Goal: Task Accomplishment & Management: Use online tool/utility

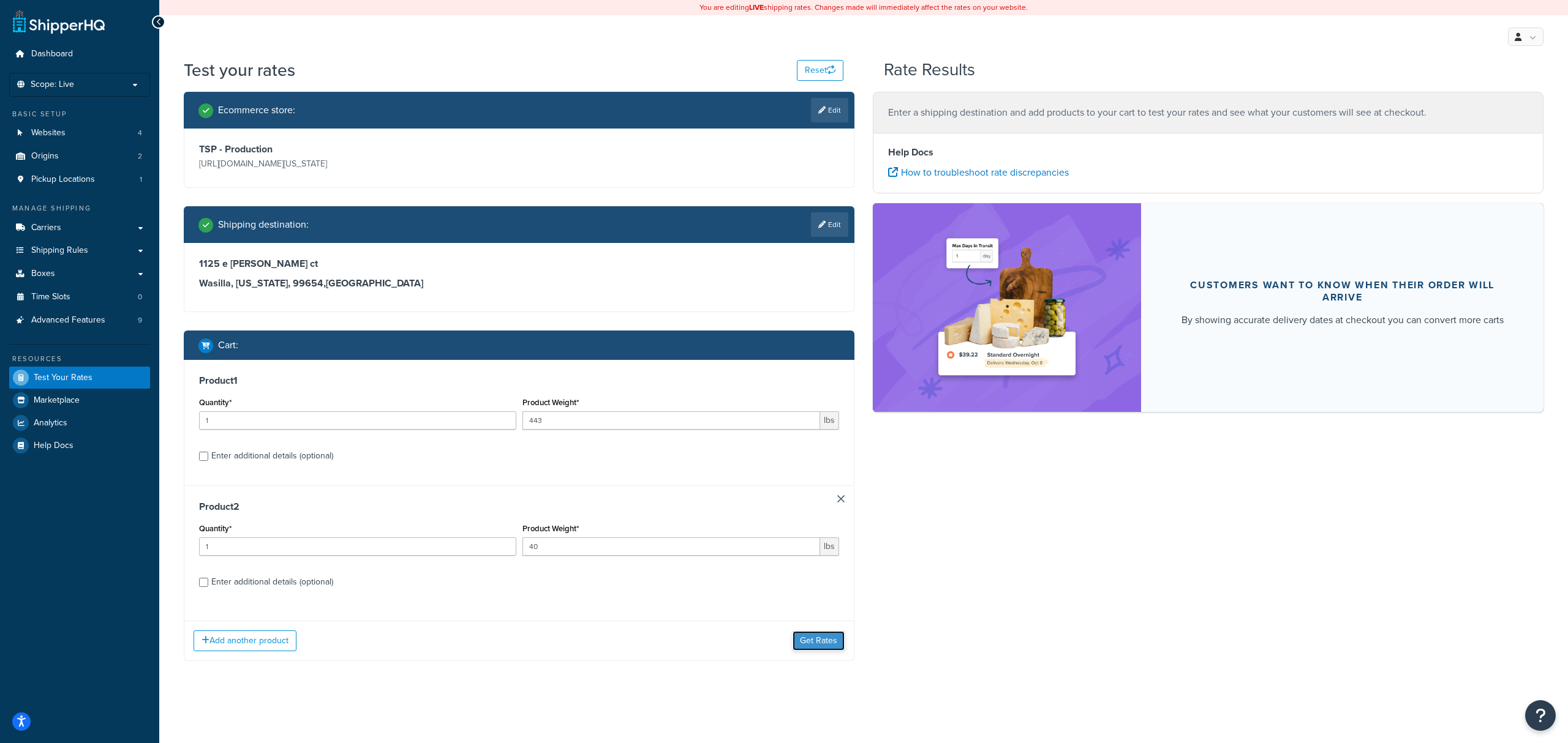
click at [811, 649] on button "Get Rates" at bounding box center [818, 641] width 52 height 19
click at [832, 632] on div "Add another product Get Rates" at bounding box center [519, 640] width 669 height 39
click at [825, 643] on button "Get Rates" at bounding box center [818, 641] width 52 height 19
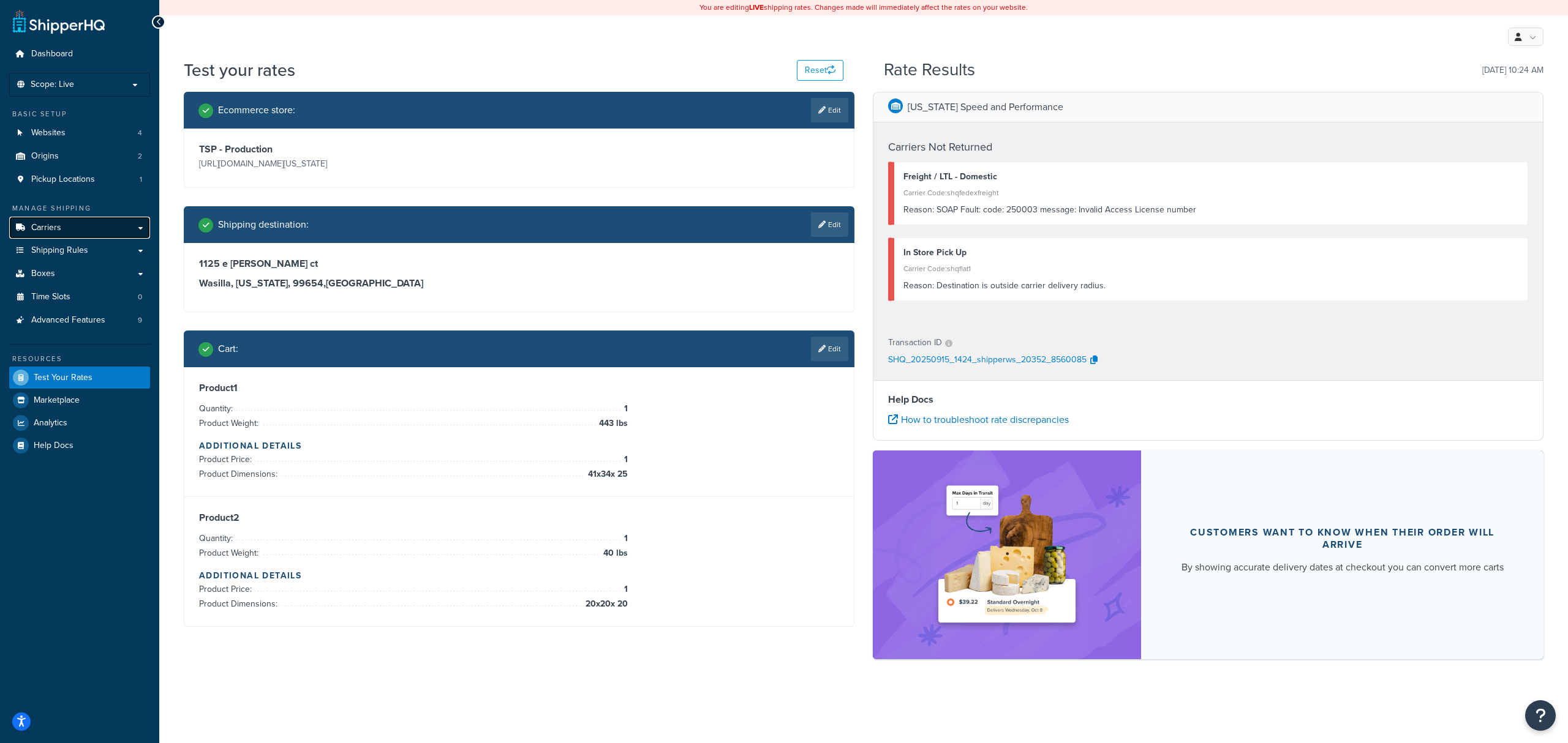
click at [72, 232] on link "Carriers" at bounding box center [79, 228] width 141 height 23
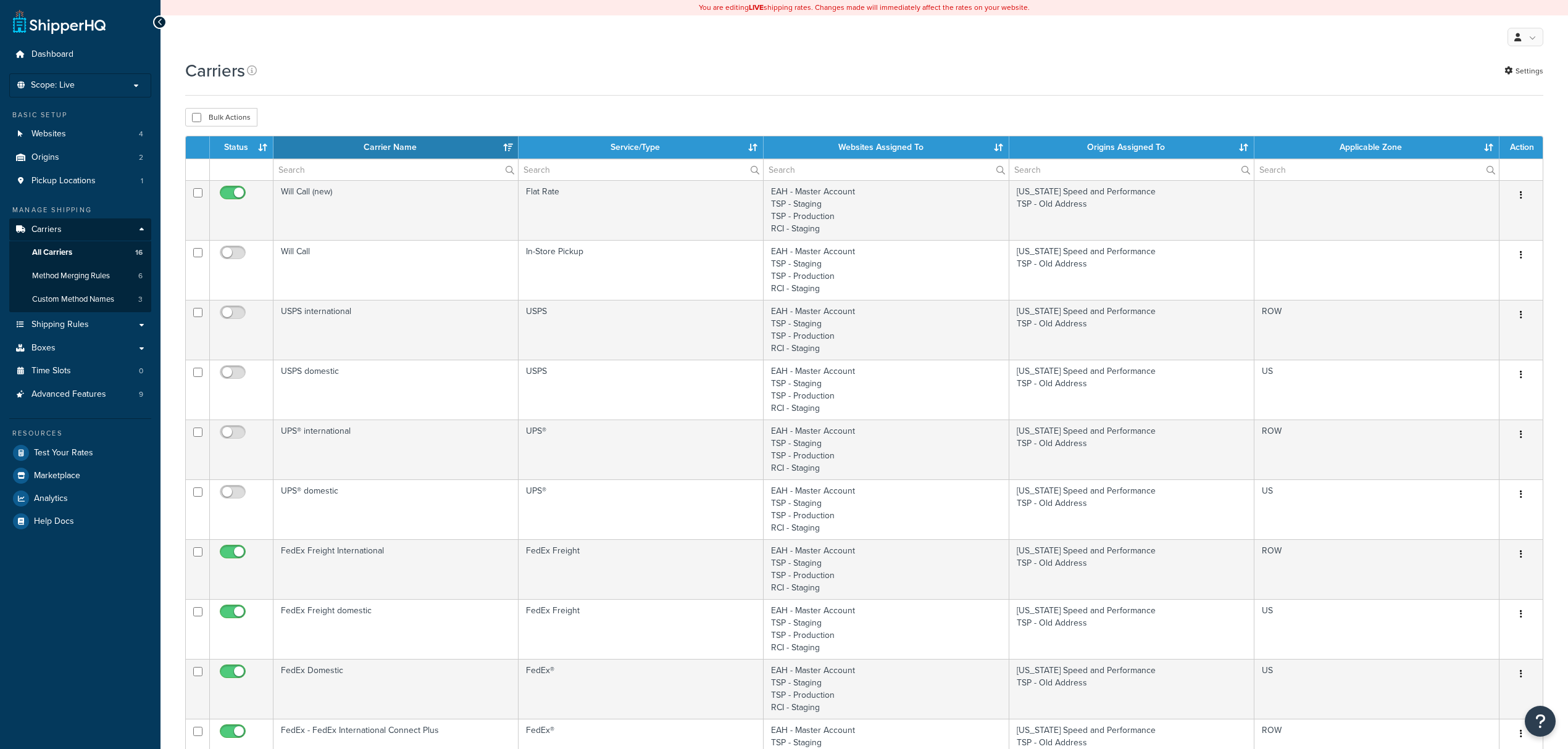
select select "15"
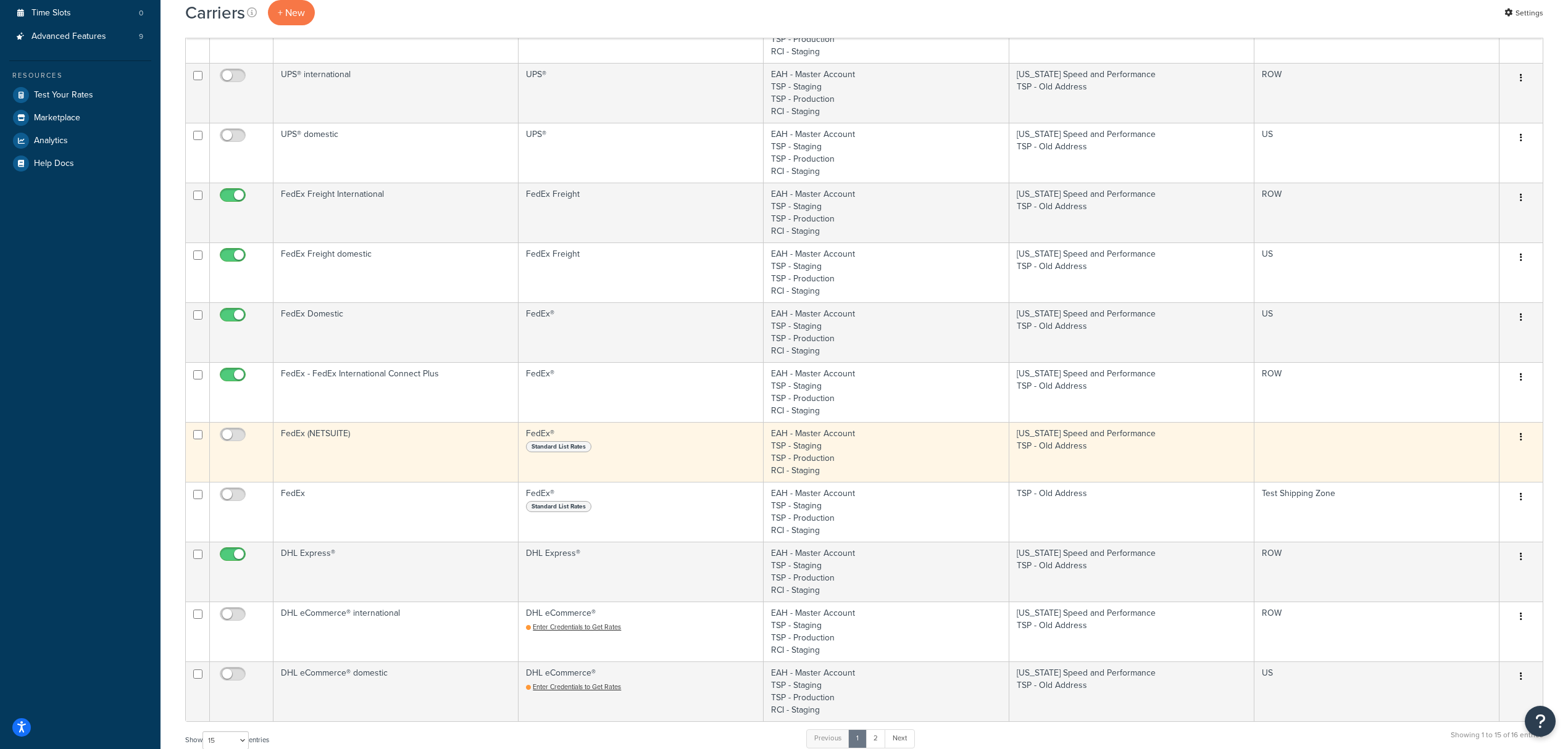
scroll to position [329, 0]
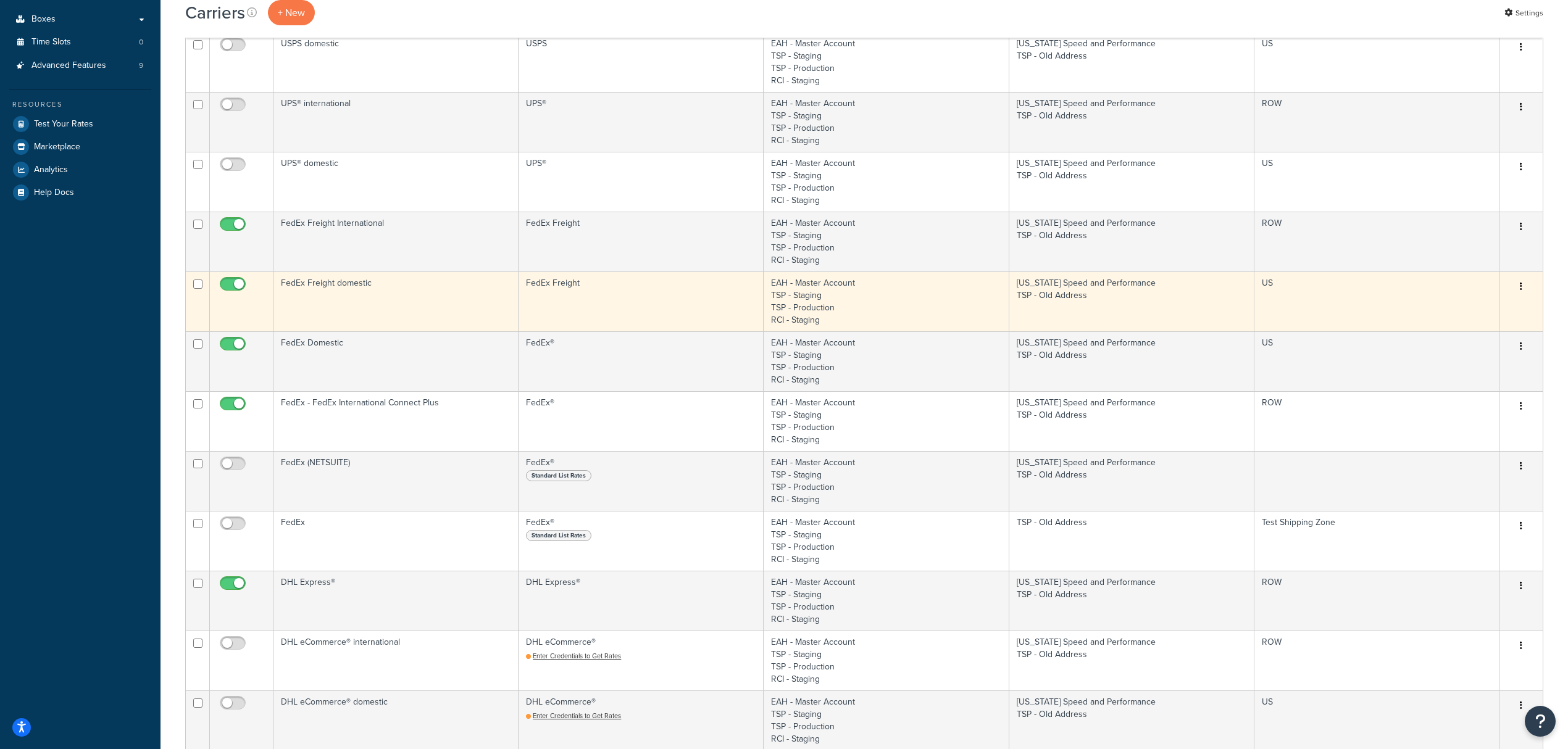
click at [409, 320] on td "FedEx Freight domestic" at bounding box center [396, 302] width 245 height 60
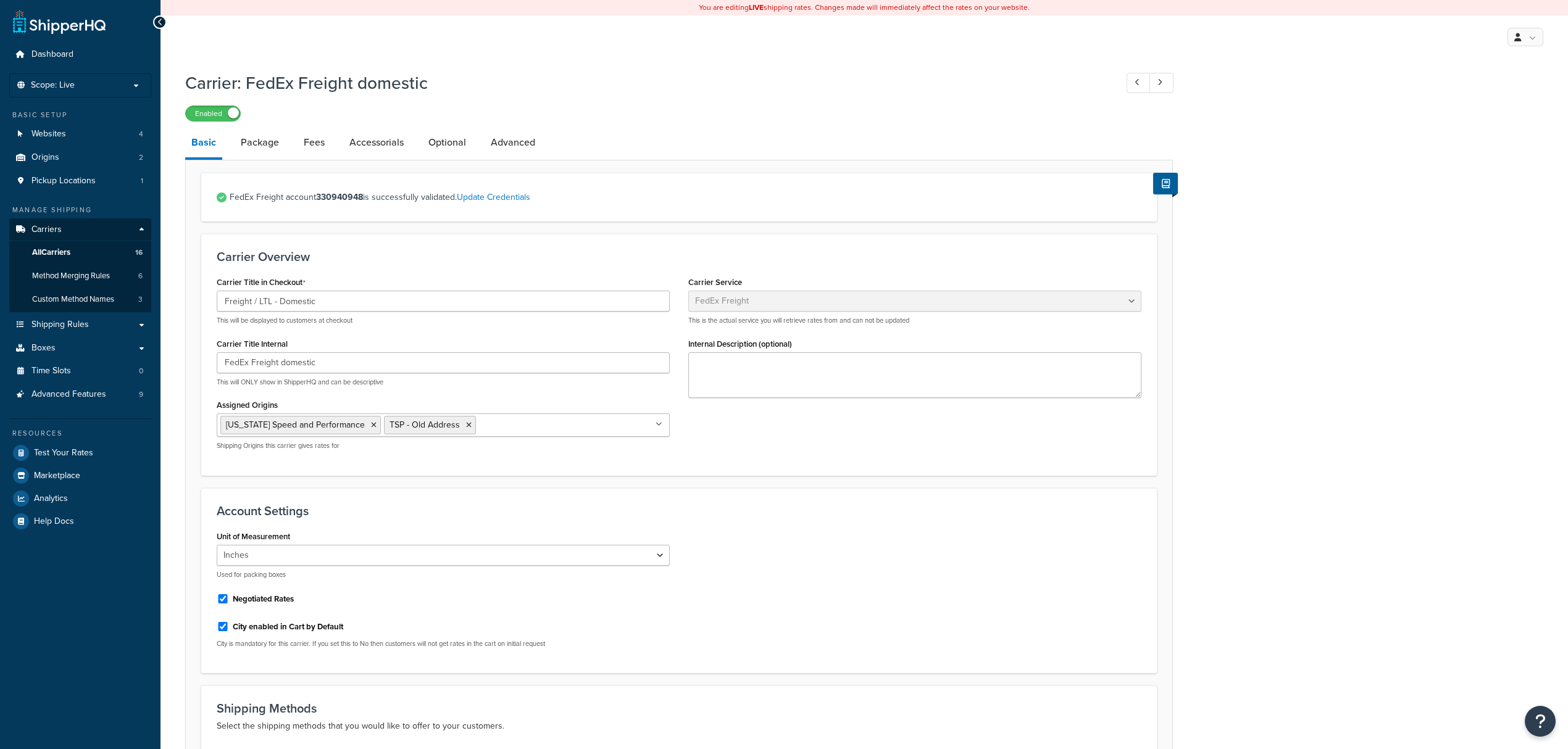
select select "fedExFreight"
click at [265, 142] on link "Package" at bounding box center [260, 142] width 50 height 30
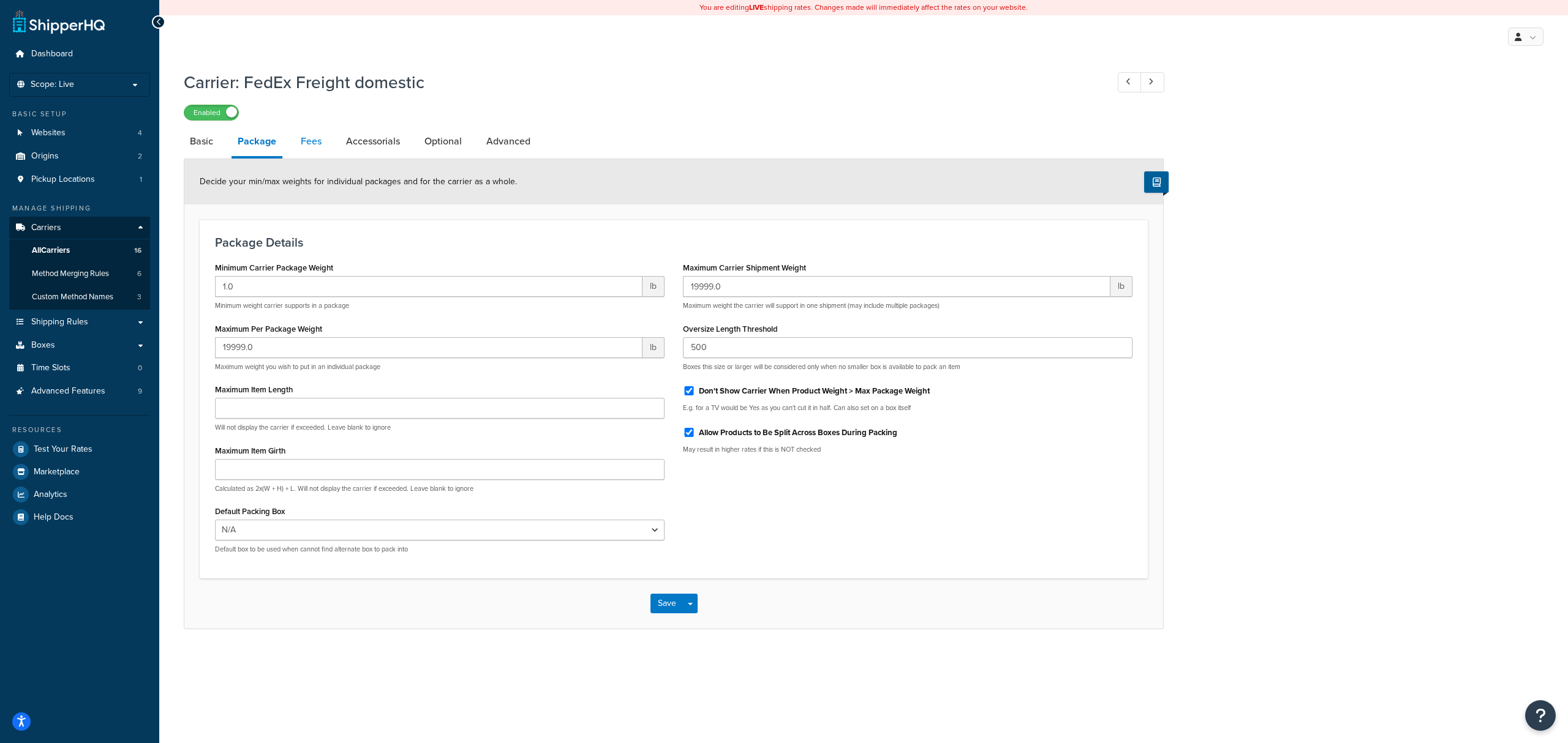
click at [316, 141] on link "Fees" at bounding box center [311, 141] width 33 height 30
select select "AFTER"
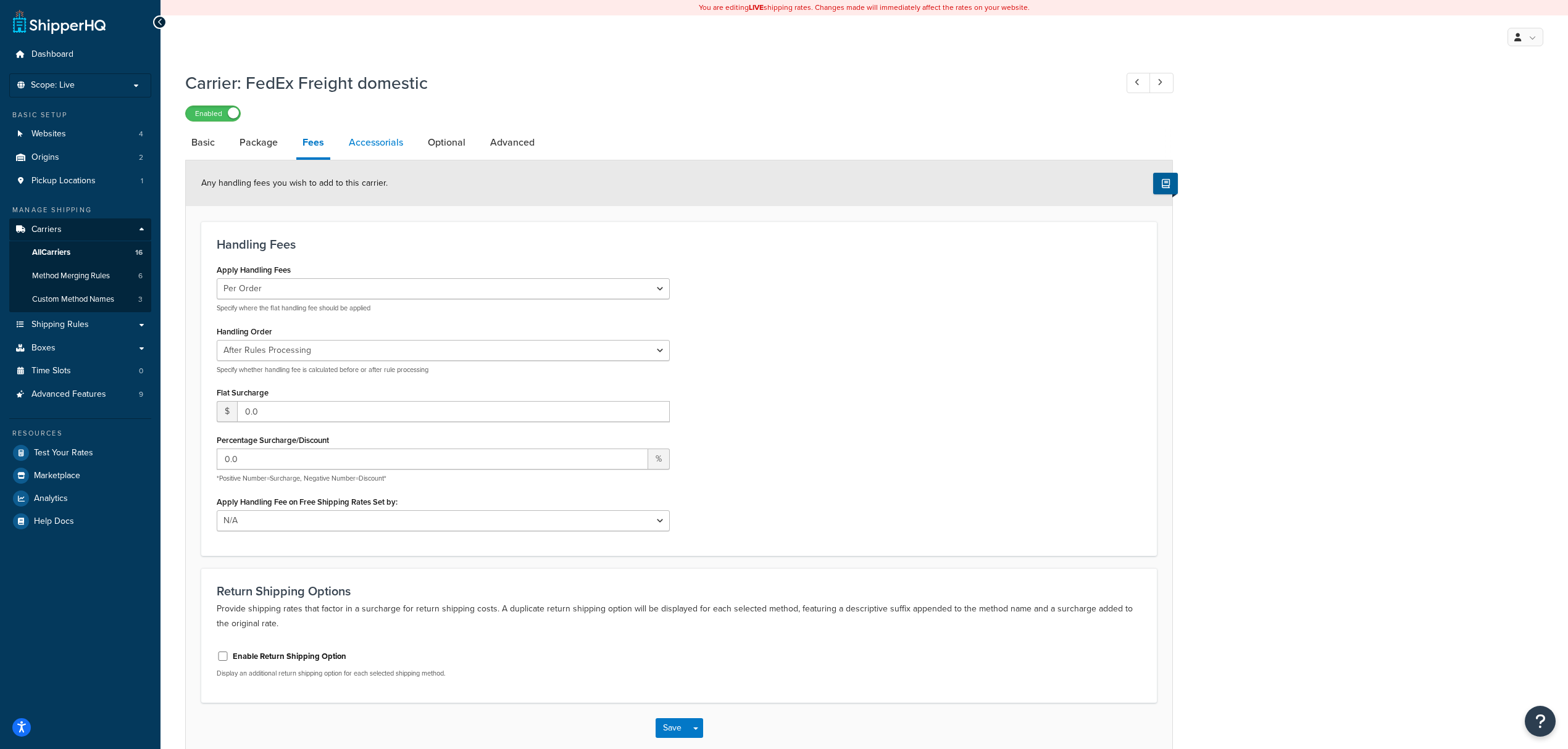
click at [365, 149] on link "Accessorials" at bounding box center [376, 142] width 67 height 30
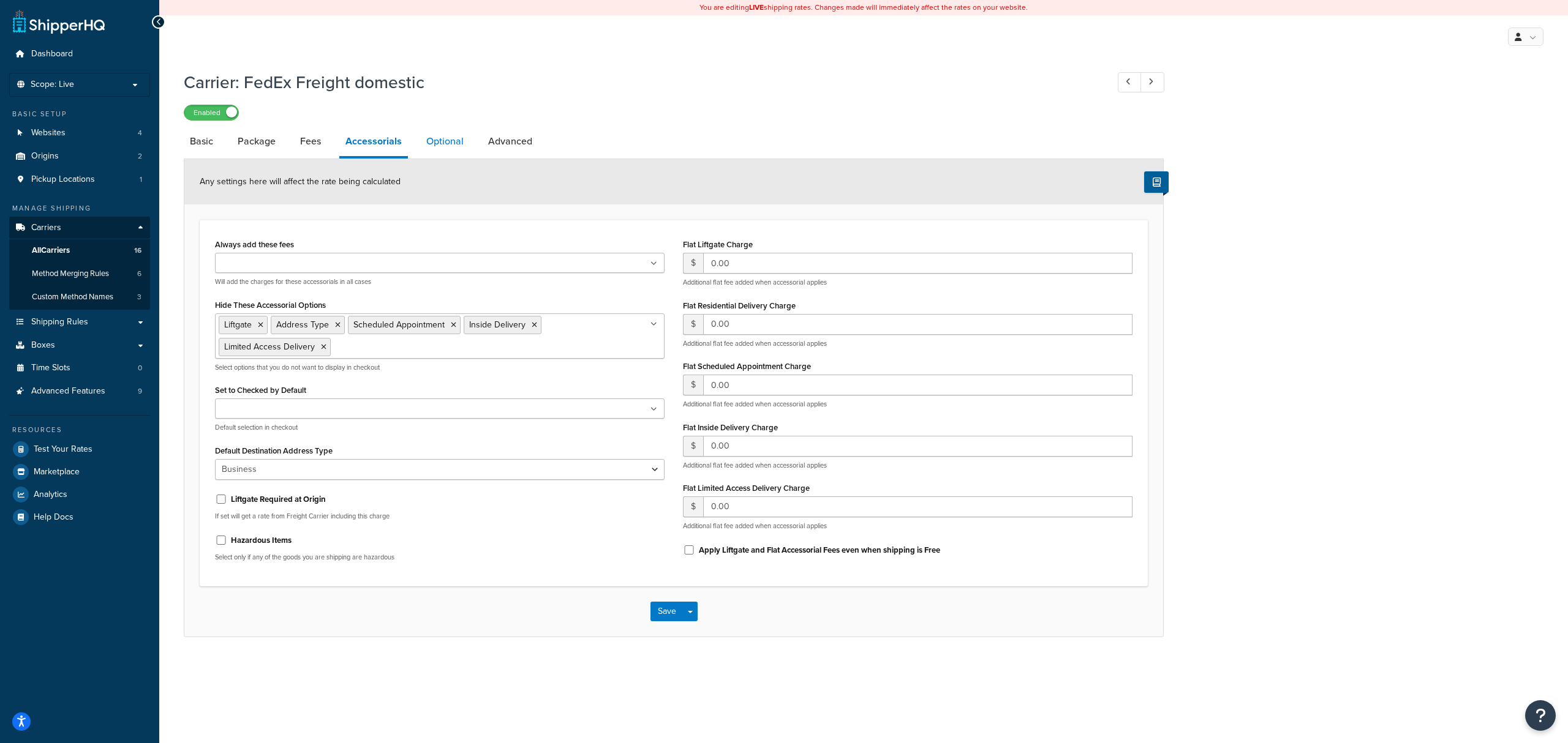
click at [444, 147] on link "Optional" at bounding box center [445, 141] width 50 height 30
select select "55"
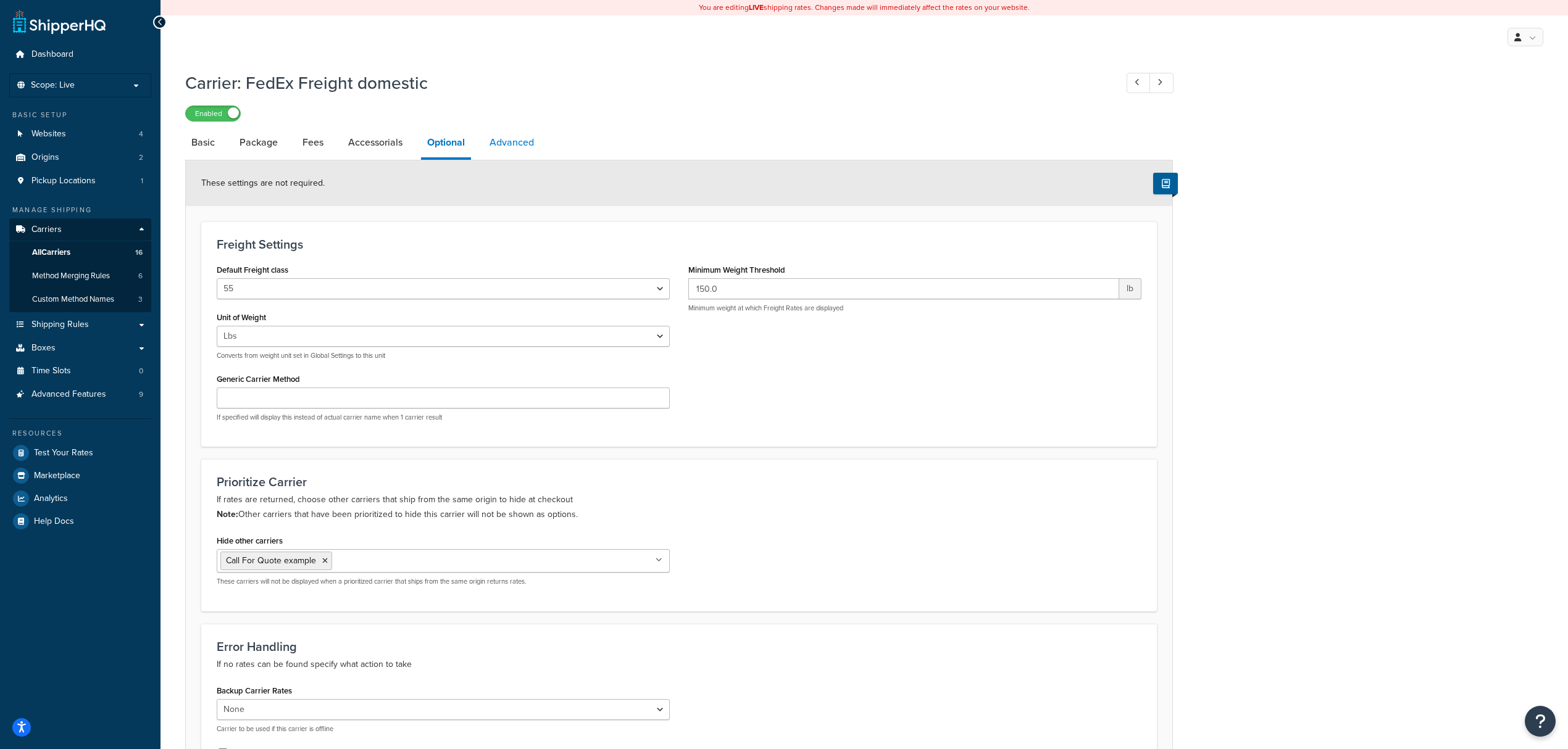
click at [533, 147] on link "Advanced" at bounding box center [512, 142] width 57 height 30
select select "false"
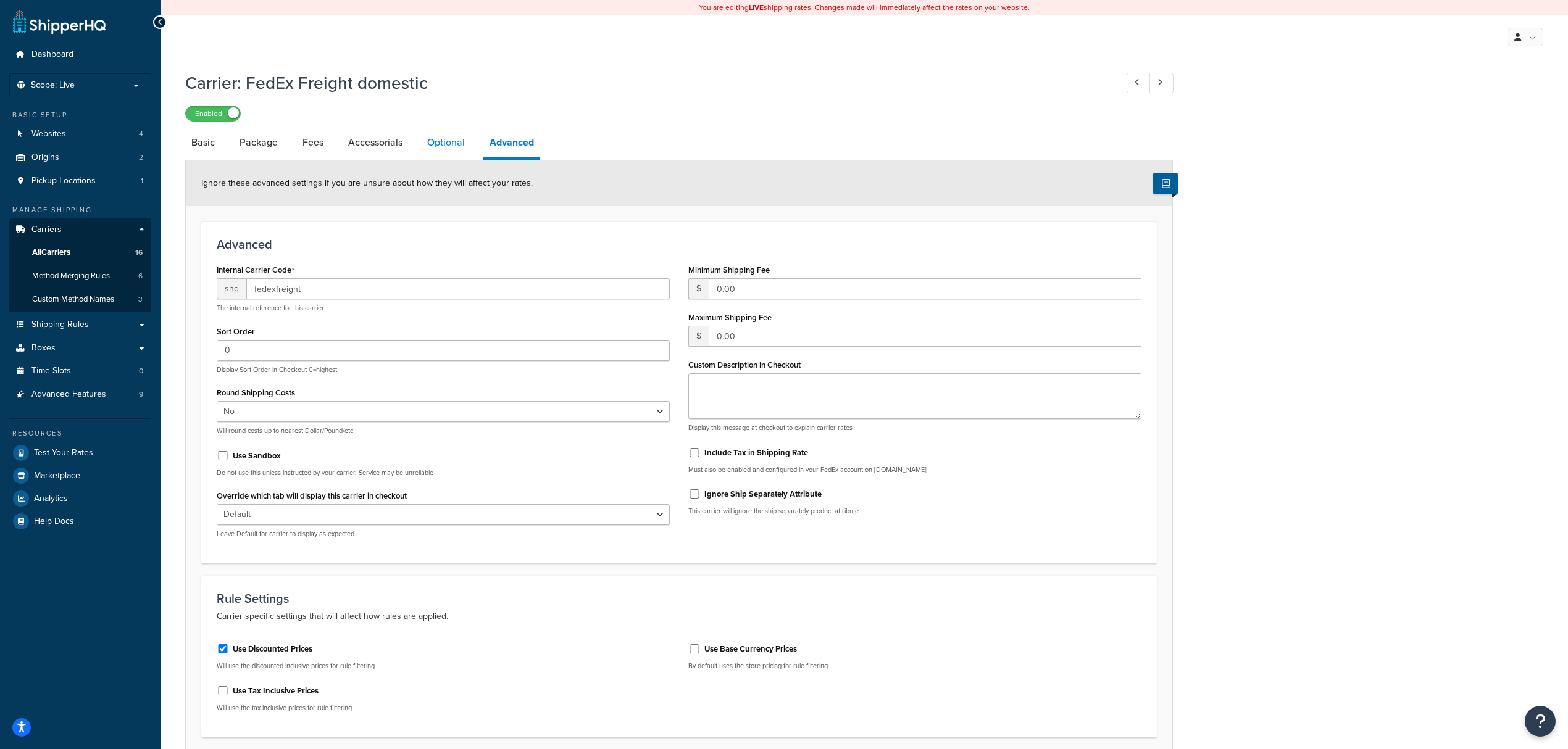
click at [437, 144] on link "Optional" at bounding box center [446, 142] width 50 height 30
select select "55"
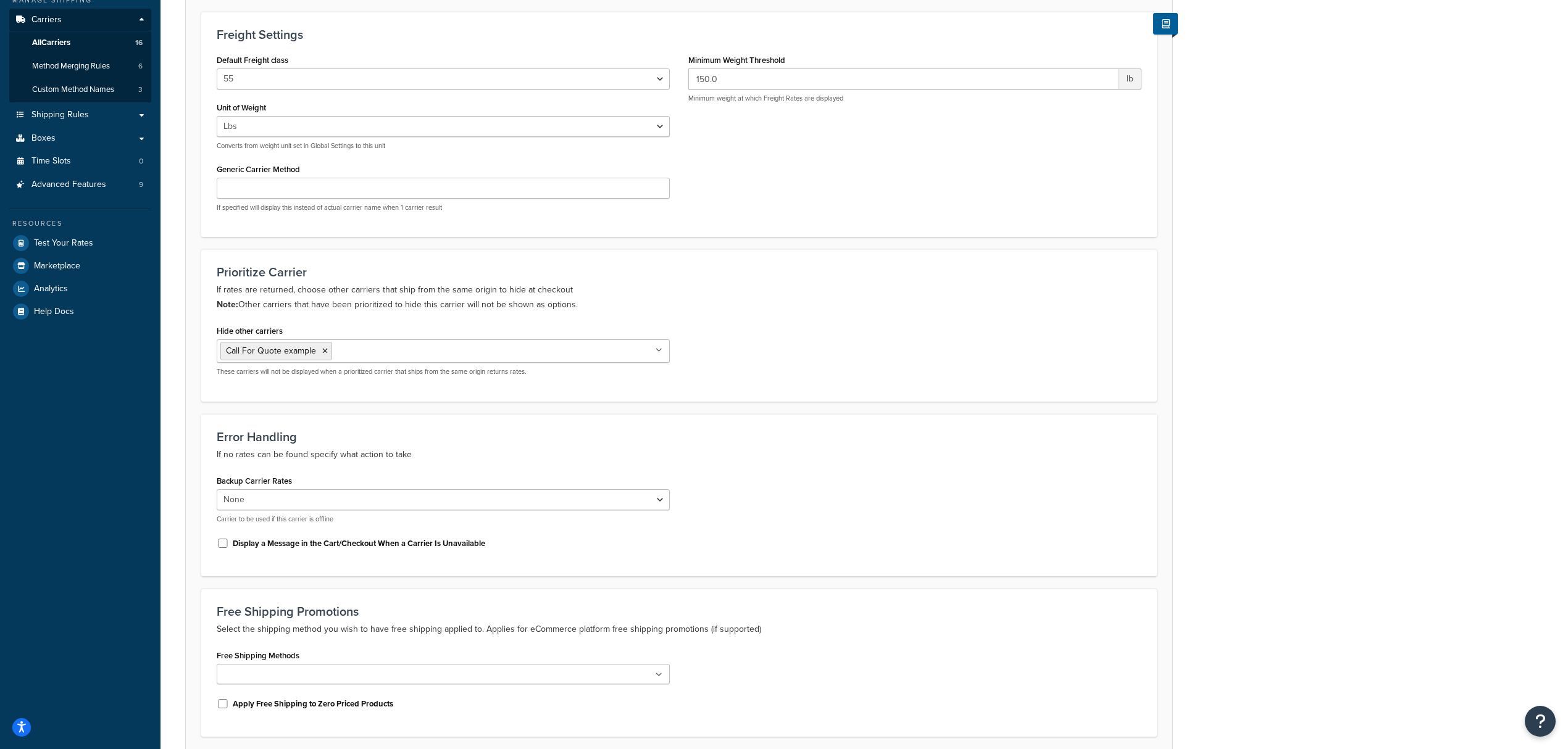
scroll to position [247, 0]
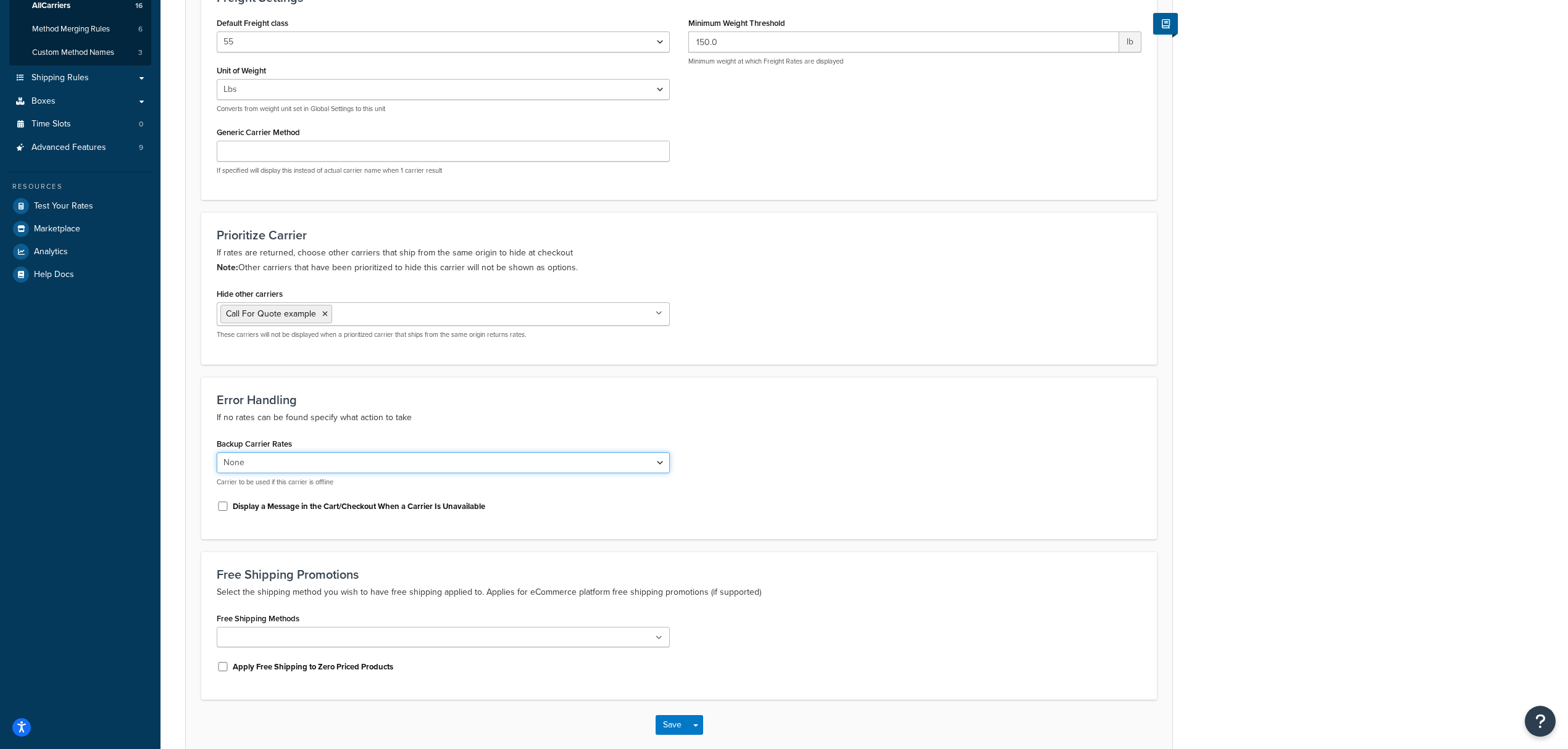
click at [476, 472] on select "None USPS domestic FedEx Domestic UPS® domestic USPS international UPS® interna…" at bounding box center [443, 463] width 453 height 21
select select "165288"
click at [217, 455] on select "None USPS domestic FedEx Domestic UPS® domestic USPS international UPS® interna…" at bounding box center [443, 463] width 453 height 21
click at [691, 416] on p "If no rates can be found specify what action to take" at bounding box center [679, 418] width 925 height 15
click at [220, 511] on input "Display a Message in the Cart/Checkout When a Carrier Is Unavailable" at bounding box center [222, 506] width 12 height 9
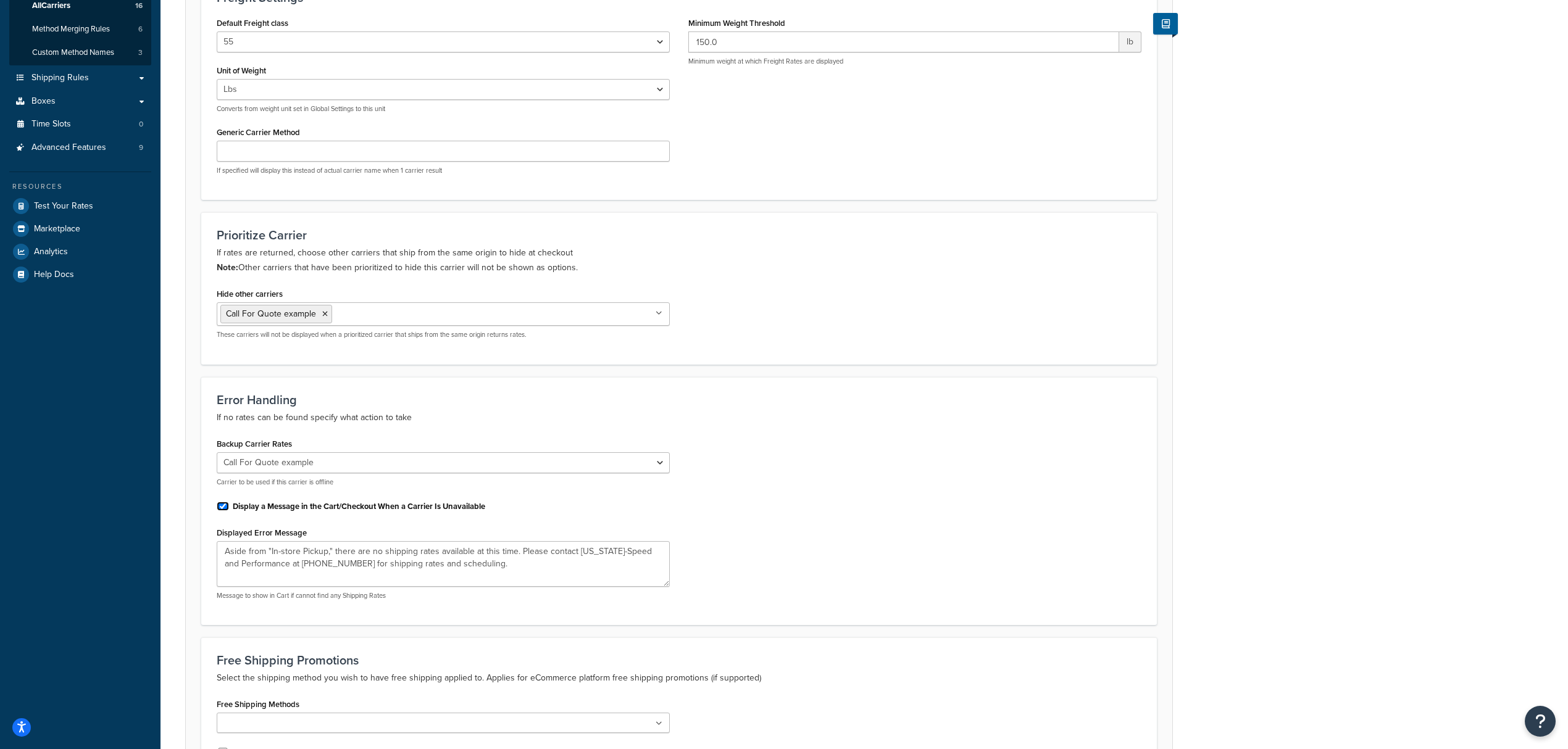
click at [221, 511] on input "Display a Message in the Cart/Checkout When a Carrier Is Unavailable" at bounding box center [222, 506] width 12 height 9
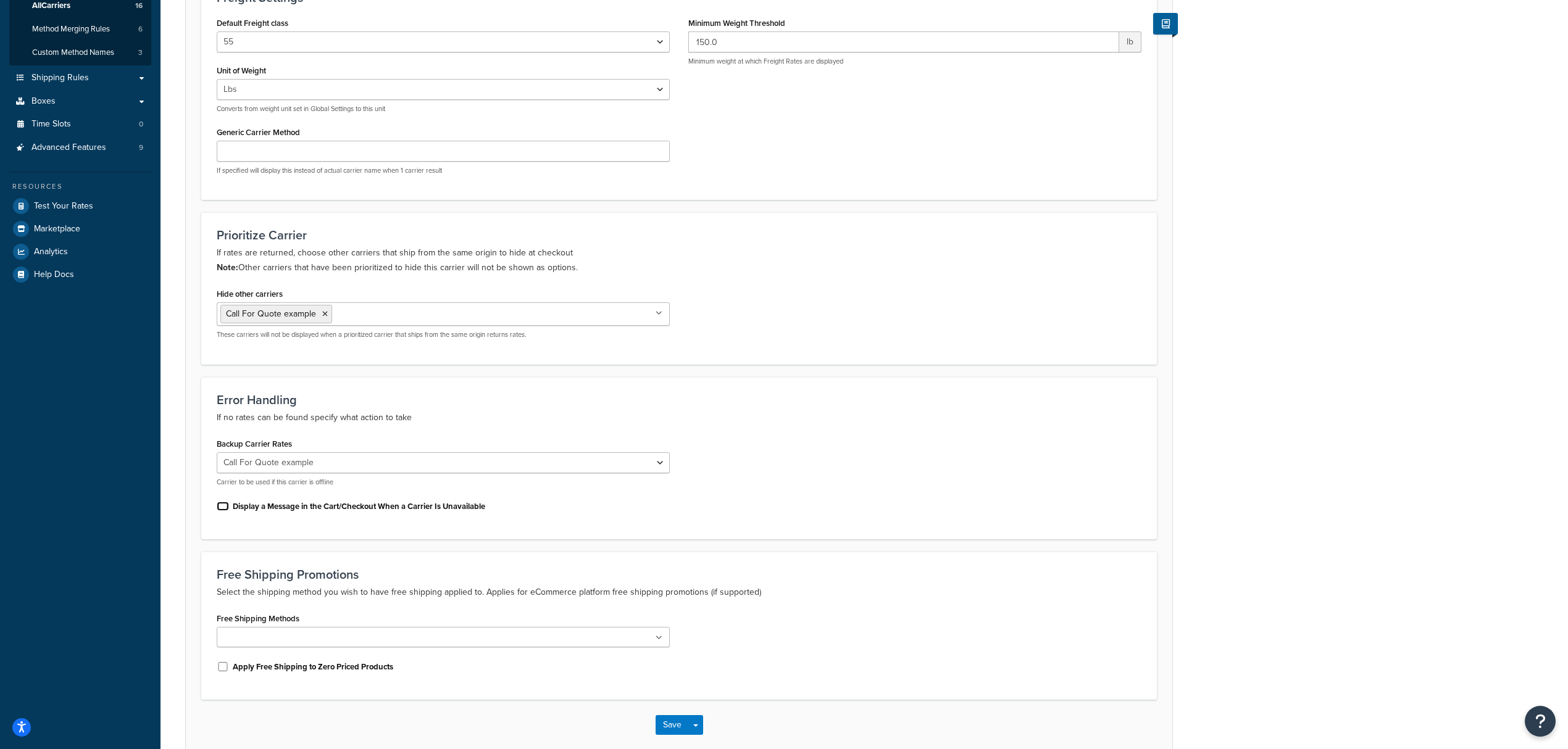
click at [221, 511] on input "Display a Message in the Cart/Checkout When a Carrier Is Unavailable" at bounding box center [222, 506] width 12 height 9
checkbox input "true"
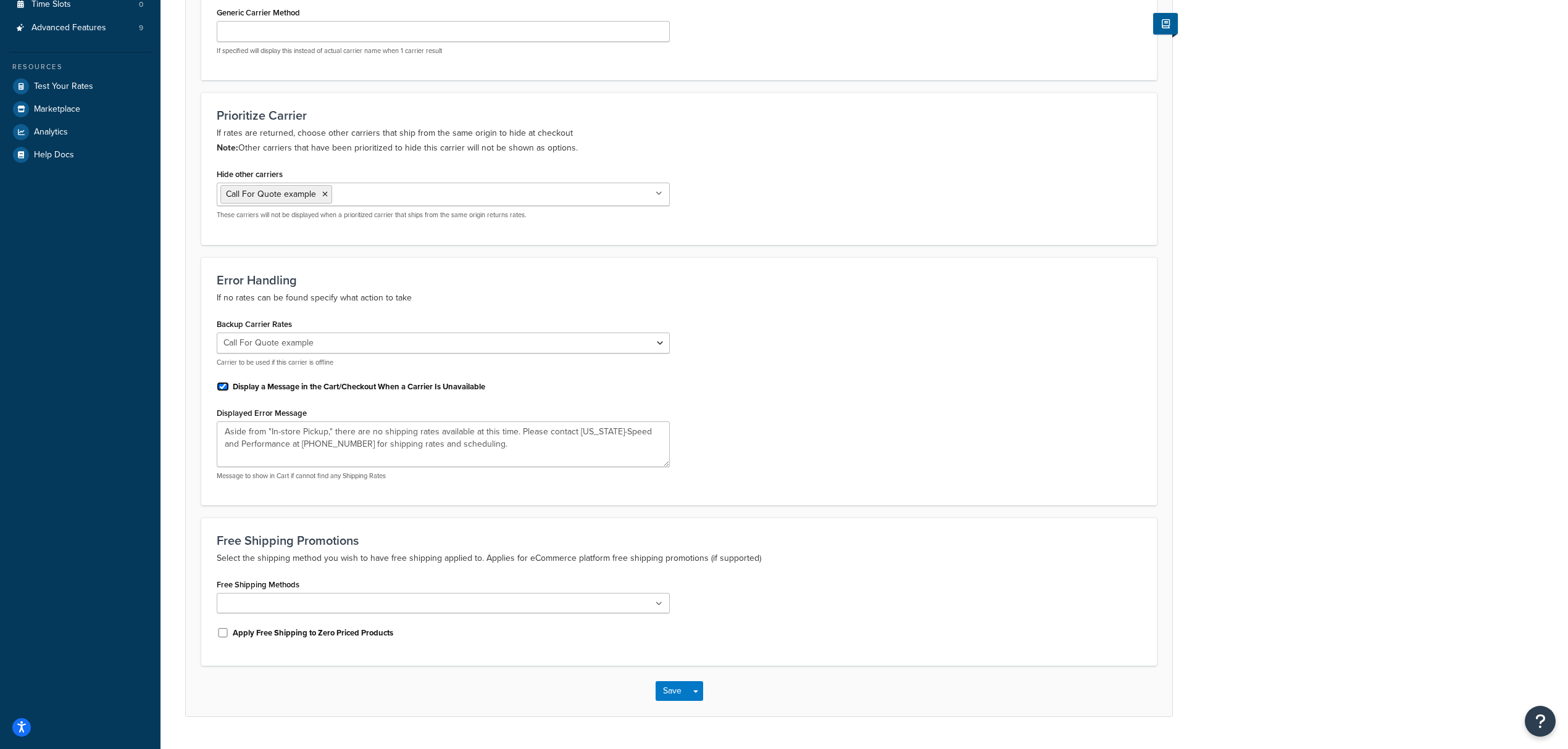
scroll to position [401, 0]
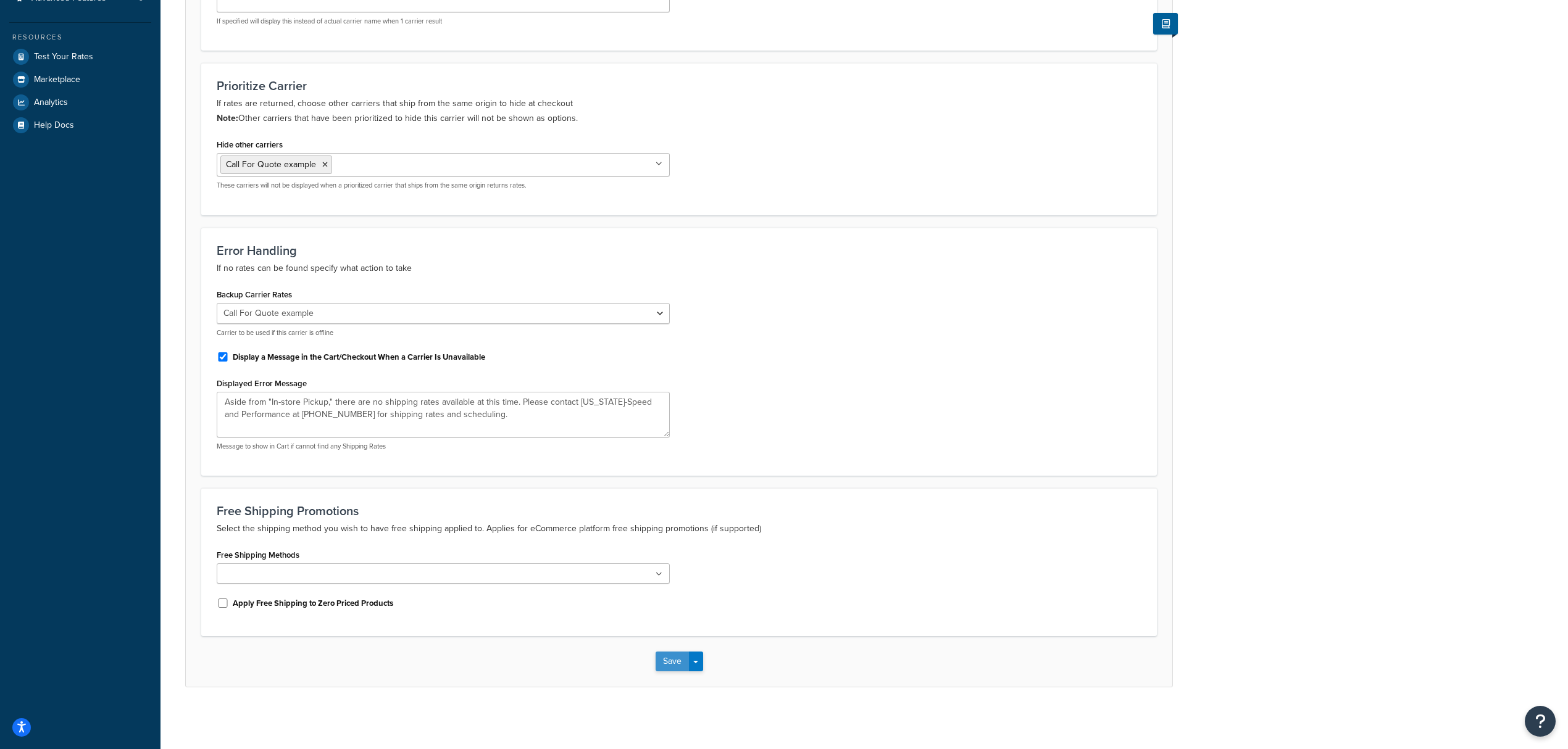
click at [665, 665] on button "Save" at bounding box center [672, 661] width 33 height 19
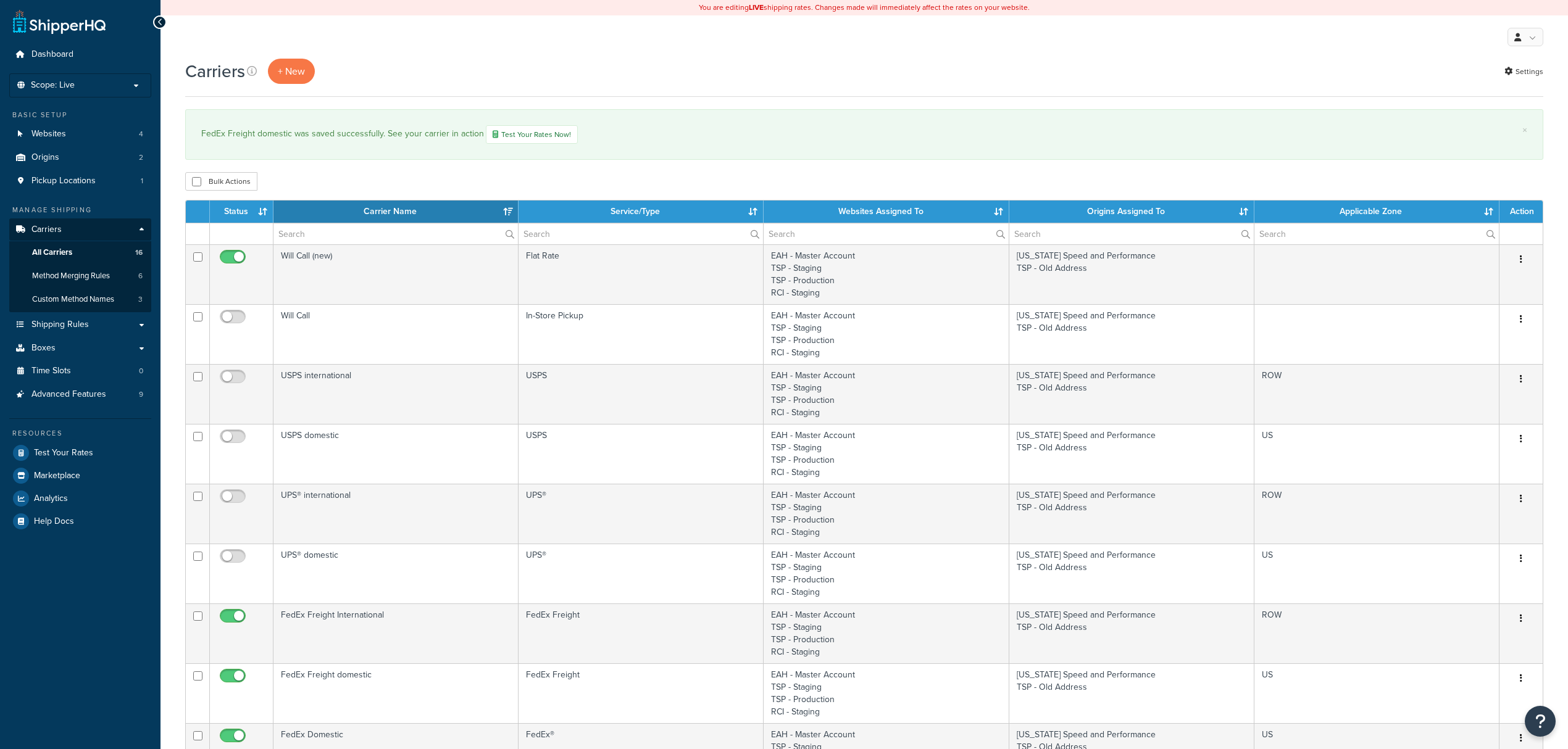
select select "15"
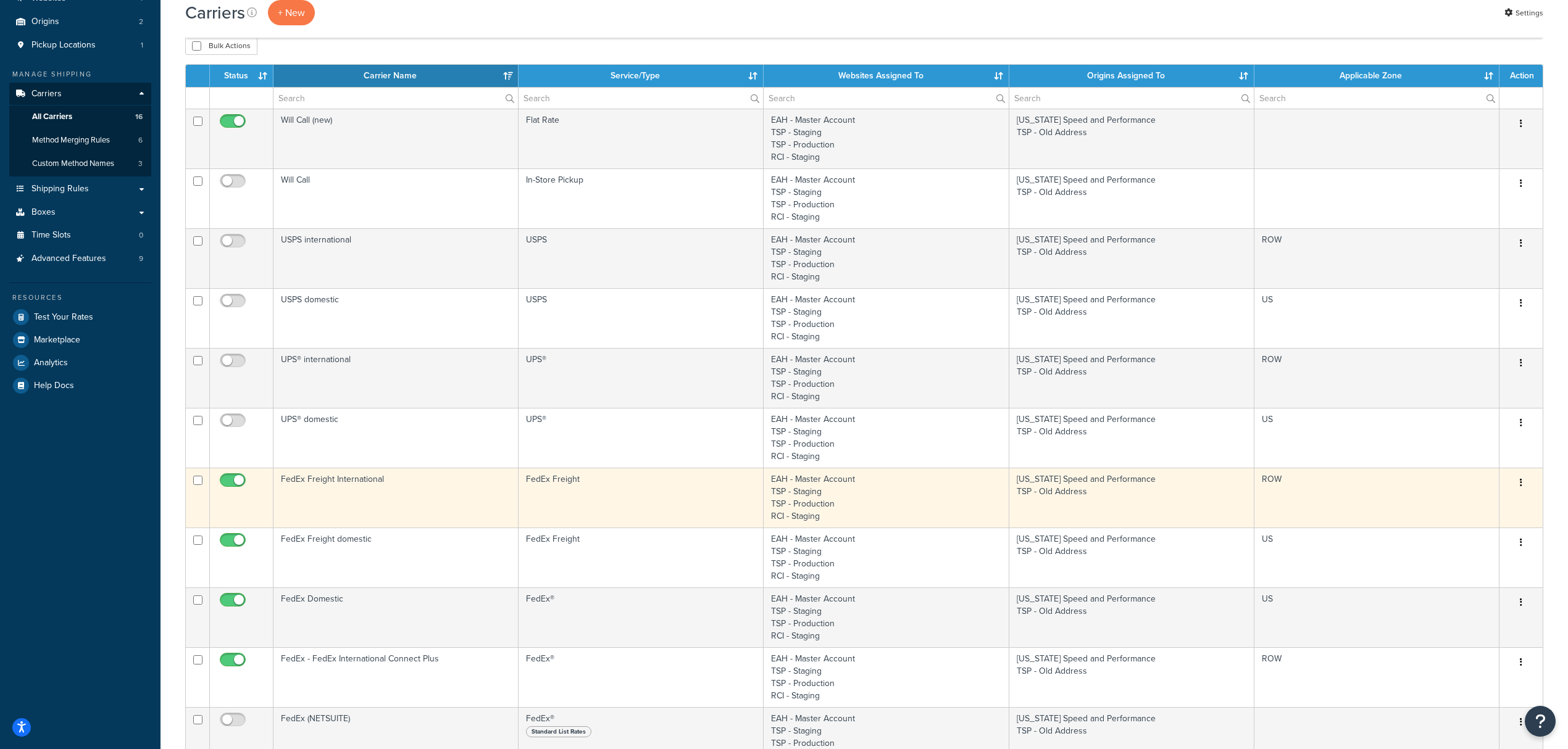
scroll to position [164, 0]
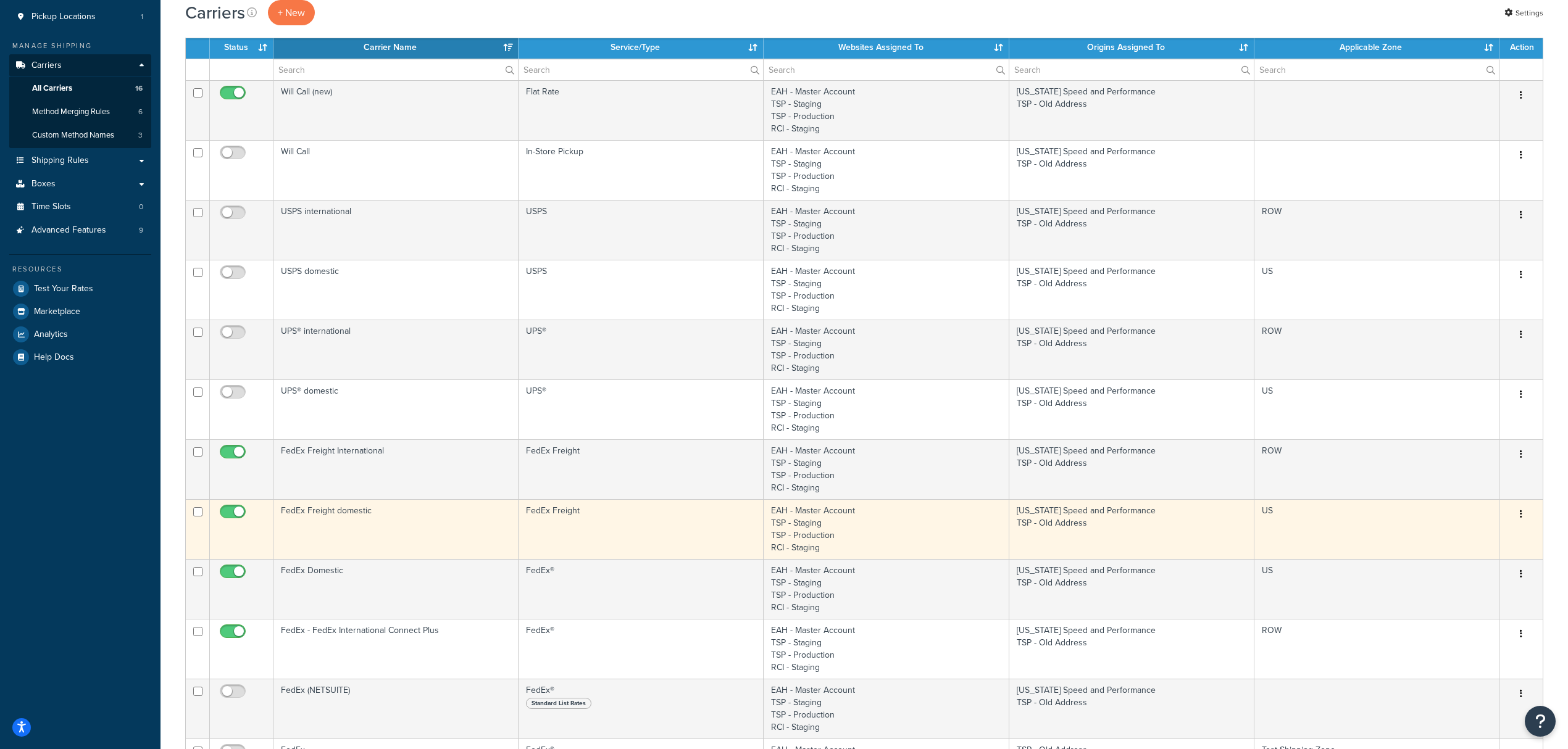
click at [398, 543] on td "FedEx Freight domestic" at bounding box center [396, 529] width 245 height 60
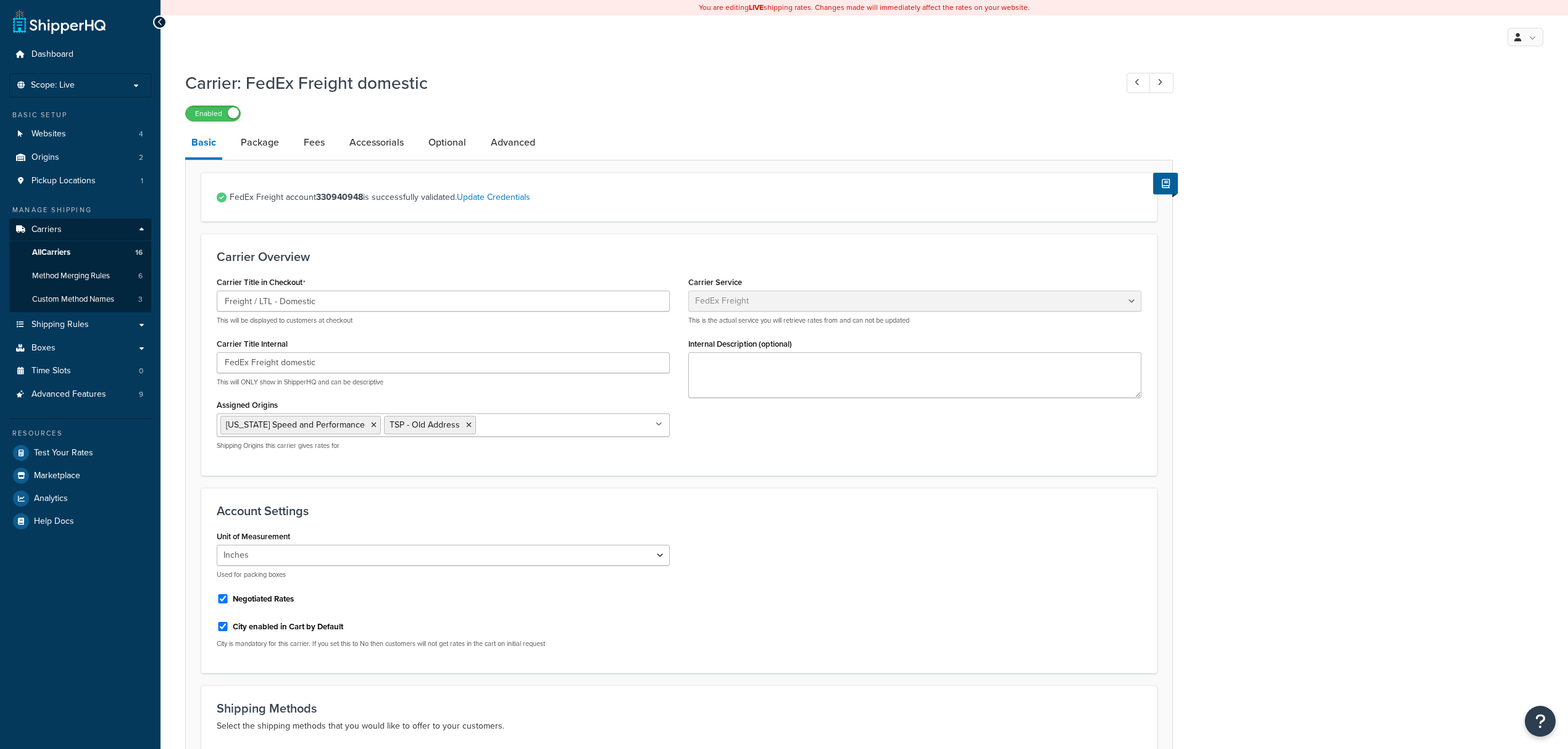
select select "fedExFreight"
click at [515, 144] on link "Advanced" at bounding box center [513, 142] width 57 height 30
select select "false"
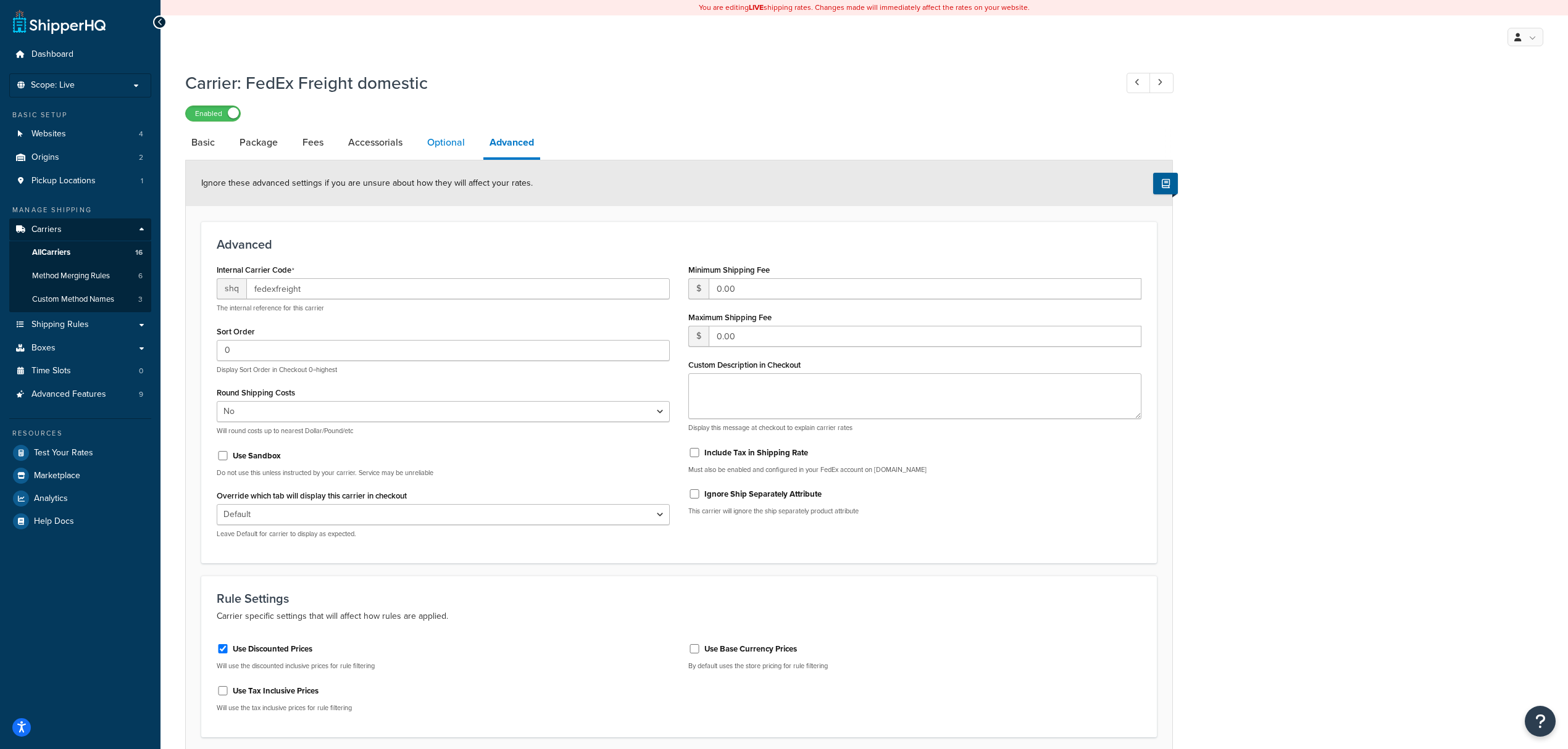
click at [450, 151] on link "Optional" at bounding box center [446, 142] width 50 height 30
select select "55"
select select "165288"
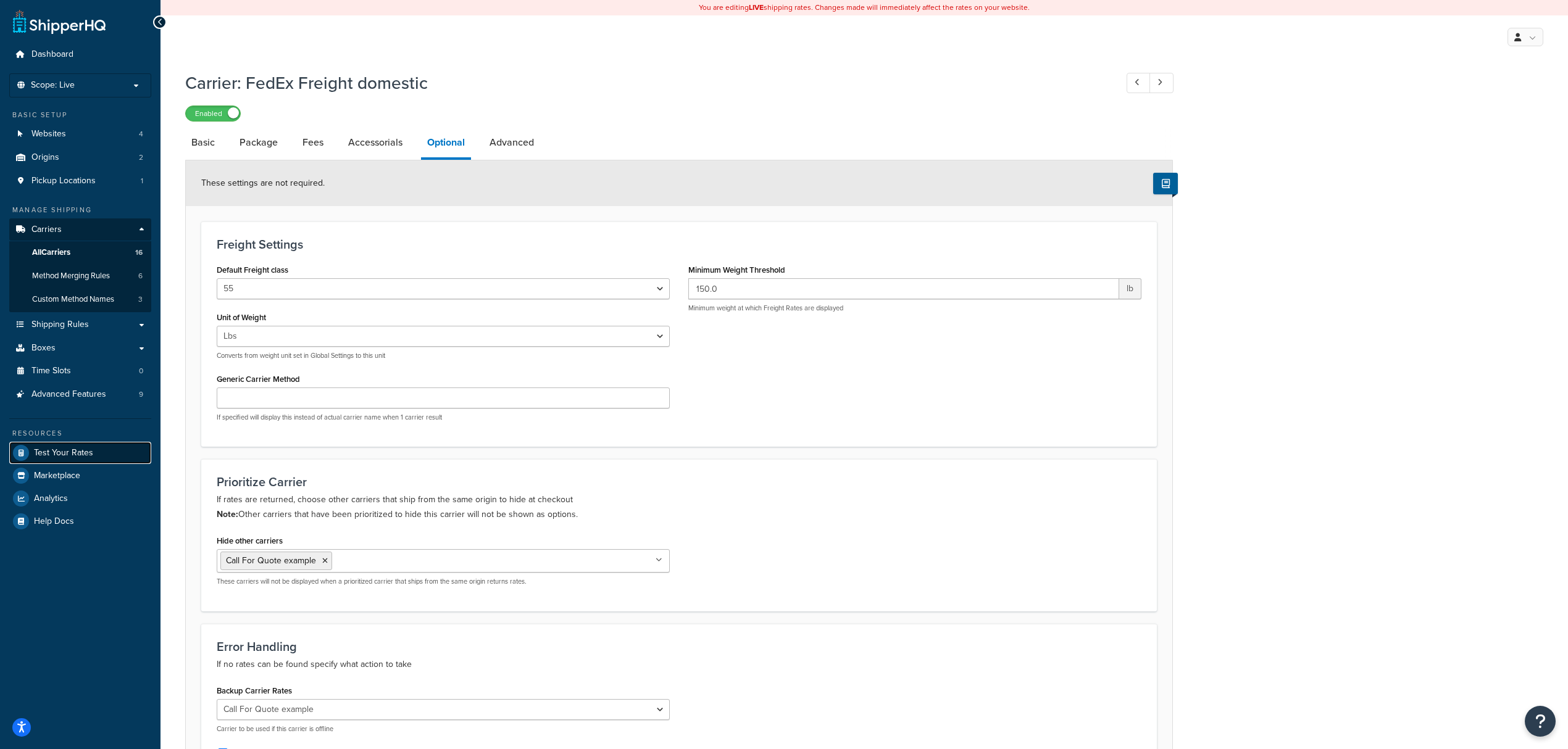
click at [79, 453] on span "Test Your Rates" at bounding box center [63, 453] width 59 height 11
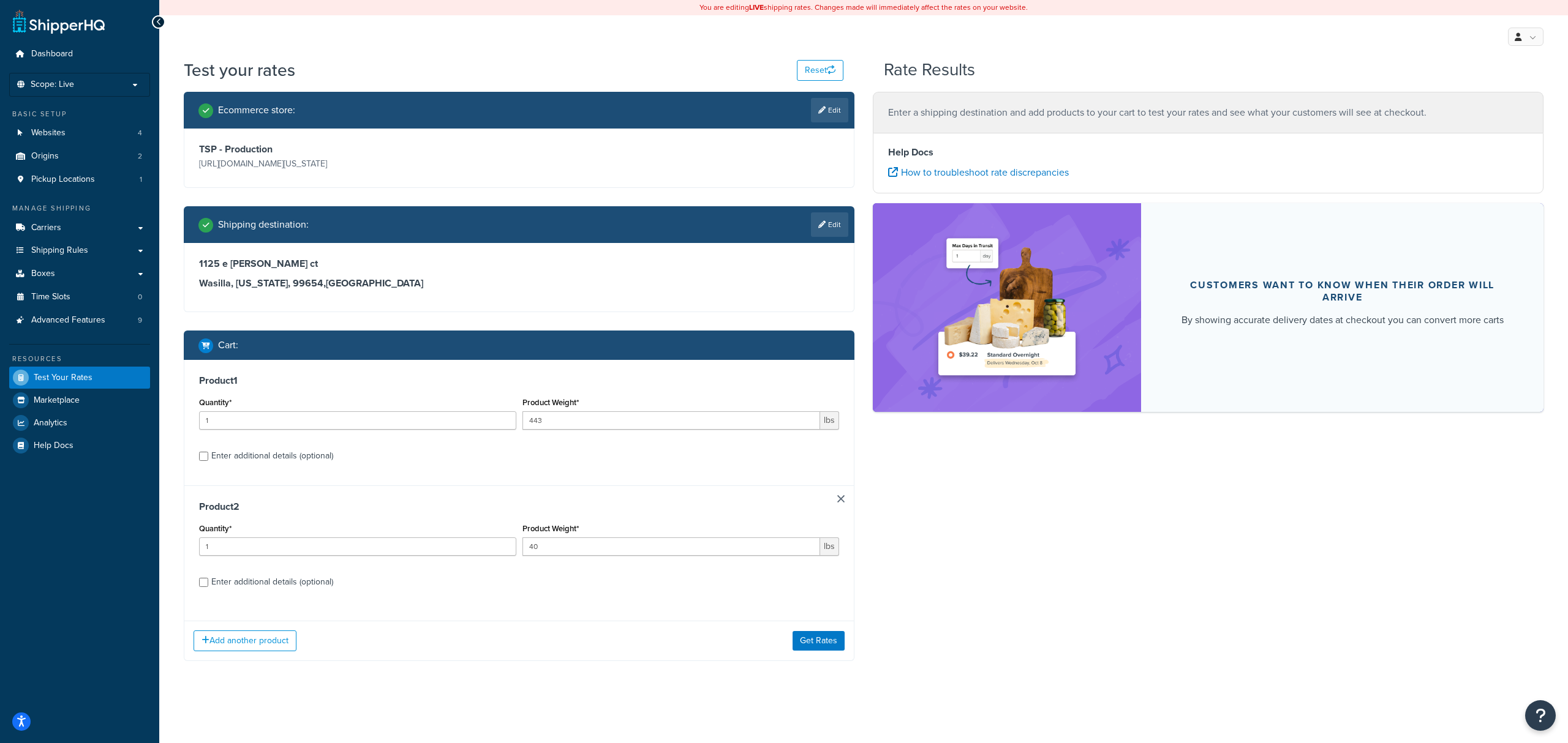
click at [919, 647] on div "Ecommerce store : Edit TSP - Production https://mcprod.texas-speed.com/ Shippin…" at bounding box center [864, 386] width 1379 height 588
click at [822, 640] on button "Get Rates" at bounding box center [818, 641] width 52 height 19
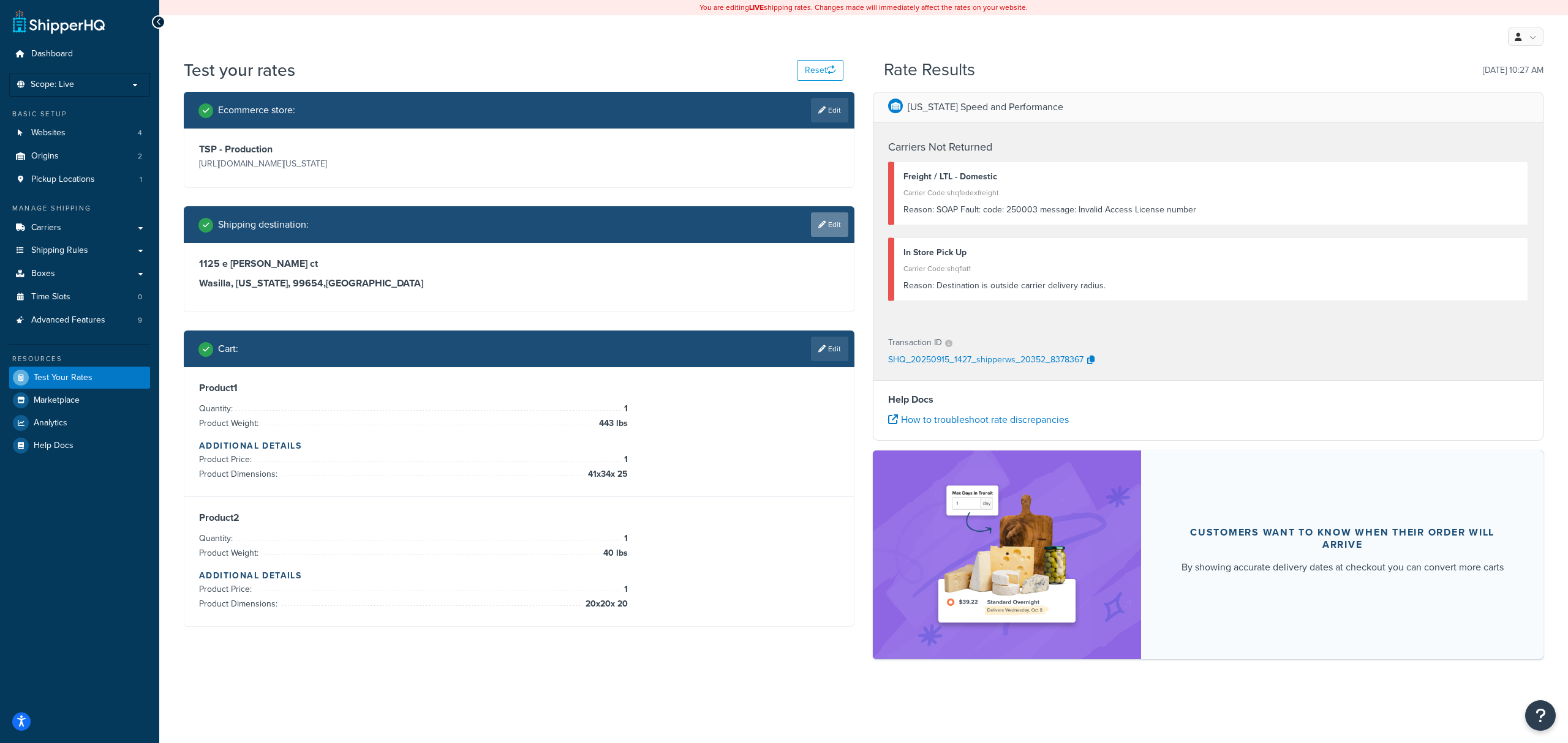
click at [834, 233] on link "Edit" at bounding box center [830, 225] width 37 height 24
select select "AK"
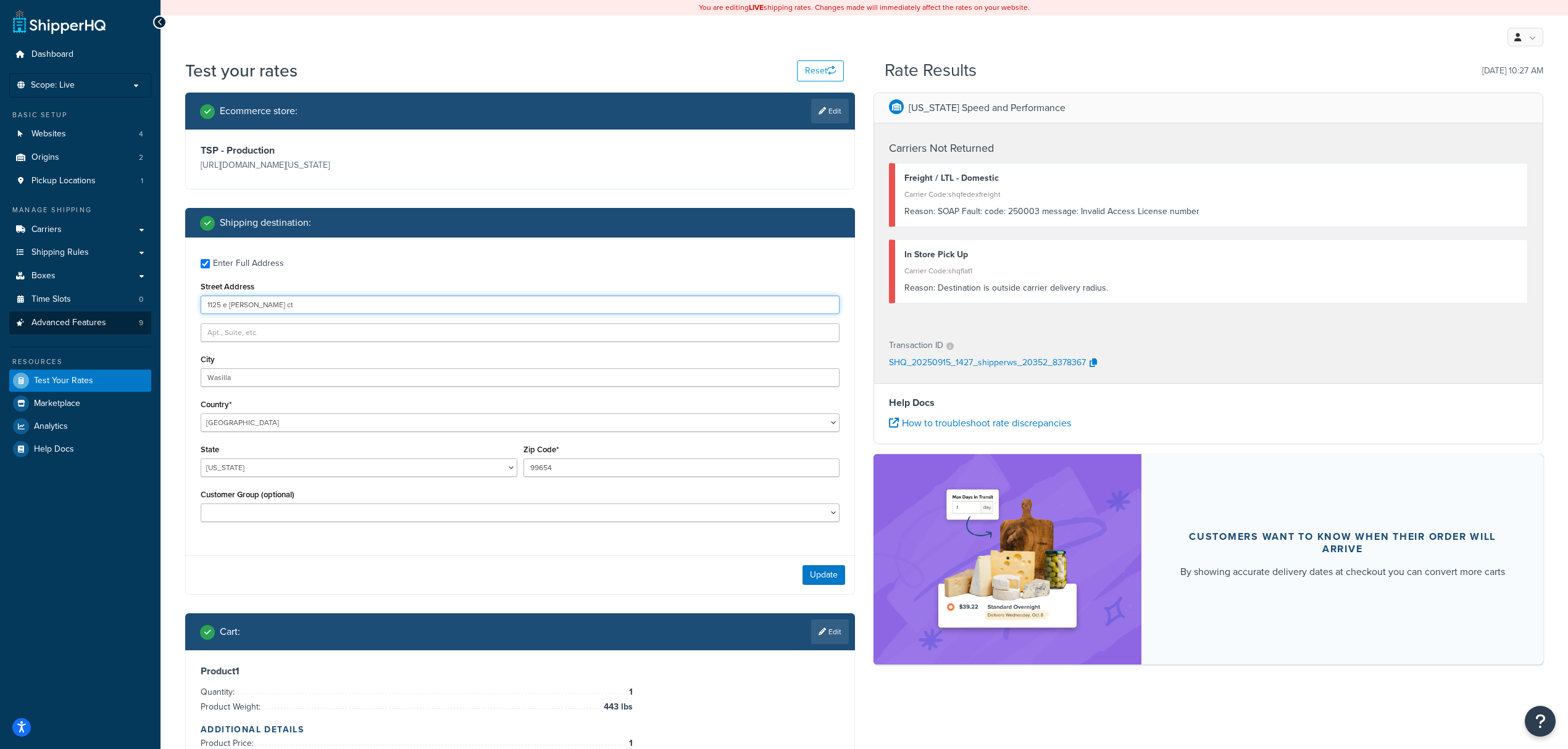
drag, startPoint x: 286, startPoint y: 308, endPoint x: 84, endPoint y: 317, distance: 202.2
click at [84, 317] on div "Dashboard Scope: Live Basic Setup Websites 4 Origins 2 Pickup Locations 1 Manag…" at bounding box center [784, 496] width 1568 height 992
type input "1099 Purple Sage"
drag, startPoint x: 282, startPoint y: 376, endPoint x: 104, endPoint y: 377, distance: 178.0
click at [106, 377] on div "Dashboard Scope: Live Basic Setup Websites 4 Origins 2 Pickup Locations 1 Manag…" at bounding box center [784, 496] width 1568 height 992
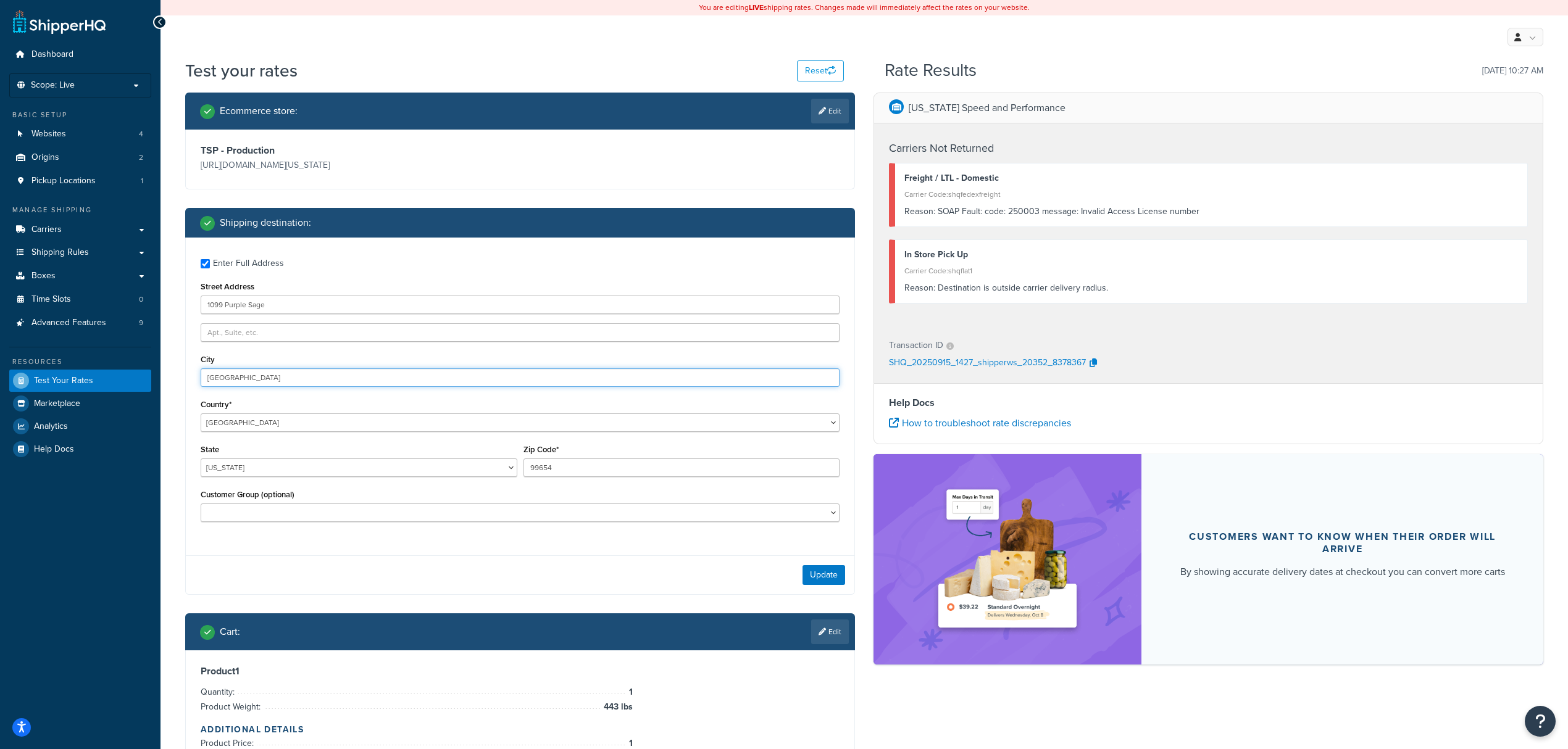
type input "Canyon Lake"
click at [348, 468] on select "Alabama Alaska American Samoa Arizona Arkansas Armed Forces Americas Armed Forc…" at bounding box center [359, 467] width 317 height 19
select select "TX"
click at [200, 459] on select "Alabama Alaska American Samoa Arizona Arkansas Armed Forces Americas Armed Forc…" at bounding box center [359, 467] width 317 height 19
drag, startPoint x: 562, startPoint y: 467, endPoint x: 458, endPoint y: 463, distance: 104.1
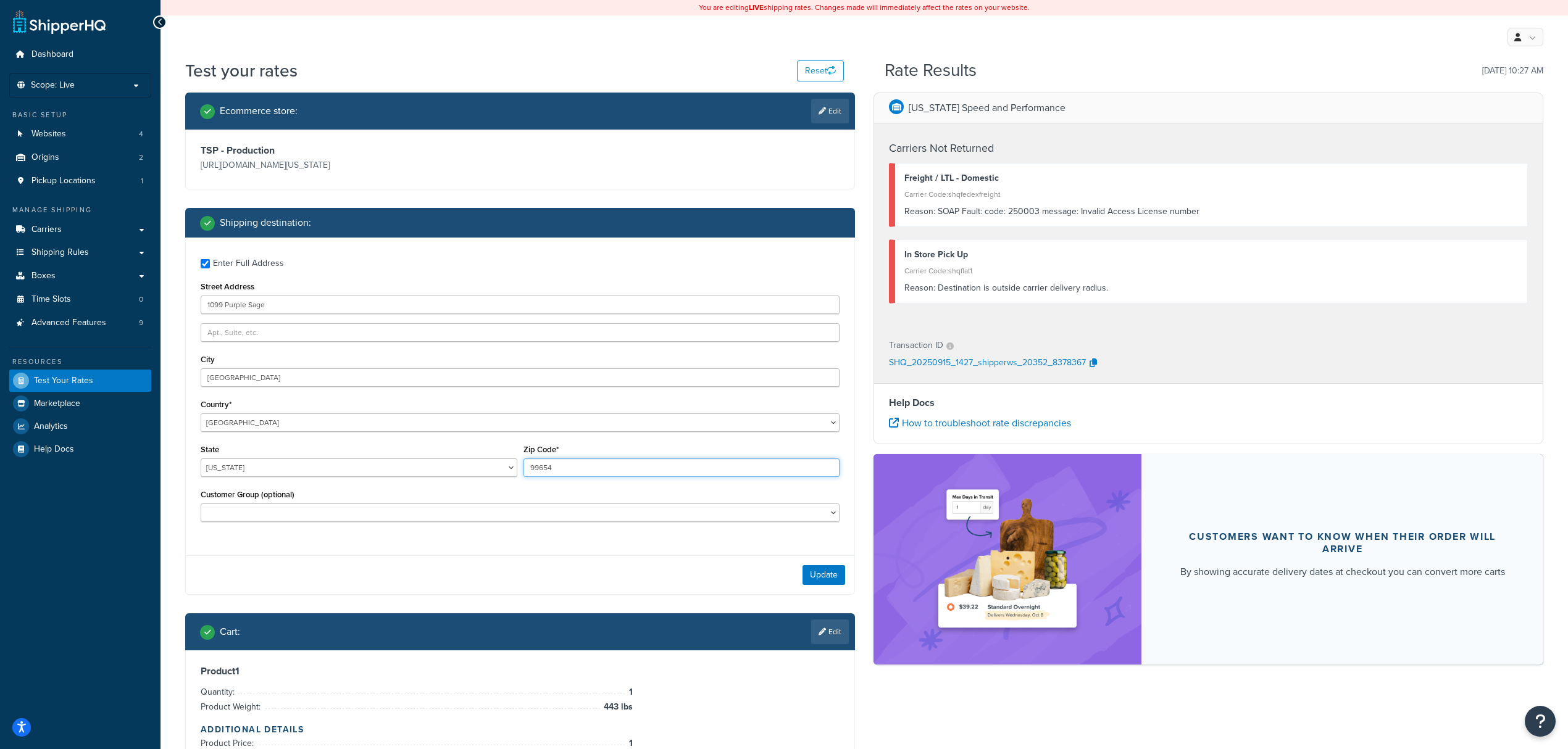
click at [466, 463] on div "State Alabama Alaska American Samoa Arizona Arkansas Armed Forces Americas Arme…" at bounding box center [519, 464] width 645 height 45
type input "78133"
click at [480, 566] on div "Update" at bounding box center [520, 575] width 669 height 39
click at [812, 574] on button "Update" at bounding box center [824, 575] width 42 height 19
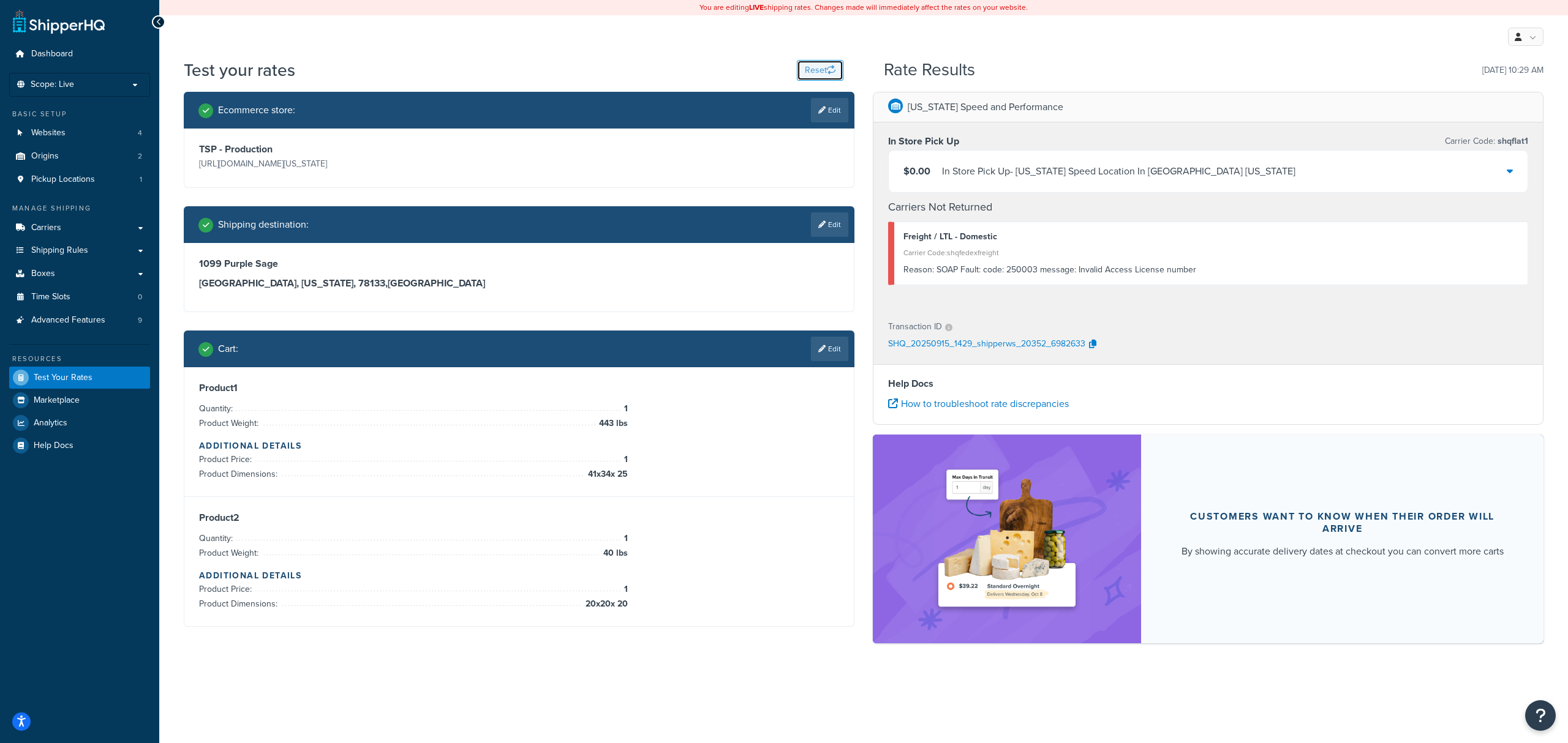
drag, startPoint x: 817, startPoint y: 74, endPoint x: 759, endPoint y: 141, distance: 88.6
click at [817, 74] on button "Reset" at bounding box center [821, 71] width 47 height 21
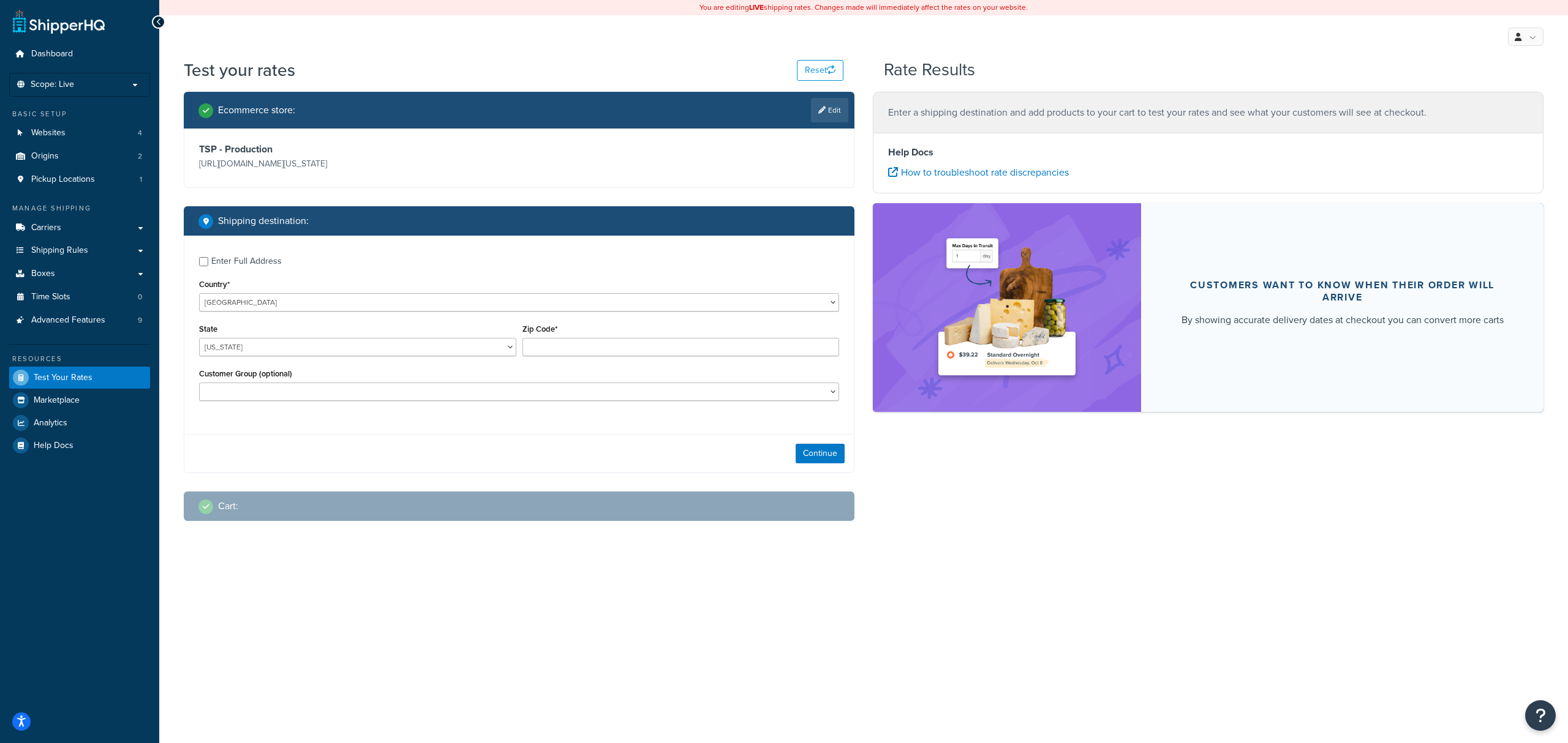
click at [288, 158] on p "https://mcprod.texas-speed.com/" at bounding box center [358, 163] width 317 height 17
click at [250, 302] on select "United States United Kingdom Afghanistan Åland Islands Albania Algeria American…" at bounding box center [519, 302] width 640 height 19
click at [206, 263] on input "Enter Full Address" at bounding box center [203, 261] width 9 height 9
checkbox input "true"
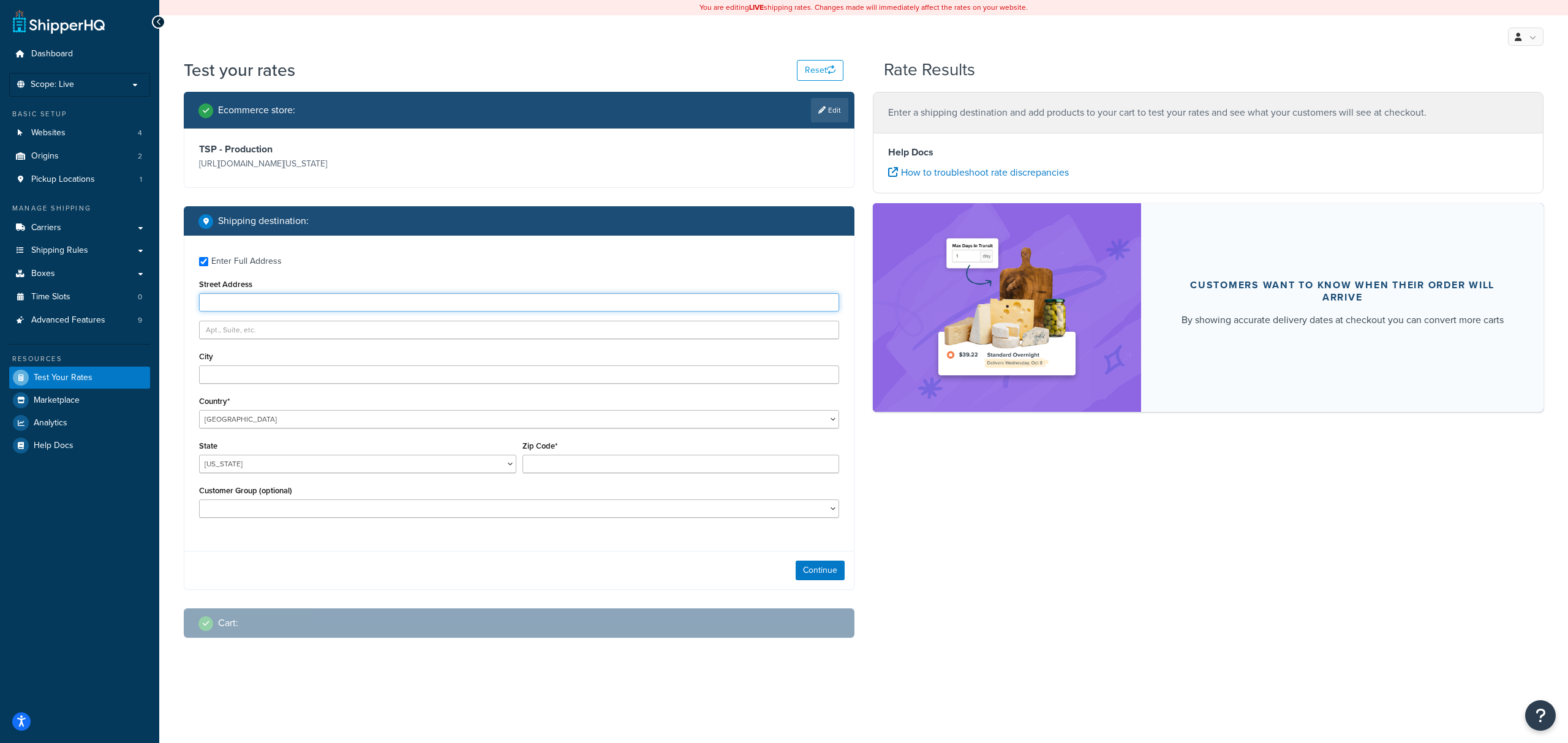
click at [228, 302] on input "Street Address" at bounding box center [519, 302] width 640 height 19
type input "1099 Purple Sage"
click at [447, 382] on input "City" at bounding box center [519, 374] width 640 height 19
type input "Canyon Lake"
click at [388, 456] on select "Alabama Alaska American Samoa Arizona Arkansas Armed Forces Americas Armed Forc…" at bounding box center [358, 464] width 317 height 19
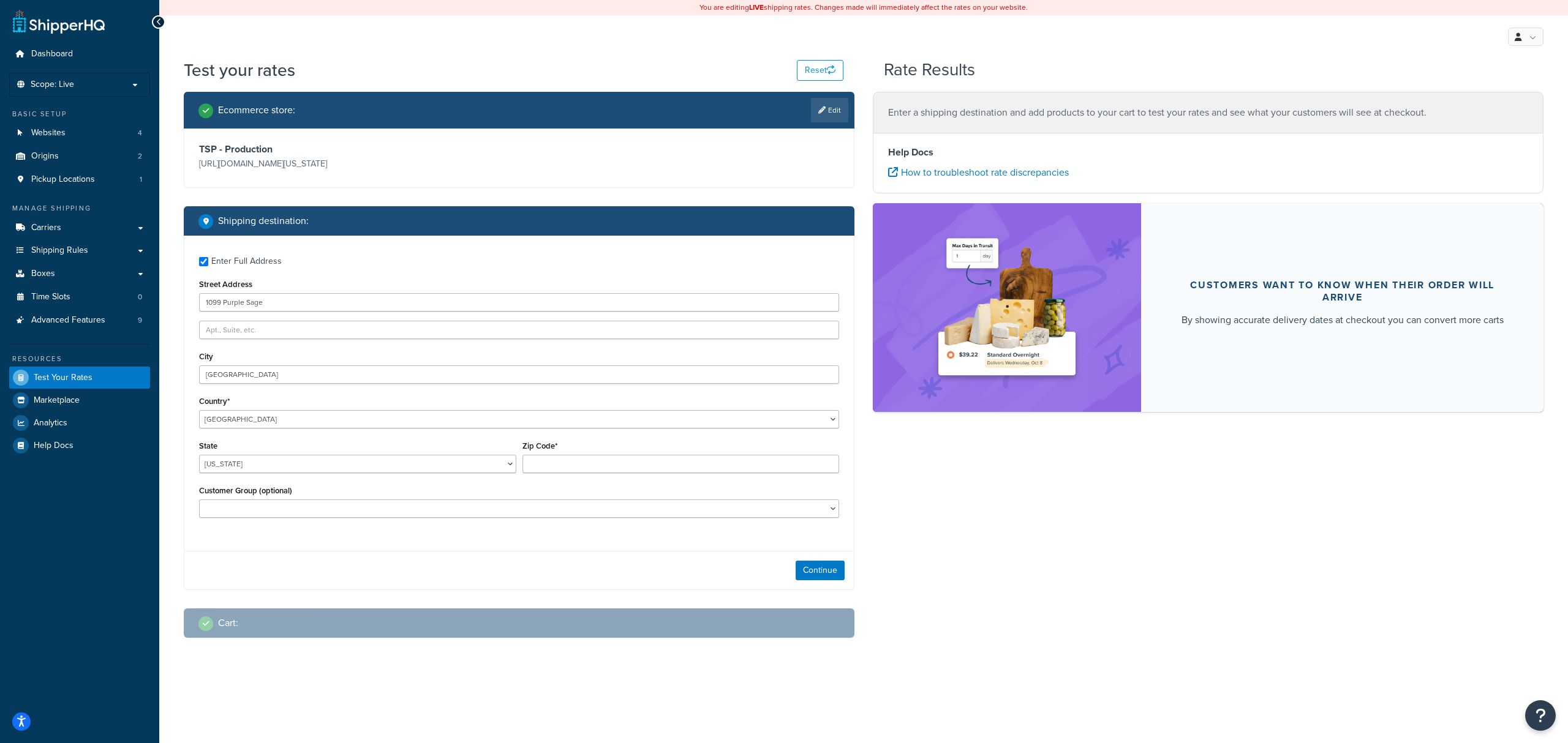
click at [386, 475] on div "State Alabama Alaska American Samoa Arizona Arkansas Armed Forces Americas Arme…" at bounding box center [358, 460] width 324 height 45
click at [321, 459] on select "Alabama Alaska American Samoa Arizona Arkansas Armed Forces Americas Armed Forc…" at bounding box center [358, 464] width 317 height 19
click at [317, 468] on select "Alabama Alaska American Samoa Arizona Arkansas Armed Forces Americas Armed Forc…" at bounding box center [358, 464] width 317 height 19
click at [314, 473] on select "Alabama Alaska American Samoa Arizona Arkansas Armed Forces Americas Armed Forc…" at bounding box center [358, 464] width 317 height 19
select select "TX"
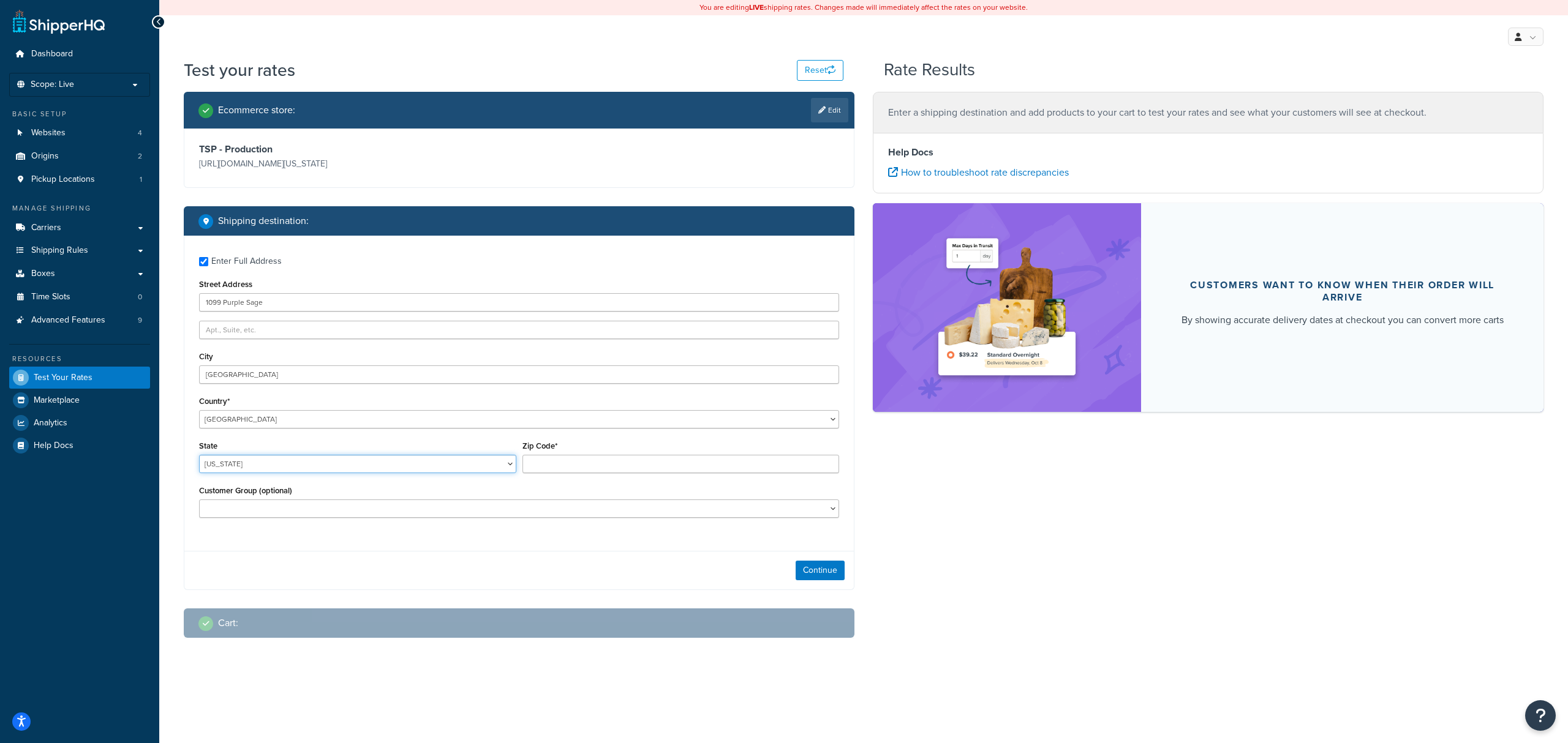
click at [199, 456] on select "Alabama Alaska American Samoa Arizona Arkansas Armed Forces Americas Armed Forc…" at bounding box center [358, 464] width 317 height 19
click at [593, 455] on input "Zip Code*" at bounding box center [681, 464] width 317 height 19
type input "78133"
click at [280, 508] on select "Logged In Not Logged in Retail Wholesale" at bounding box center [519, 509] width 640 height 19
click at [289, 506] on select "Logged In Not Logged in Retail Wholesale" at bounding box center [519, 509] width 640 height 19
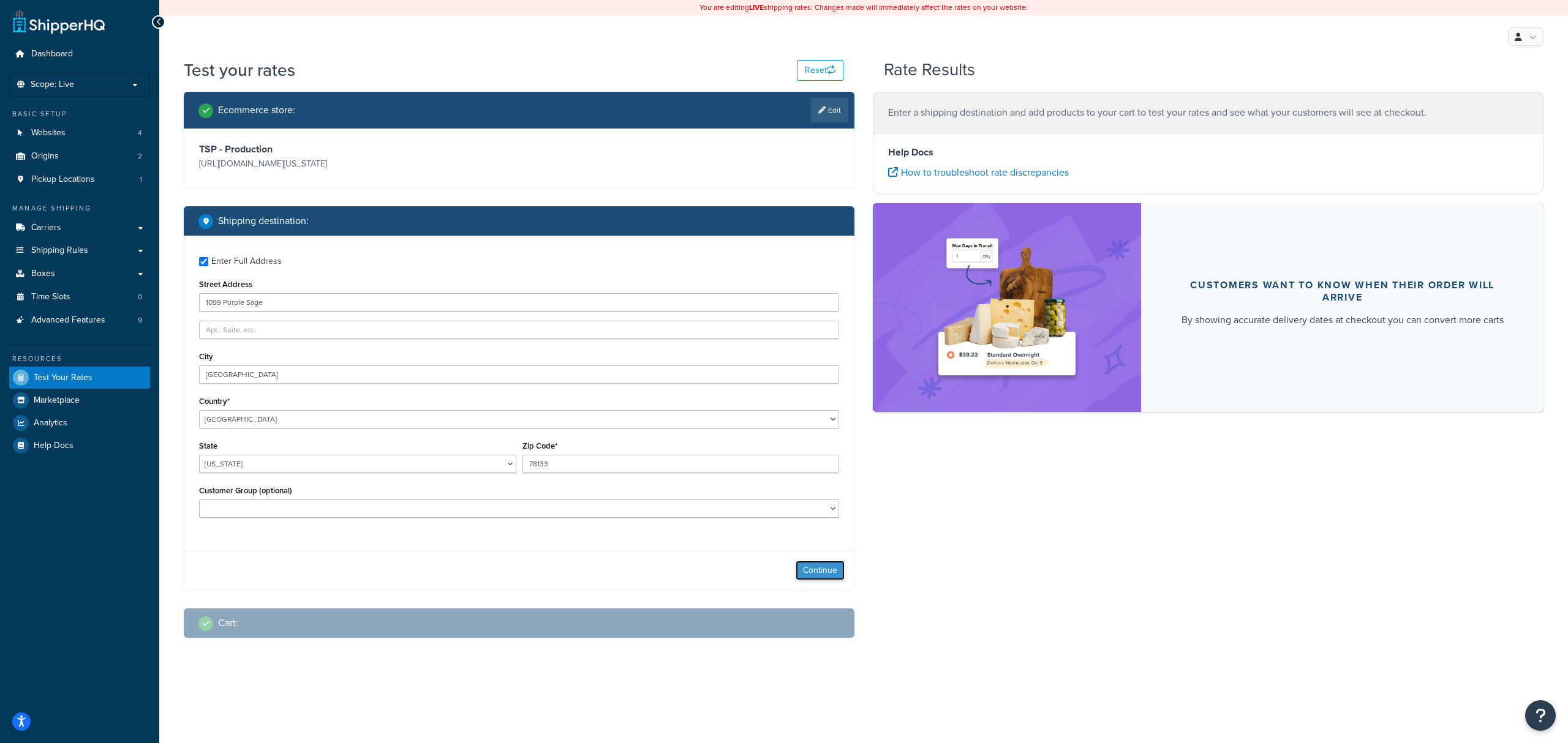
click at [809, 568] on button "Continue" at bounding box center [820, 571] width 49 height 19
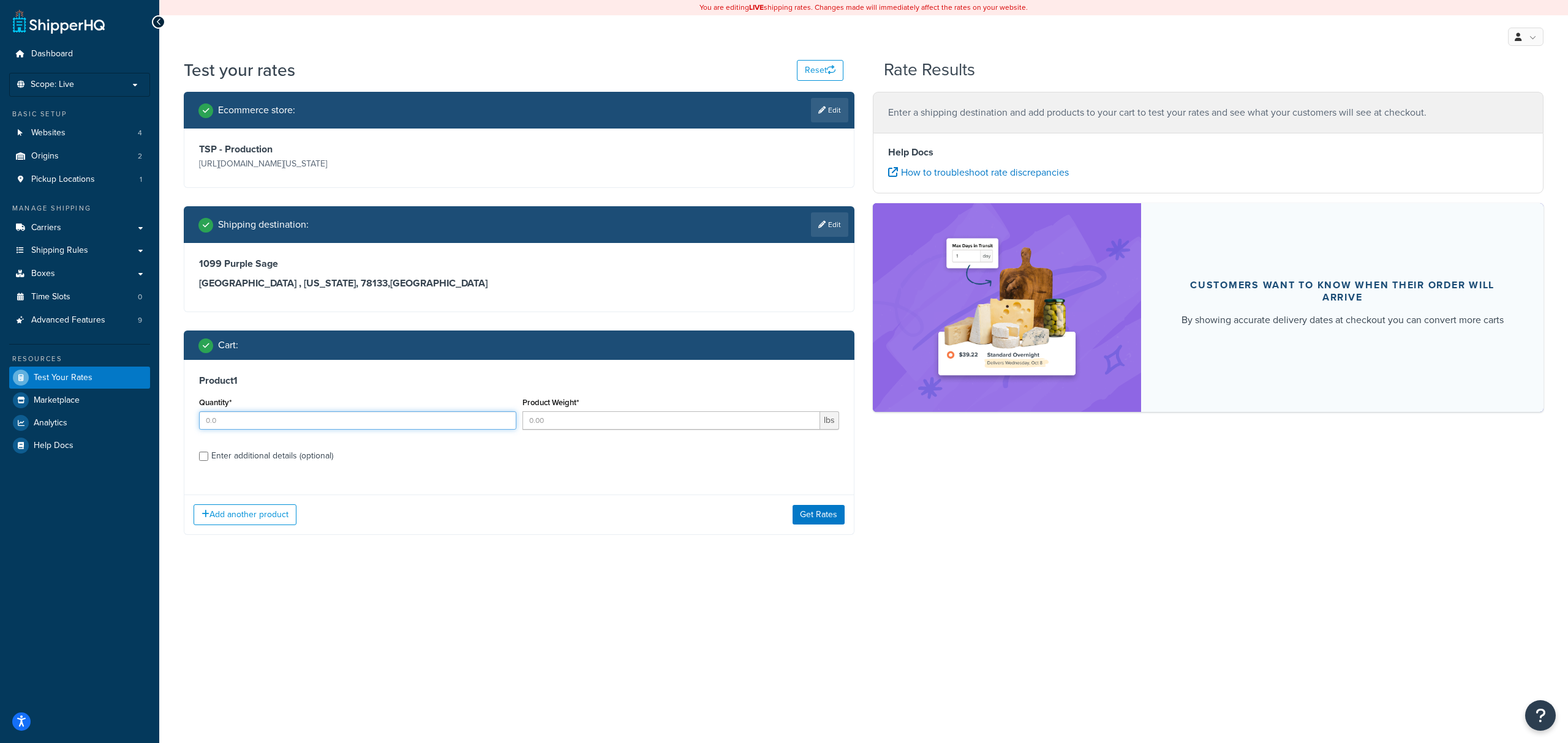
click at [338, 429] on input "Quantity*" at bounding box center [358, 420] width 317 height 19
type input "1"
type input "433"
click at [204, 459] on input "Enter additional details (optional)" at bounding box center [203, 456] width 9 height 9
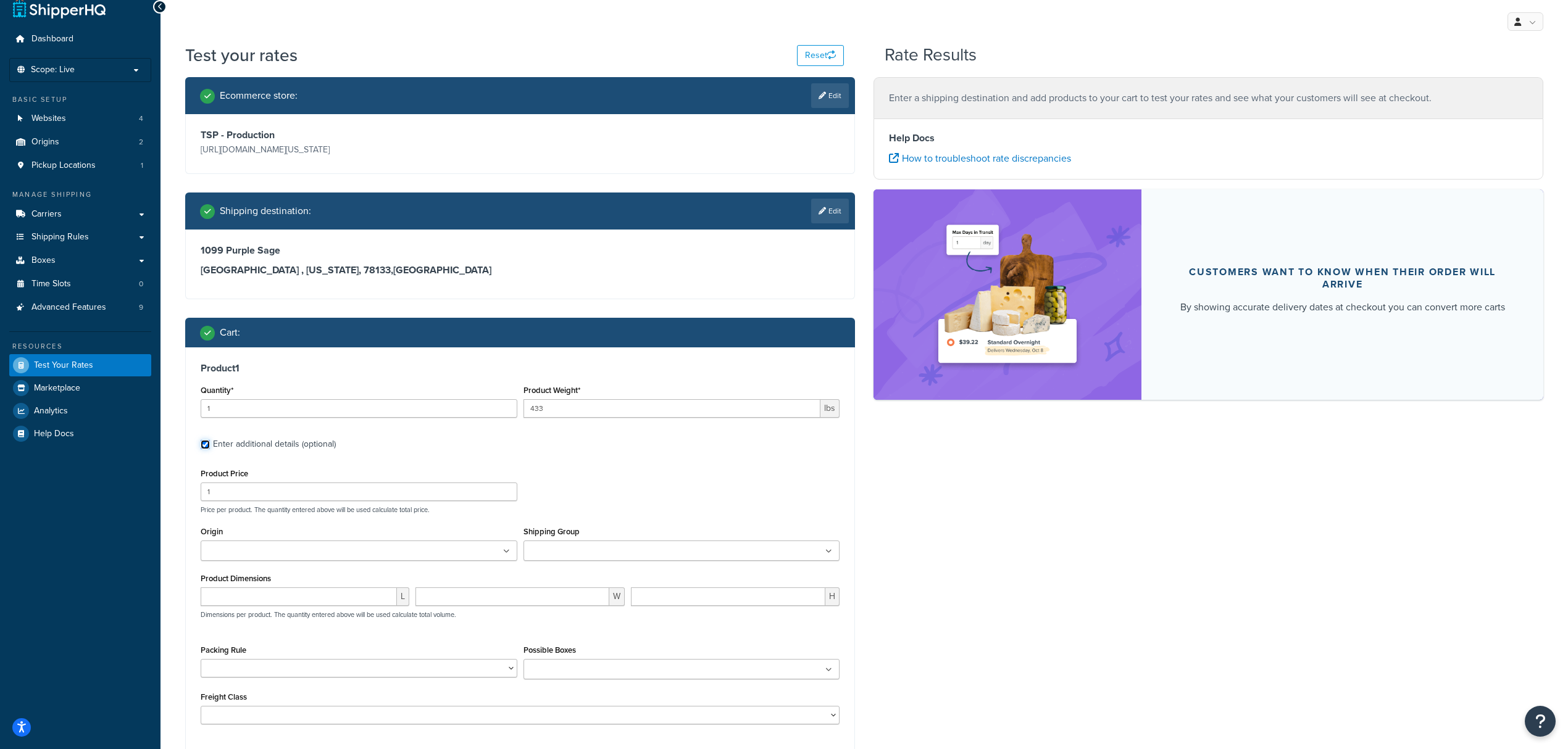
scroll to position [20, 0]
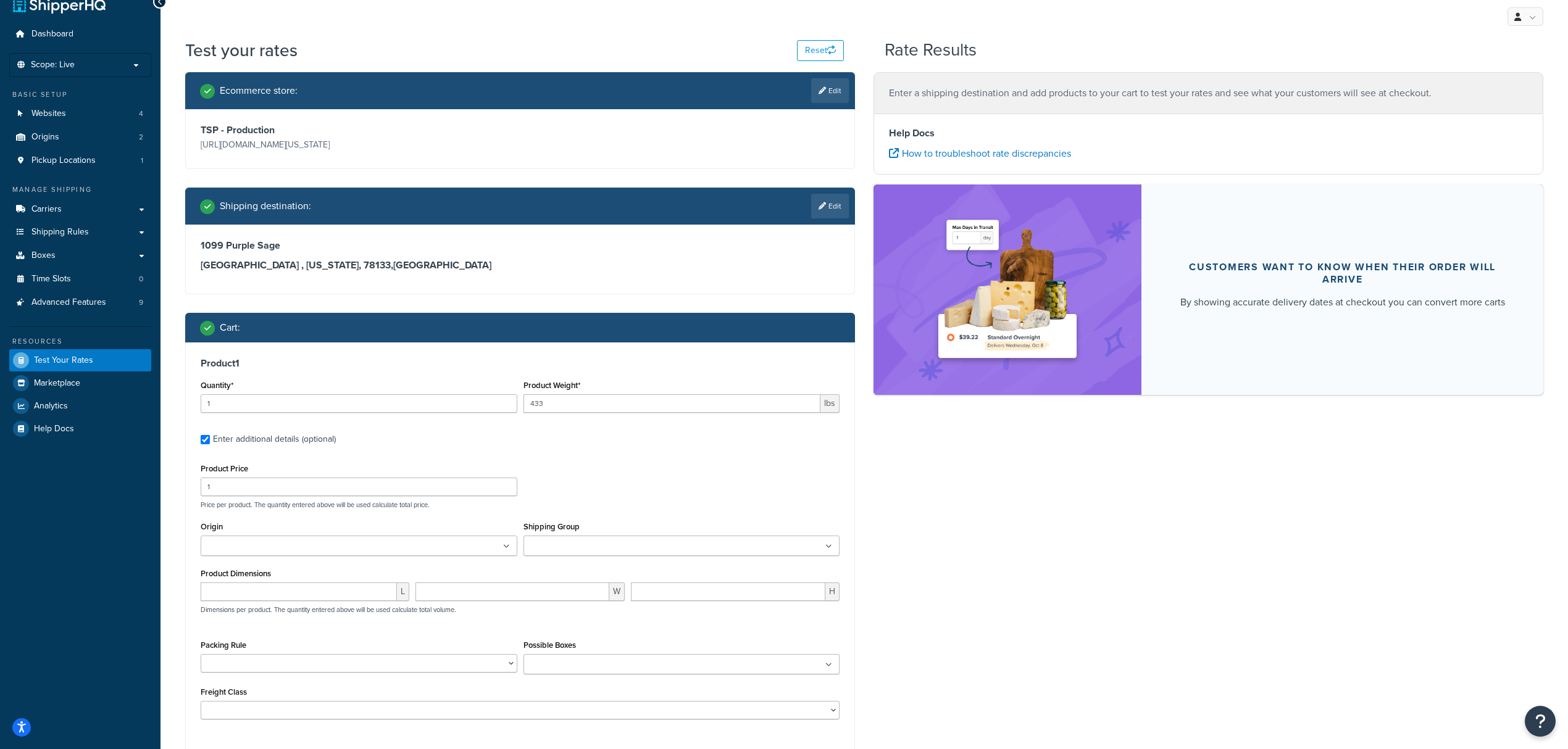
click at [259, 547] on input "Origin" at bounding box center [259, 547] width 110 height 14
click at [646, 467] on div "Product Price 1 Price per product. The quantity entered above will be used calc…" at bounding box center [519, 484] width 645 height 49
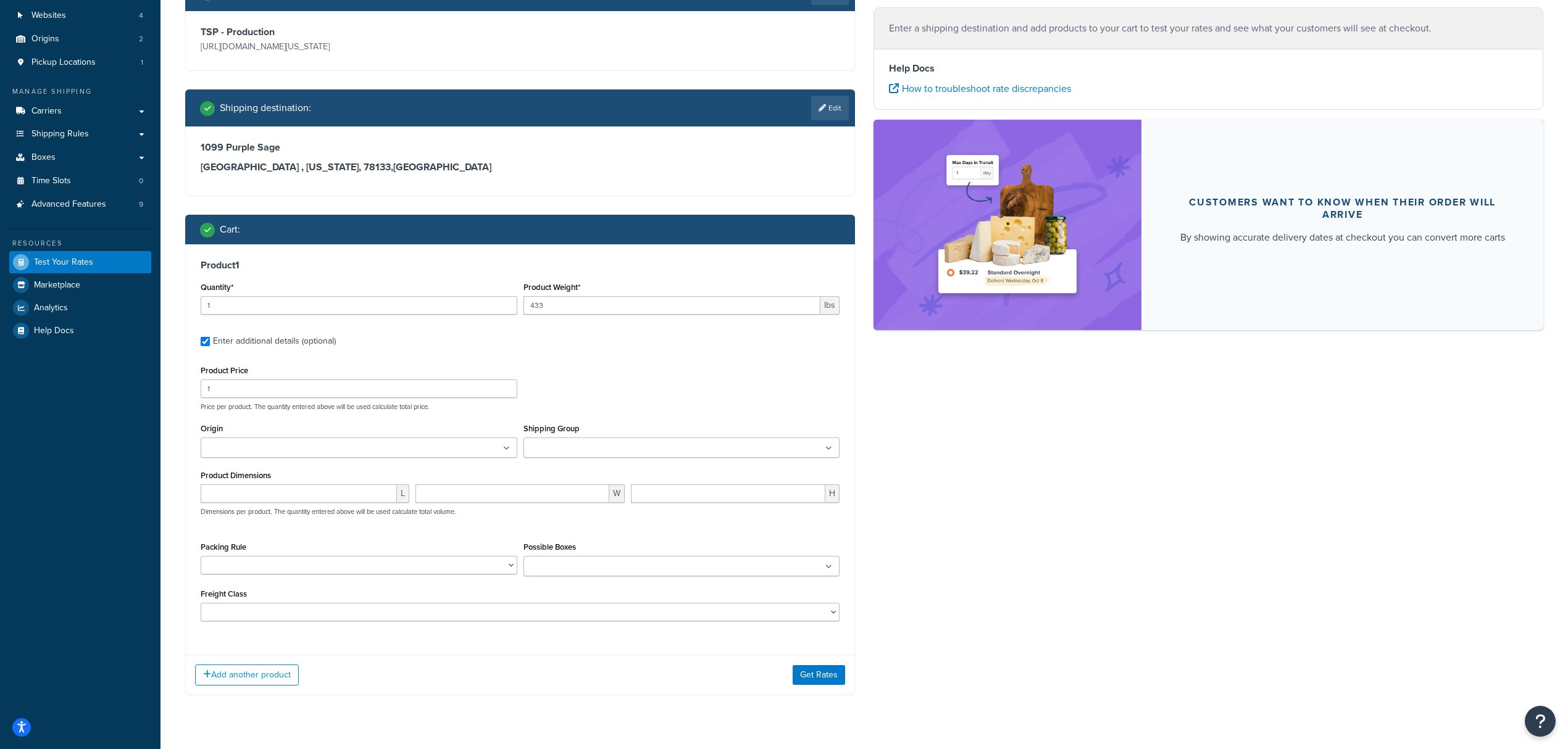
scroll to position [147, 0]
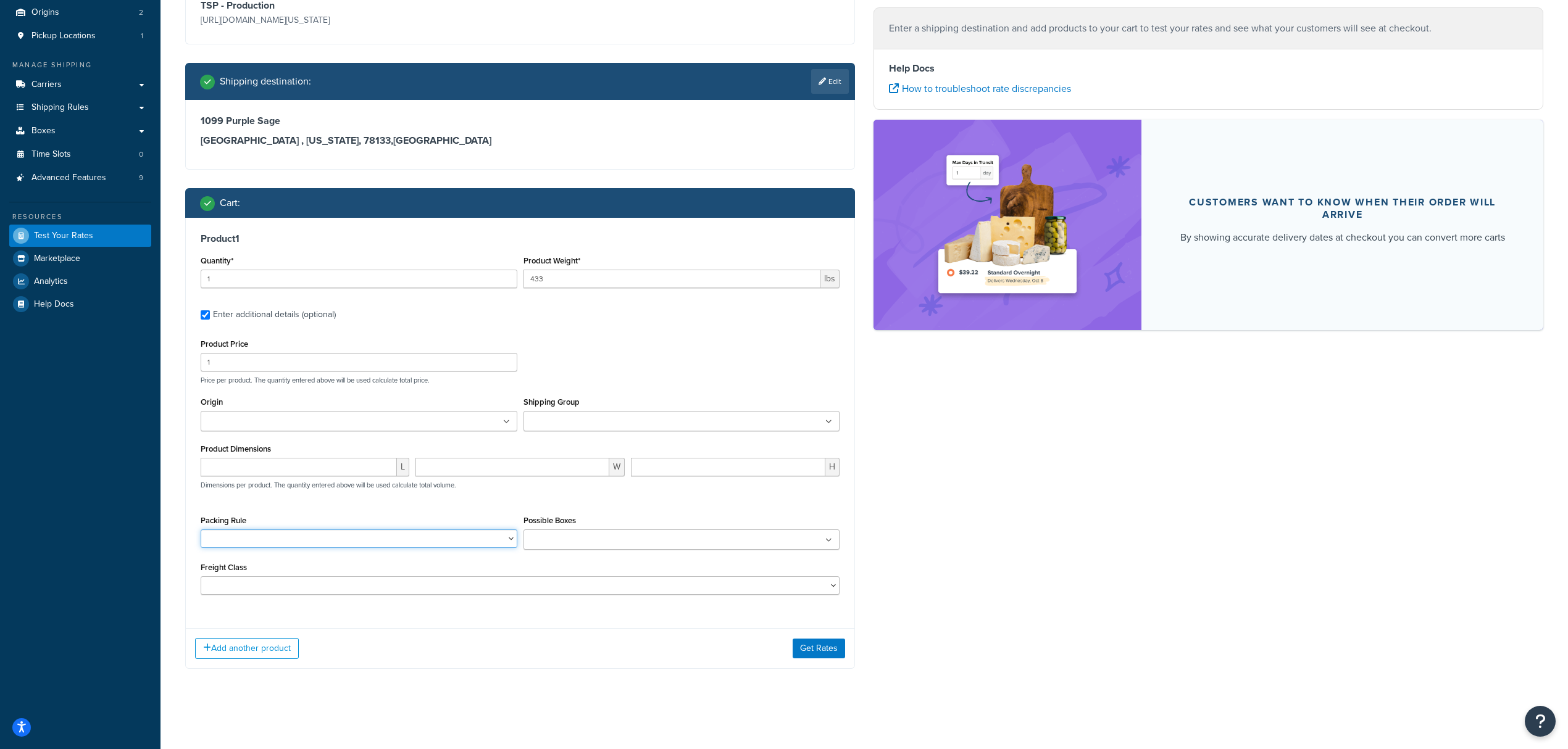
click at [310, 539] on select "BRA 2 Box Packing Rule Cylinder Head 2 box Packing Rule Ships Individually" at bounding box center [359, 539] width 317 height 19
click at [618, 316] on label "Enter additional details (optional)" at bounding box center [526, 313] width 627 height 19
click at [210, 316] on input "Enter additional details (optional)" at bounding box center [205, 315] width 9 height 9
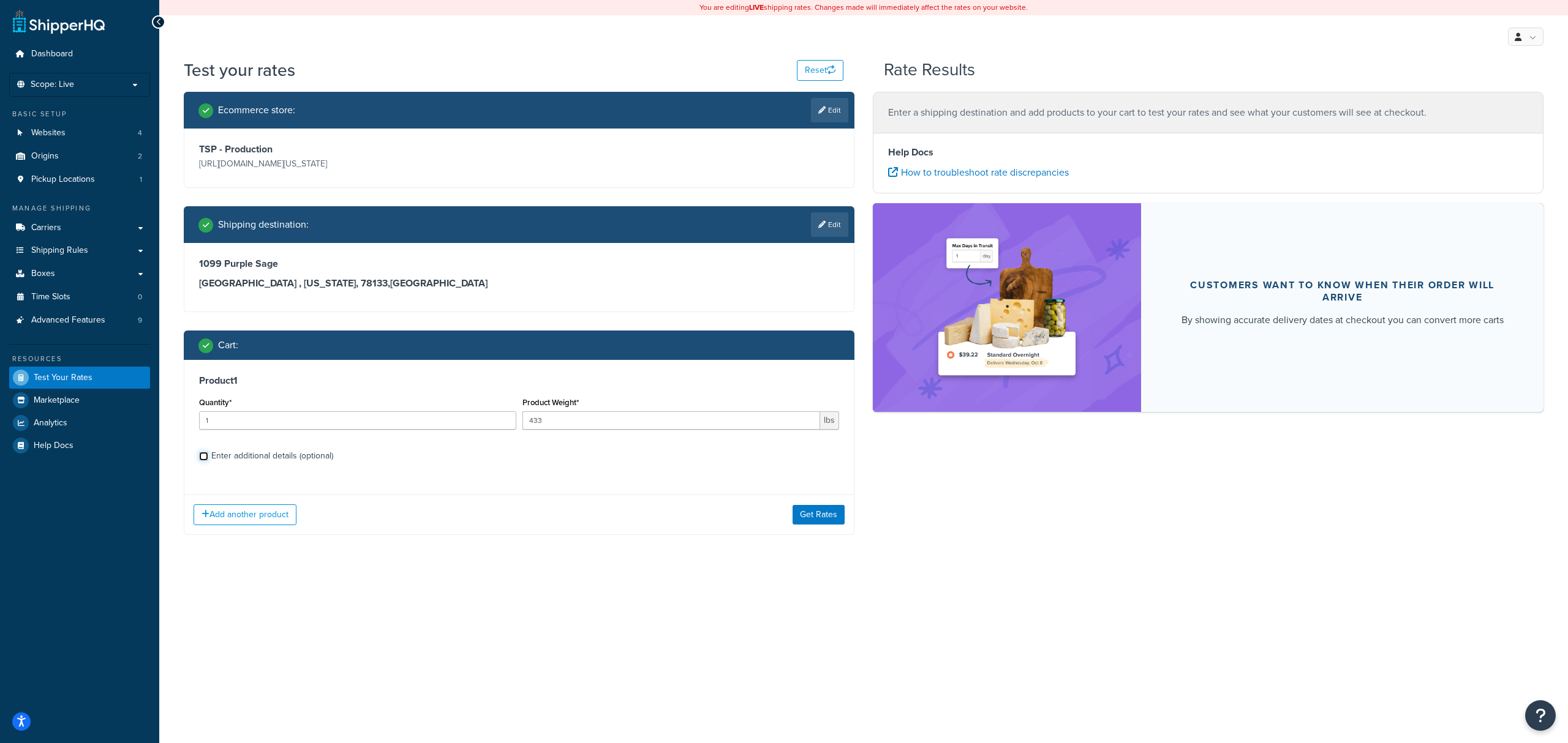
click at [206, 456] on input "Enter additional details (optional)" at bounding box center [203, 456] width 9 height 9
checkbox input "true"
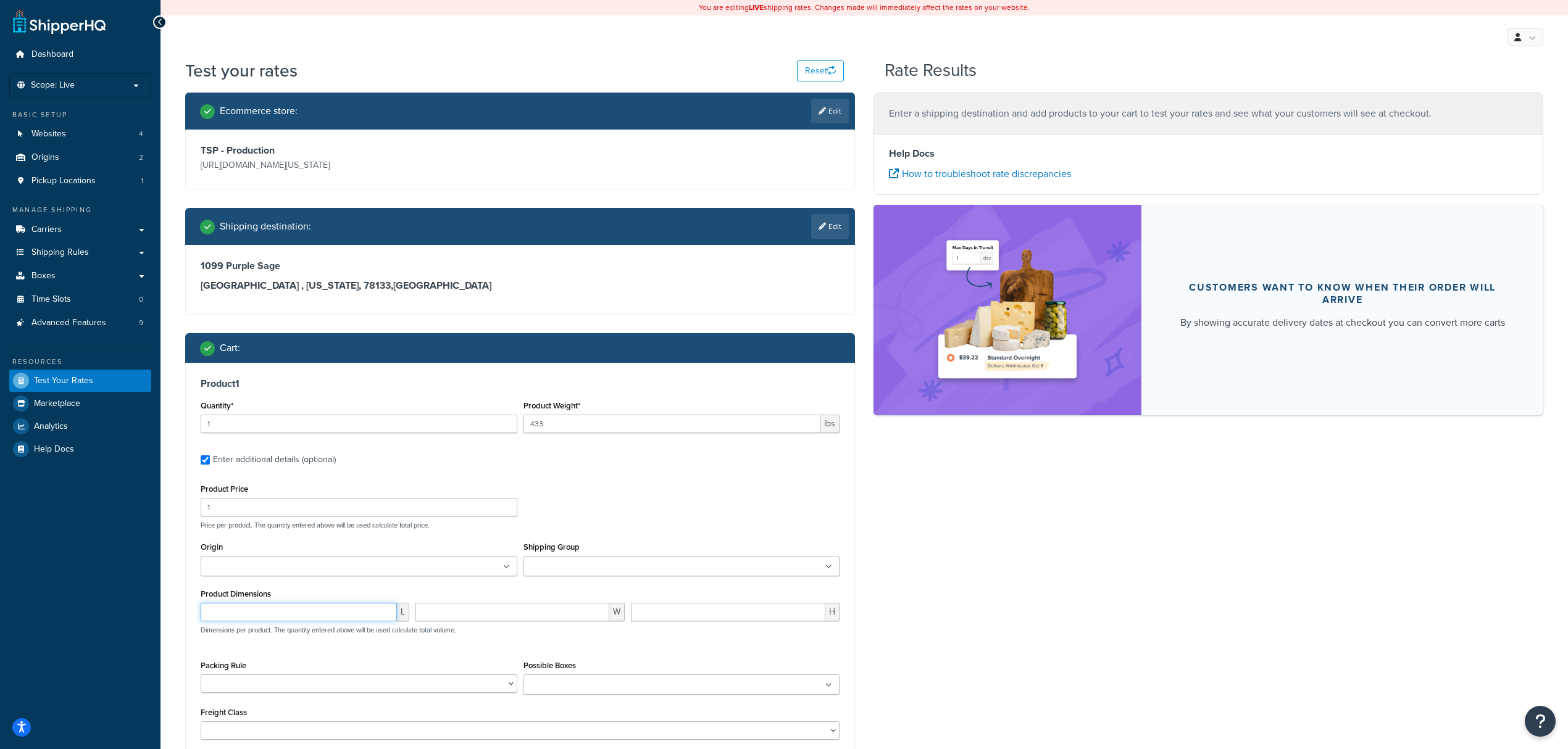
click at [255, 605] on input "number" at bounding box center [299, 612] width 196 height 19
type input "33"
click at [722, 510] on div "Product Price 1 Price per product. The quantity entered above will be used calc…" at bounding box center [519, 506] width 645 height 49
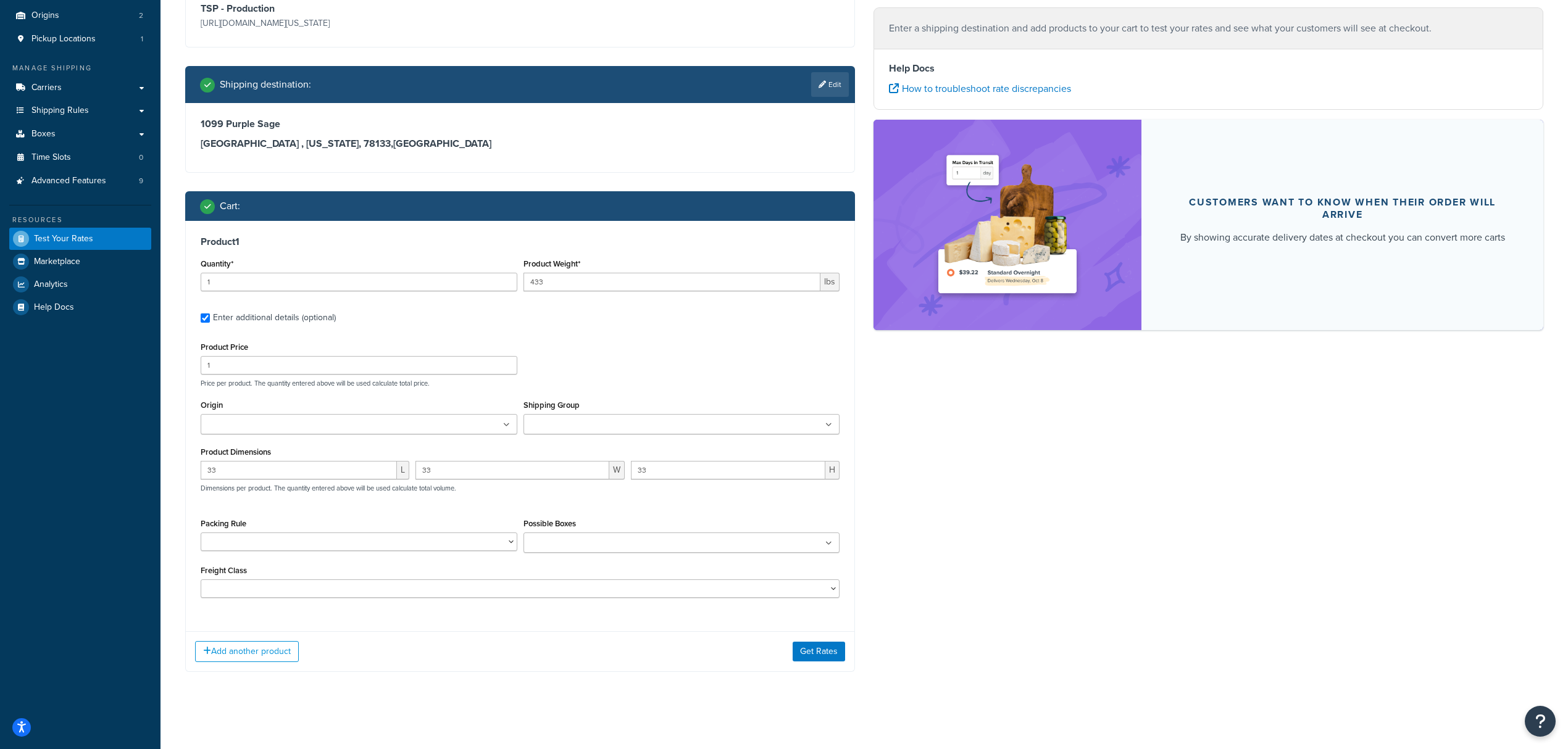
scroll to position [147, 0]
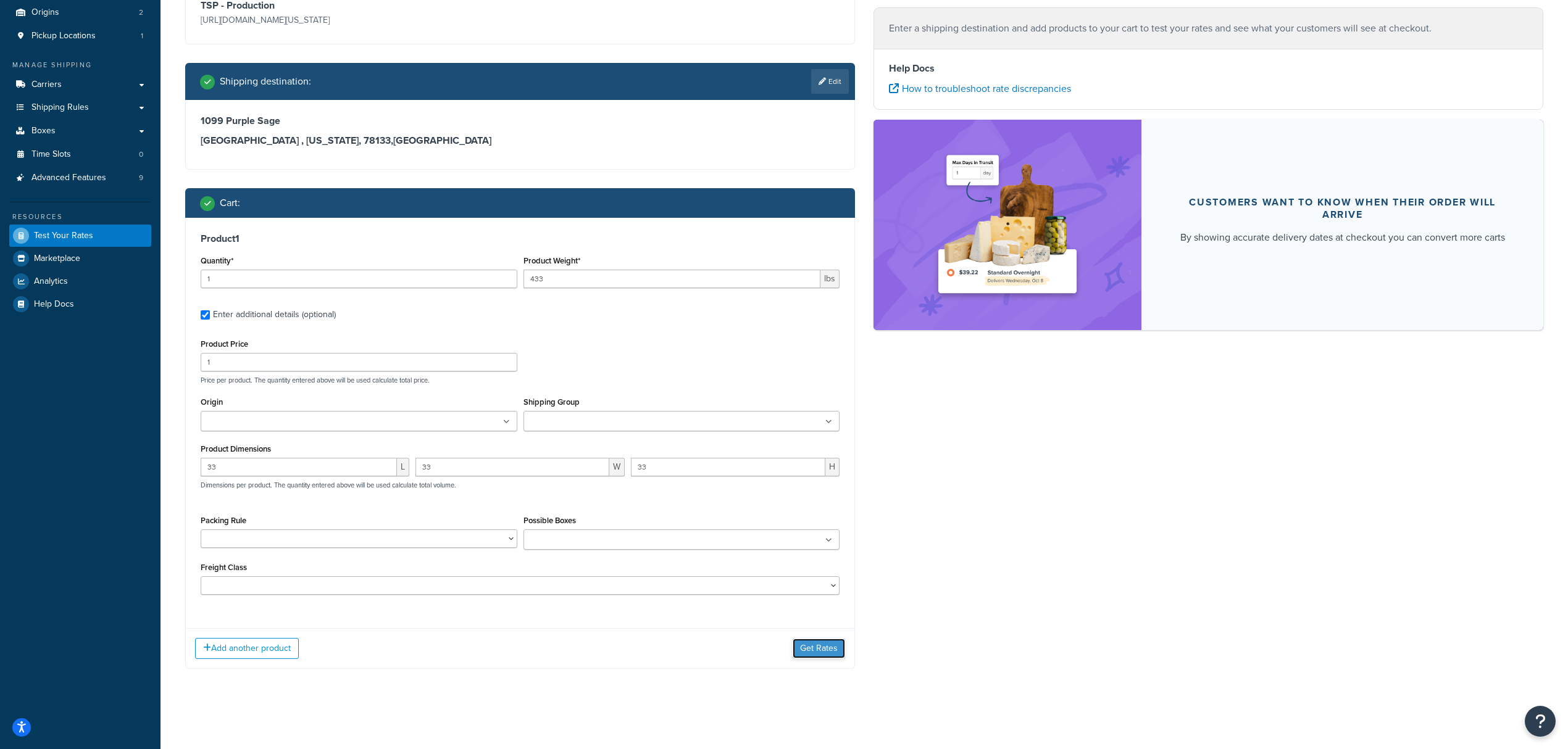
click at [813, 657] on button "Get Rates" at bounding box center [819, 648] width 53 height 19
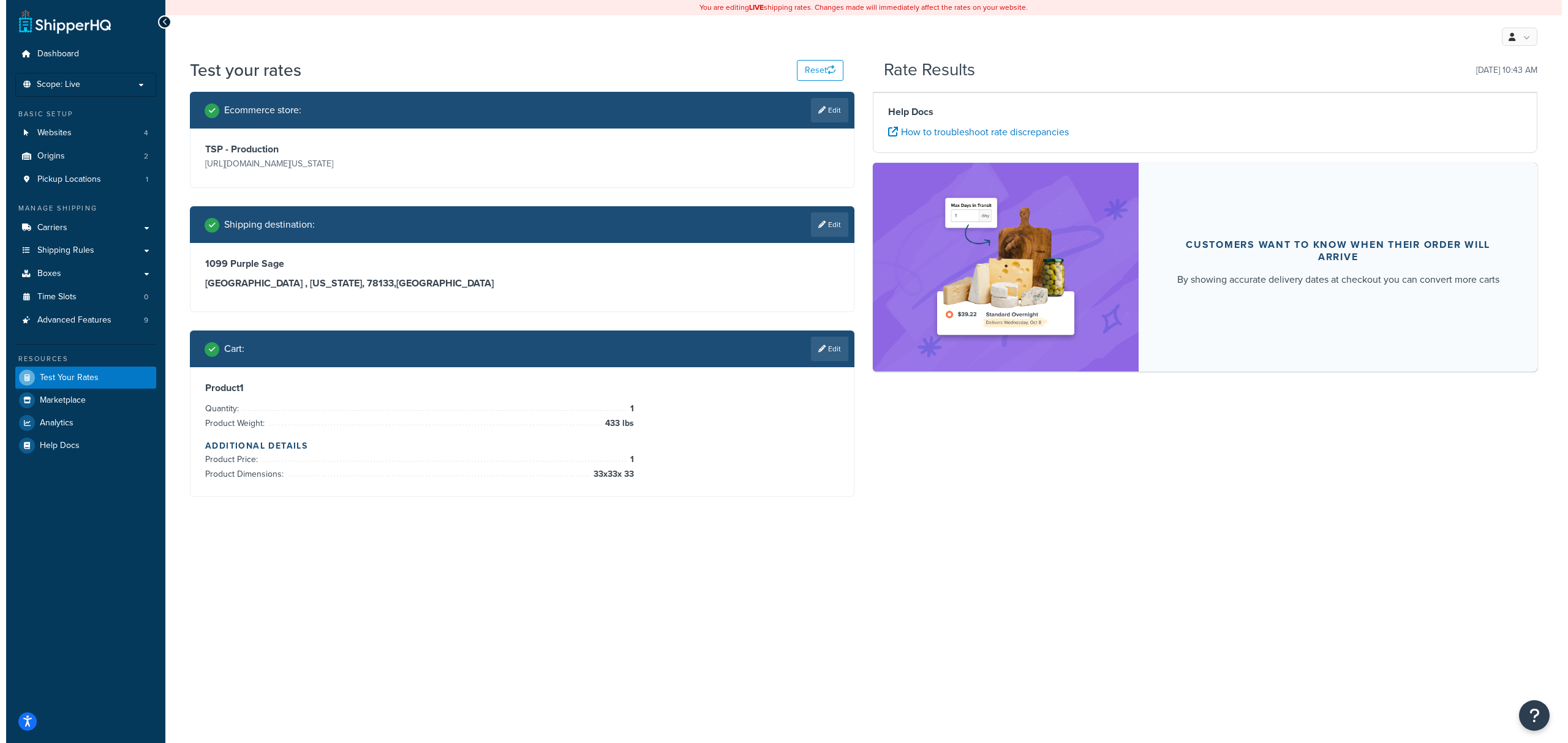
scroll to position [0, 0]
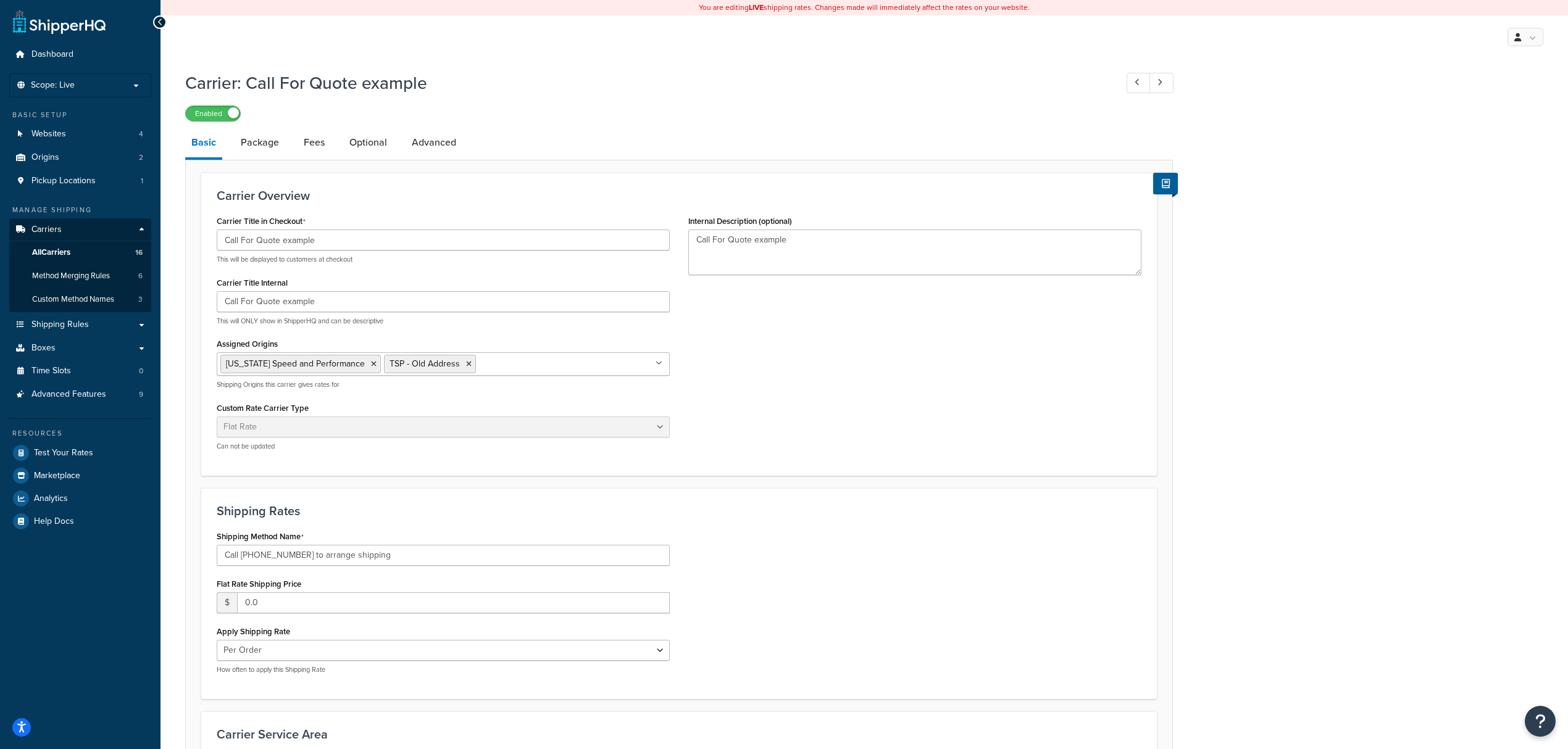
select select "flat"
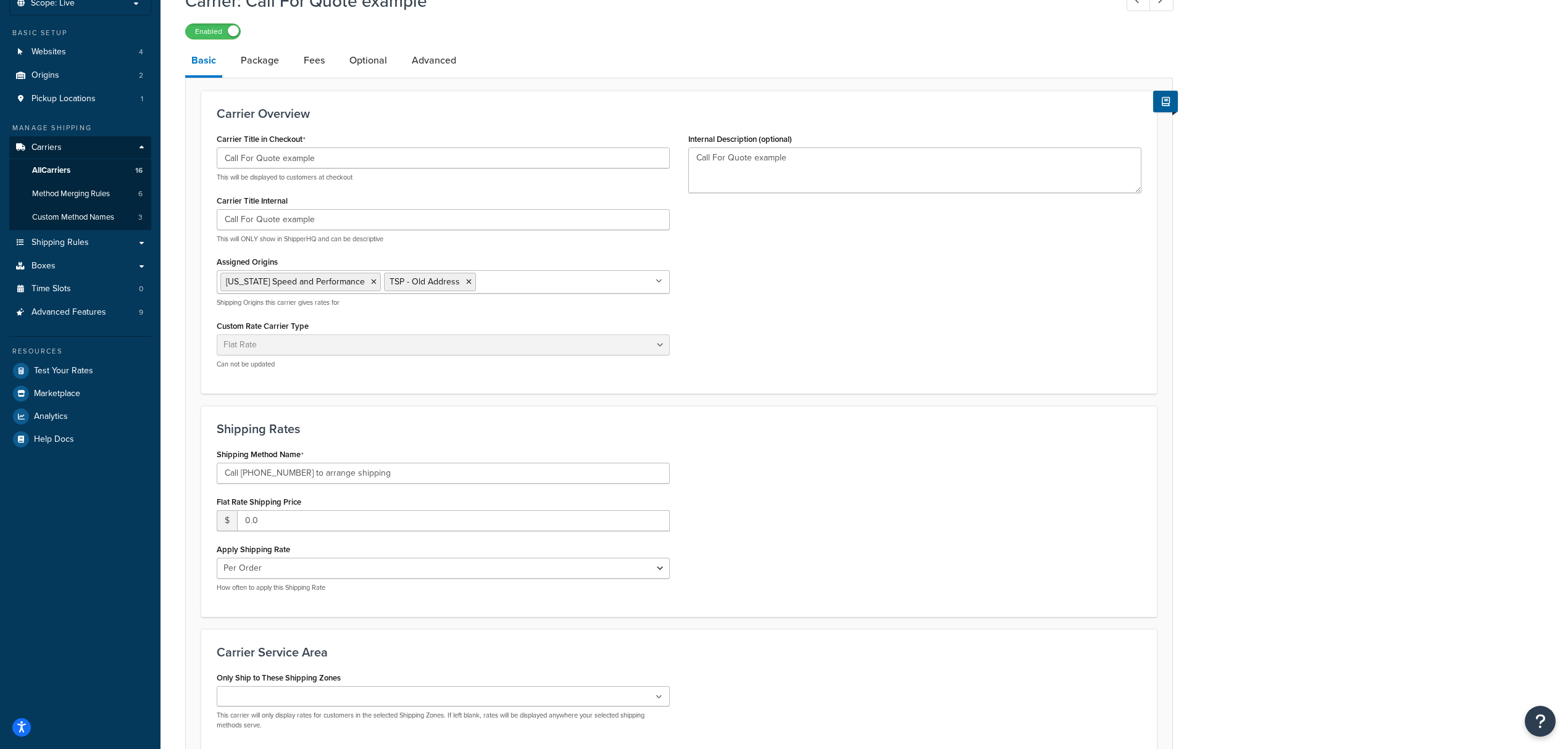
click at [798, 469] on div "Shipping Method Name Call [PHONE_NUMBER] to arrange shipping Flat Rate Shipping…" at bounding box center [679, 523] width 943 height 156
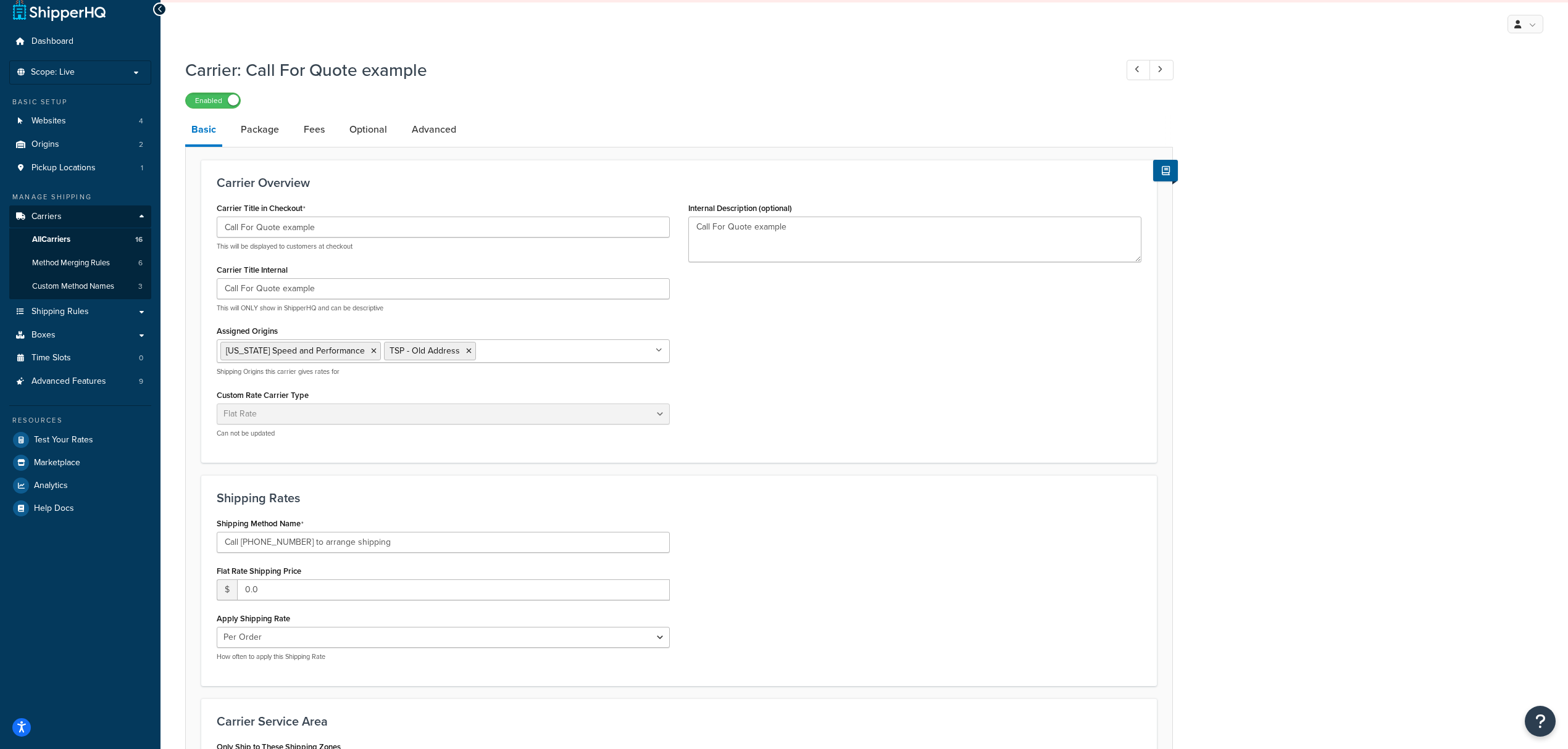
scroll to position [0, 0]
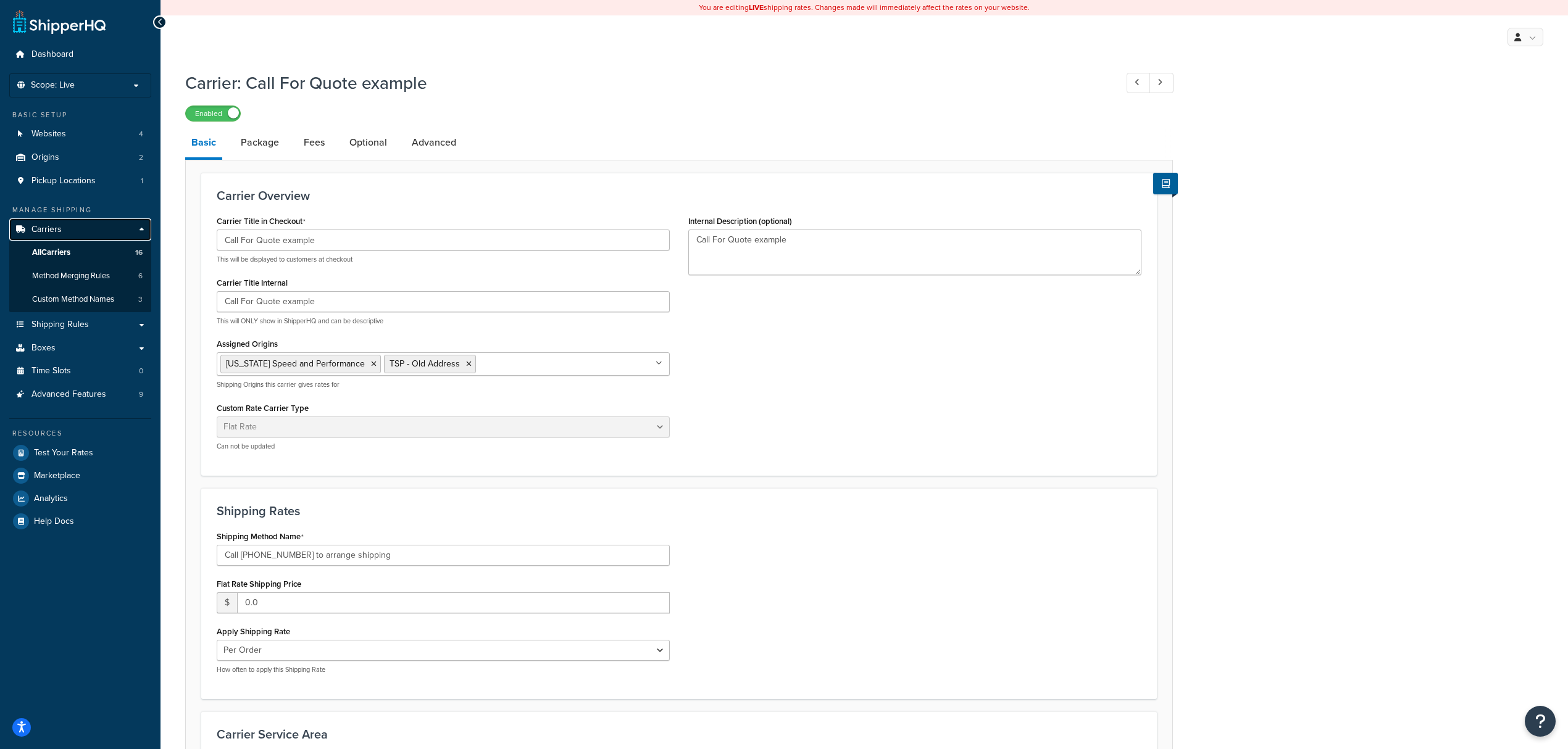
click at [52, 226] on span "Carriers" at bounding box center [46, 230] width 30 height 11
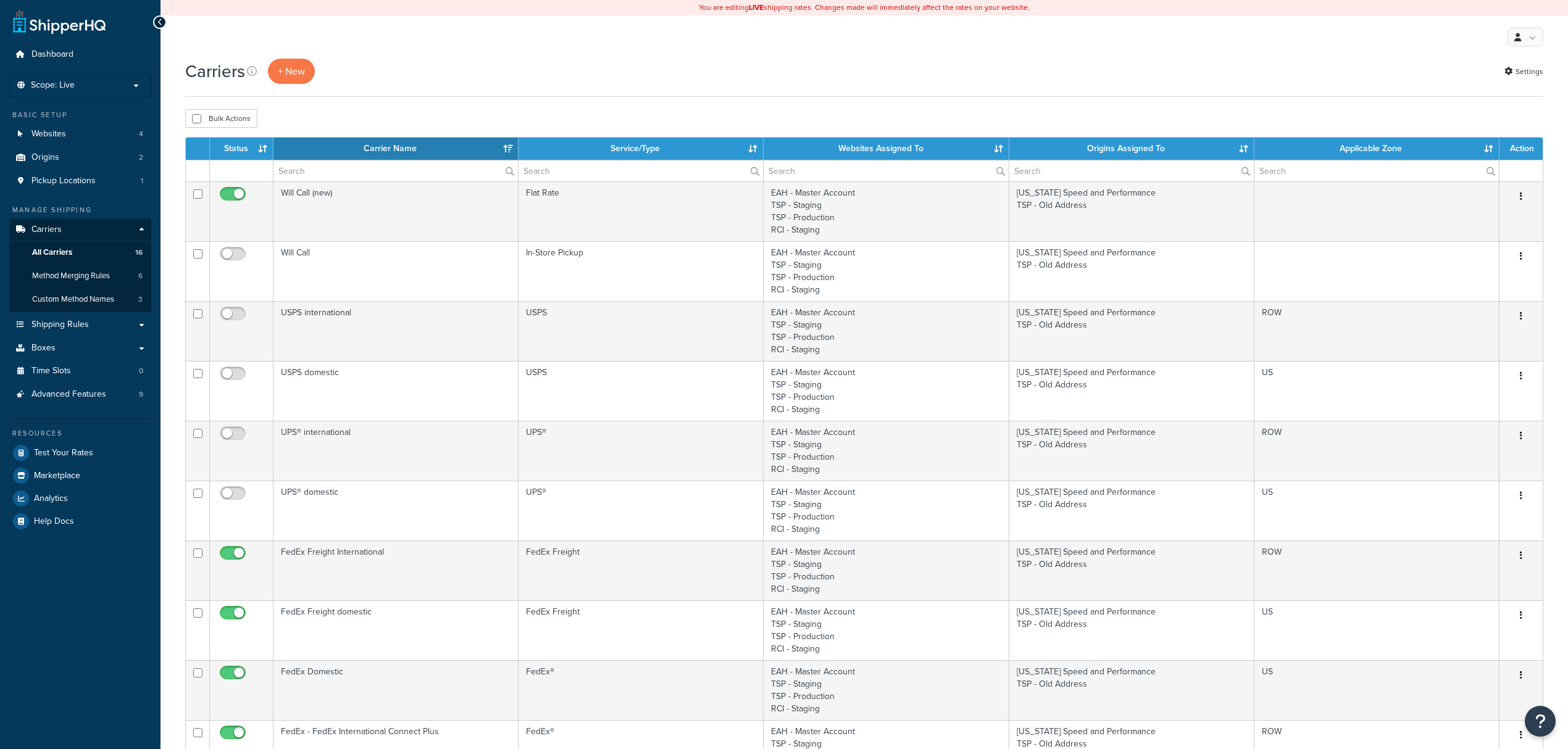
select select "15"
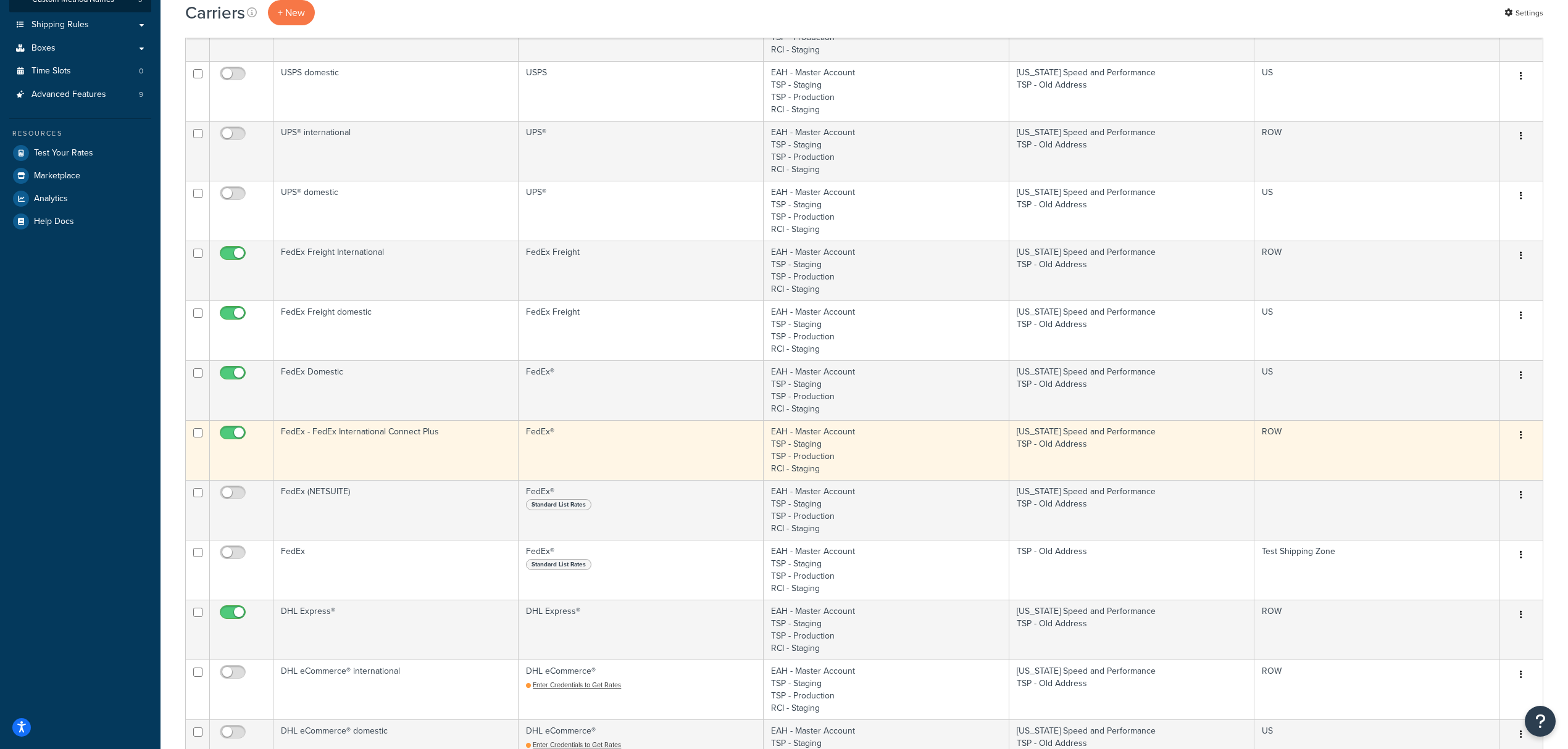
scroll to position [329, 0]
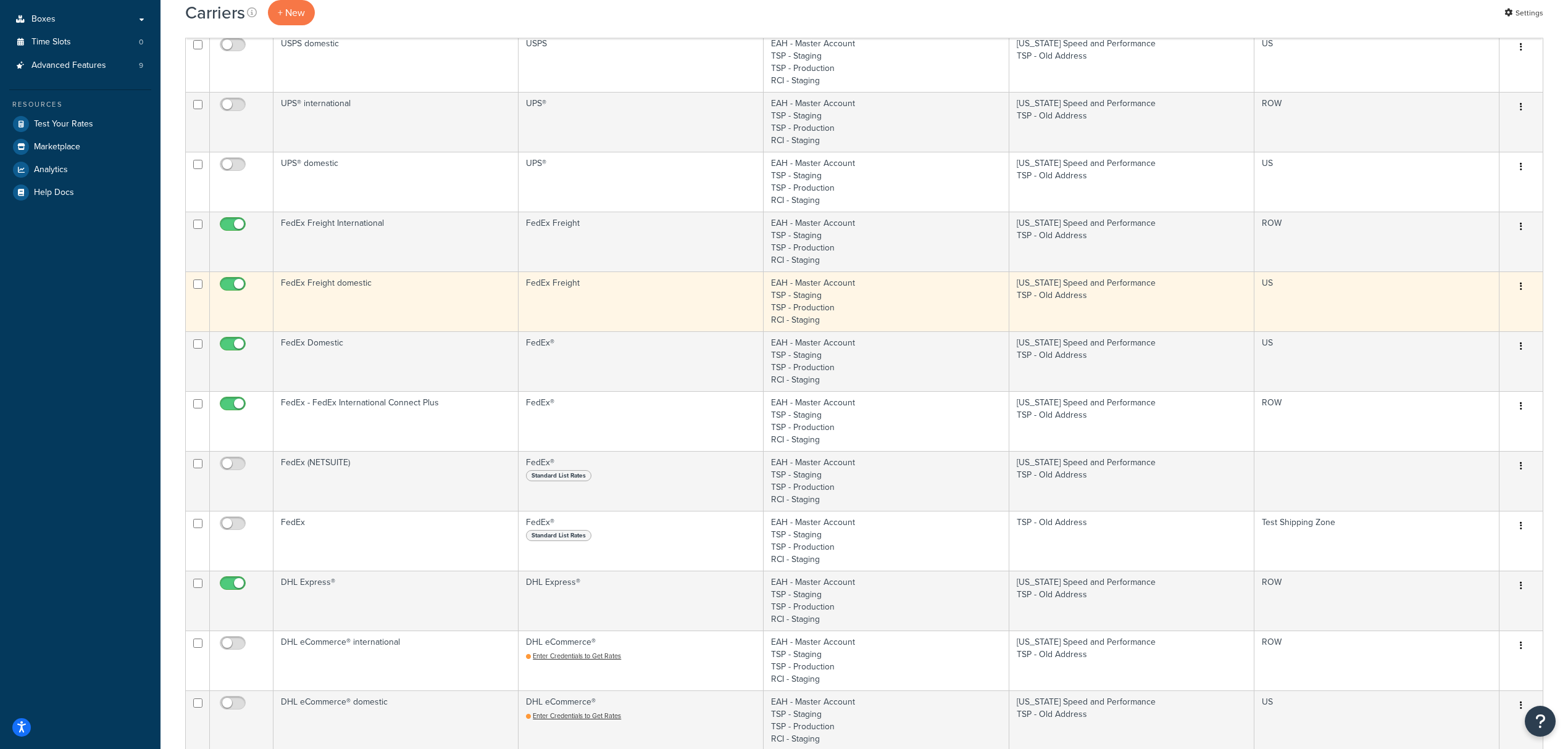
click at [386, 315] on td "FedEx Freight domestic" at bounding box center [396, 302] width 245 height 60
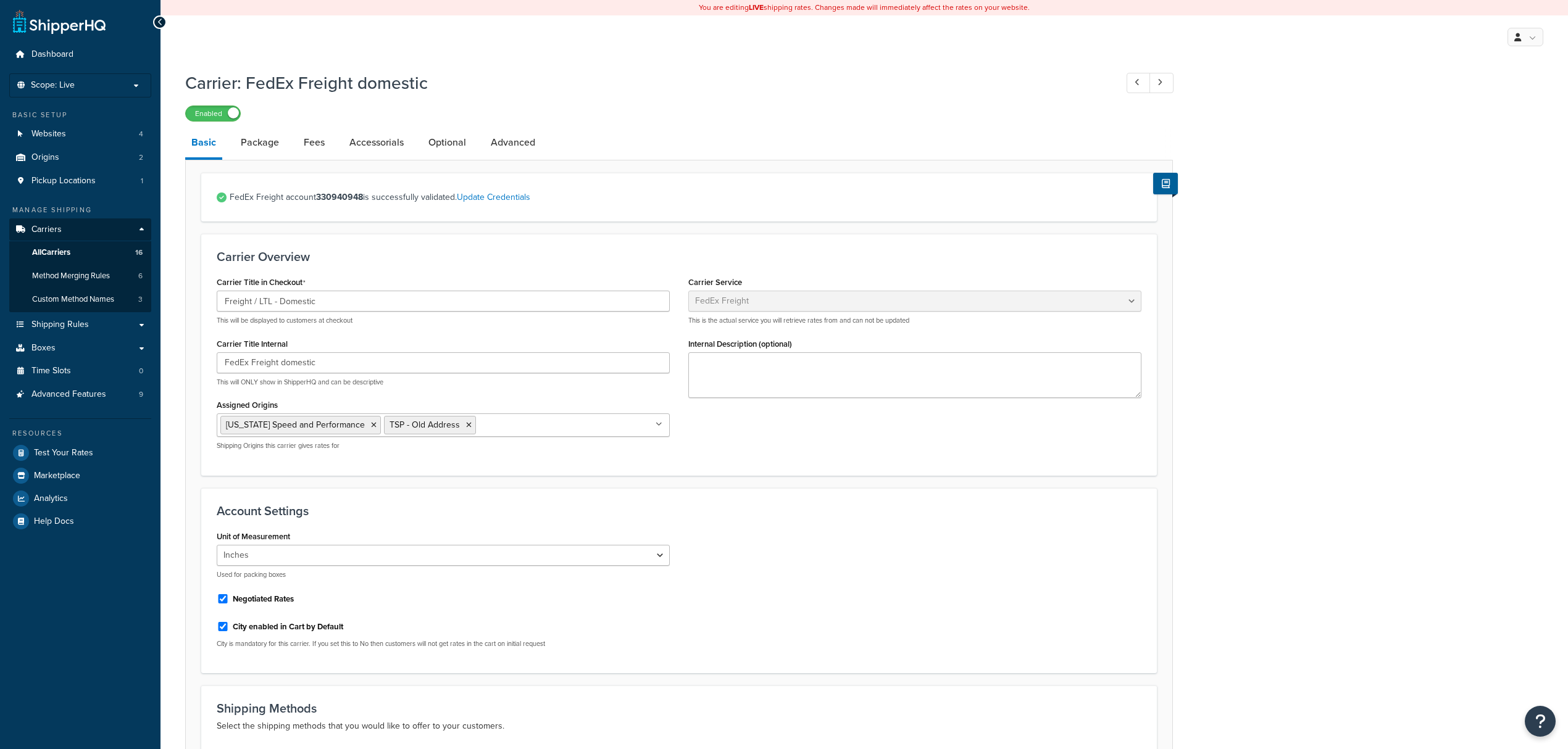
select select "fedExFreight"
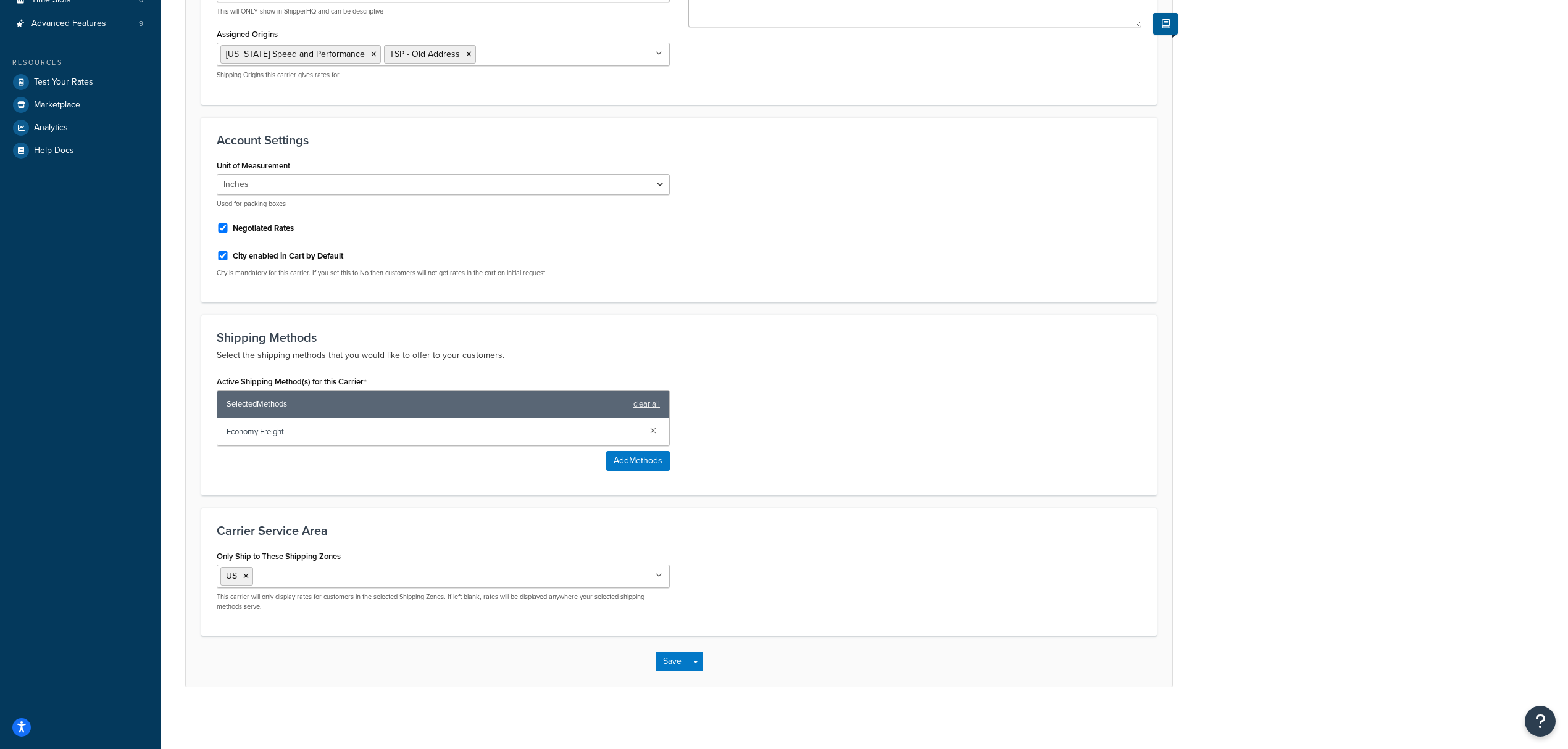
scroll to position [376, 0]
click at [301, 578] on input "Only Ship to These Shipping Zones" at bounding box center [311, 575] width 110 height 14
click at [777, 395] on div "Active Shipping Method(s) for this Carrier Selected Methods clear all Economy F…" at bounding box center [679, 426] width 943 height 107
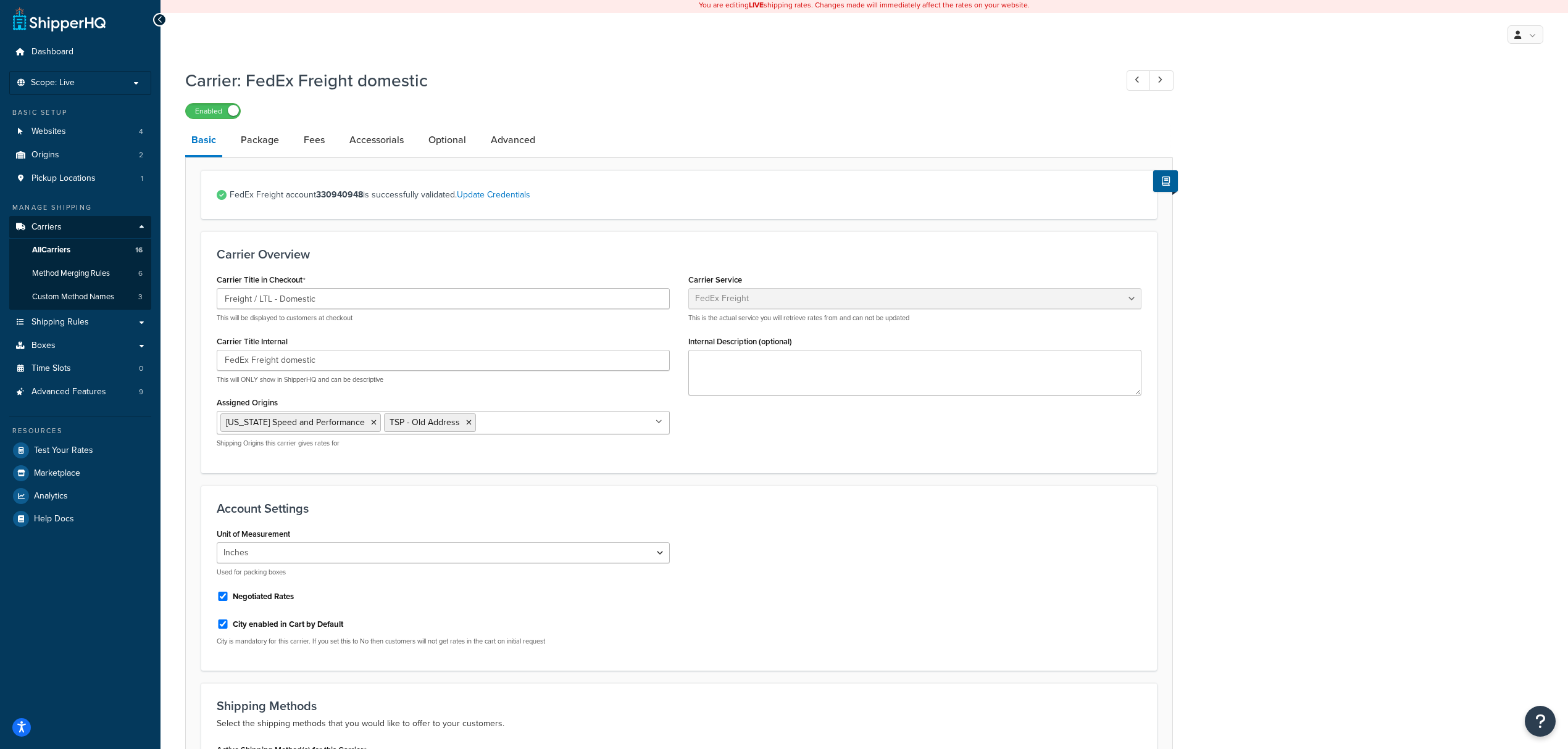
scroll to position [0, 0]
click at [435, 152] on link "Optional" at bounding box center [447, 142] width 50 height 30
select select "55"
select select "165288"
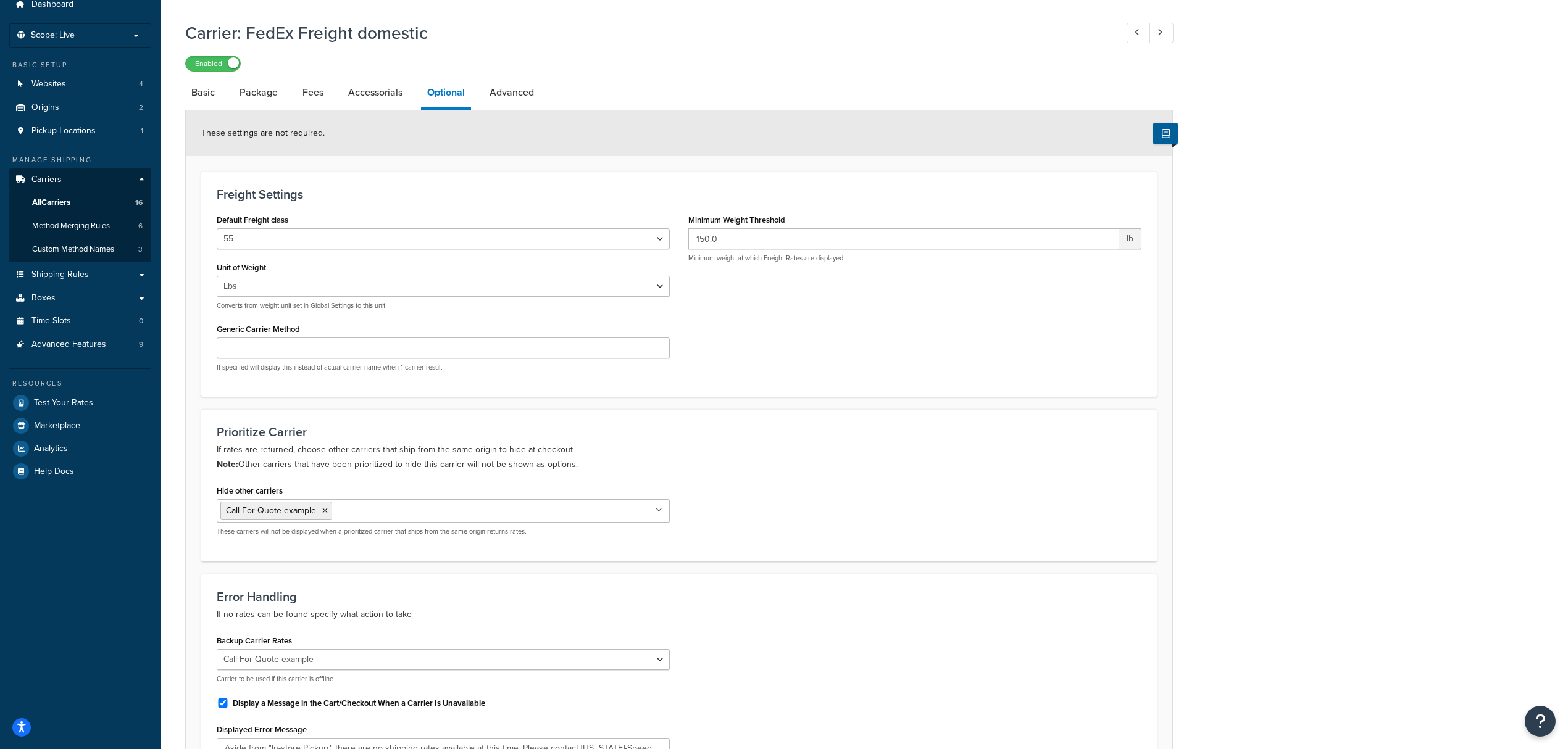
scroll to position [247, 0]
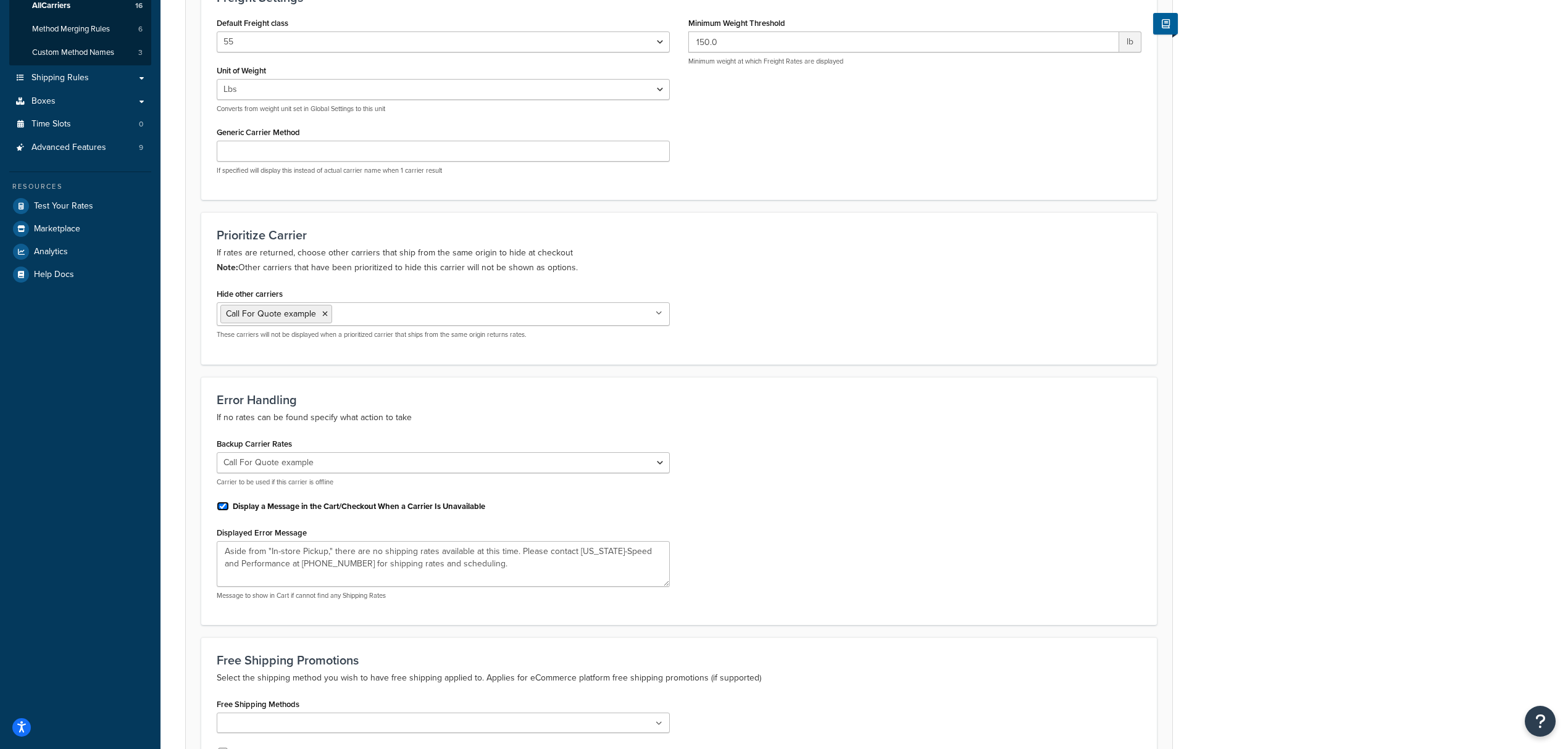
click at [221, 510] on input "Display a Message in the Cart/Checkout When a Carrier Is Unavailable" at bounding box center [222, 506] width 12 height 9
checkbox input "false"
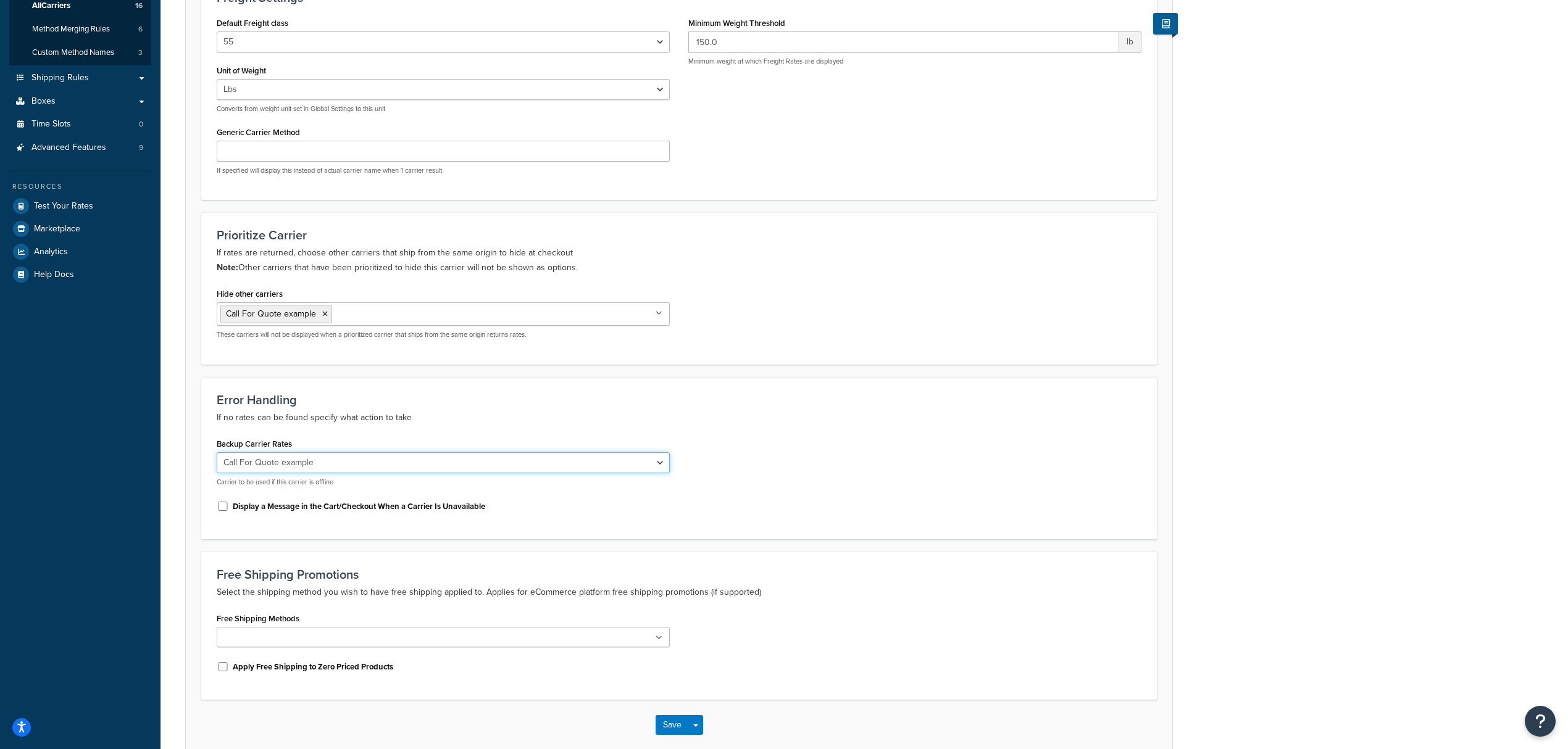
click at [413, 462] on select "None USPS domestic FedEx Domestic UPS® domestic USPS international UPS® interna…" at bounding box center [443, 463] width 453 height 21
select select "0"
click at [217, 455] on select "None USPS domestic FedEx Domestic UPS® domestic USPS international UPS® interna…" at bounding box center [443, 463] width 453 height 21
click at [905, 463] on div "Backup Carrier Rates None USPS domestic FedEx Domestic UPS® domestic USPS inter…" at bounding box center [679, 480] width 943 height 89
click at [674, 727] on button "Save" at bounding box center [672, 725] width 33 height 19
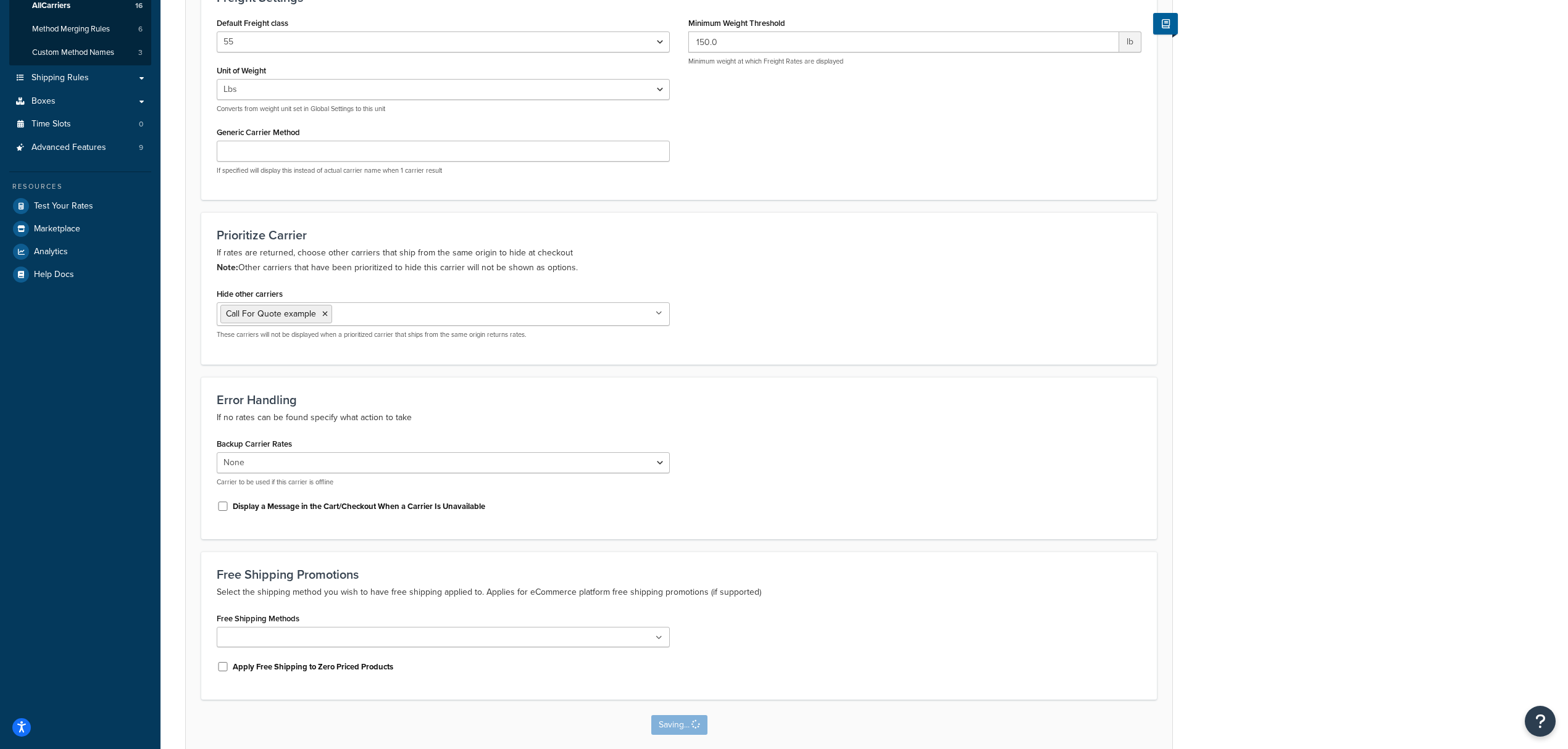
scroll to position [0, 0]
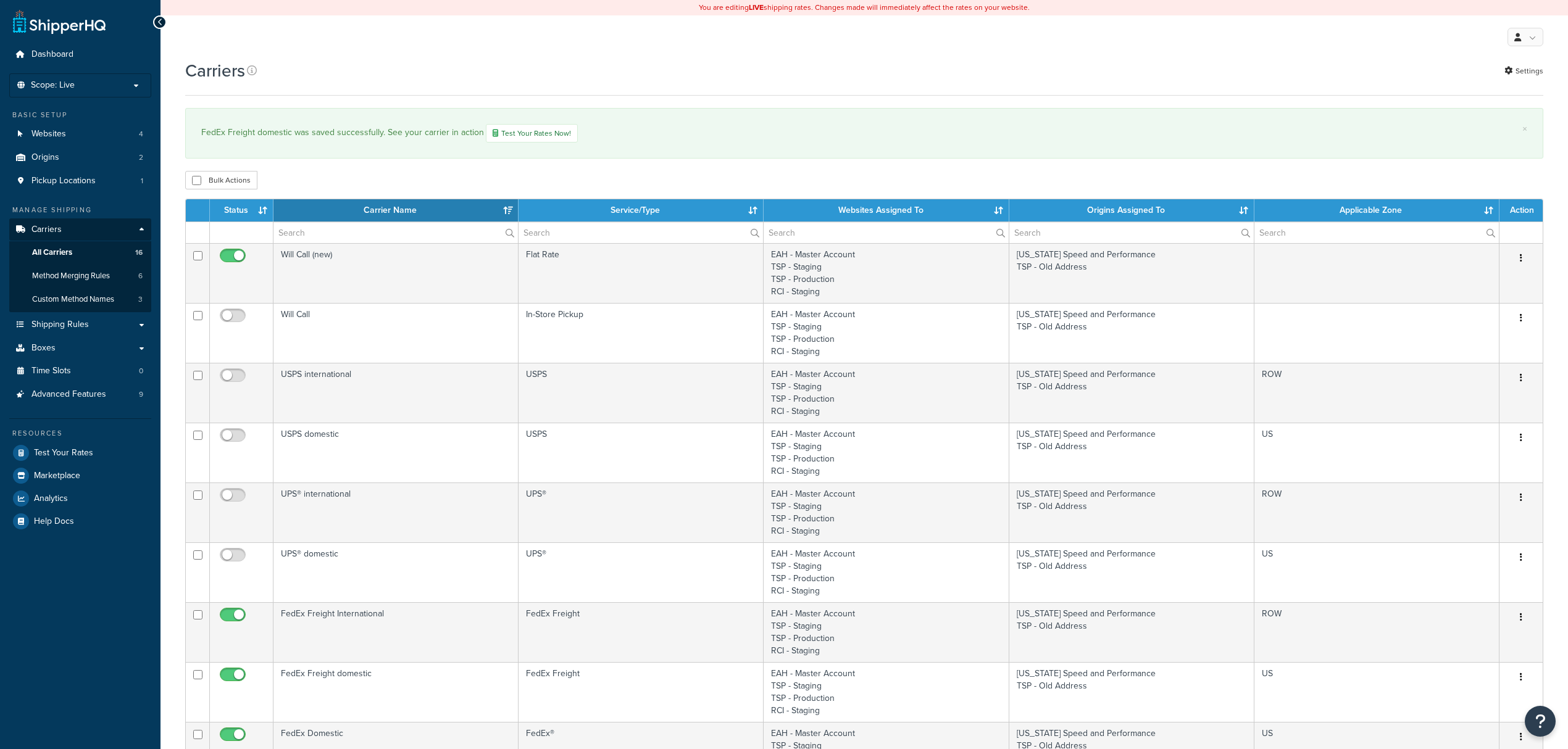
select select "15"
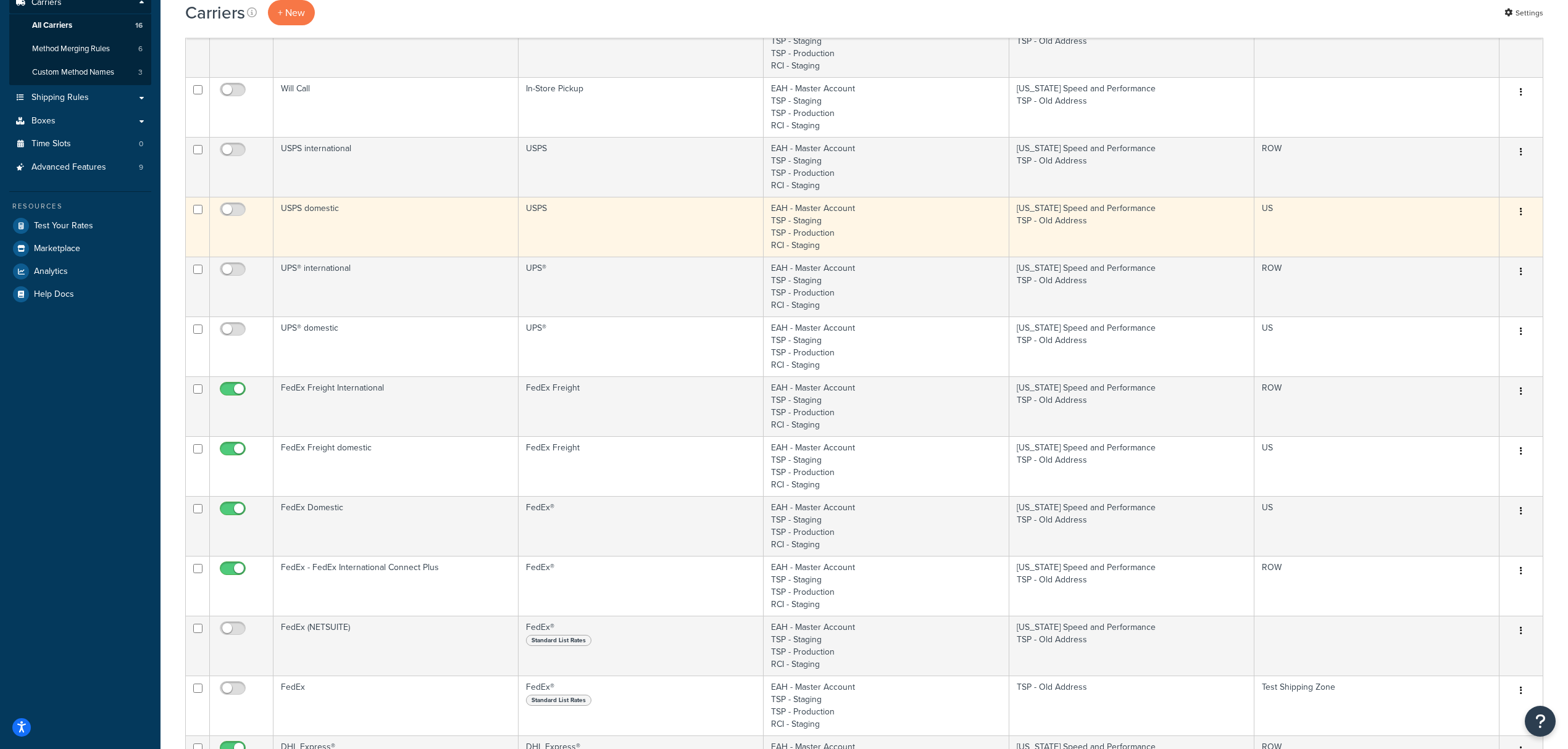
scroll to position [247, 0]
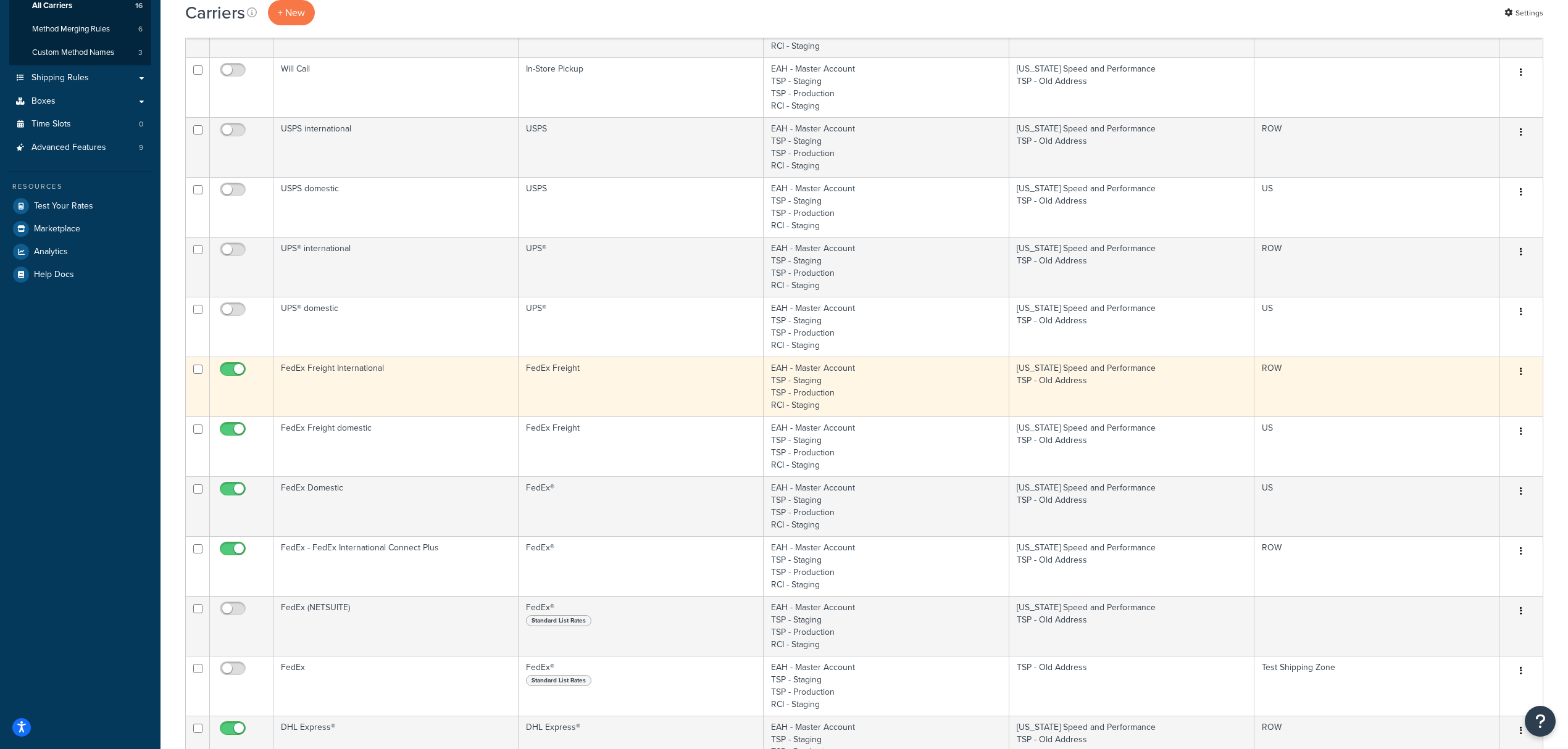
click at [327, 401] on td "FedEx Freight International" at bounding box center [396, 387] width 245 height 60
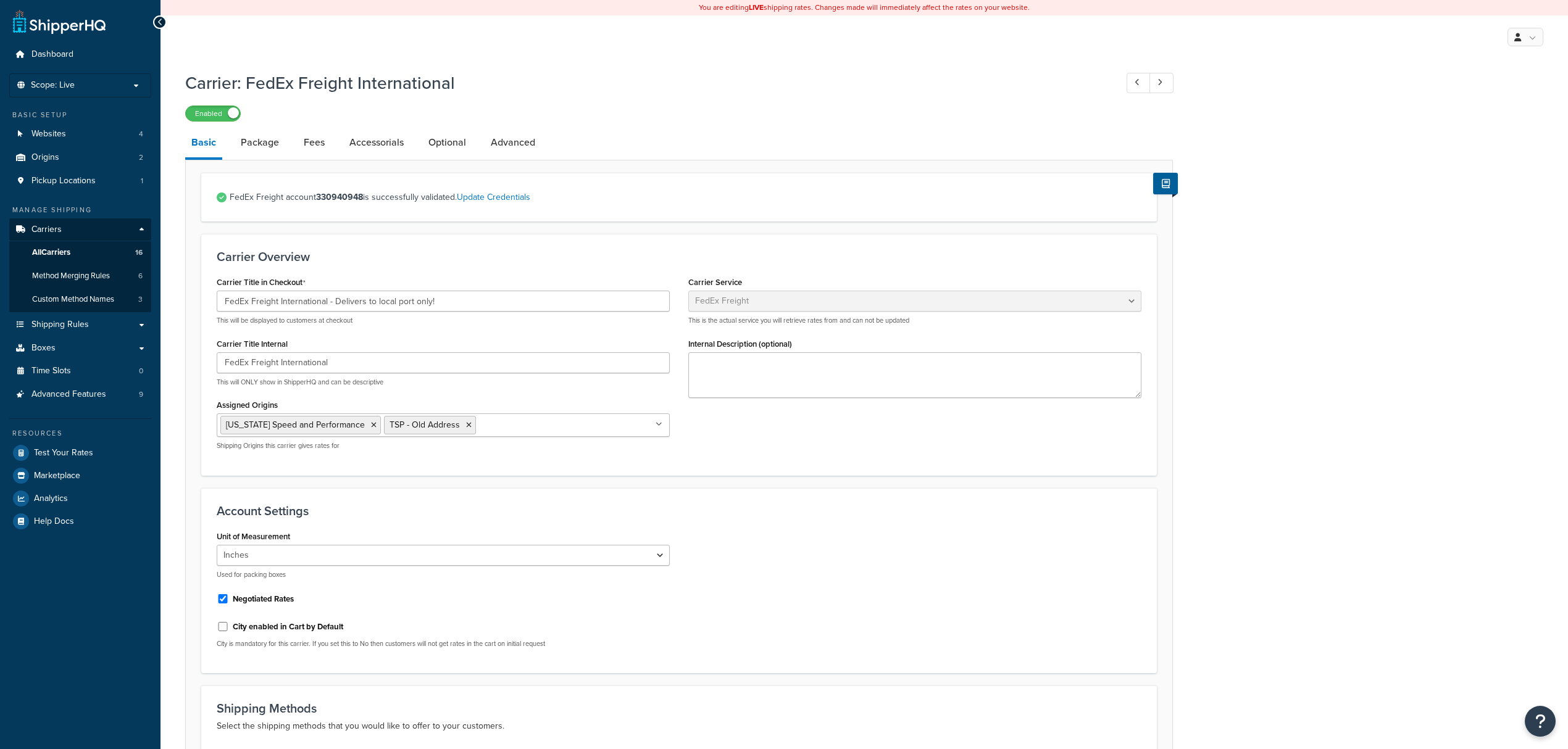
select select "fedExFreight"
click at [502, 507] on h3 "Account Settings" at bounding box center [679, 510] width 925 height 14
click at [796, 543] on div "Unit of Measurement Inches Centimetres Used for packing boxes Negotiated Rates …" at bounding box center [679, 592] width 943 height 131
click at [742, 545] on div "Unit of Measurement Inches Centimetres Used for packing boxes Negotiated Rates …" at bounding box center [679, 592] width 943 height 131
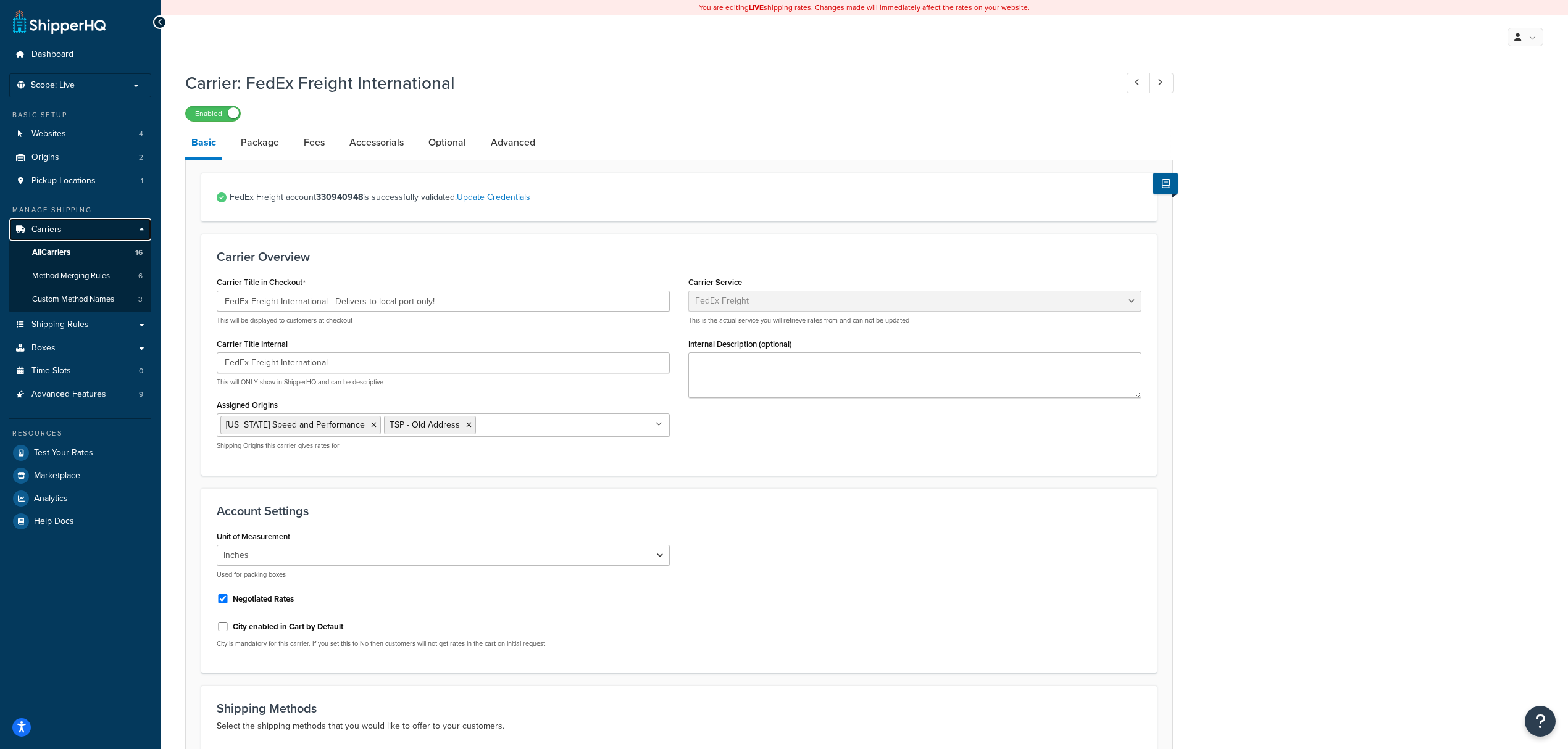
click at [61, 227] on span "Carriers" at bounding box center [46, 230] width 30 height 11
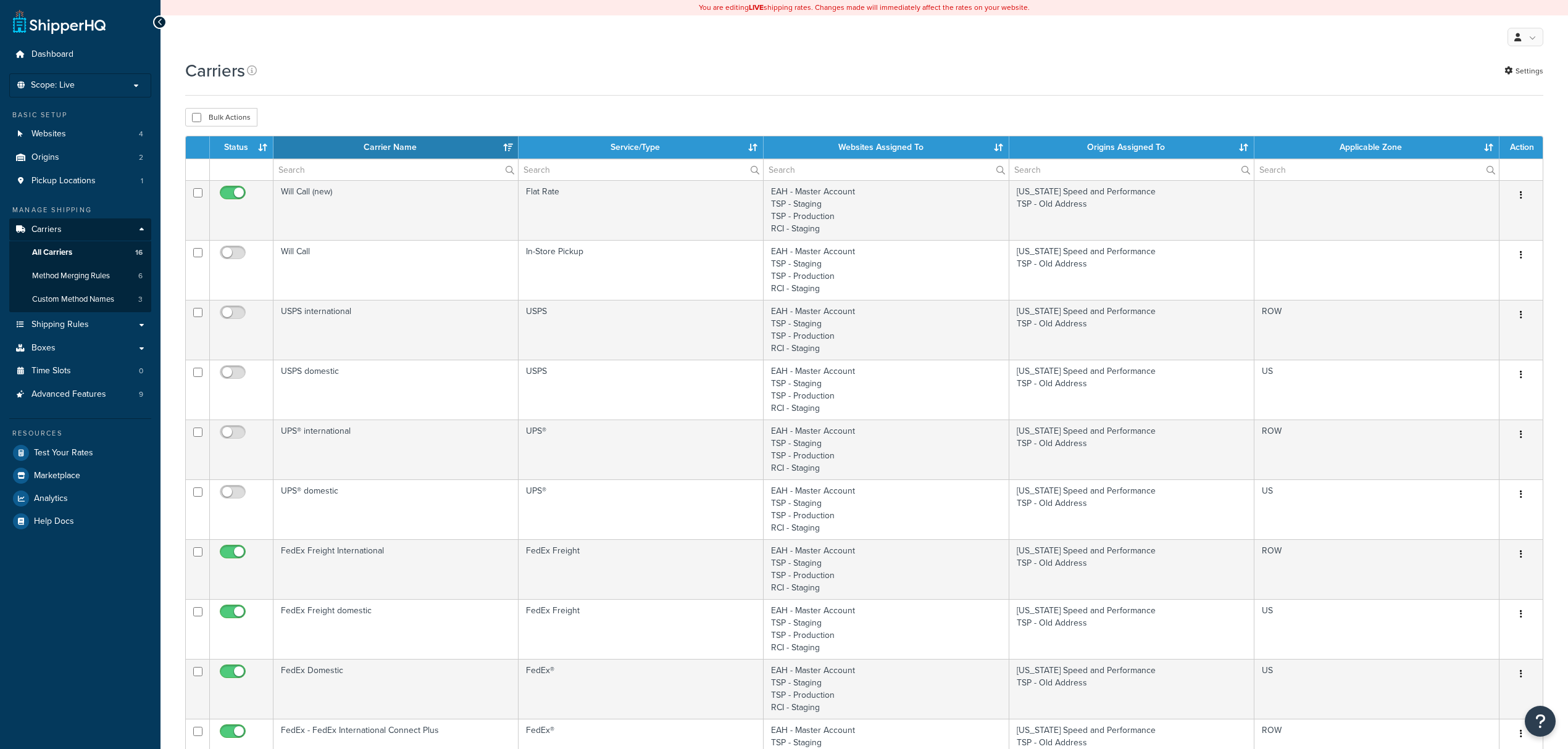
select select "15"
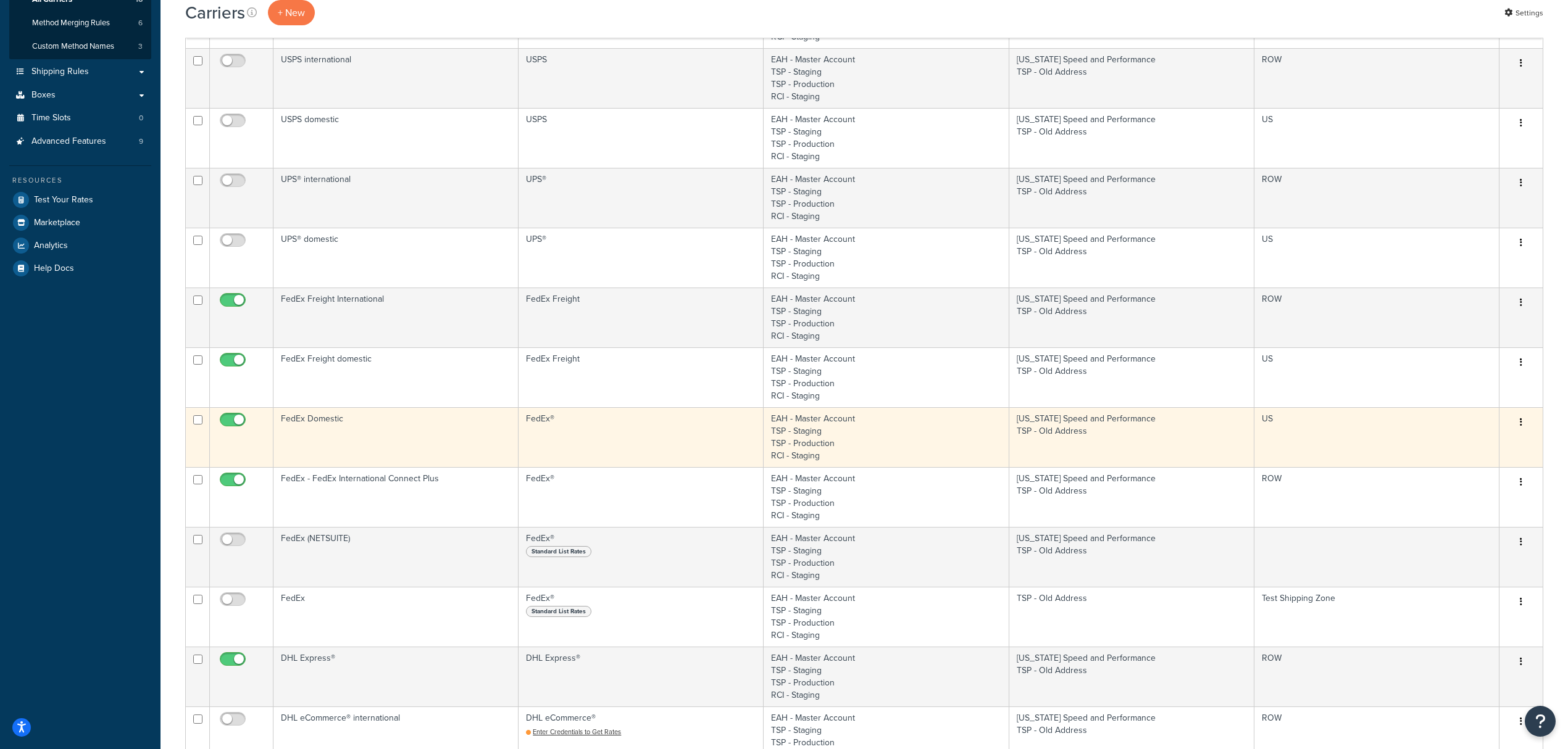
scroll to position [247, 0]
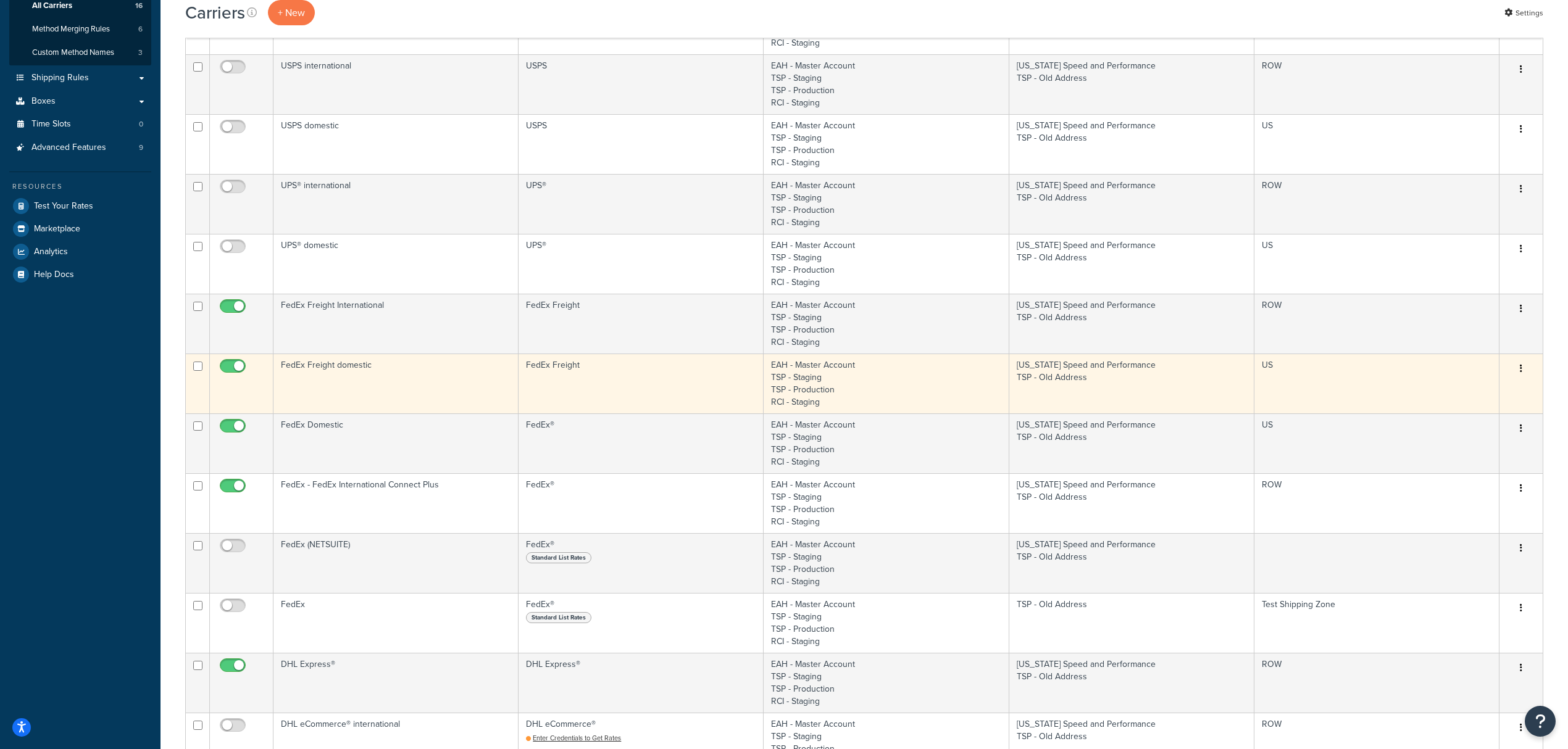
click at [391, 383] on td "FedEx Freight domestic" at bounding box center [396, 384] width 245 height 60
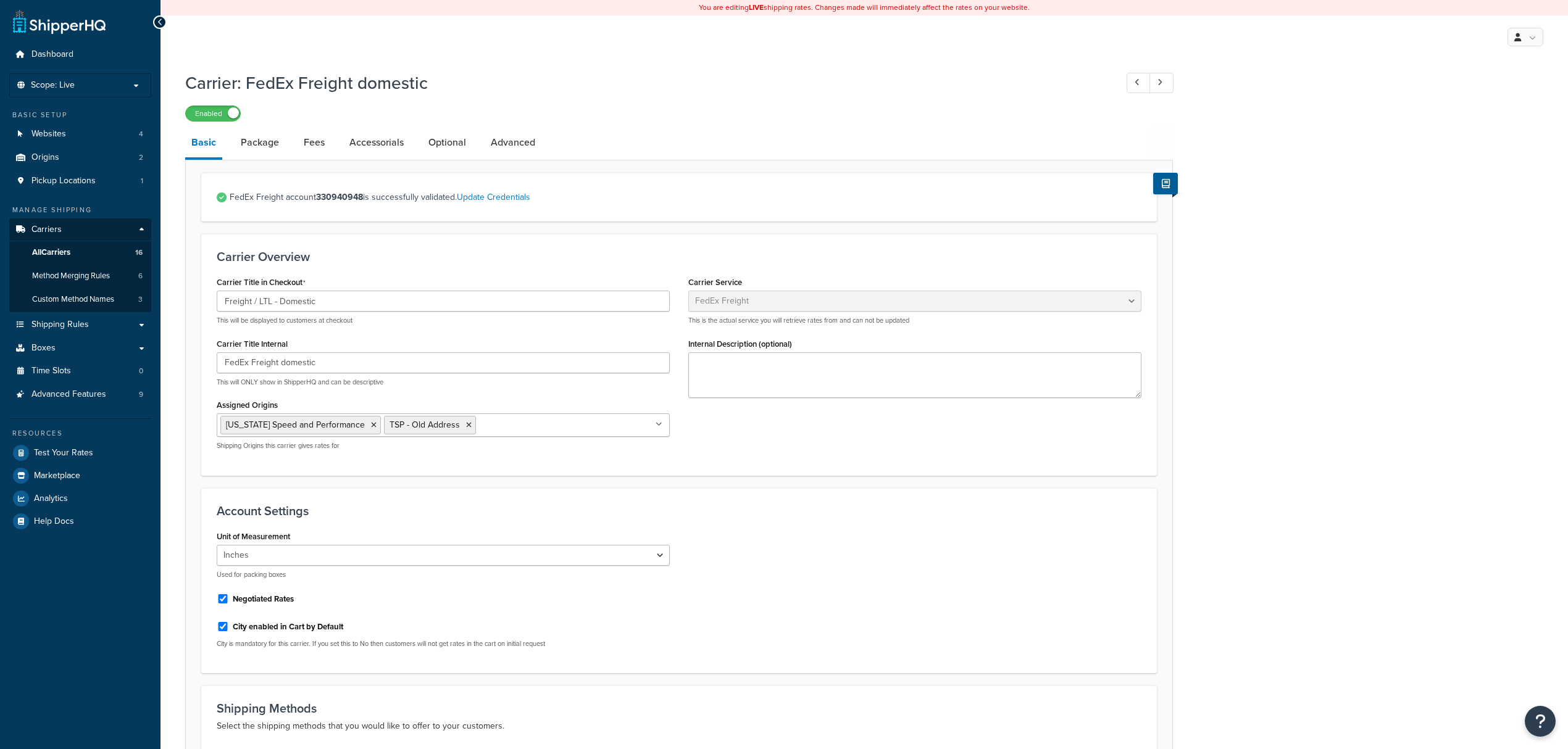
select select "fedExFreight"
click at [502, 203] on link "Update Credentials" at bounding box center [493, 197] width 74 height 13
select select "THIRD_PARTY"
select select "SKID"
select select "US"
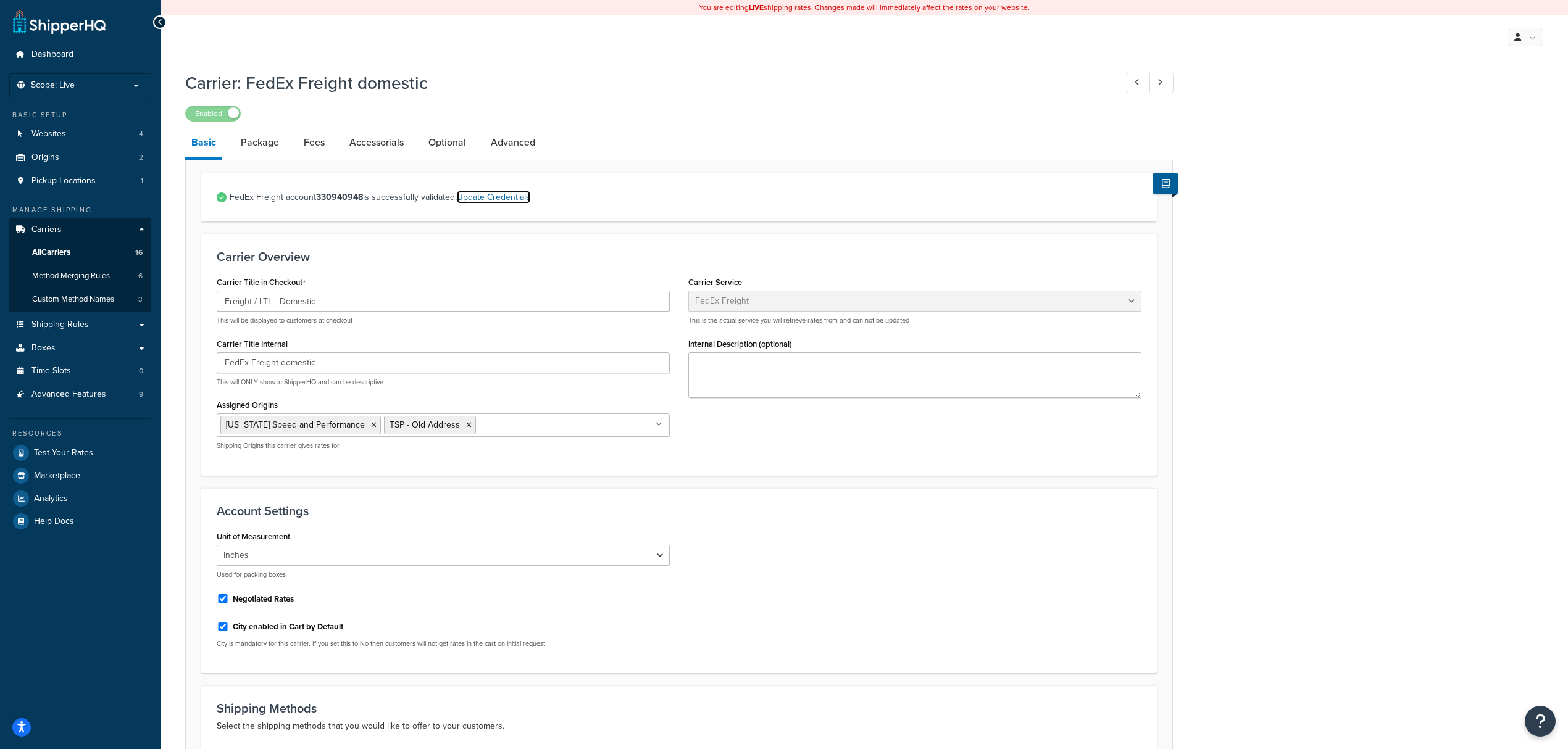
select select "[GEOGRAPHIC_DATA]"
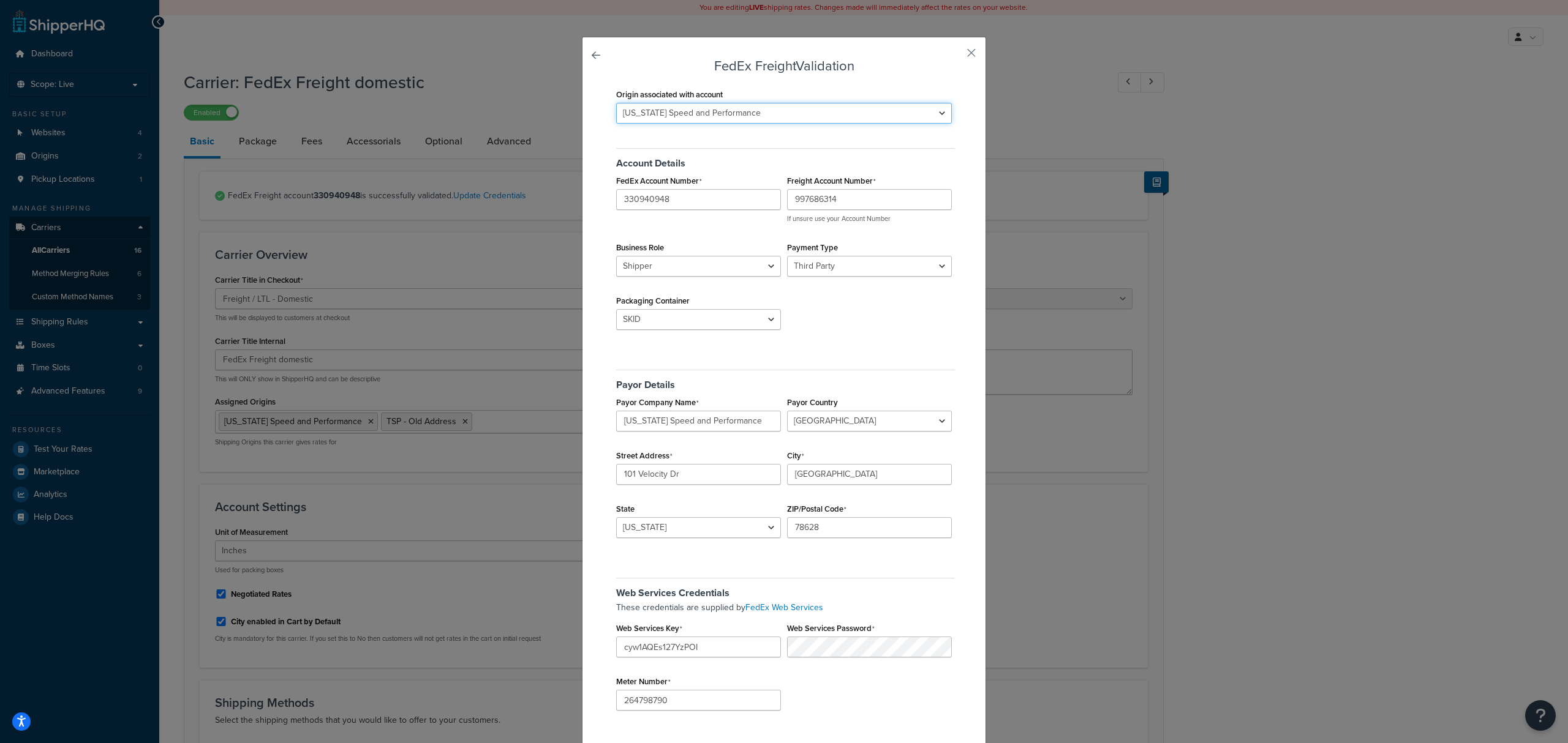
click at [780, 119] on select "Texas Speed and Performance TSP - Old Address" at bounding box center [784, 114] width 336 height 21
click at [616, 103] on select "Texas Speed and Performance TSP - Old Address" at bounding box center [784, 114] width 336 height 21
click at [780, 114] on select "Texas Speed and Performance TSP - Old Address" at bounding box center [784, 114] width 336 height 21
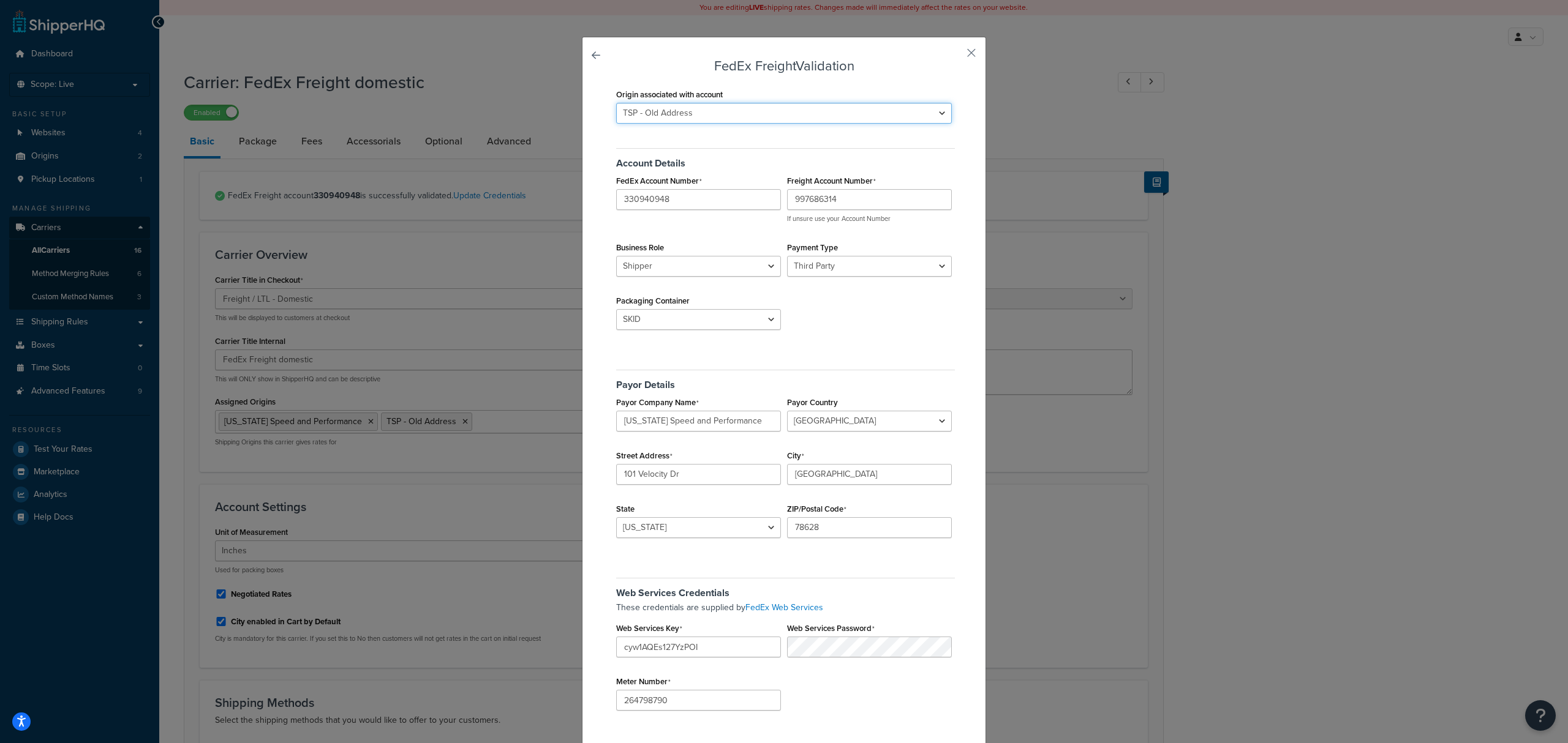
select select "163678"
click at [616, 103] on select "Texas Speed and Performance TSP - Old Address" at bounding box center [784, 114] width 336 height 21
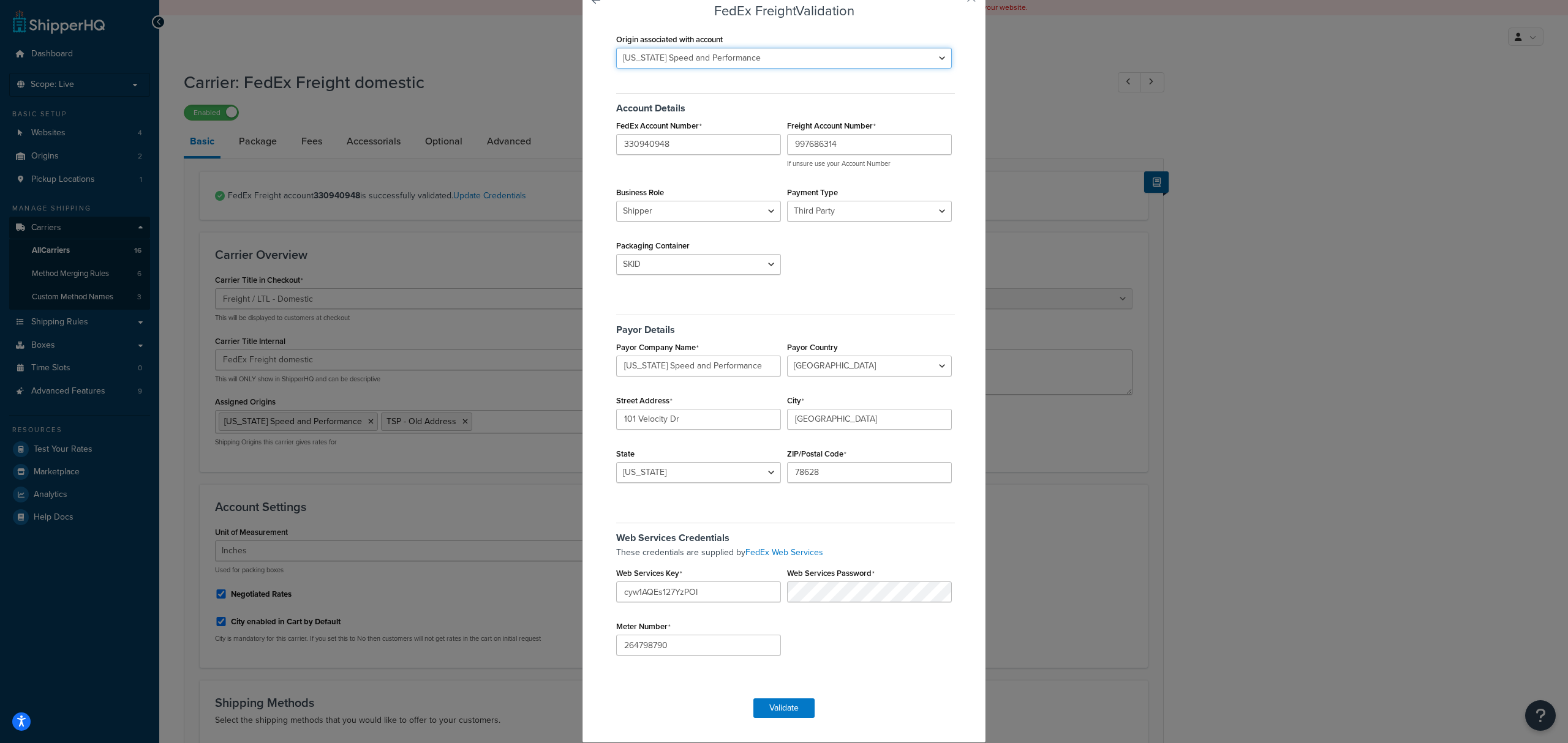
scroll to position [110, 0]
click at [780, 708] on button "Validate" at bounding box center [784, 708] width 61 height 19
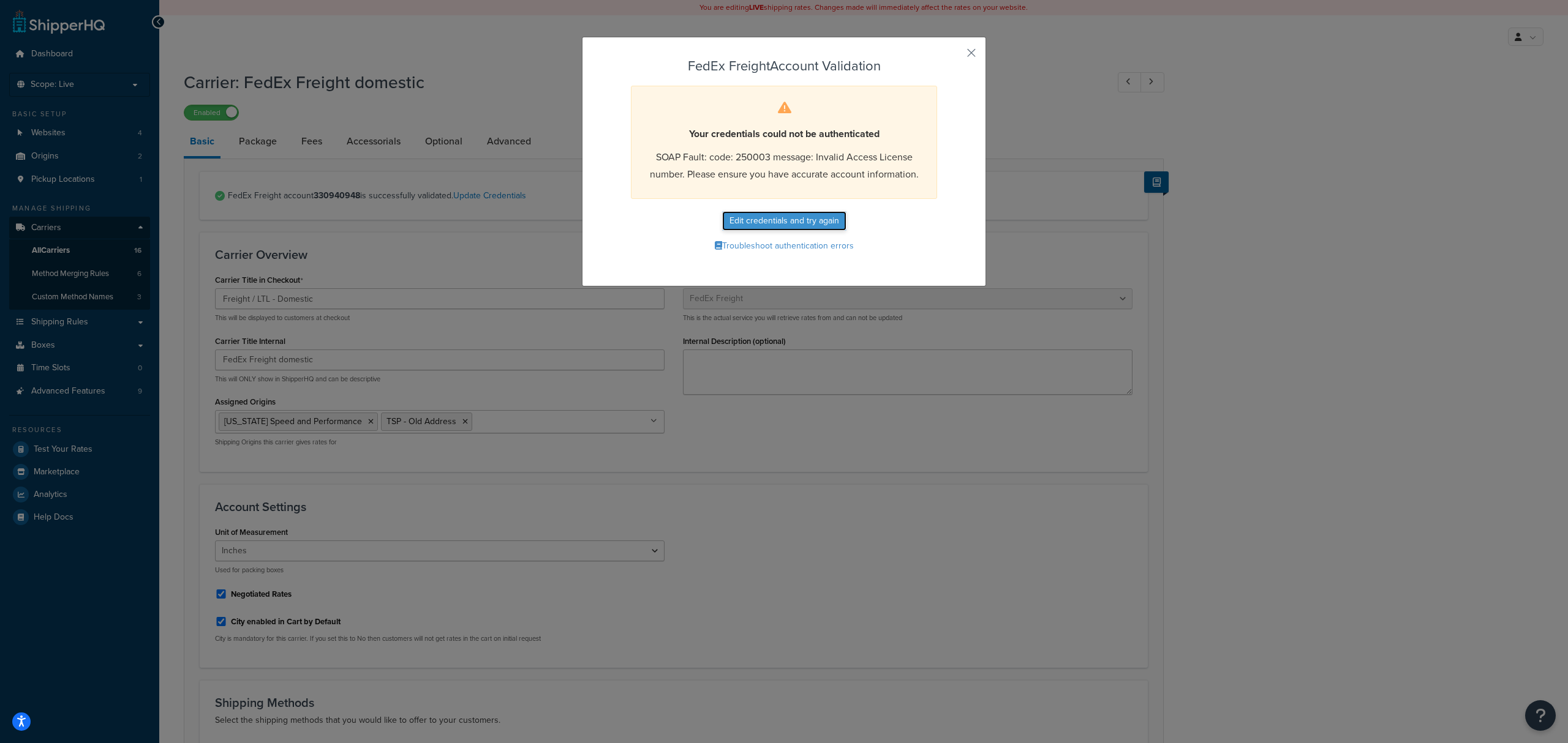
click at [778, 224] on button "Edit credentials and try again" at bounding box center [784, 221] width 124 height 19
select select "THIRD_PARTY"
select select "SKID"
select select "US"
select select "TX"
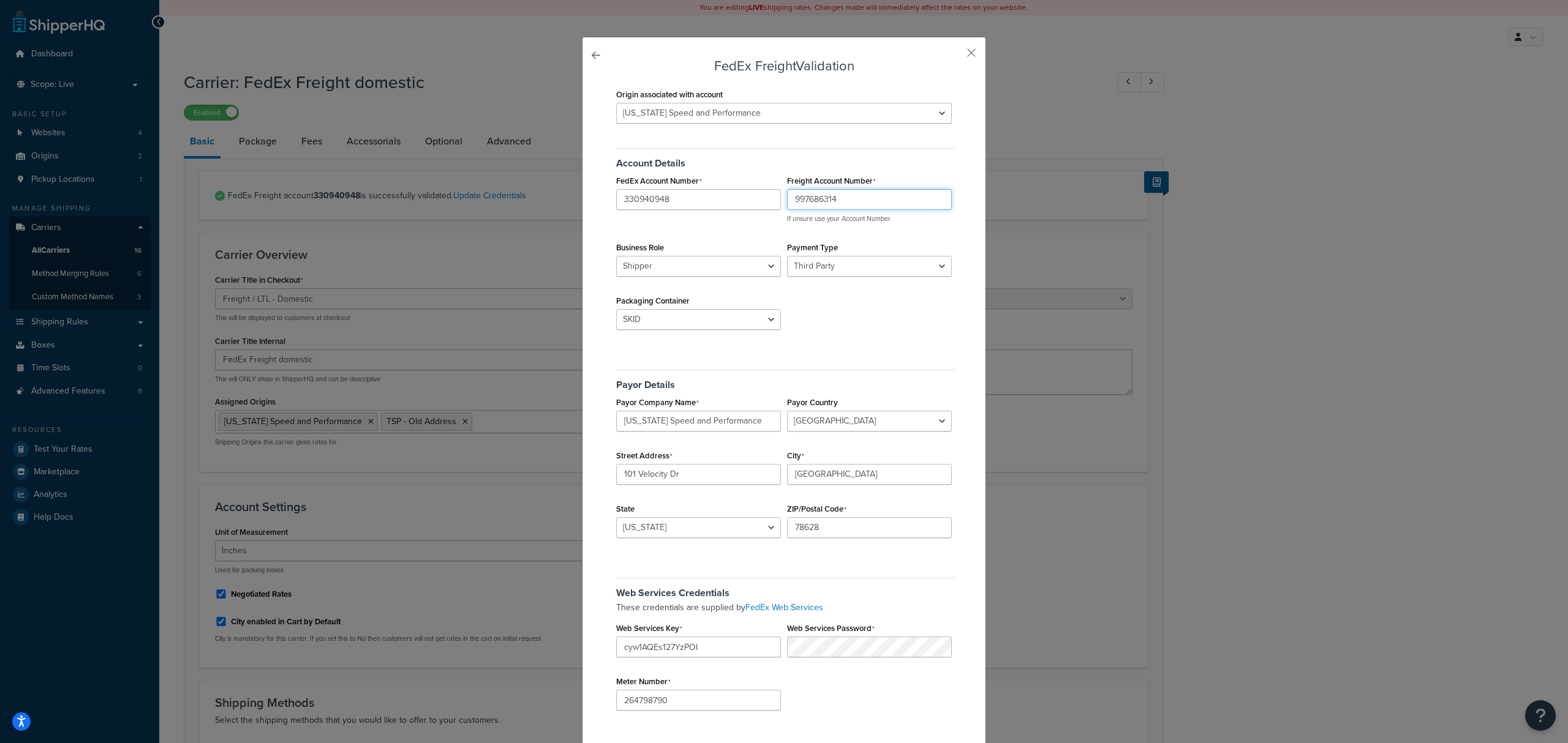
click at [843, 204] on input "997686314" at bounding box center [870, 200] width 165 height 21
click at [856, 265] on select "Sender Third Party" at bounding box center [870, 266] width 165 height 21
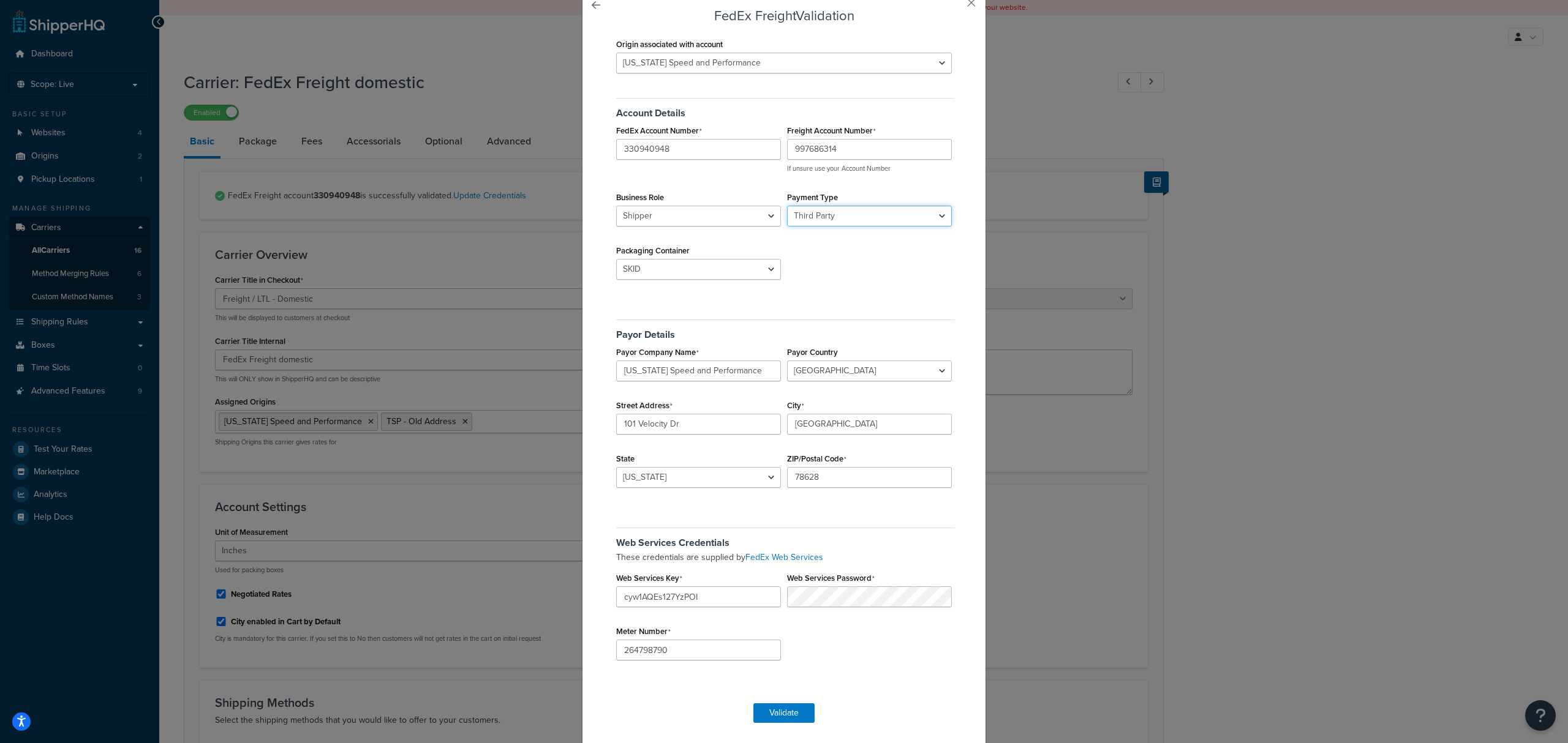
scroll to position [110, 0]
click at [1353, 496] on div "FedEx Freight Validation Origin associated with account Texas Speed and Perform…" at bounding box center [784, 371] width 1568 height 743
click at [706, 559] on div "These credentials are supplied by FedEx Web Services Web Services Key cyw1AQEs1…" at bounding box center [784, 553] width 341 height 14
click at [846, 674] on div "Origin associated with account Texas Speed and Performance TSP - Old Address Ac…" at bounding box center [784, 358] width 341 height 656
click at [763, 712] on button "Validate" at bounding box center [784, 708] width 61 height 19
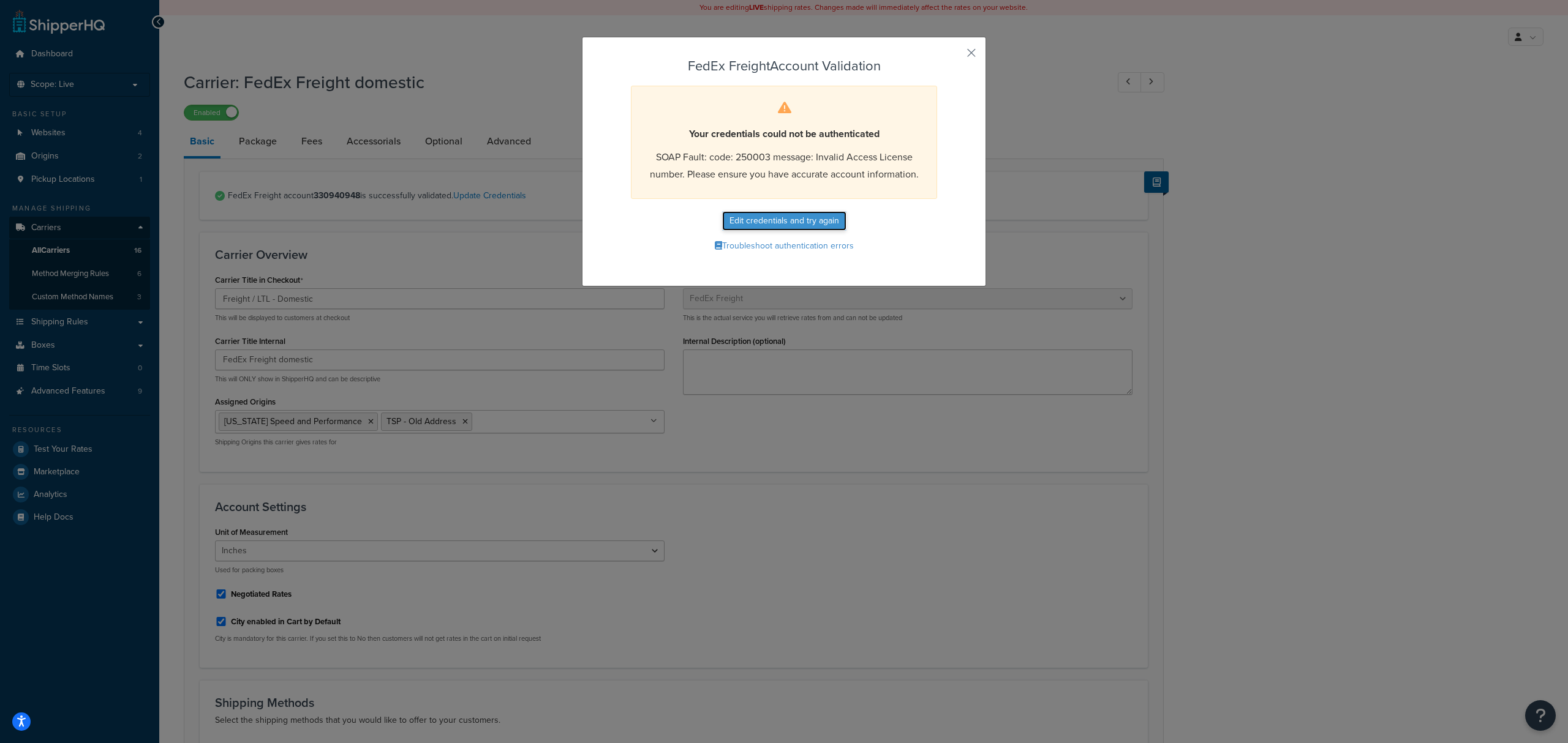
click at [761, 223] on button "Edit credentials and try again" at bounding box center [784, 221] width 124 height 19
select select "THIRD_PARTY"
select select "SKID"
select select "US"
select select "TX"
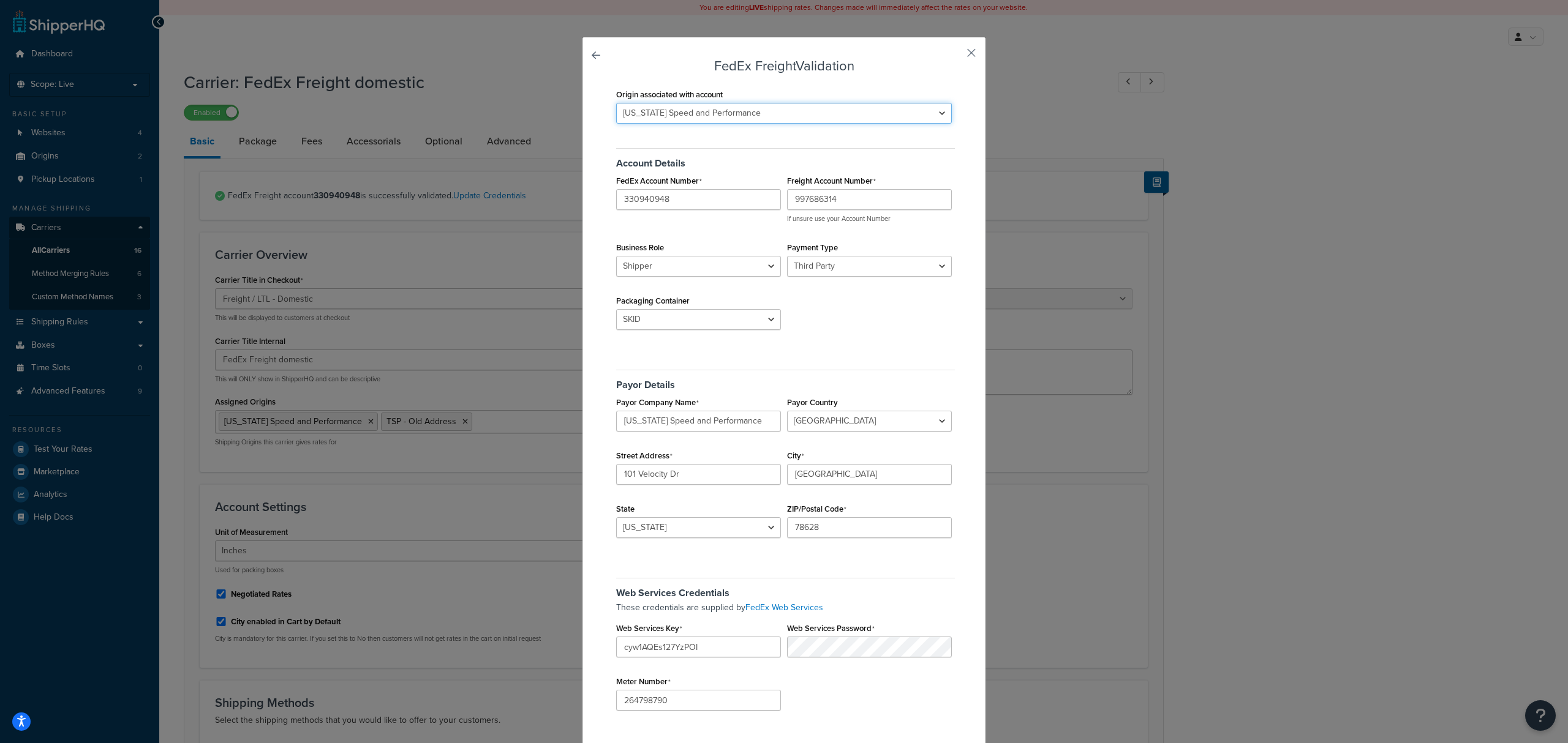
click at [717, 118] on select "Texas Speed and Performance TSP - Old Address" at bounding box center [784, 114] width 336 height 21
select select "170540"
click at [616, 103] on select "Texas Speed and Performance TSP - Old Address" at bounding box center [784, 114] width 336 height 21
click at [866, 317] on div "Account Details FedEx Account Number 330940948 Freight Account Number 997686314…" at bounding box center [784, 242] width 341 height 206
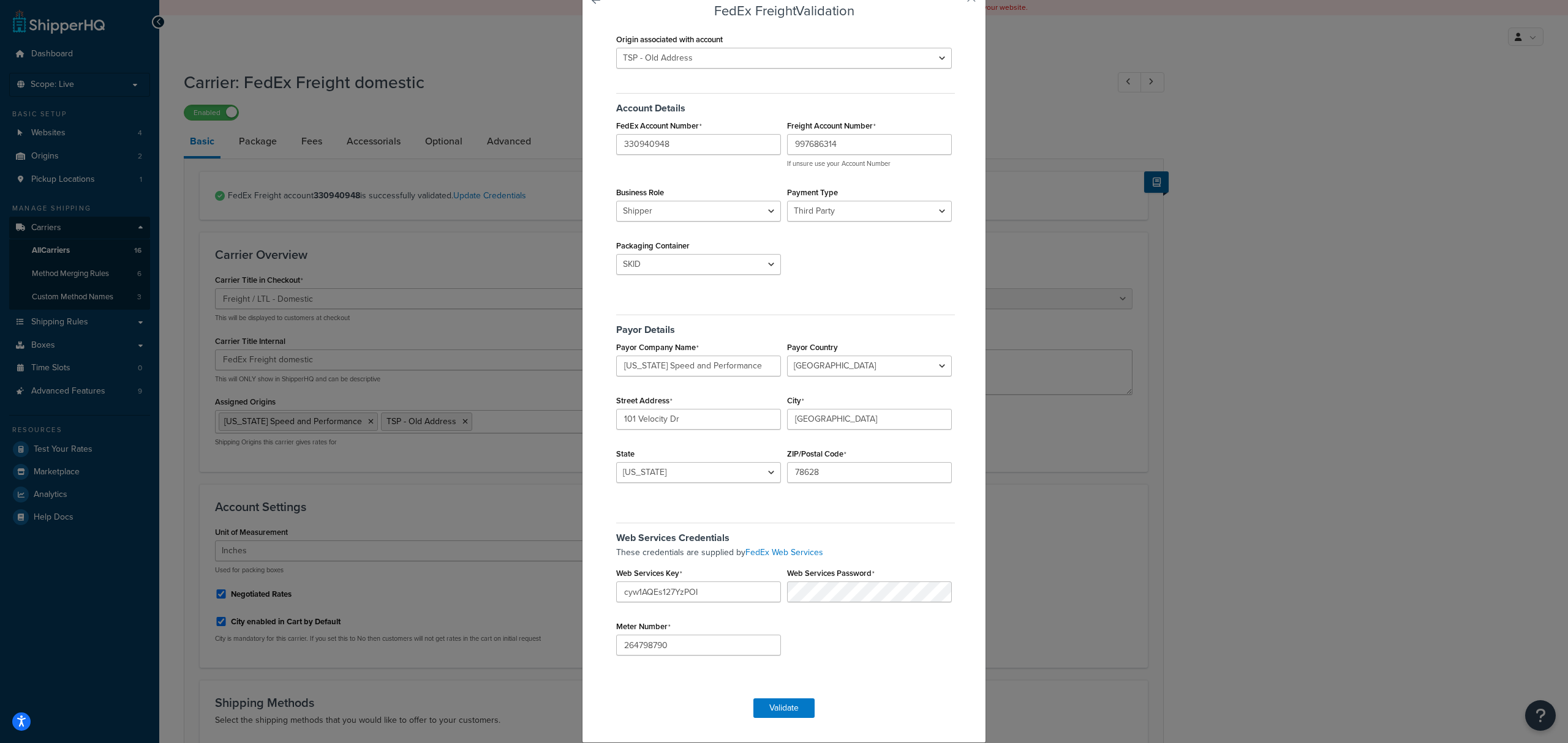
scroll to position [110, 0]
click at [669, 559] on div "These credentials are supplied by FedEx Web Services Web Services Key cyw1AQEs1…" at bounding box center [784, 553] width 341 height 14
click at [853, 657] on div "Web Services Credentials These credentials are supplied by FedEx Web Services W…" at bounding box center [784, 592] width 341 height 158
click at [778, 716] on button "Validate" at bounding box center [784, 708] width 61 height 19
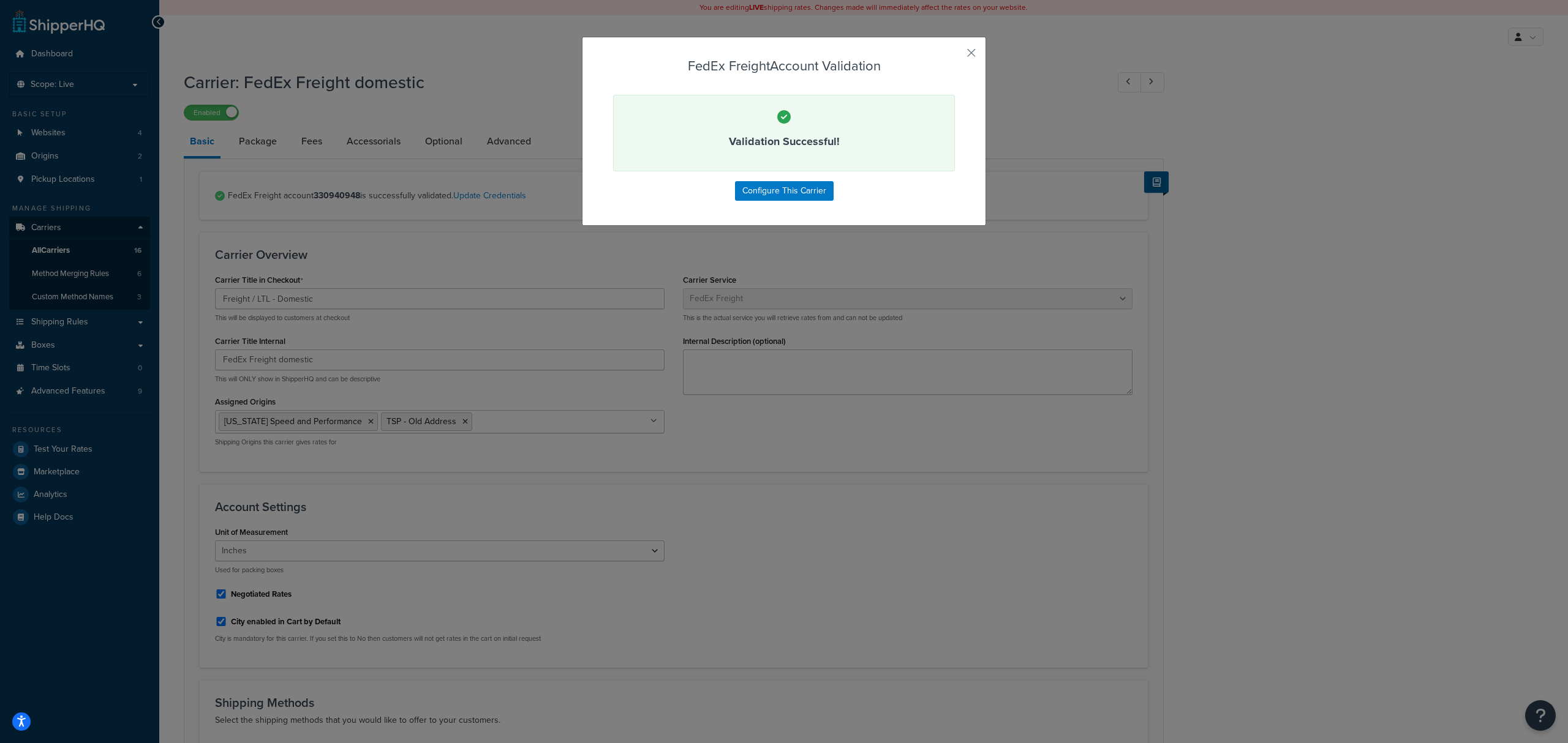
click at [1199, 278] on div "FedEx Freight Account Validation Validation Successful! Configure This Carrier" at bounding box center [784, 371] width 1568 height 743
click at [1255, 549] on div "FedEx Freight Account Validation Validation Successful! Configure This Carrier" at bounding box center [784, 371] width 1568 height 743
click at [759, 199] on button "Configure This Carrier" at bounding box center [784, 191] width 98 height 19
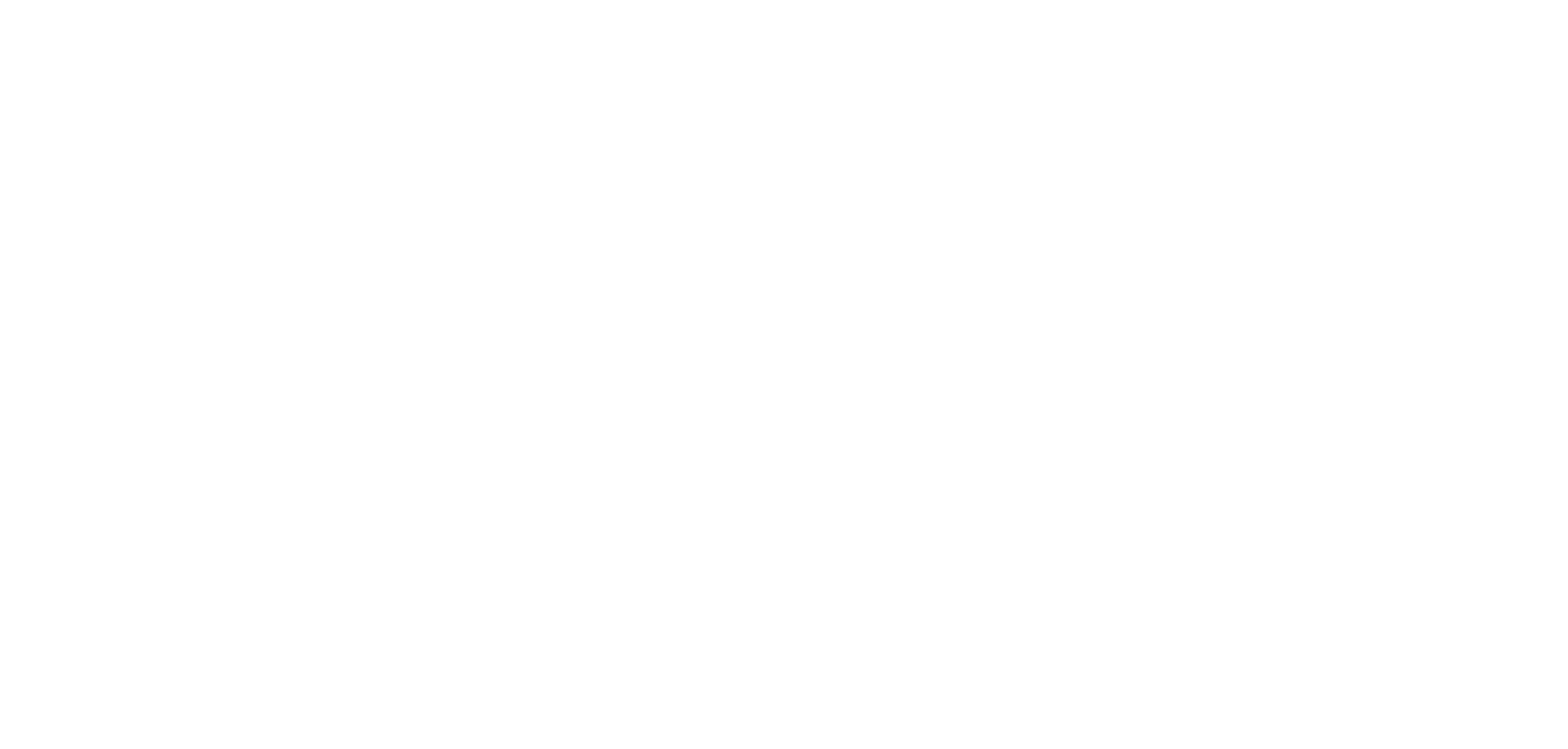
select select "fedExFreight"
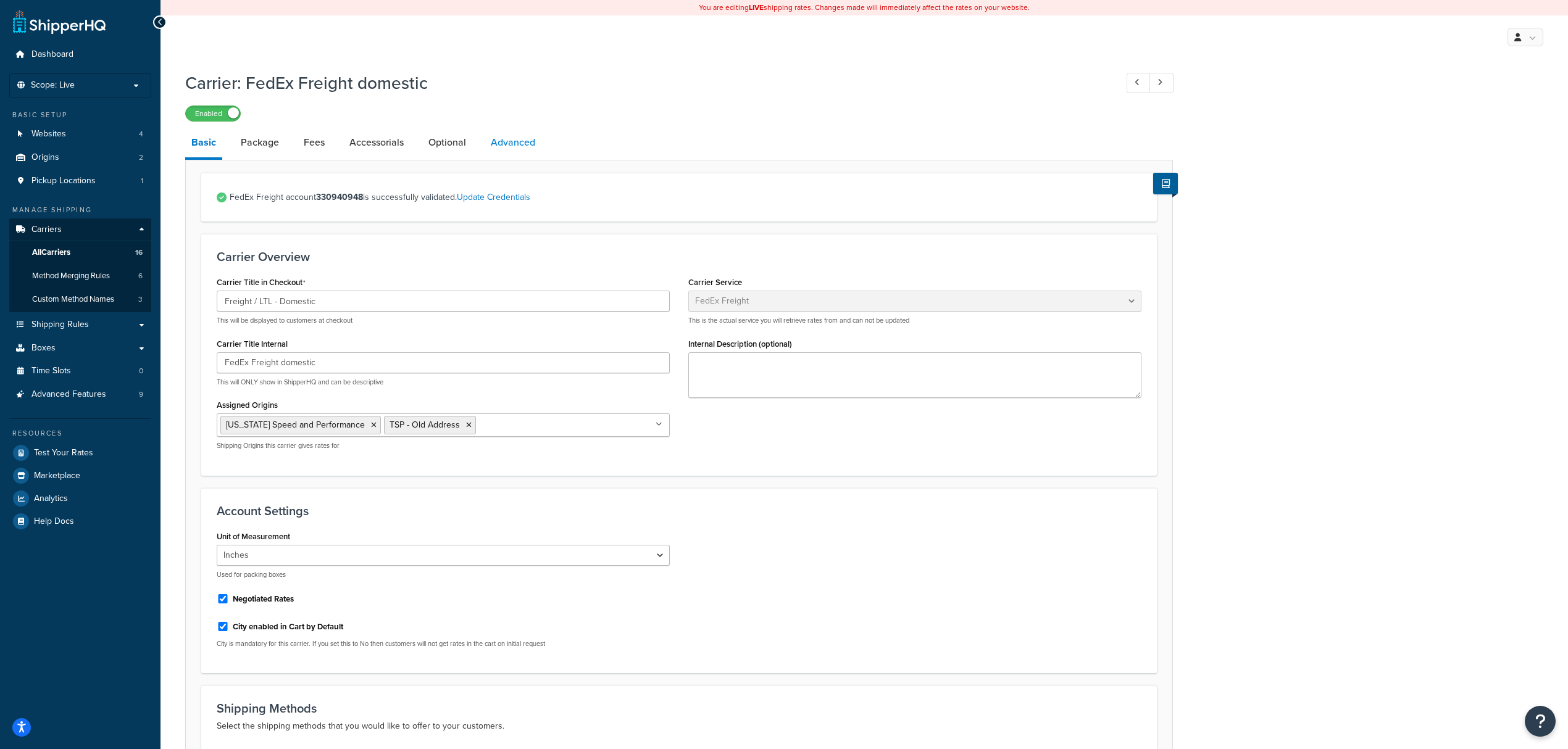
click at [502, 149] on link "Advanced" at bounding box center [513, 142] width 57 height 30
select select "false"
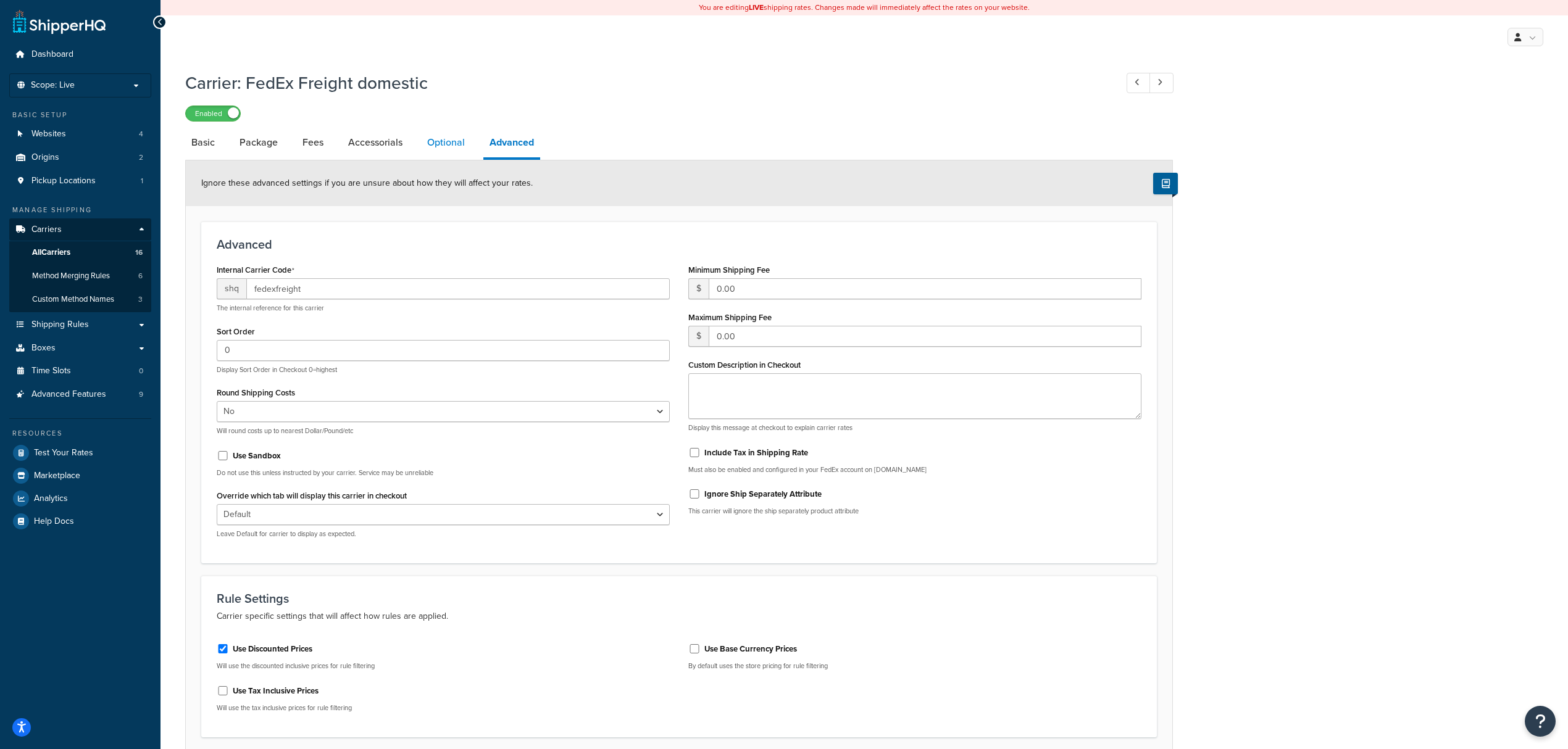
click at [460, 144] on link "Optional" at bounding box center [446, 142] width 50 height 30
select select "55"
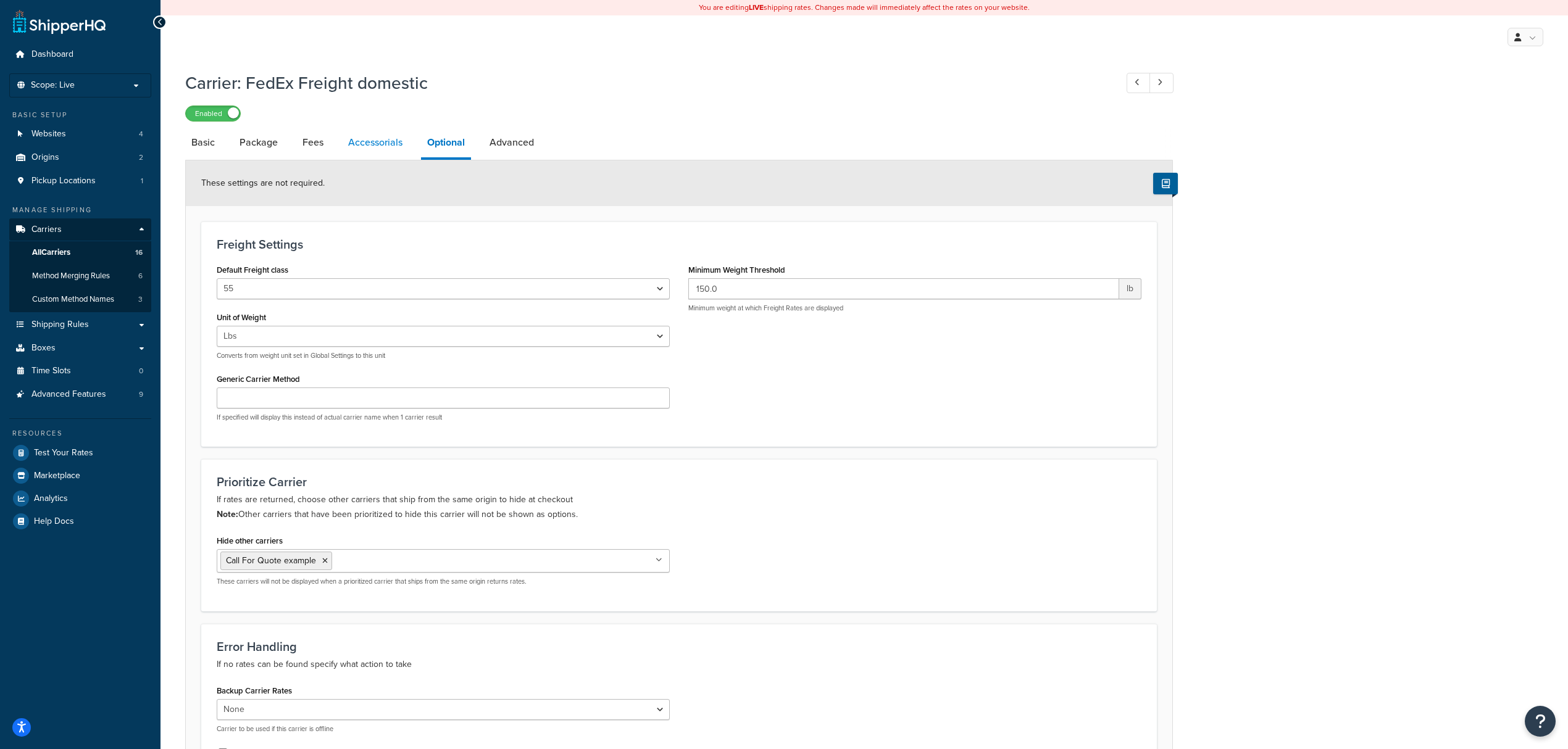
click at [357, 139] on link "Accessorials" at bounding box center [375, 142] width 67 height 30
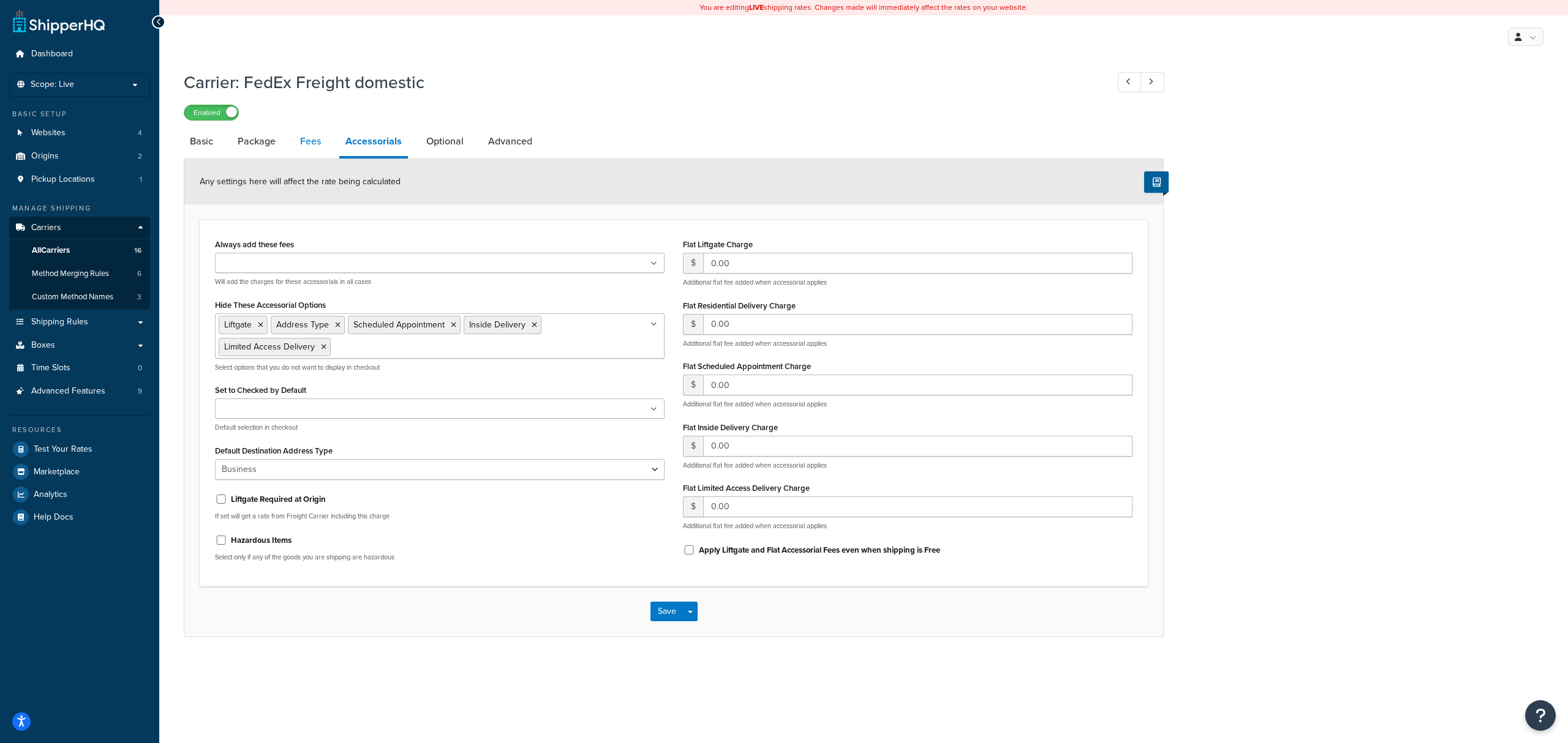
click at [308, 145] on link "Fees" at bounding box center [310, 141] width 33 height 30
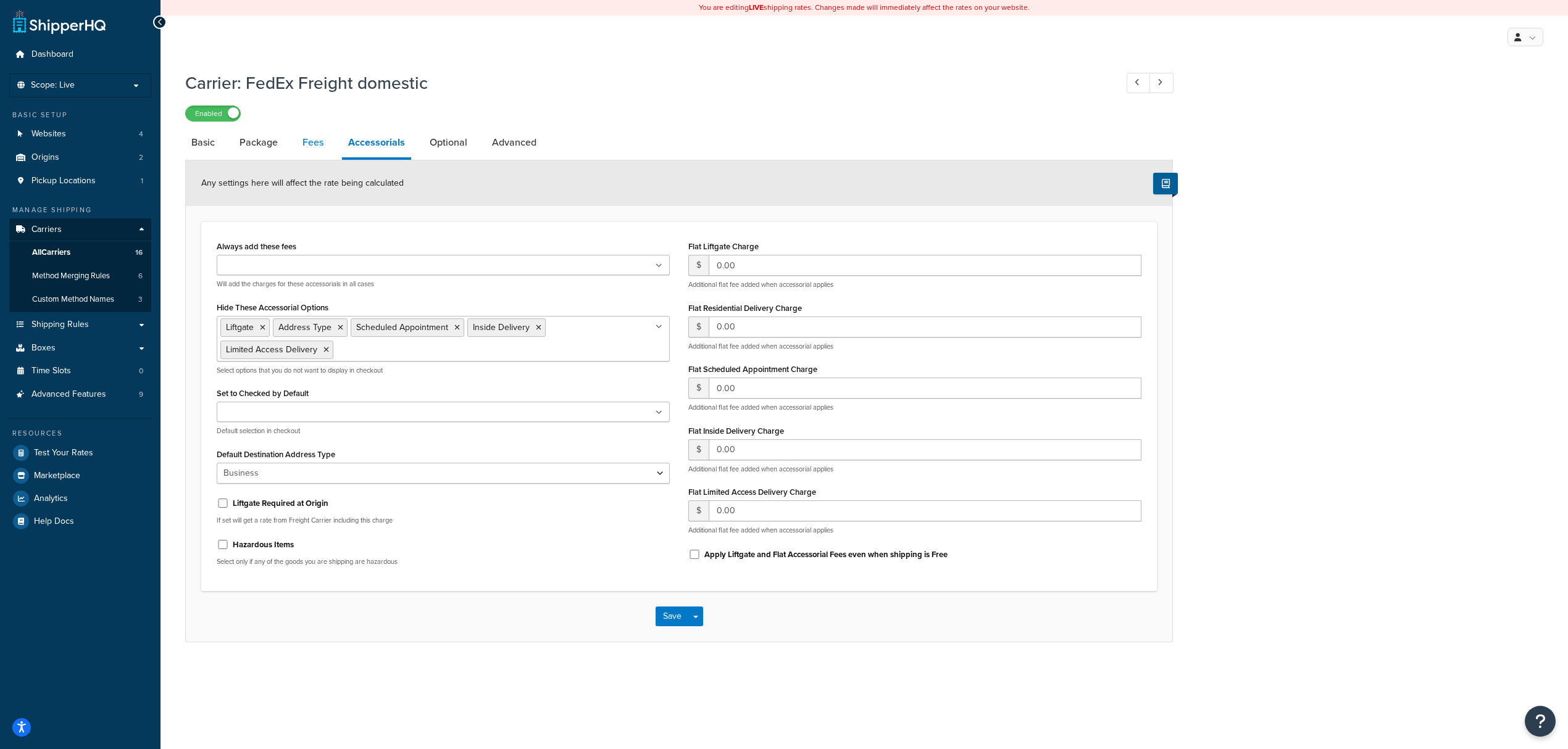
select select "AFTER"
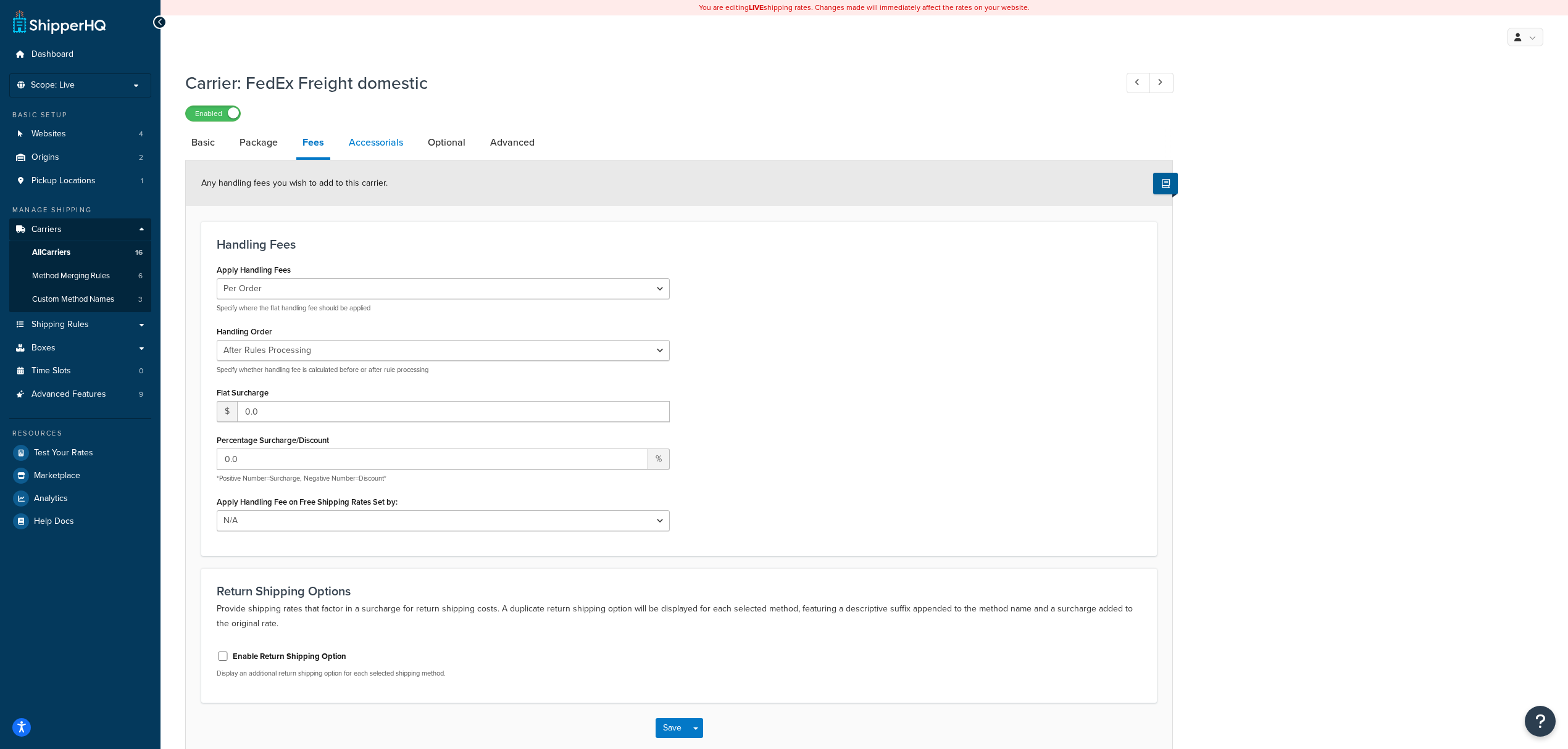
click at [386, 147] on link "Accessorials" at bounding box center [376, 142] width 67 height 30
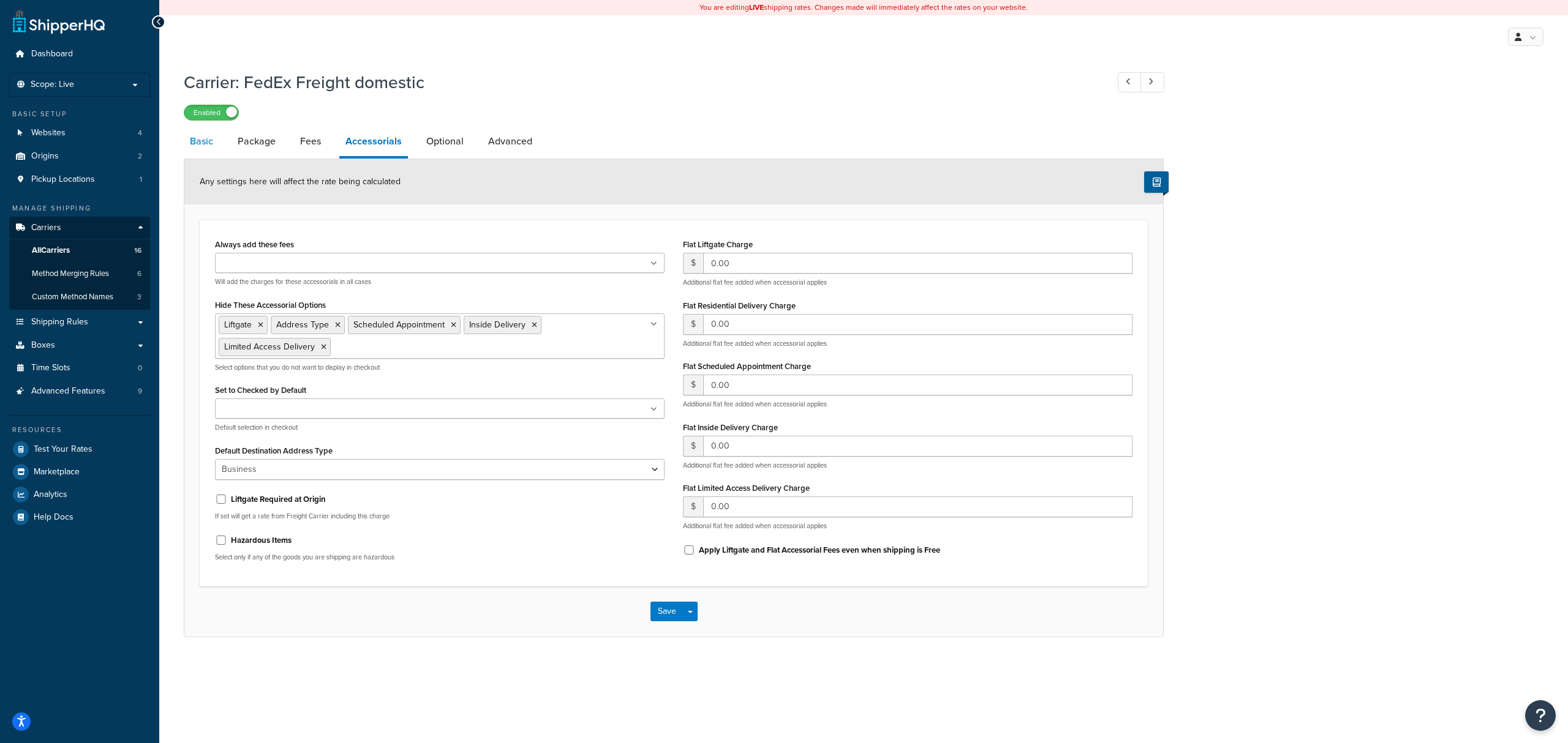
click at [201, 145] on link "Basic" at bounding box center [201, 141] width 35 height 30
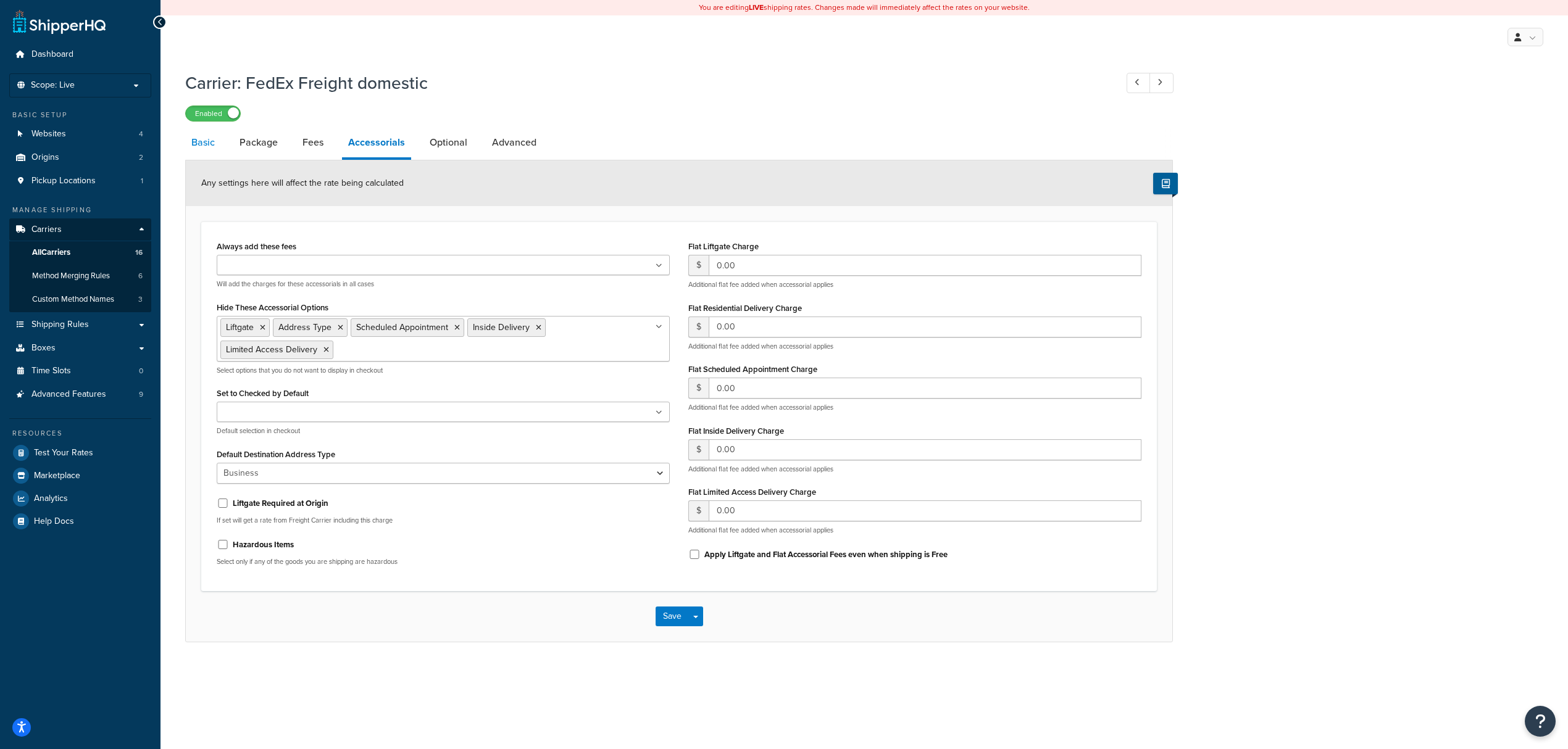
select select "fedExFreight"
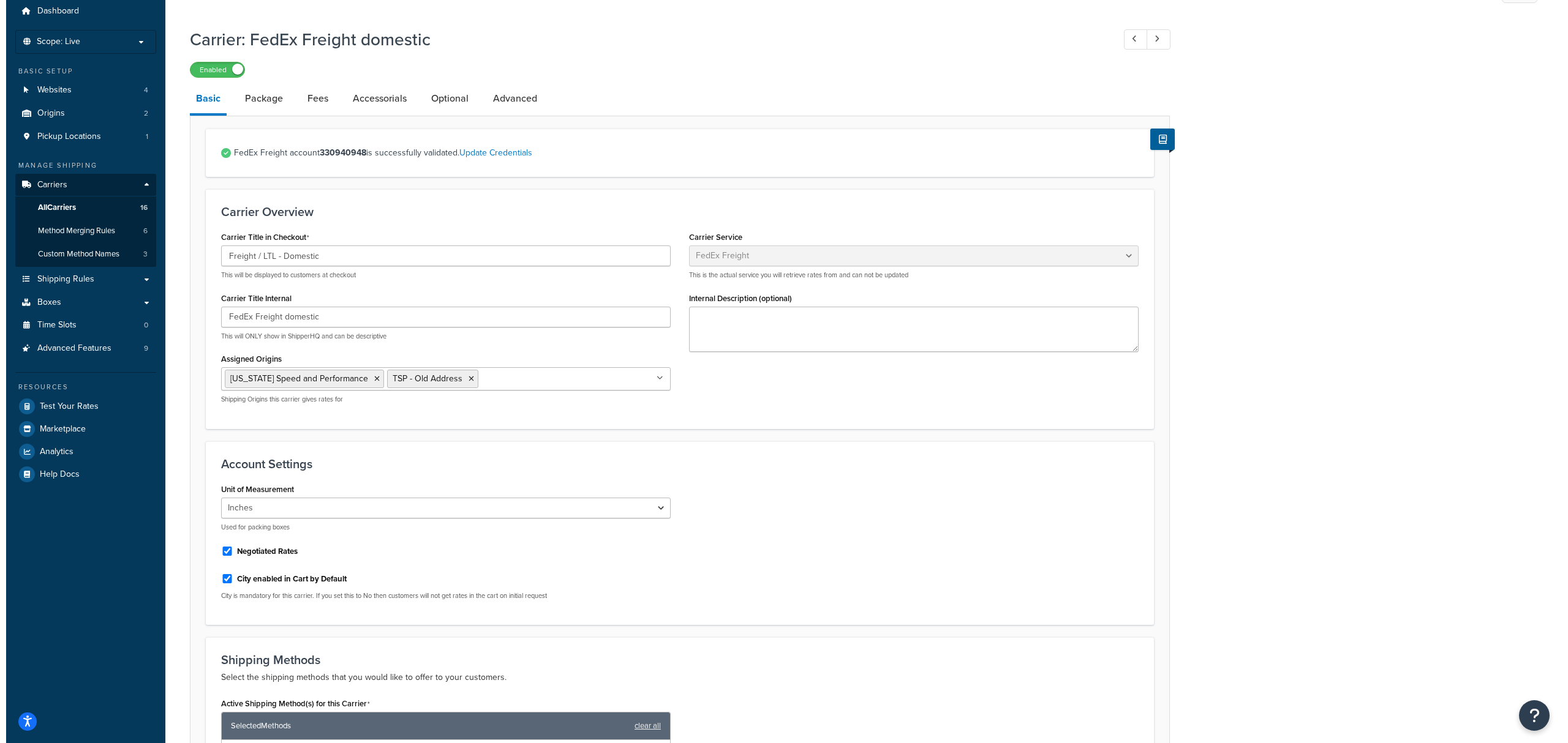
scroll to position [81, 0]
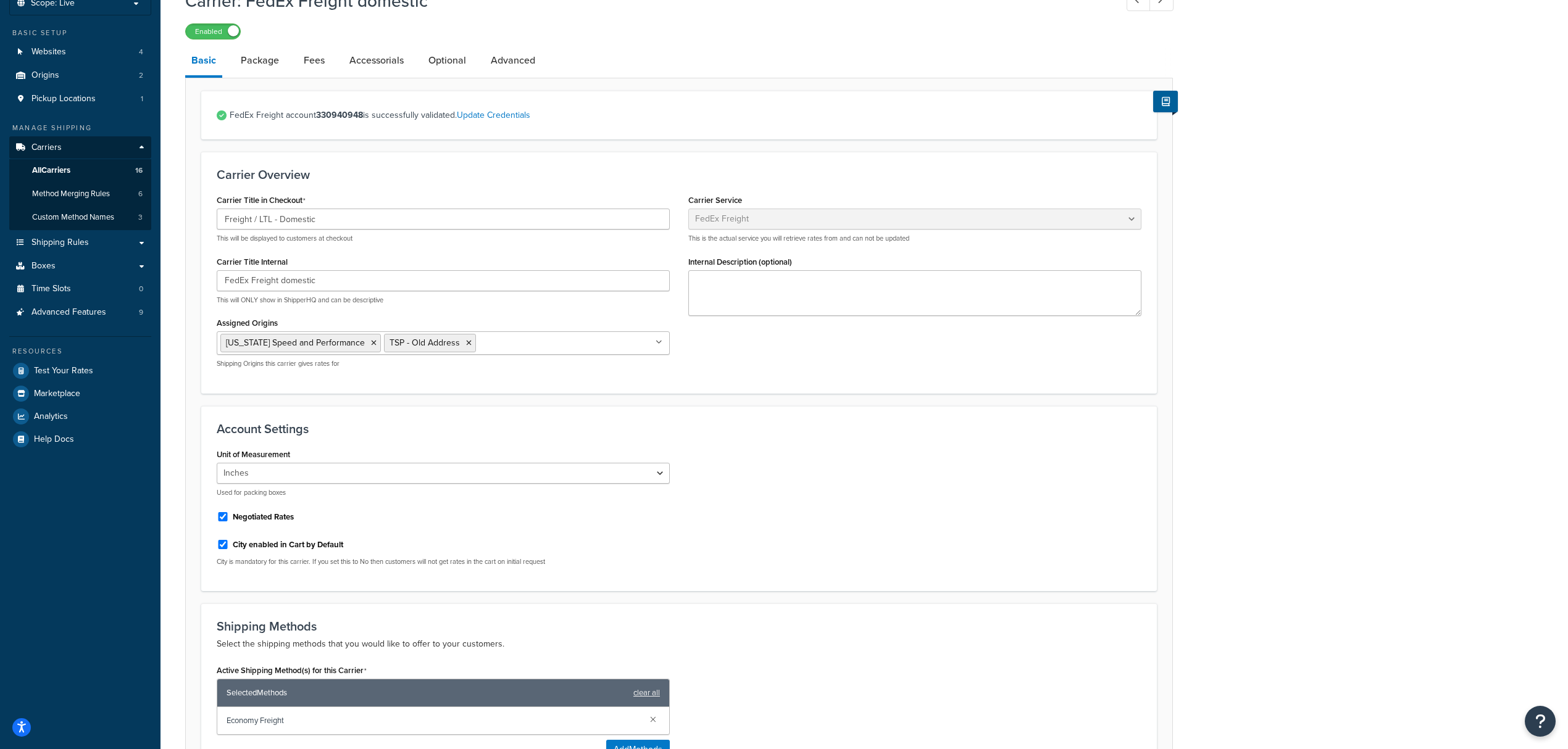
click at [515, 109] on span "FedEx Freight account 330940948 is successfully validated. Update Credentials" at bounding box center [686, 115] width 912 height 17
click at [512, 114] on link "Update Credentials" at bounding box center [493, 115] width 74 height 13
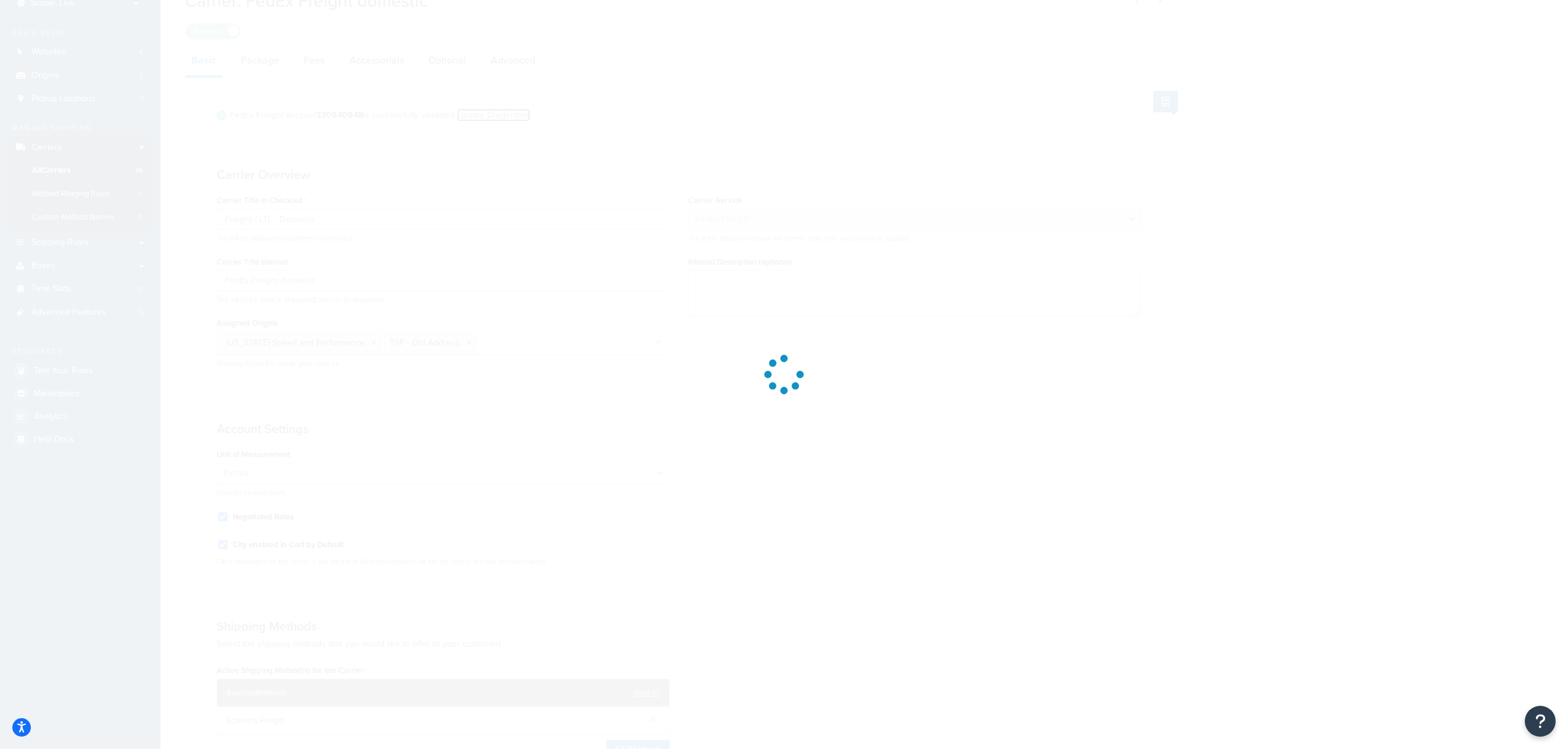
select select "THIRD_PARTY"
select select "SKID"
select select "US"
select select "[GEOGRAPHIC_DATA]"
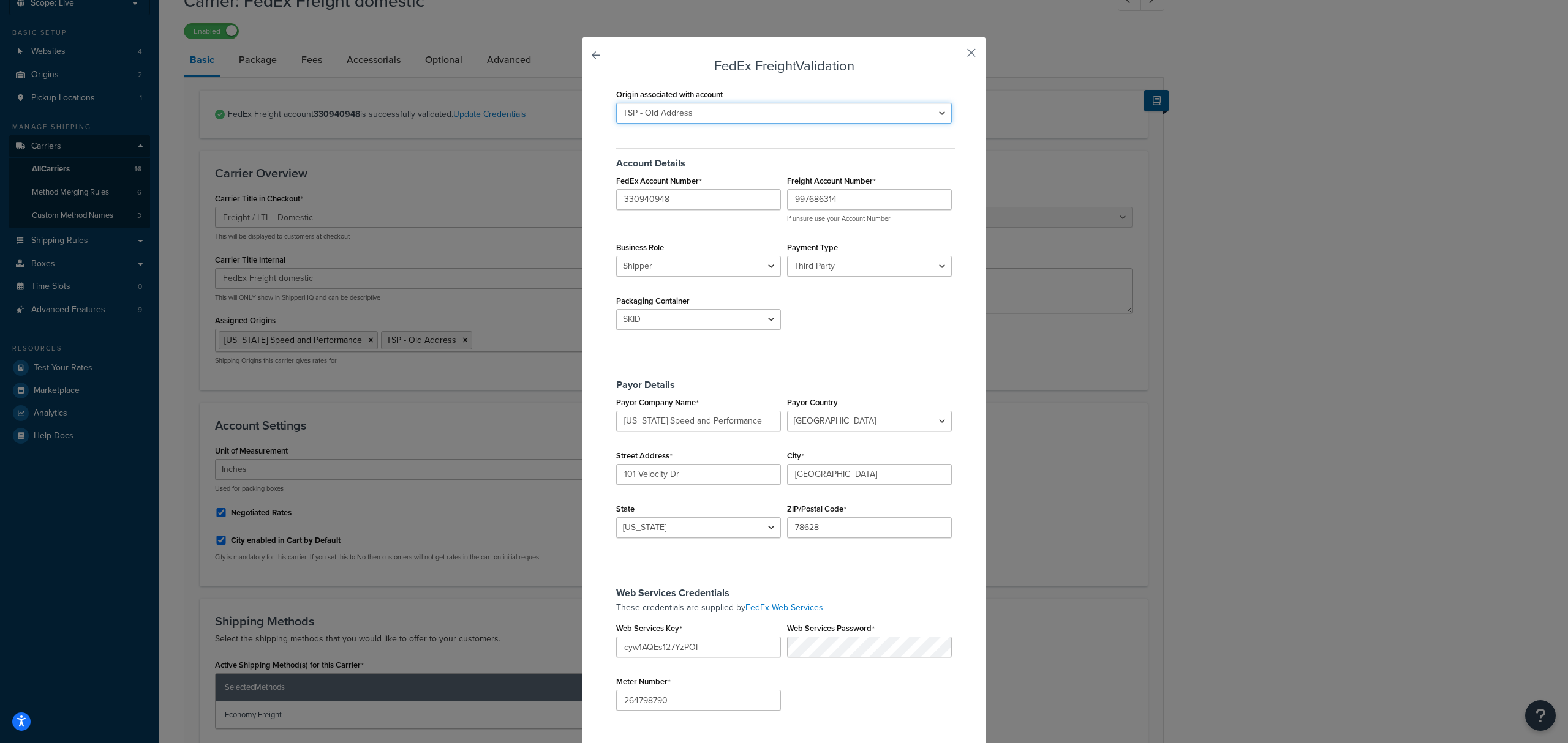
click at [731, 118] on select "[US_STATE] Speed and Performance TSP - Old Address" at bounding box center [784, 114] width 336 height 21
select select "163678"
click at [616, 103] on select "[US_STATE] Speed and Performance TSP - Old Address" at bounding box center [784, 114] width 336 height 21
click at [841, 270] on select "Sender Third Party" at bounding box center [870, 266] width 165 height 21
select select "SENDER"
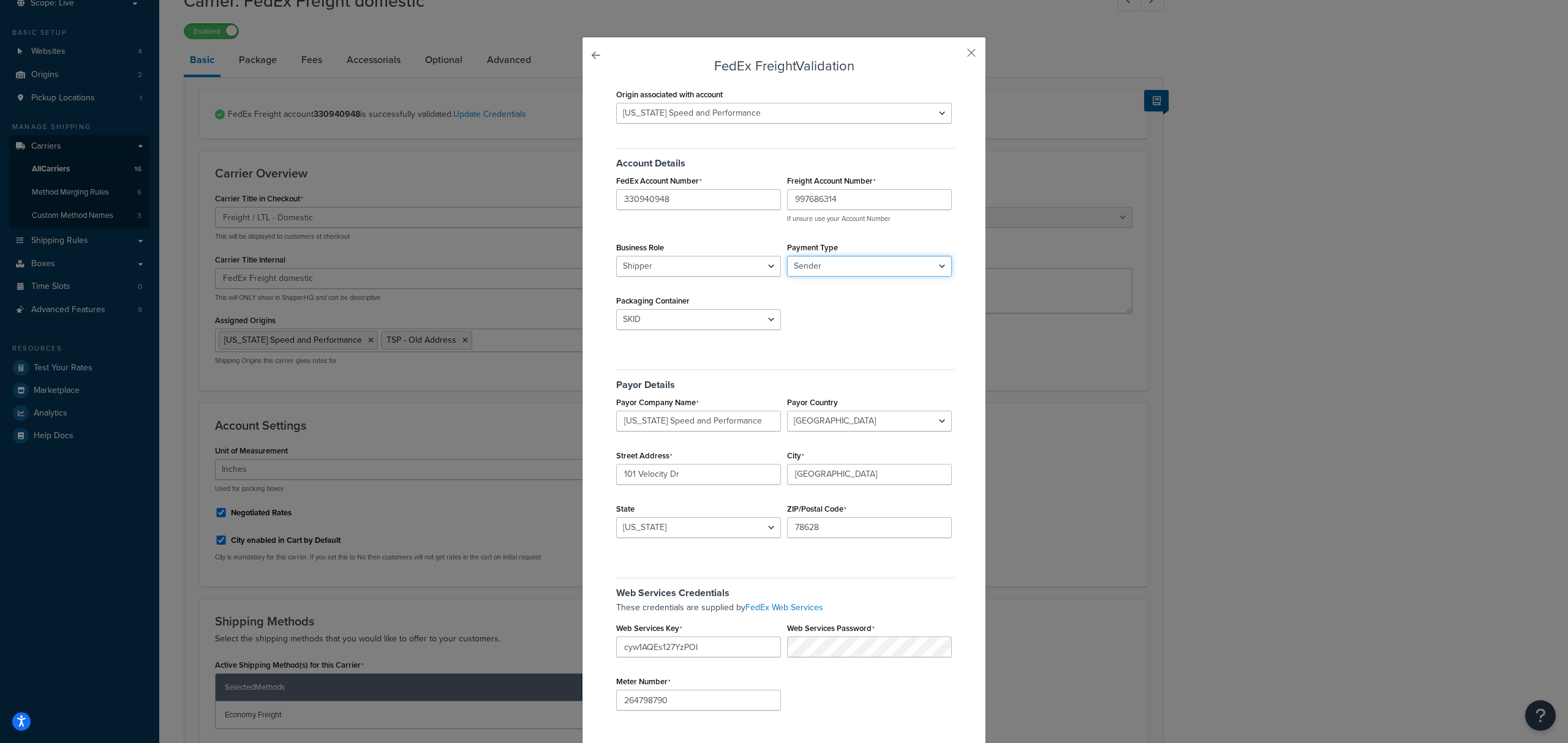
click at [788, 257] on select "Sender Third Party" at bounding box center [870, 266] width 165 height 21
click at [914, 349] on div "Origin associated with account [US_STATE] Speed and Performance TSP - Old Addre…" at bounding box center [784, 413] width 341 height 656
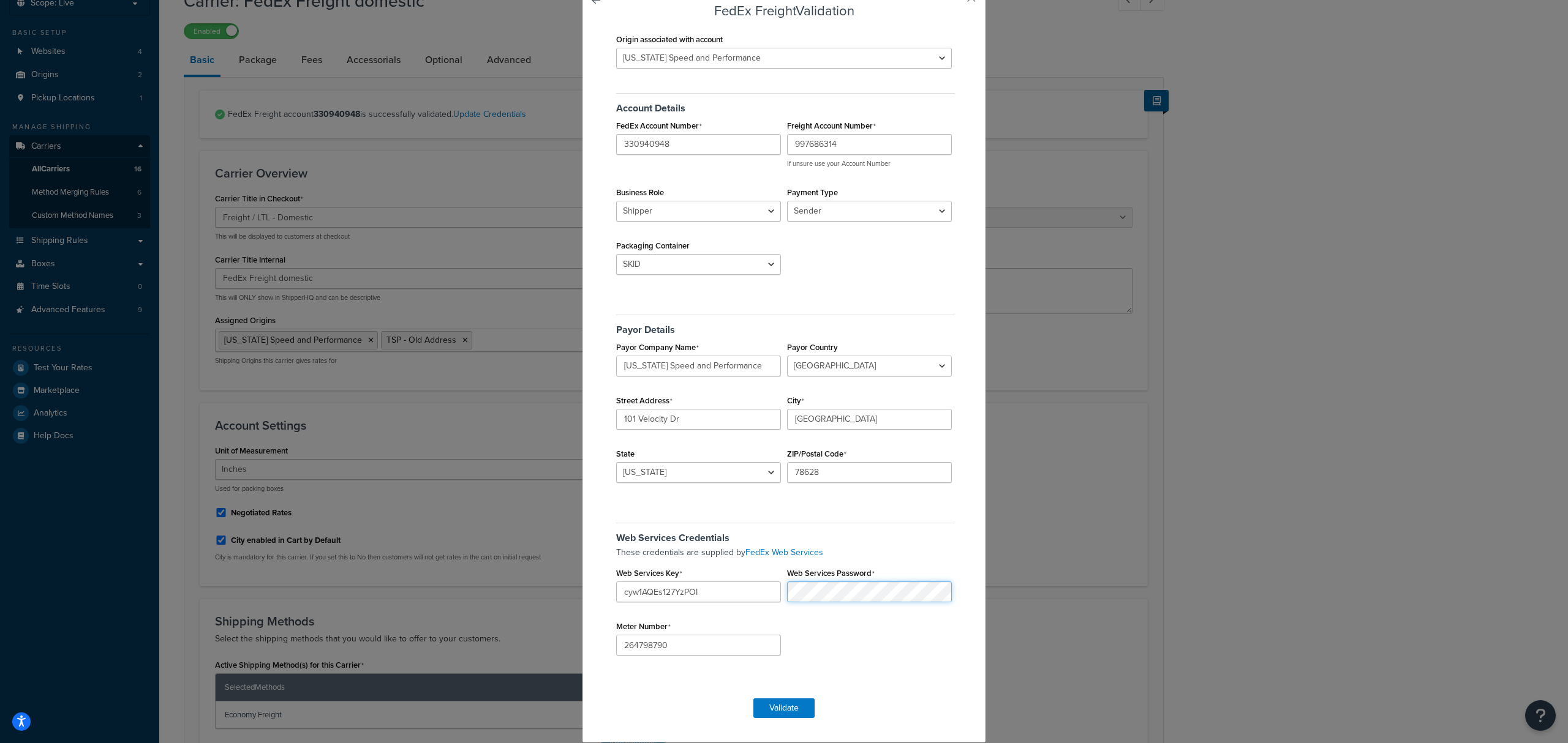
click at [747, 559] on div "These credentials are supplied by FedEx Web Services Web Services Key cyw1AQEs1…" at bounding box center [784, 553] width 341 height 14
click at [775, 718] on button "Validate" at bounding box center [784, 708] width 61 height 19
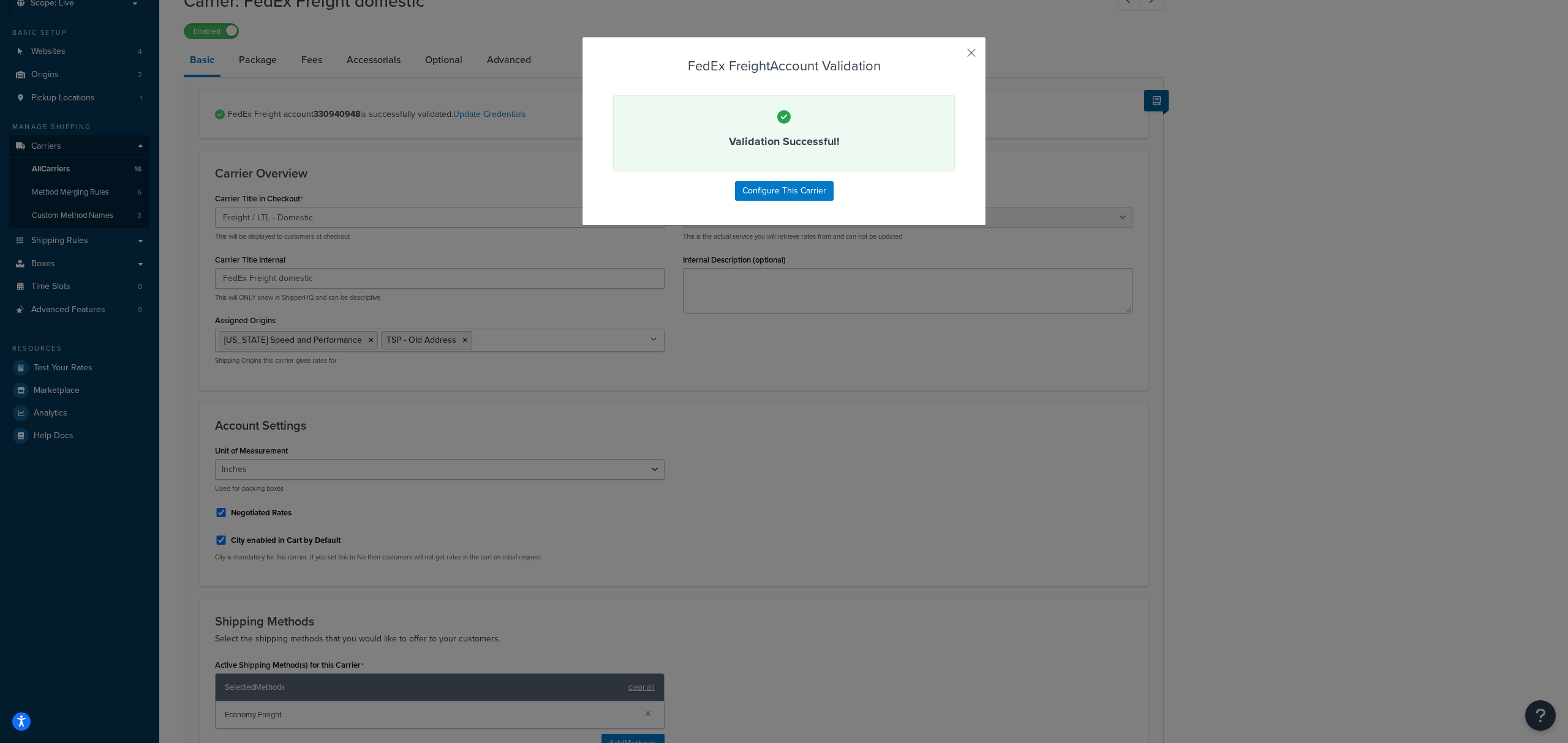
click at [1277, 460] on div "FedEx Freight Account Validation Validation Successful! Configure This Carrier" at bounding box center [784, 371] width 1568 height 743
click at [1476, 175] on div "FedEx Freight Account Validation Validation Successful! Configure This Carrier" at bounding box center [784, 371] width 1568 height 743
click at [810, 187] on button "Configure This Carrier" at bounding box center [784, 191] width 98 height 19
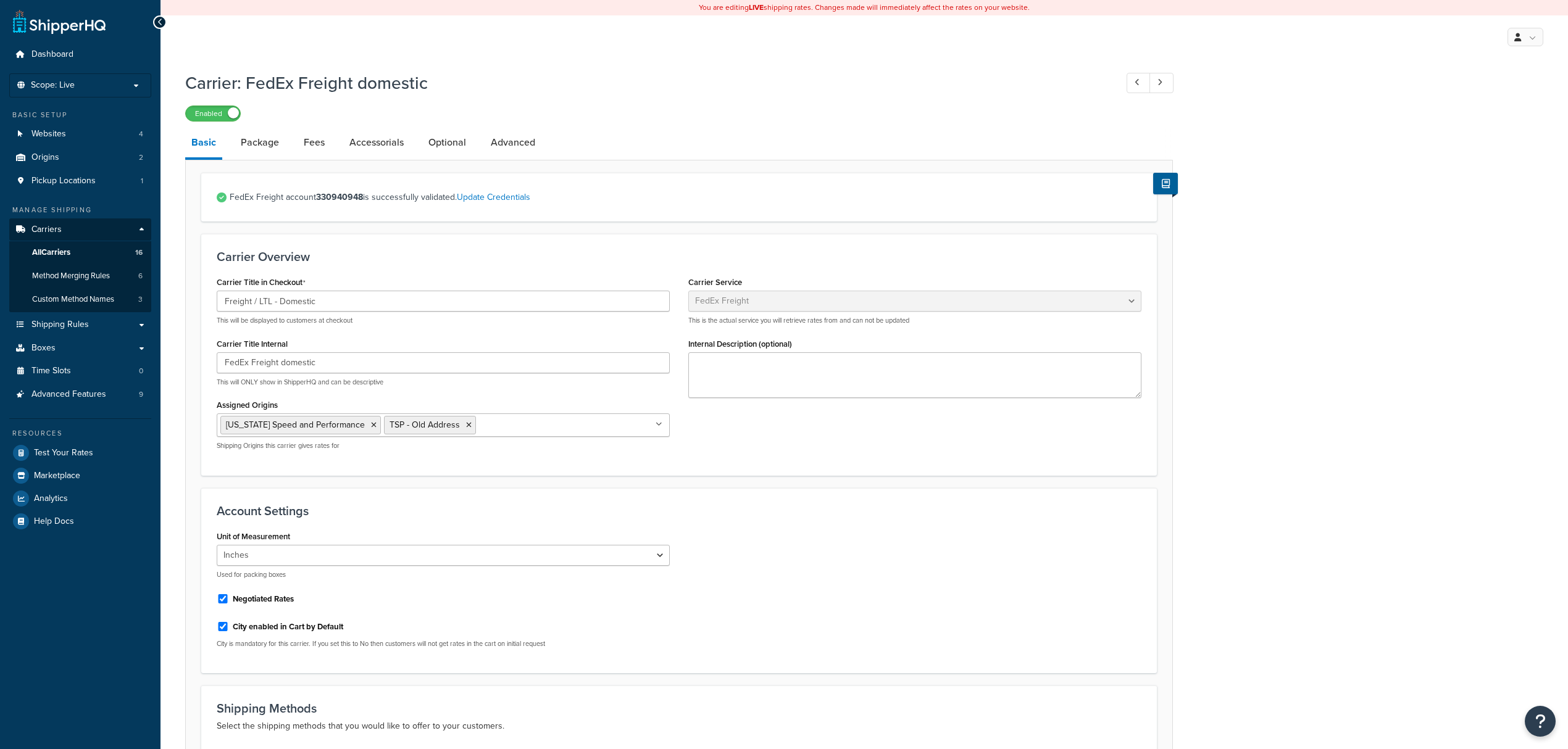
select select "fedExFreight"
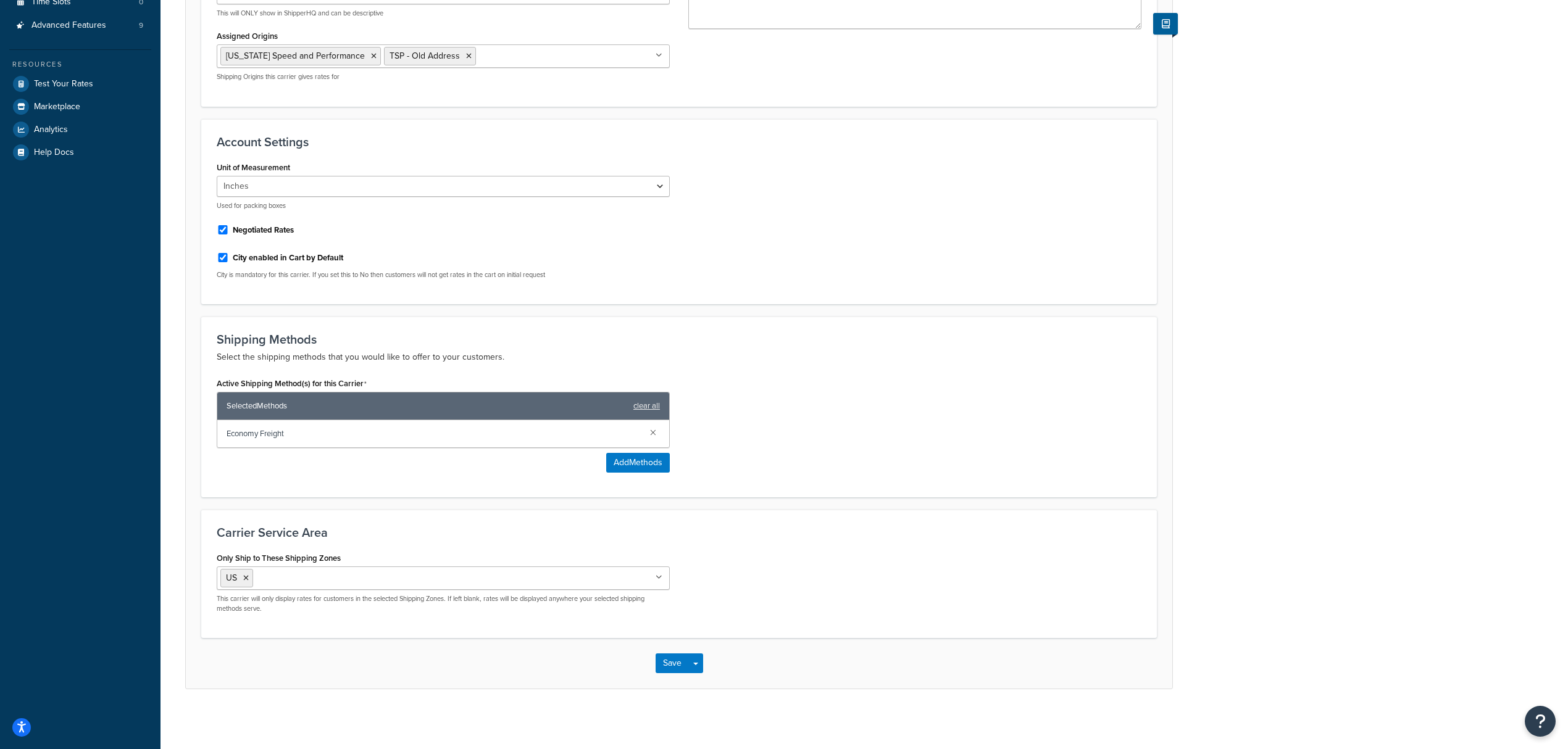
scroll to position [376, 0]
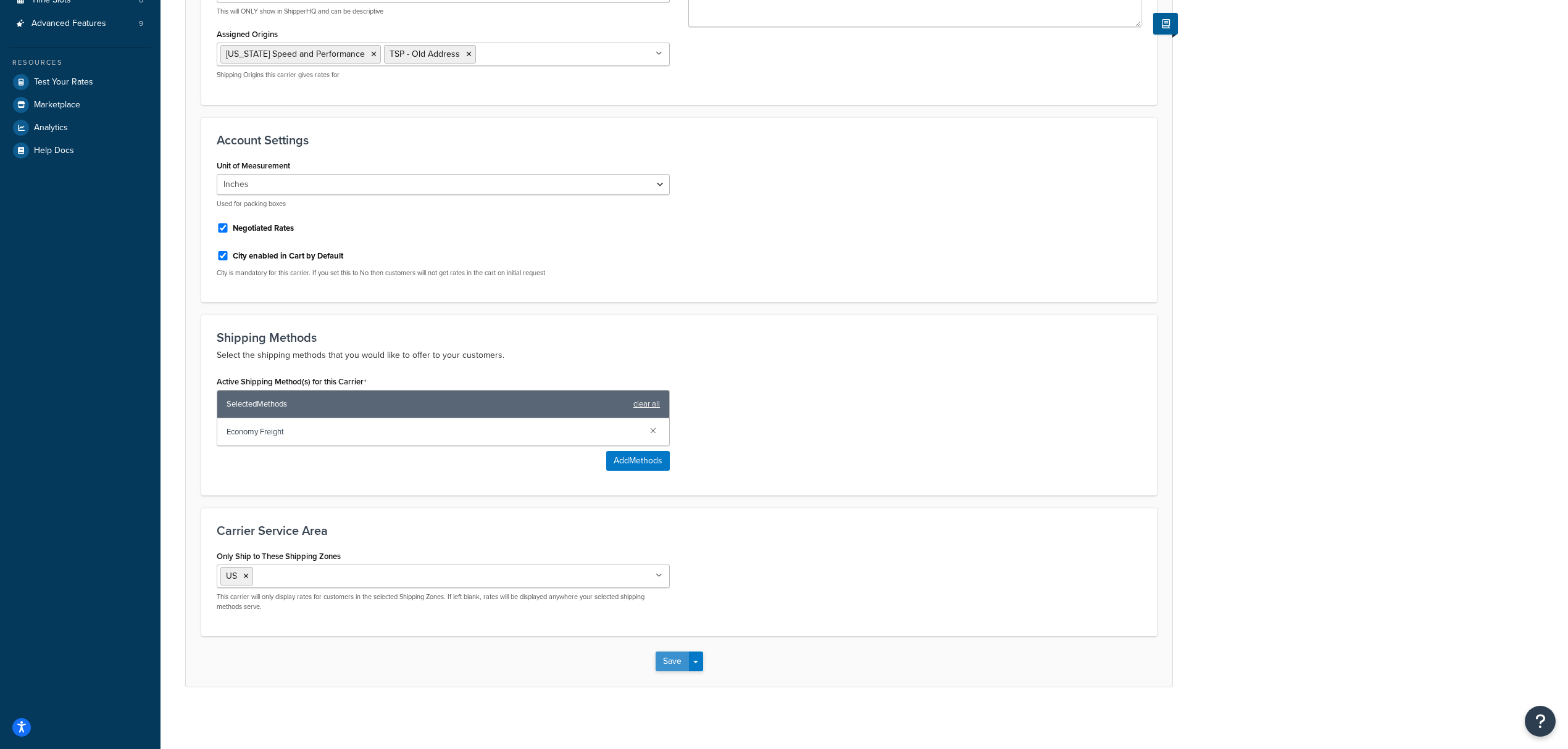
click at [672, 661] on button "Save" at bounding box center [672, 661] width 33 height 19
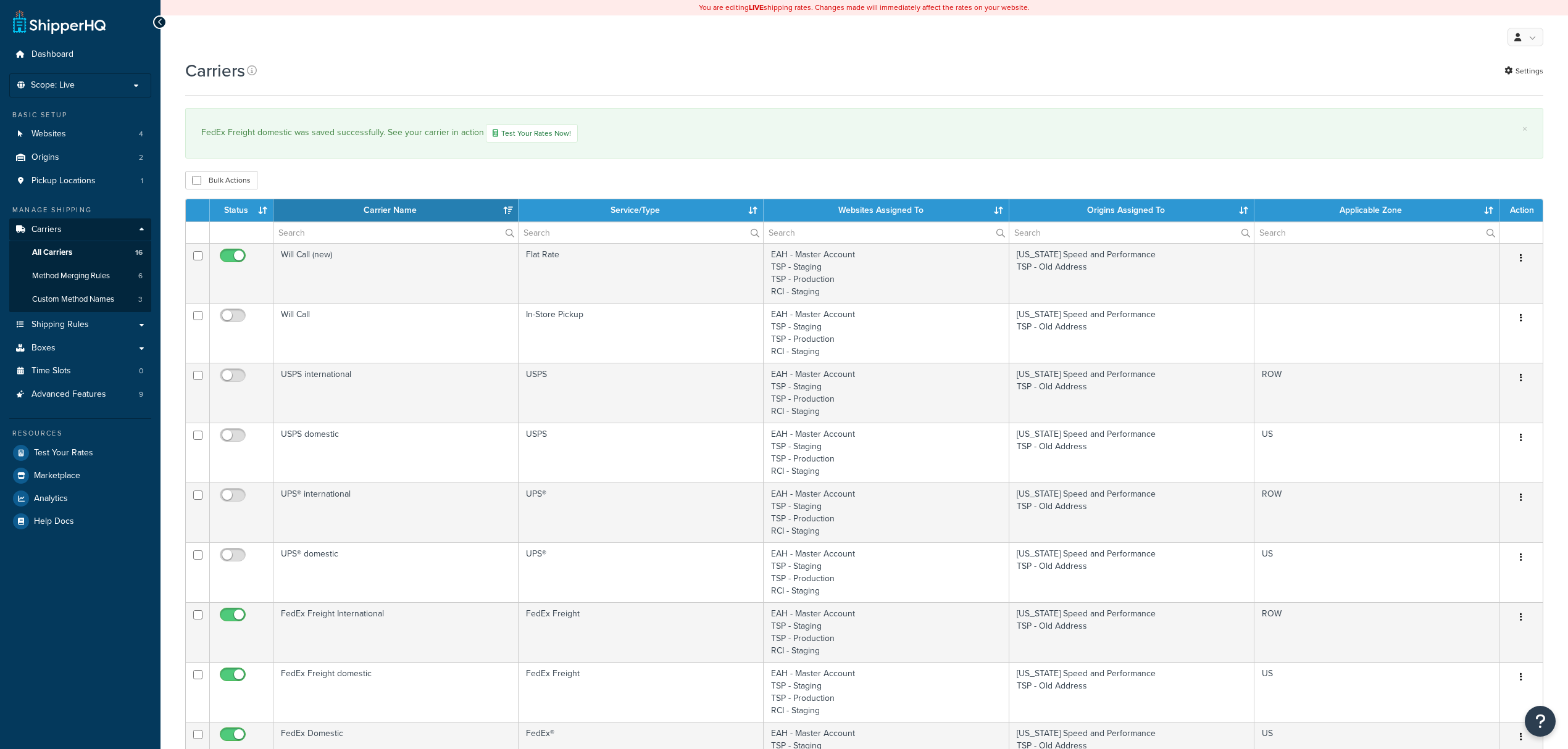
select select "15"
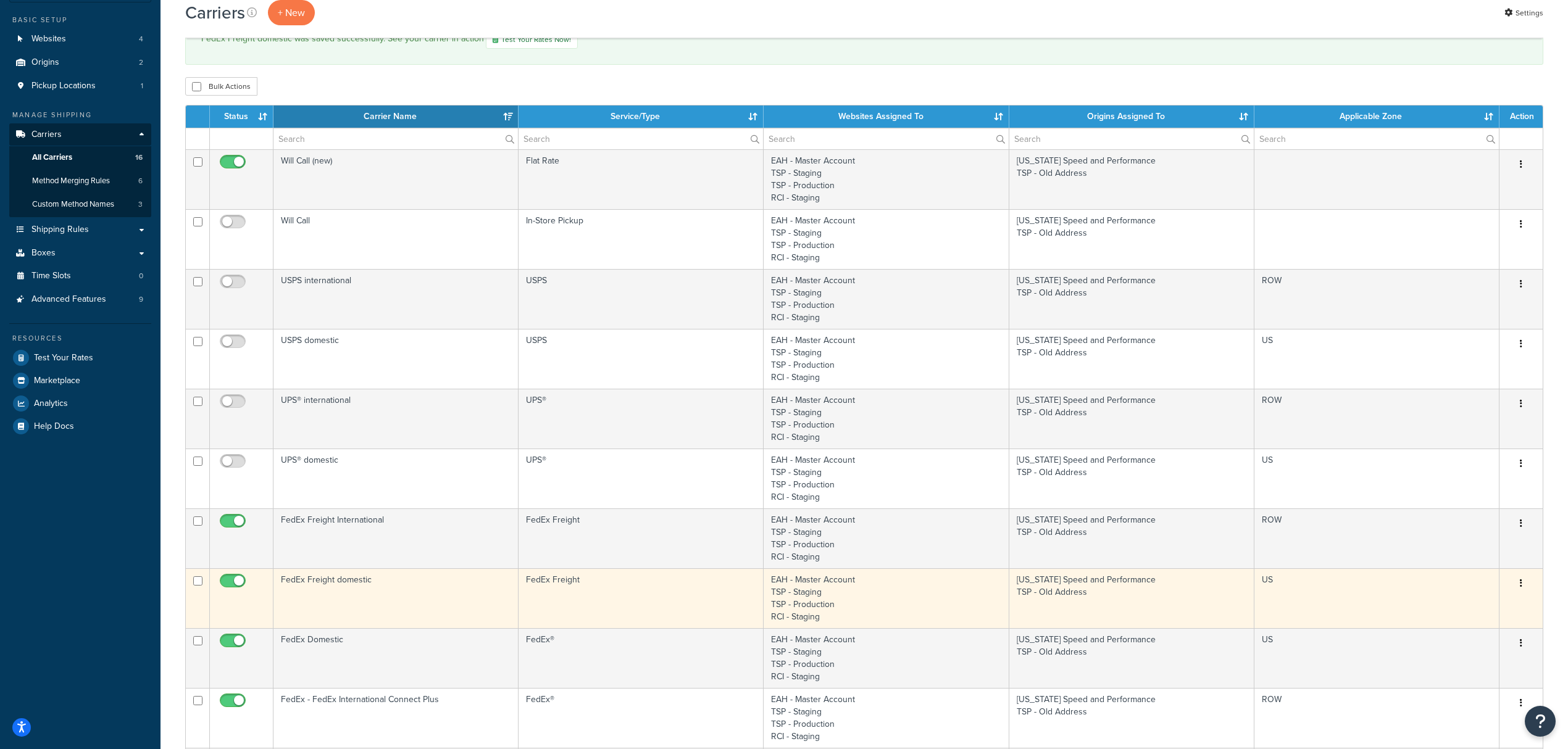
scroll to position [247, 0]
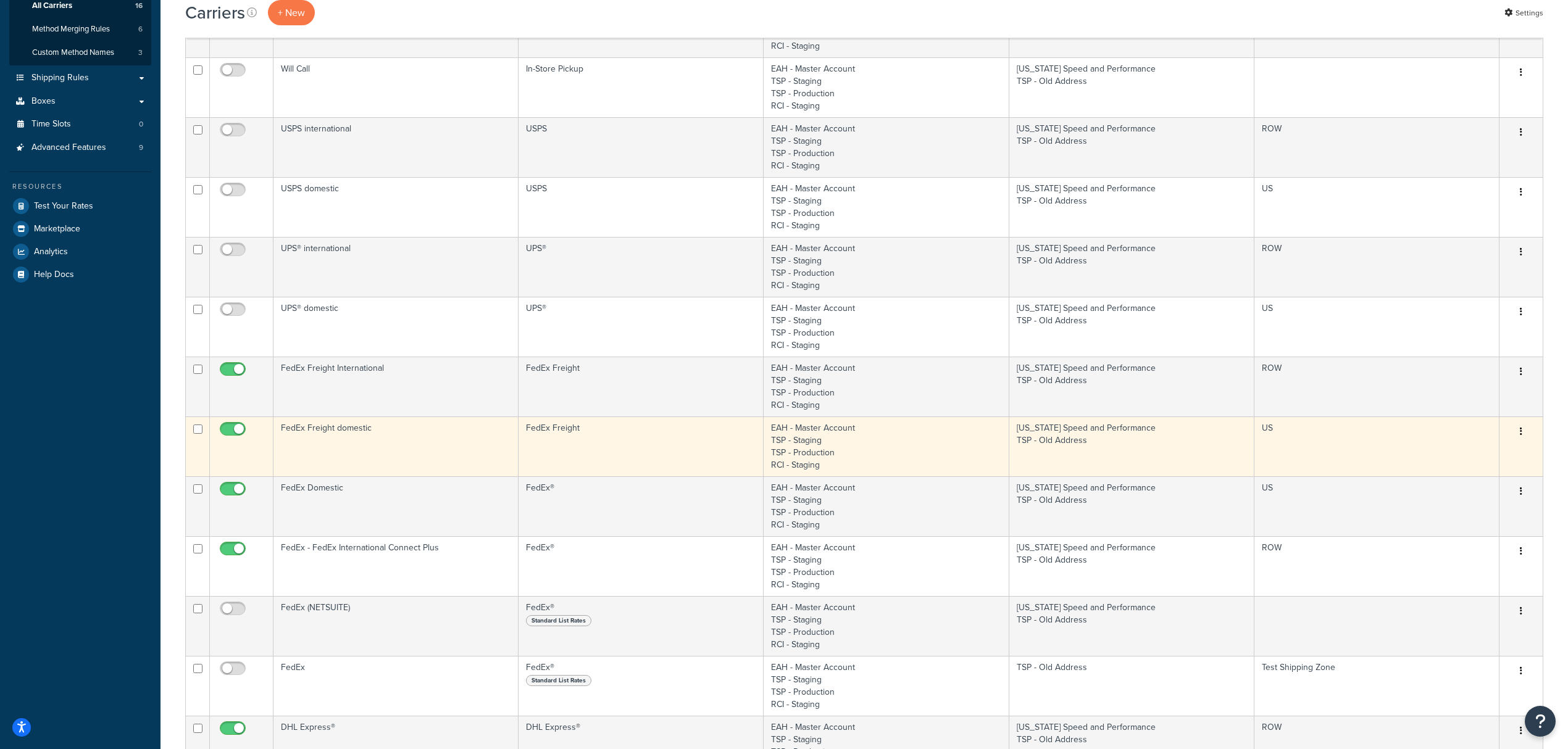
click at [411, 445] on td "FedEx Freight domestic" at bounding box center [396, 446] width 245 height 60
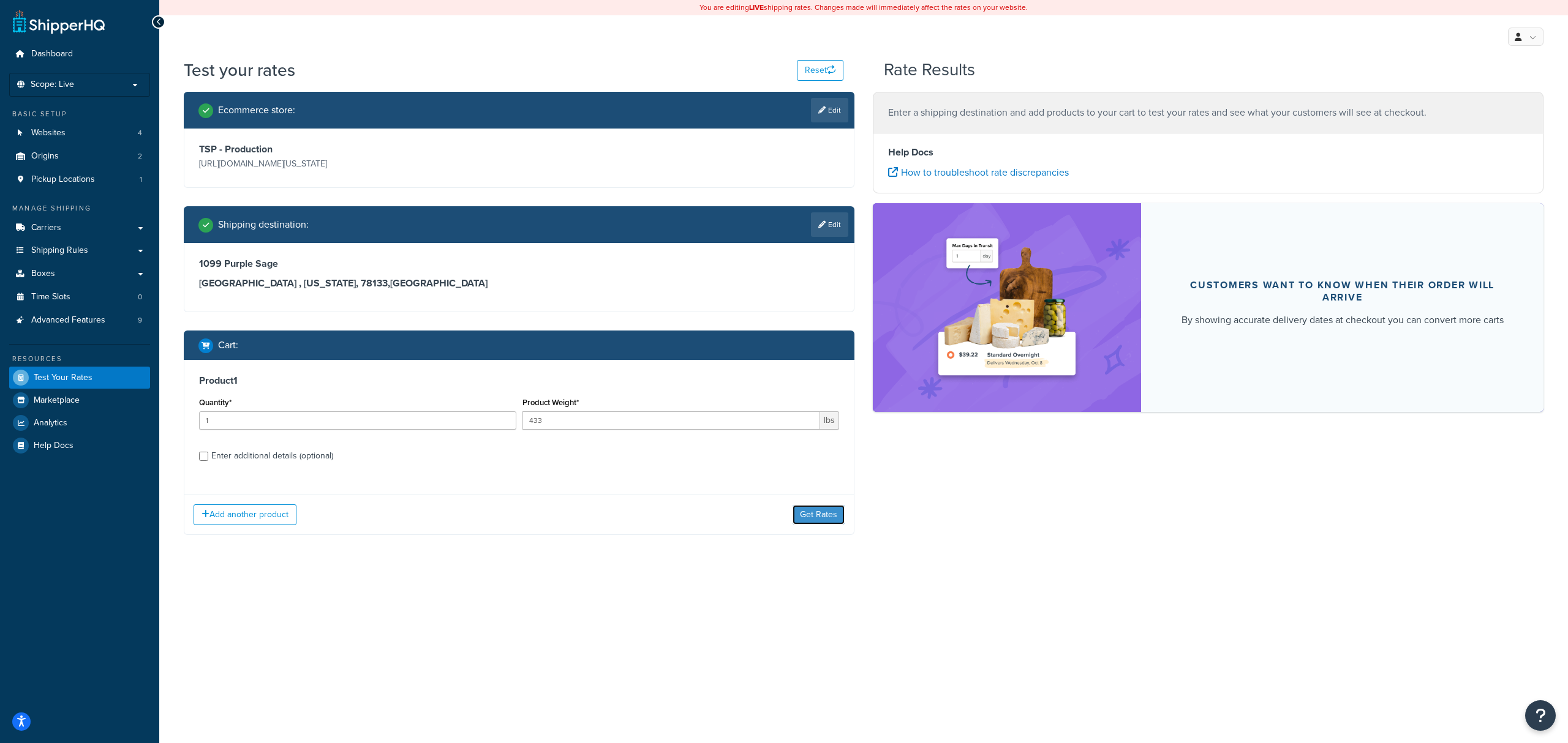
click at [805, 519] on button "Get Rates" at bounding box center [818, 515] width 52 height 19
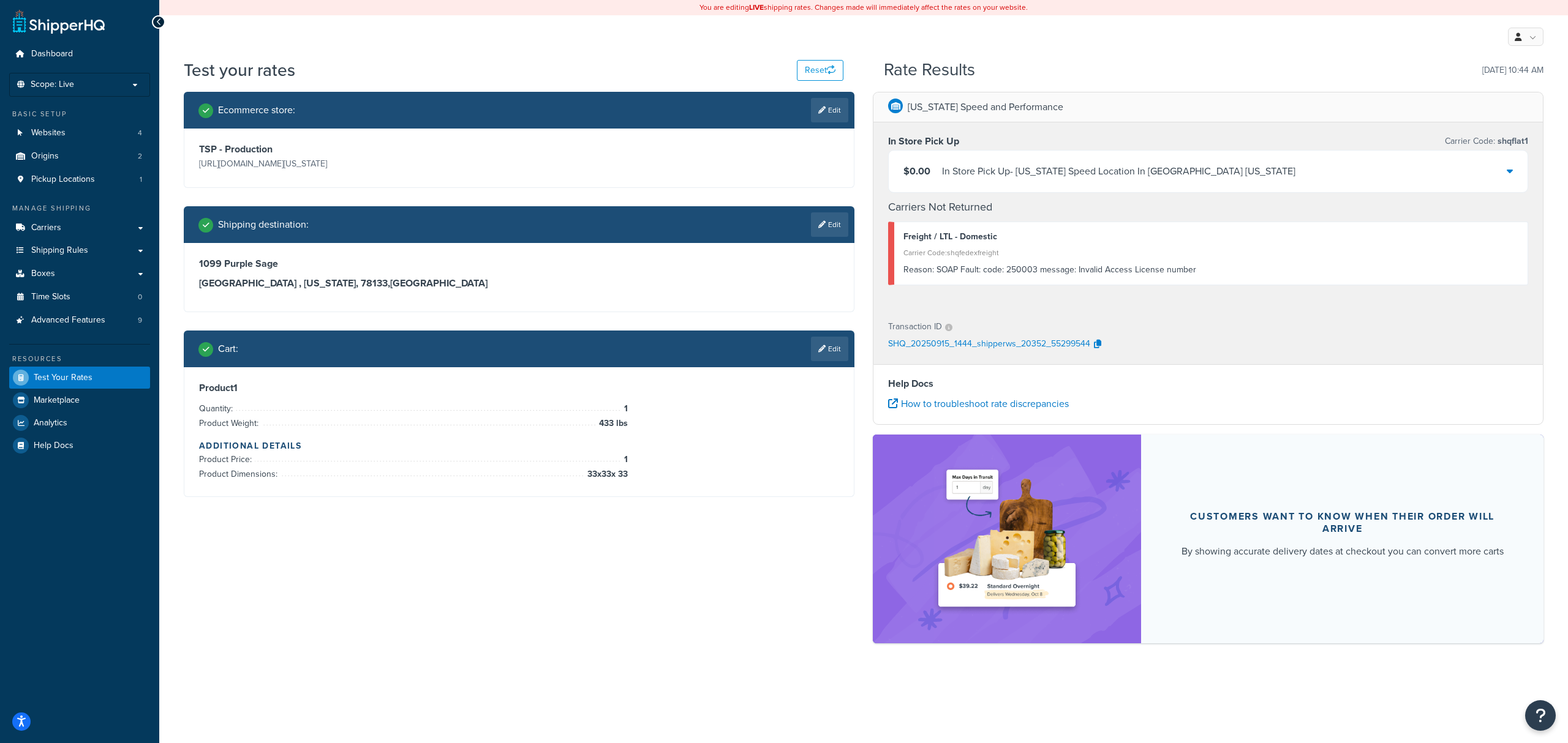
click at [1074, 273] on div "Reason: SOAP Fault: code: 250003 message: Invalid Access License number" at bounding box center [1211, 270] width 615 height 17
click at [951, 167] on div "In Store Pick Up - Texas Speed Location In Georgetown Texas" at bounding box center [1119, 171] width 354 height 17
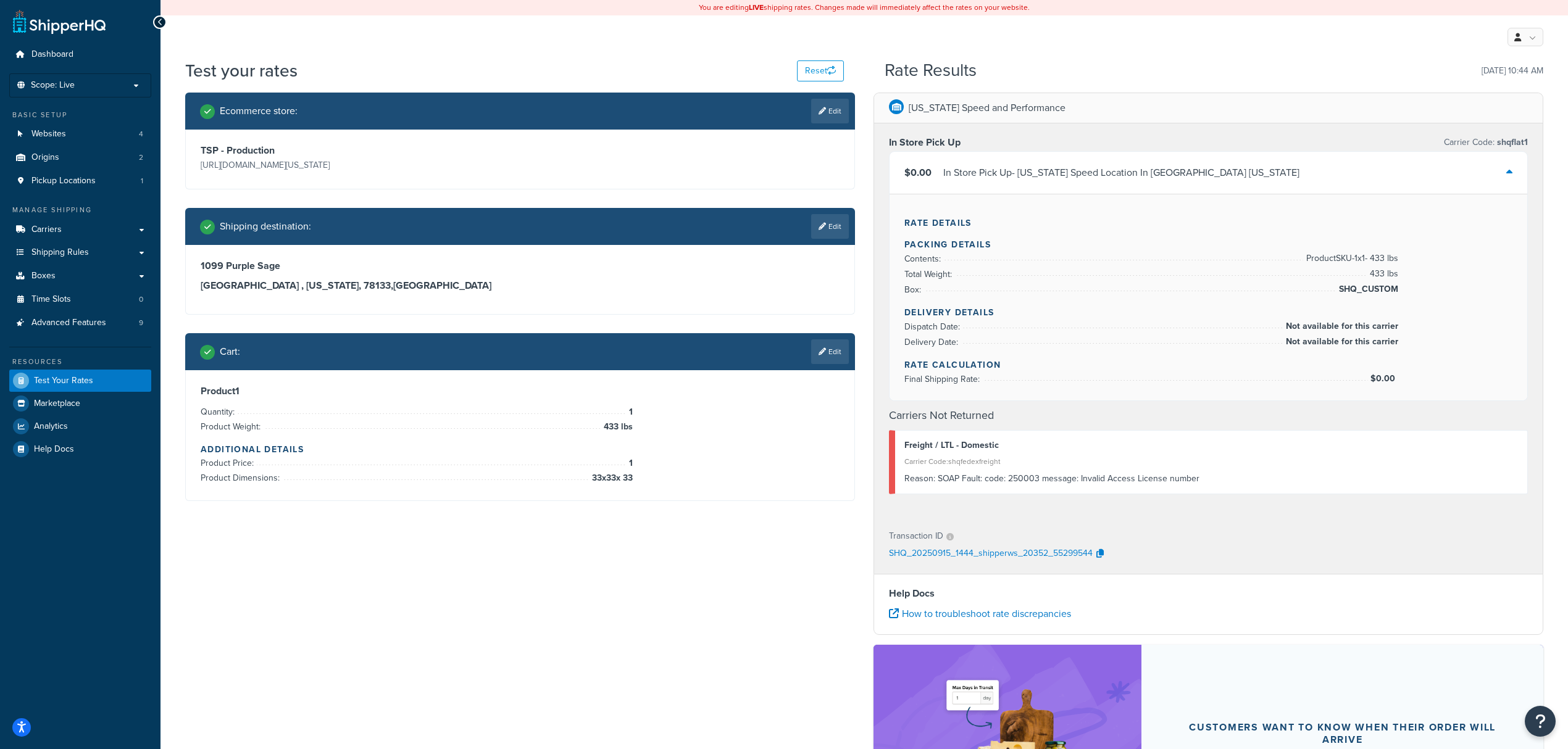
click at [943, 475] on div "Reason: SOAP Fault: code: 250003 message: Invalid Access License number" at bounding box center [1211, 479] width 614 height 17
click at [755, 616] on div "Ecommerce store : Edit TSP - Production https://mcprod.texas-speed.com/ Shippin…" at bounding box center [864, 480] width 1376 height 775
click at [803, 69] on button "Reset" at bounding box center [821, 71] width 47 height 21
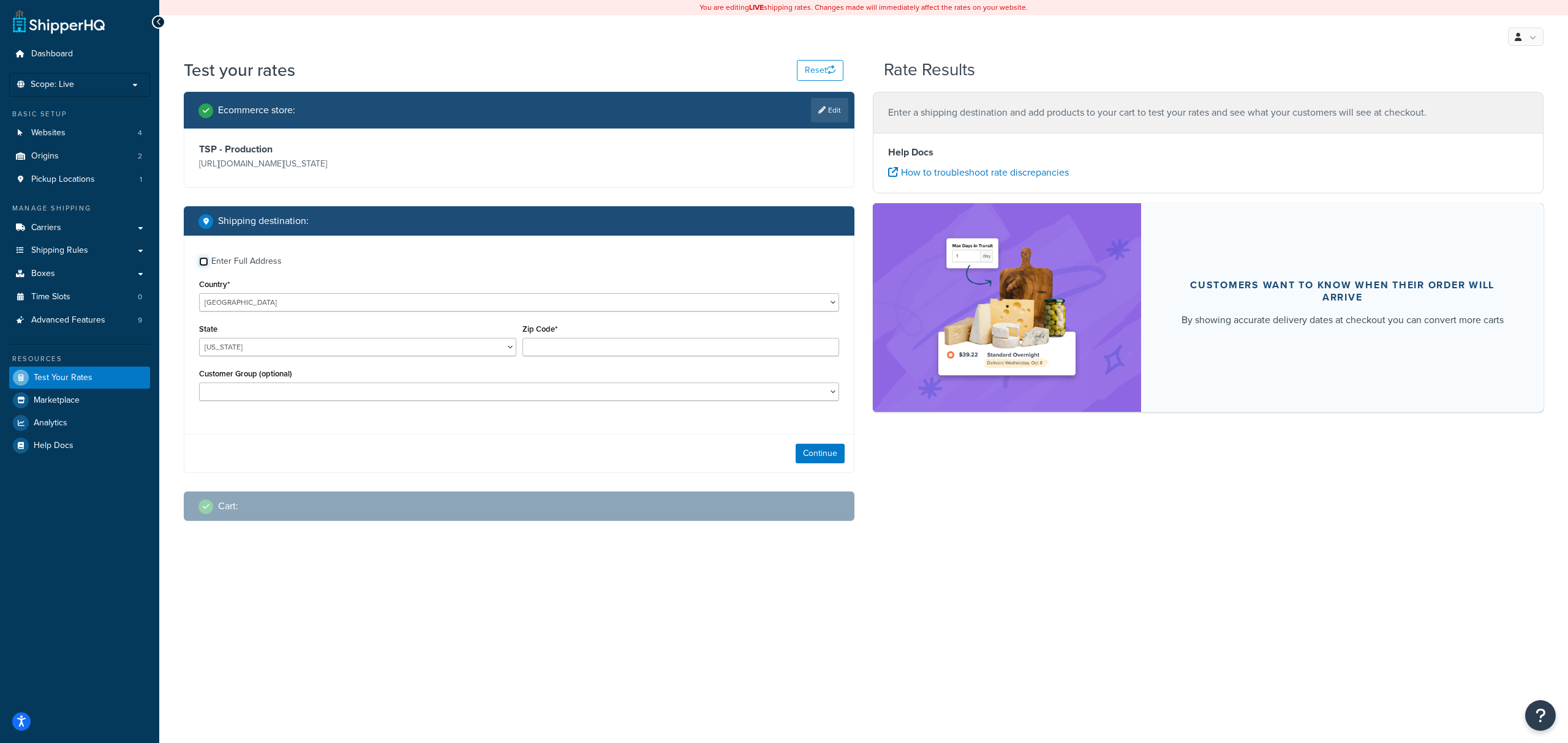
click at [207, 265] on input "Enter Full Address" at bounding box center [203, 261] width 9 height 9
checkbox input "true"
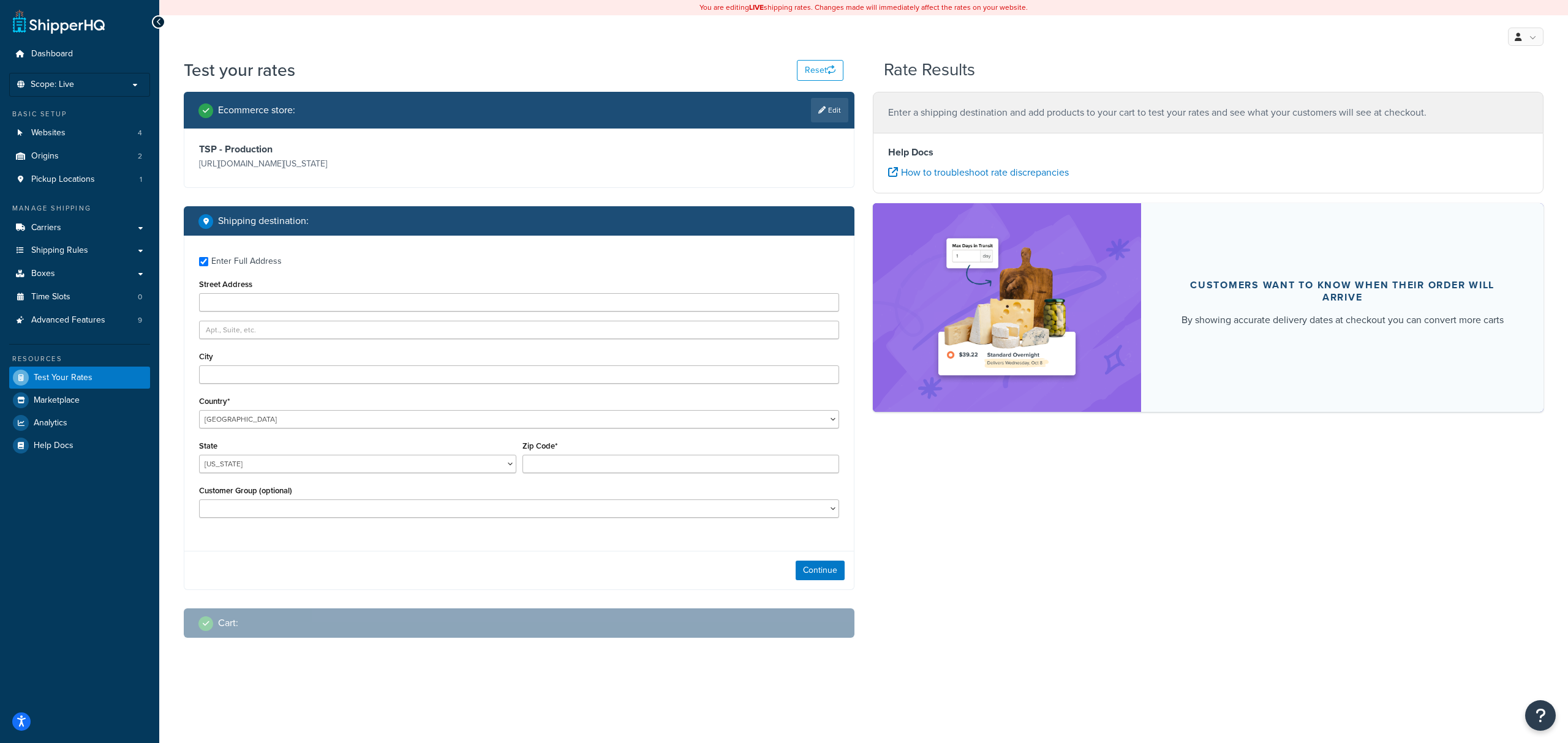
click at [253, 312] on div "Enter Full Address Street Address City Country* United States United Kingdom Af…" at bounding box center [519, 389] width 669 height 306
click at [257, 305] on input "Street Address" at bounding box center [519, 302] width 640 height 19
type input "1099 Purple Sage"
click at [236, 378] on input "City" at bounding box center [519, 374] width 640 height 19
type input "Canyon Lake"
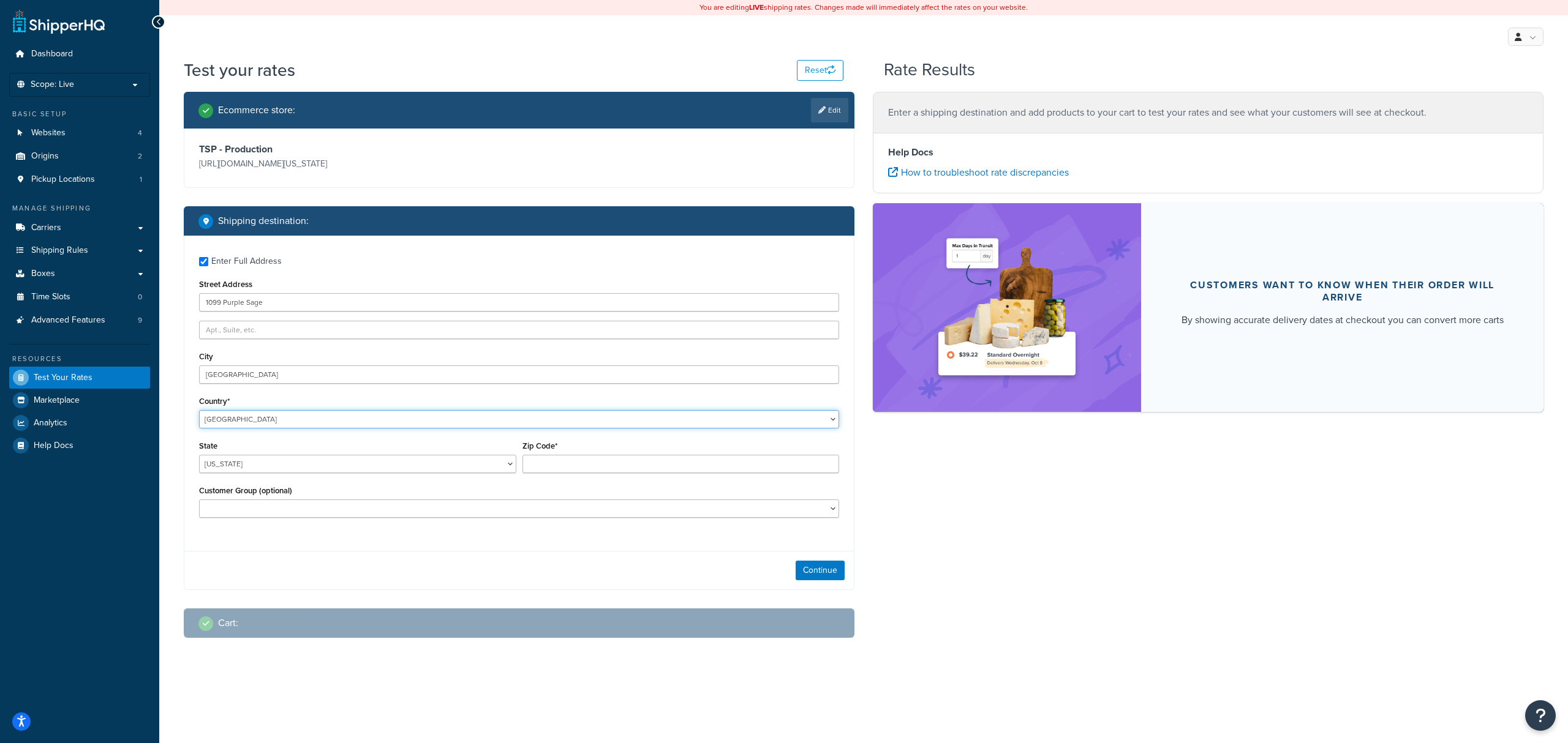
click at [267, 421] on select "United States United Kingdom Afghanistan Åland Islands Albania Algeria American…" at bounding box center [519, 419] width 640 height 19
click at [199, 411] on select "United States United Kingdom Afghanistan Åland Islands Albania Algeria American…" at bounding box center [519, 419] width 640 height 19
click at [266, 470] on select "[US_STATE] [US_STATE] [US_STATE] [US_STATE] [US_STATE] Armed Forces Americas Ar…" at bounding box center [358, 464] width 317 height 19
select select "[GEOGRAPHIC_DATA]"
click at [199, 456] on select "[US_STATE] [US_STATE] [US_STATE] [US_STATE] [US_STATE] Armed Forces Americas Ar…" at bounding box center [358, 464] width 317 height 19
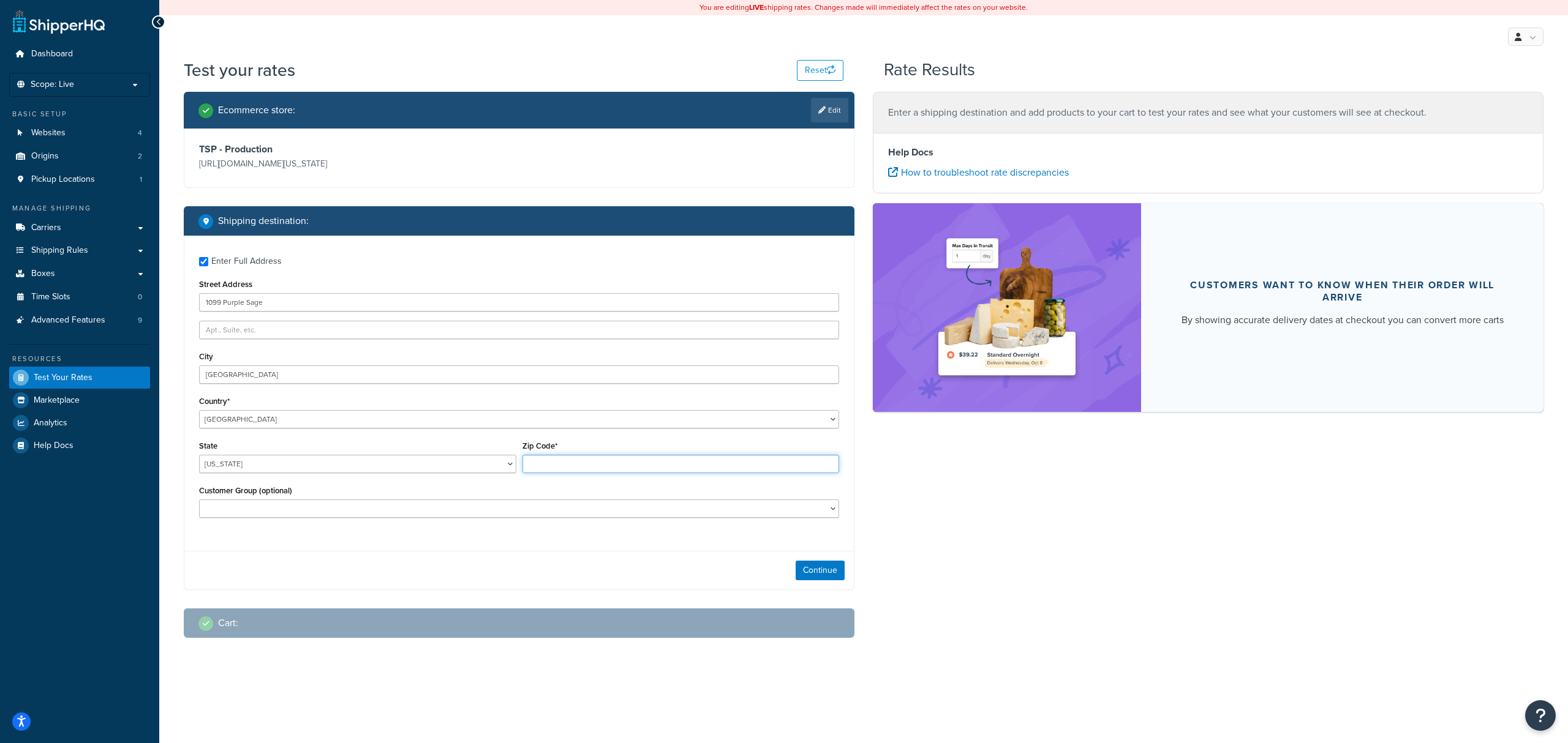
click at [540, 467] on input "Zip Code*" at bounding box center [681, 464] width 317 height 19
type input "78133"
click at [966, 549] on div "Ecommerce store : Edit TSP - Production https://mcprod.texas-speed.com/ Shippin…" at bounding box center [864, 374] width 1379 height 565
click at [818, 571] on button "Continue" at bounding box center [820, 571] width 49 height 19
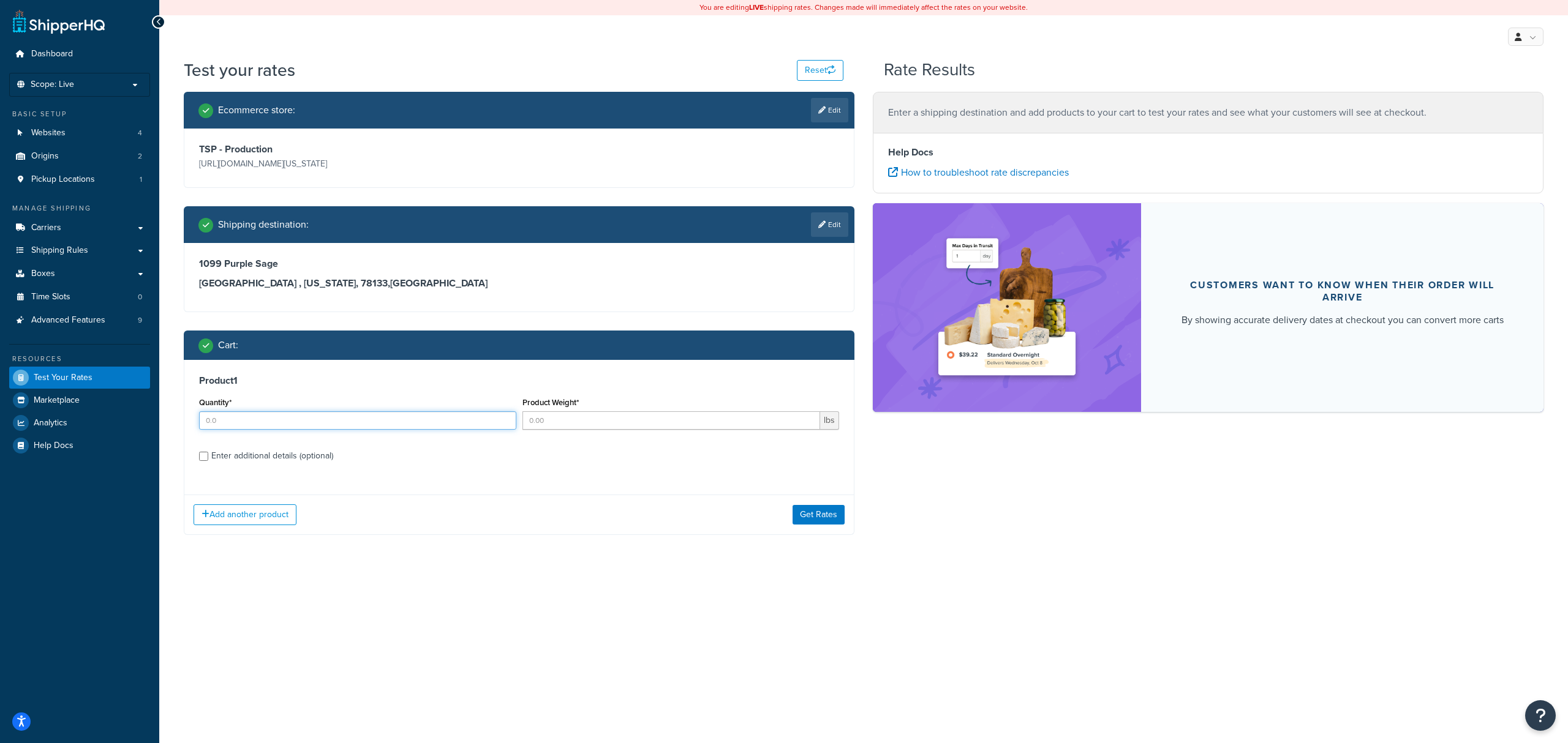
click at [352, 426] on input "Quantity*" at bounding box center [358, 420] width 317 height 19
type input "1"
type input "433"
click at [202, 454] on input "Enter additional details (optional)" at bounding box center [203, 456] width 9 height 9
checkbox input "true"
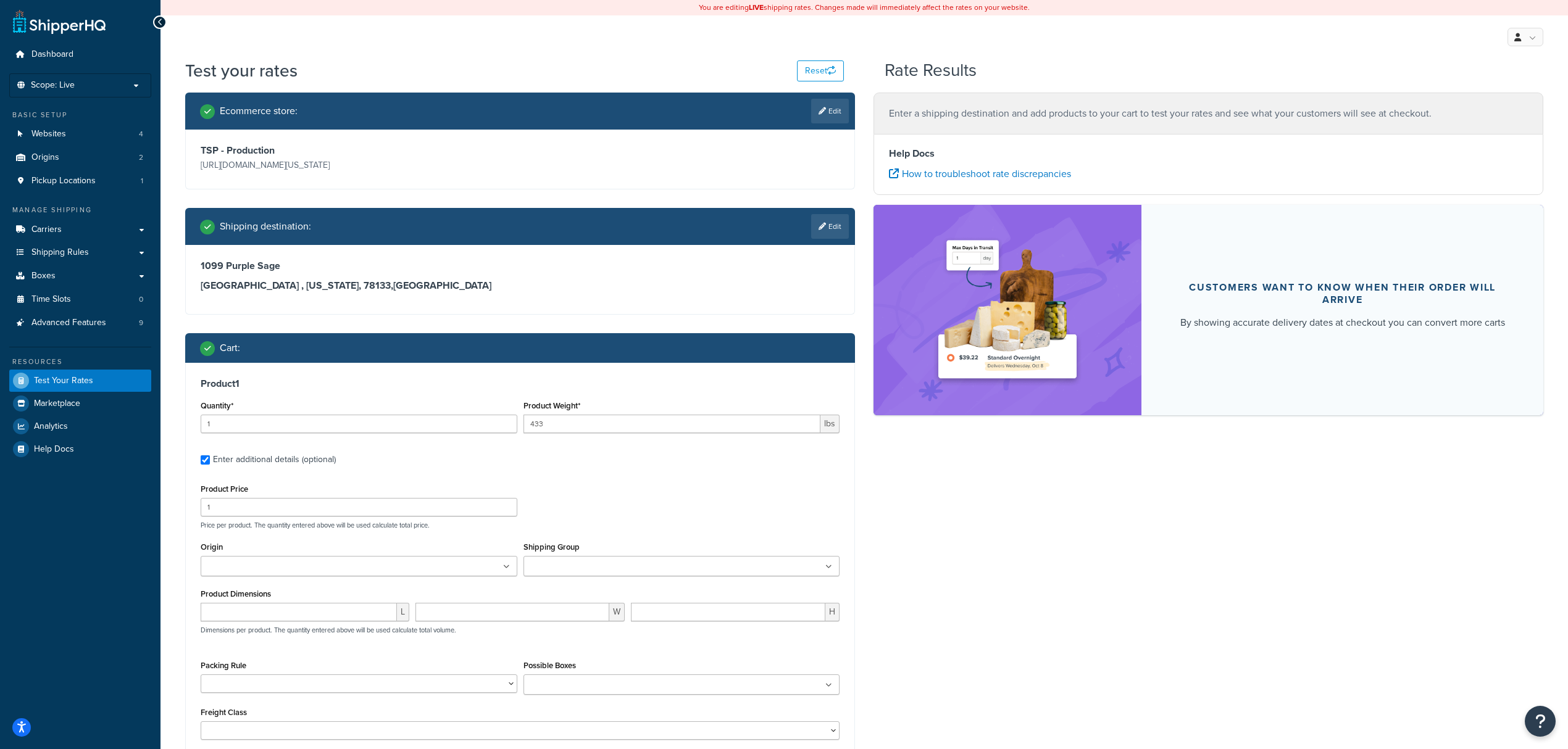
click at [232, 568] on input "Origin" at bounding box center [259, 567] width 110 height 14
click at [595, 501] on div "Product Price 1 Price per product. The quantity entered above will be used calc…" at bounding box center [519, 506] width 645 height 49
click at [242, 570] on input "Origin" at bounding box center [259, 567] width 110 height 14
click at [536, 494] on div "Product Price 1 Price per product. The quantity entered above will be used calc…" at bounding box center [519, 506] width 645 height 49
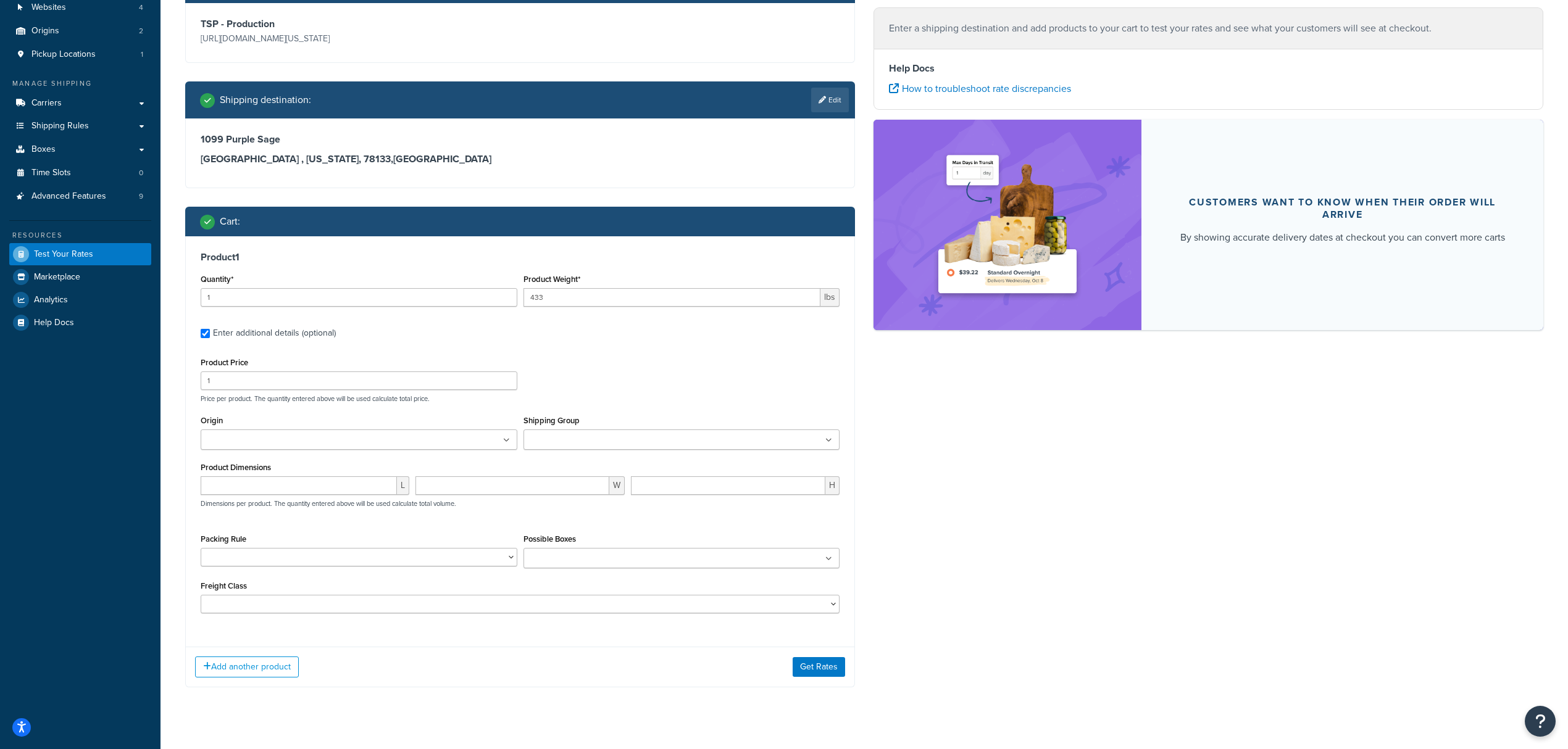
scroll to position [147, 0]
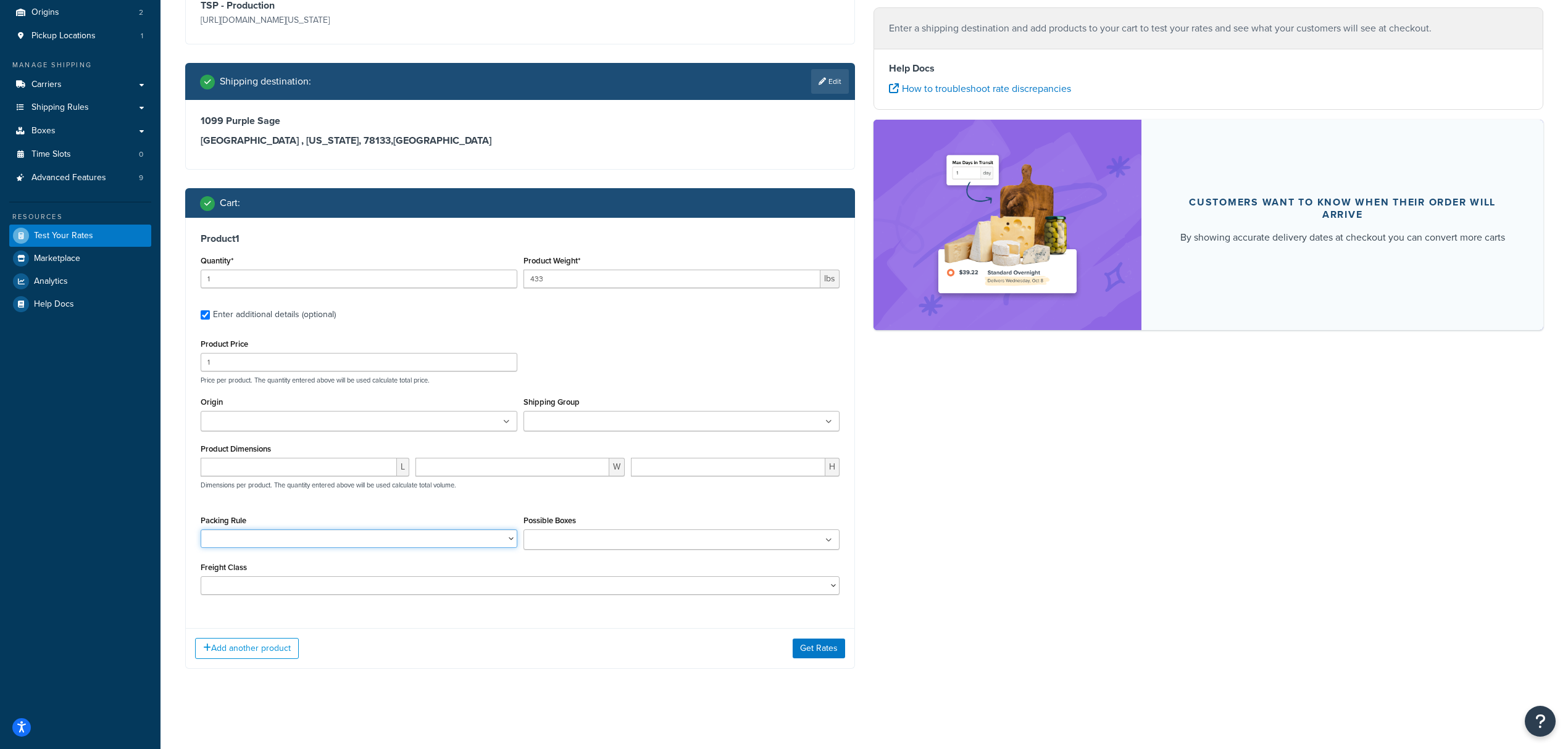
click at [348, 544] on select "BRA 2 Box Packing Rule Cylinder Head 2 box Packing Rule Ships Individually" at bounding box center [359, 539] width 317 height 19
drag, startPoint x: 270, startPoint y: 506, endPoint x: 306, endPoint y: 507, distance: 36.0
click at [270, 506] on div "Product Price 1 Price per product. The quantity entered above will be used calc…" at bounding box center [519, 465] width 639 height 259
click at [299, 466] on input "number" at bounding box center [299, 467] width 196 height 19
type input "3"
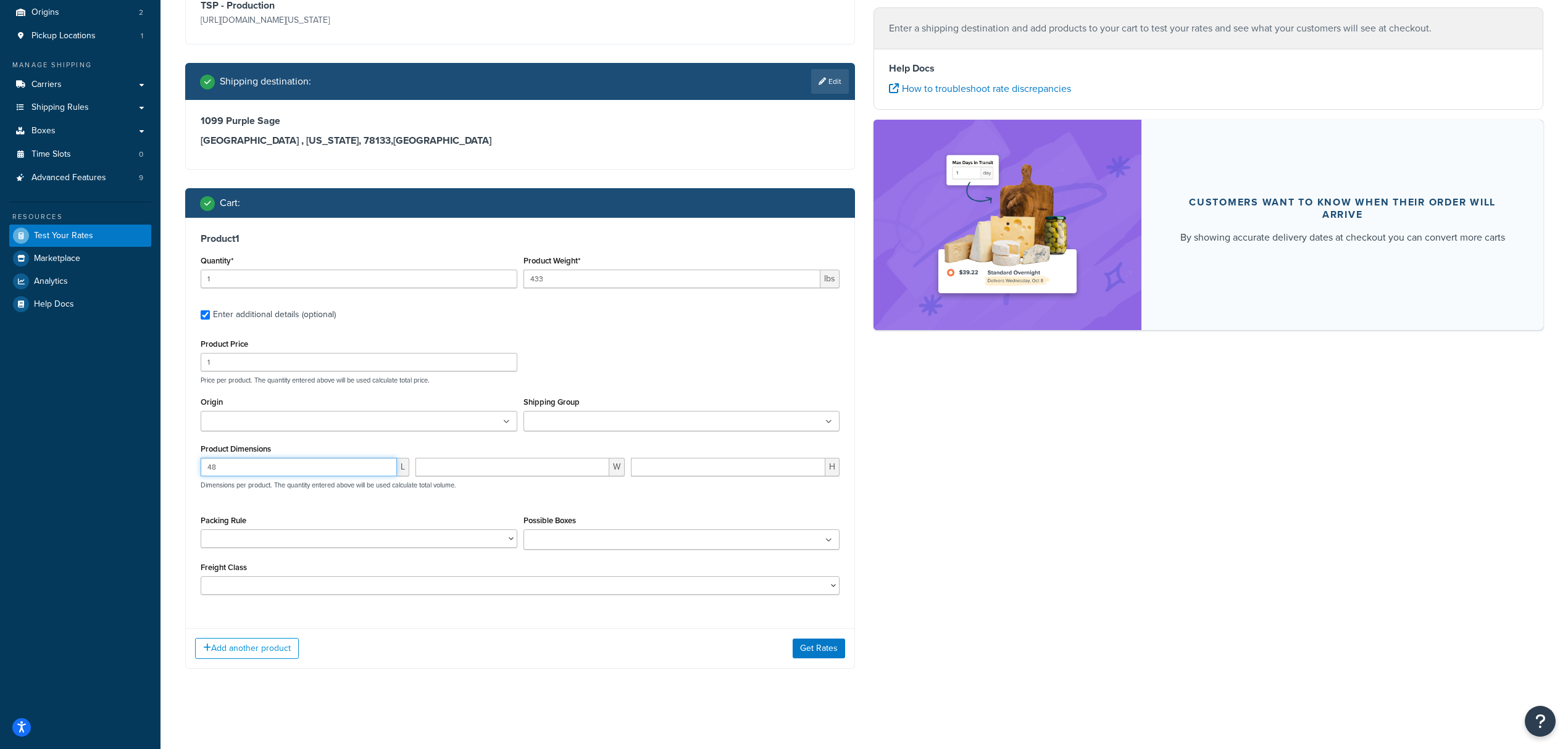
type input "48"
type input "40"
type input "30"
drag, startPoint x: 251, startPoint y: 469, endPoint x: 156, endPoint y: 467, distance: 95.0
click at [156, 467] on div "Dashboard Scope: Live Basic Setup Websites 4 Origins 2 Pickup Locations 1 Manag…" at bounding box center [784, 302] width 1568 height 894
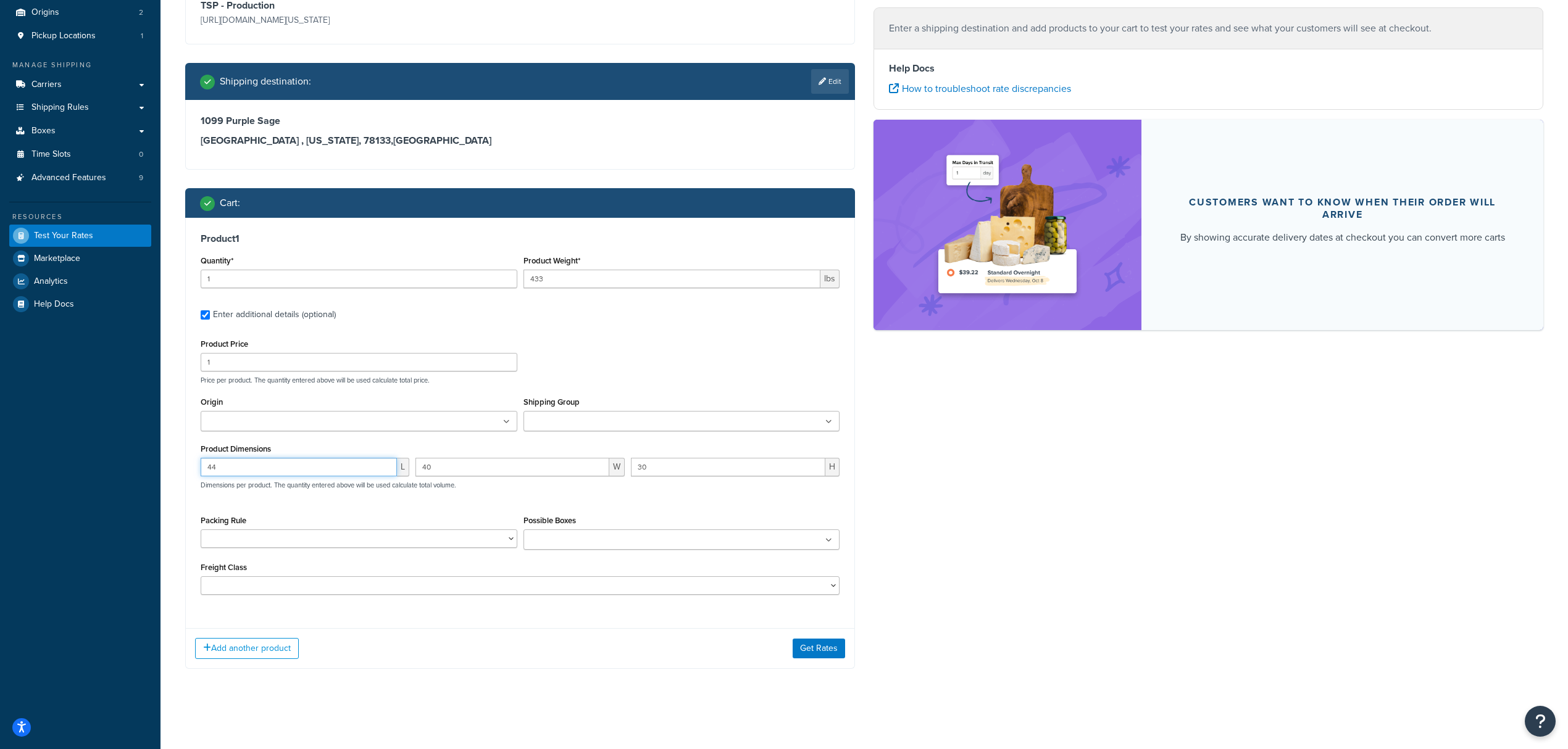
type input "44"
type input "33"
click at [937, 575] on div "Ecommerce store : Edit TSP - Production https://mcprod.texas-speed.com/ Shippin…" at bounding box center [864, 317] width 1376 height 740
click at [824, 652] on button "Get Rates" at bounding box center [819, 648] width 53 height 19
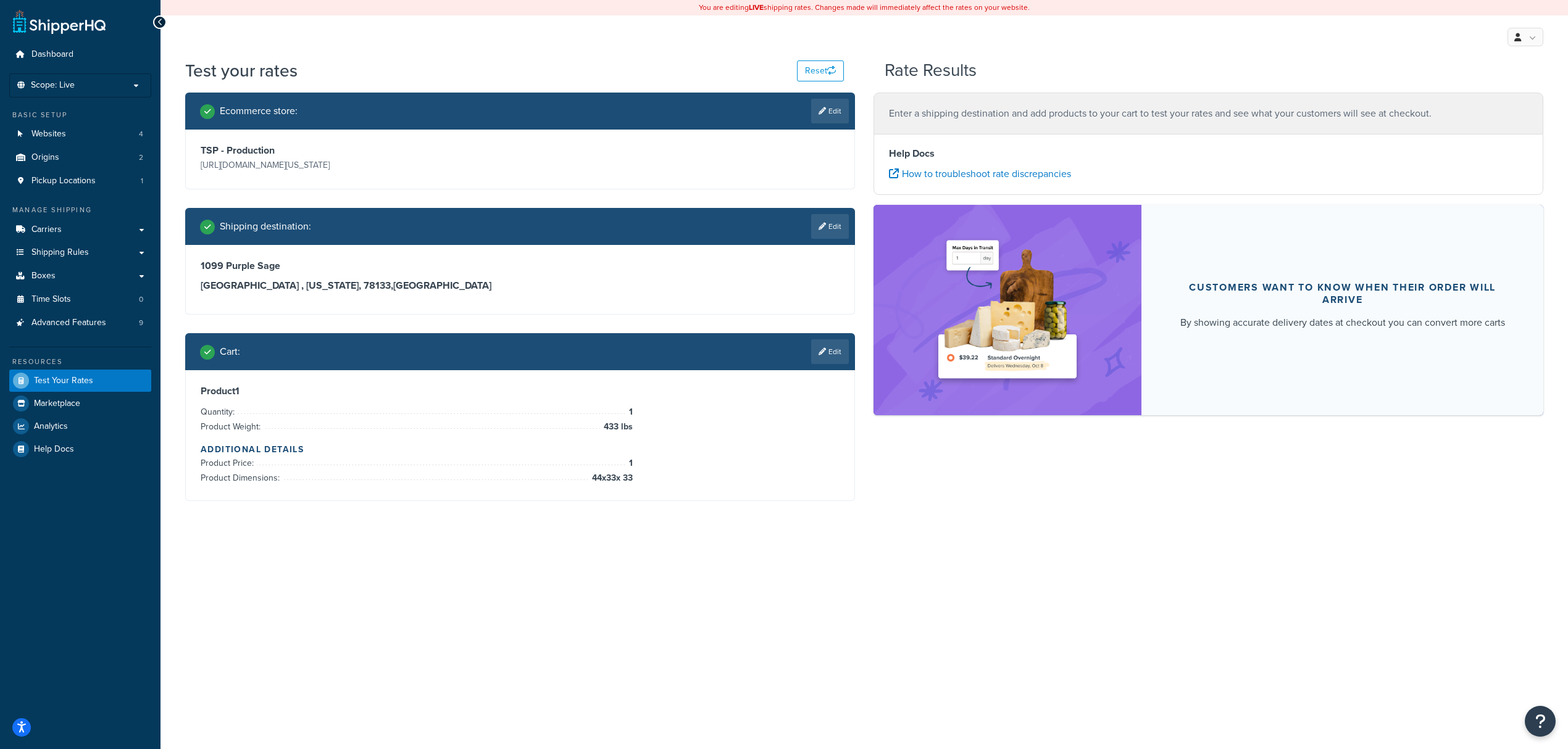
scroll to position [0, 0]
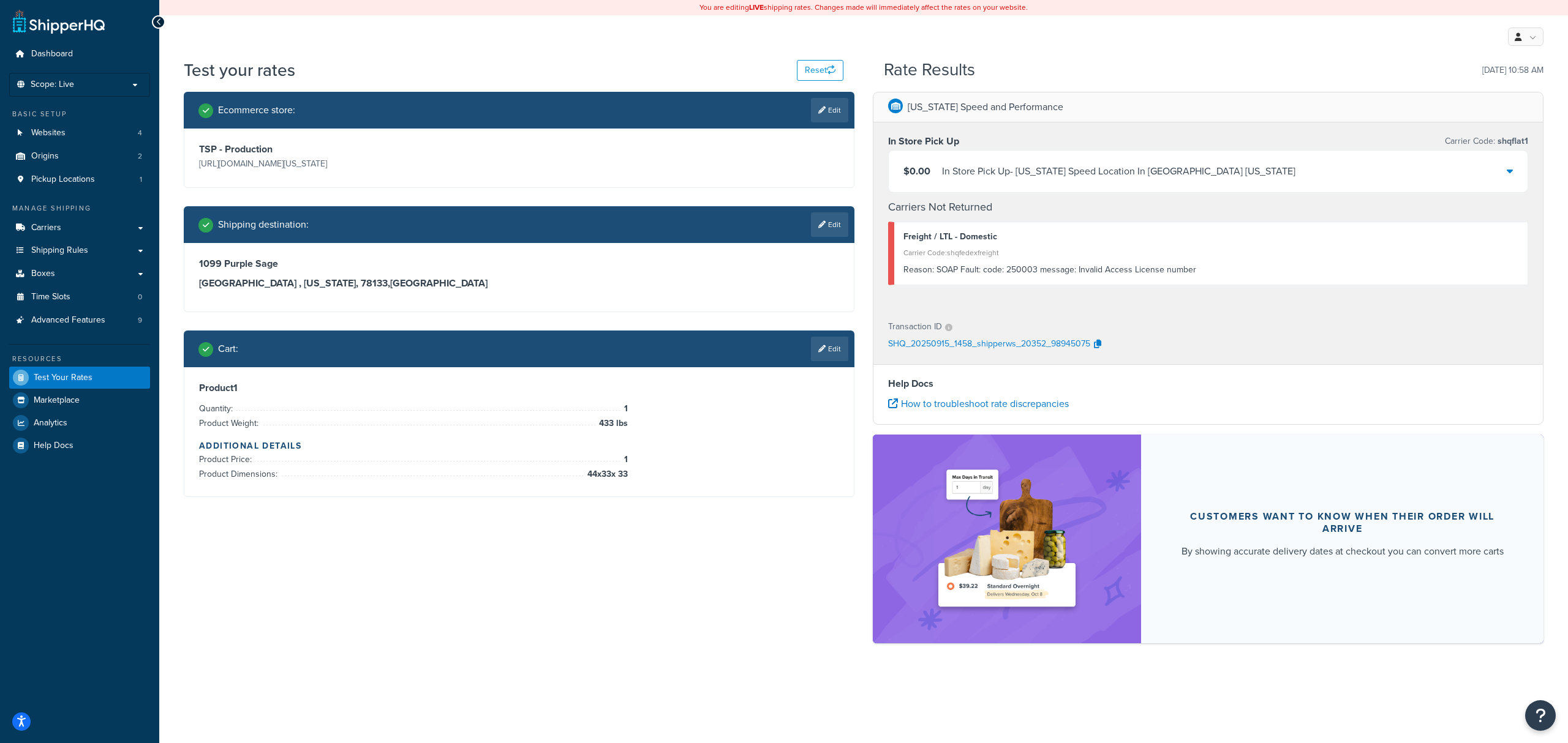
drag, startPoint x: 1090, startPoint y: 341, endPoint x: 977, endPoint y: 353, distance: 113.6
click at [986, 353] on div "SHQ_20250915_1458_shipperws_20352_98945075" at bounding box center [1208, 345] width 640 height 19
drag, startPoint x: 882, startPoint y: 353, endPoint x: 1100, endPoint y: 353, distance: 218.0
click at [1103, 354] on div "Transaction ID SHQ_20250915_1458_shipperws_20352_98945075" at bounding box center [1208, 336] width 669 height 56
click at [1096, 349] on icon "button" at bounding box center [1098, 344] width 7 height 9
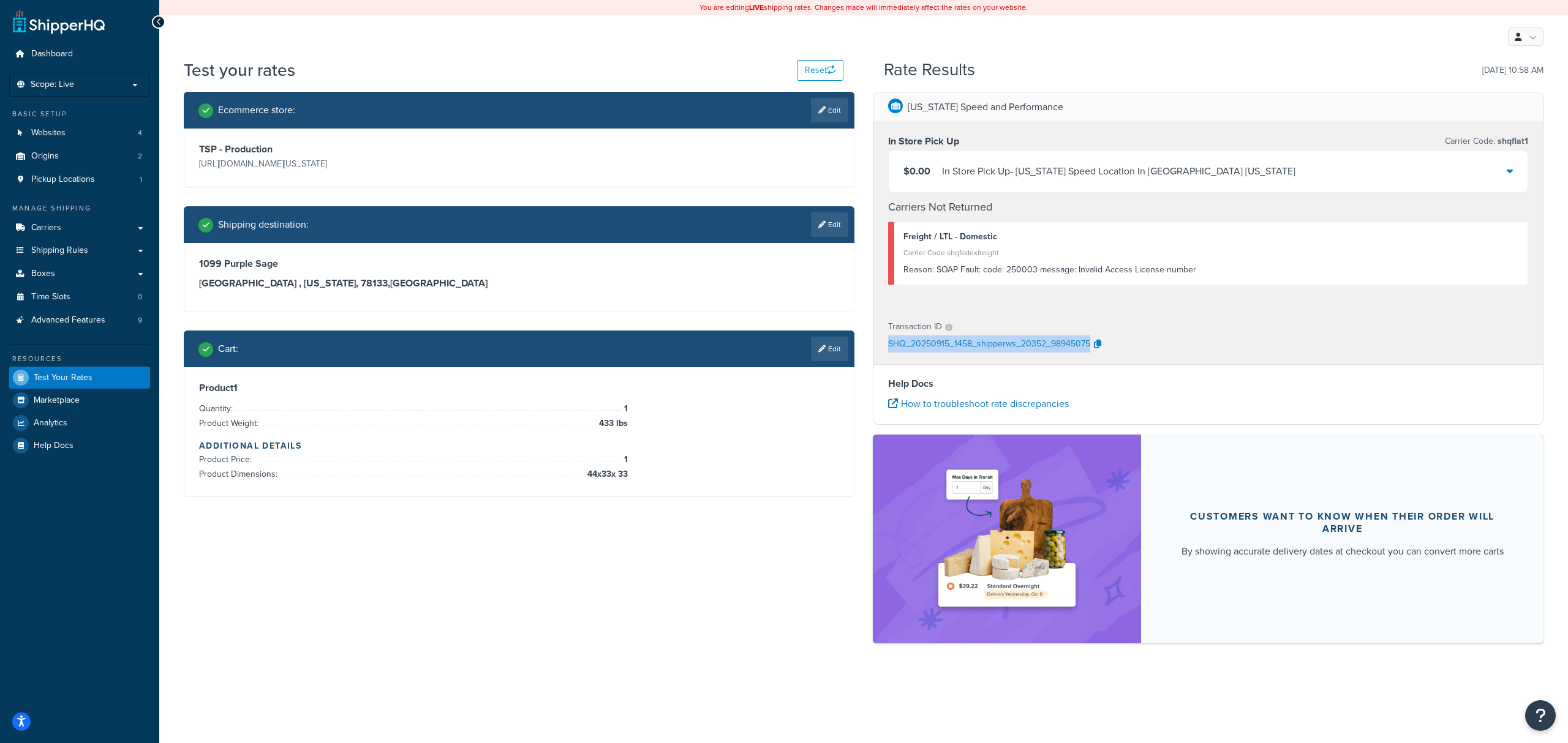
copy p "SHQ_20250915_1458_shipperws_20352_98945075"
click at [814, 71] on button "Reset" at bounding box center [821, 71] width 47 height 21
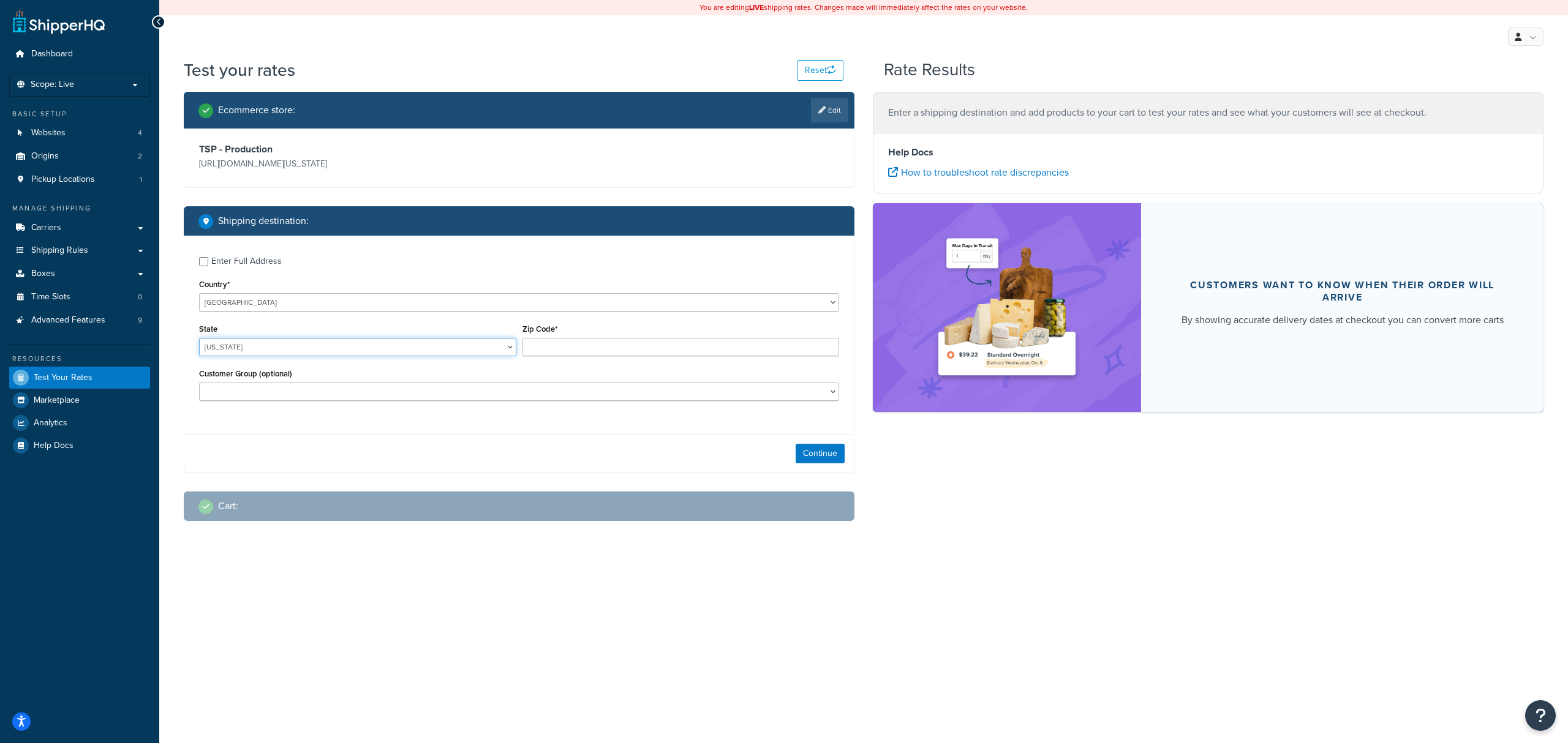
click at [364, 352] on select "Alabama Alaska American Samoa Arizona Arkansas Armed Forces Americas Armed Forc…" at bounding box center [358, 347] width 317 height 19
select select "TX"
click at [199, 339] on select "Alabama Alaska American Samoa Arizona Arkansas Armed Forces Americas Armed Forc…" at bounding box center [358, 347] width 317 height 19
click at [207, 261] on input "Enter Full Address" at bounding box center [203, 261] width 9 height 9
checkbox input "true"
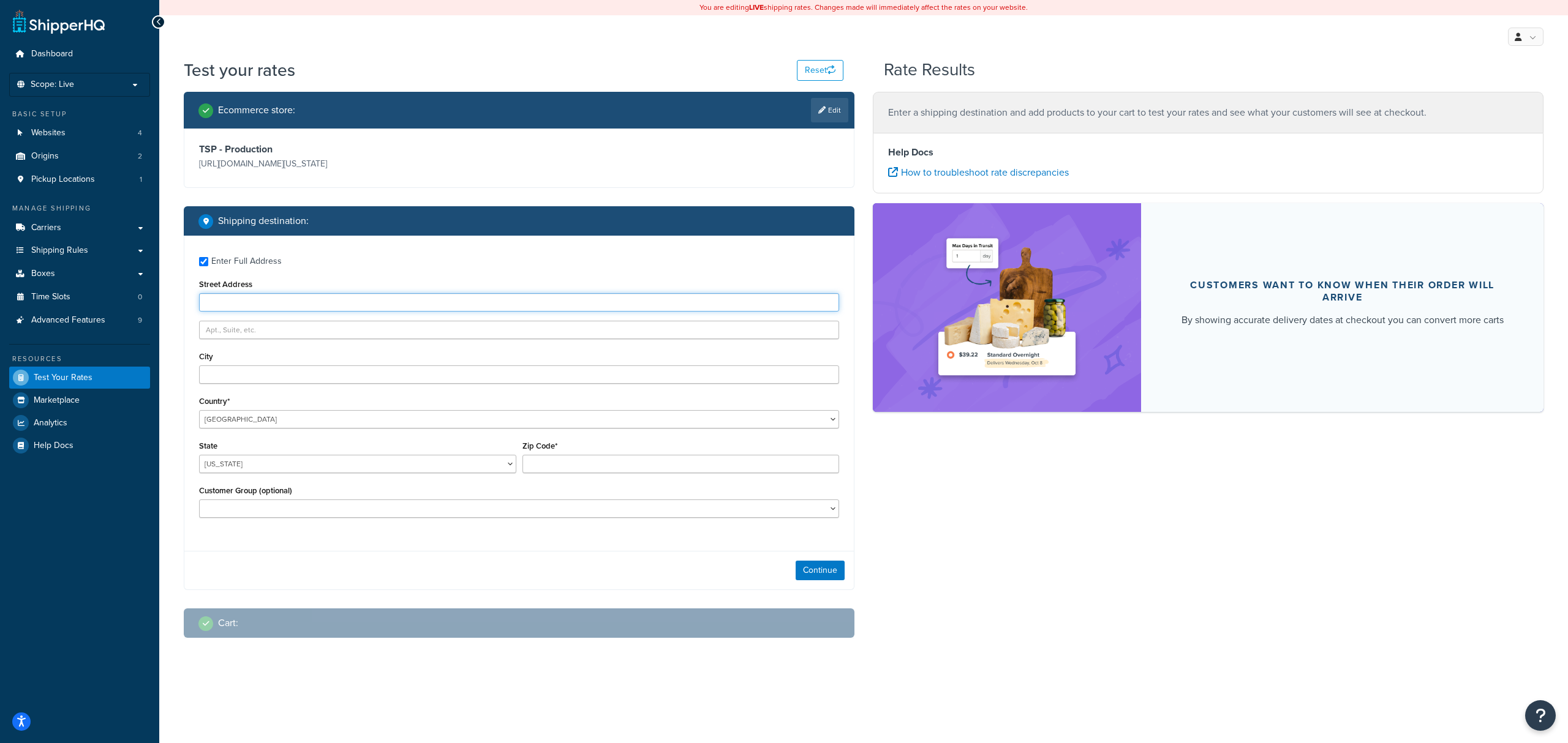
click at [321, 303] on input "Street Address" at bounding box center [519, 302] width 640 height 19
click at [226, 306] on input "1099 purple Sage" at bounding box center [519, 302] width 640 height 19
type input "1099 Purple Sage"
click at [273, 376] on input "City" at bounding box center [519, 374] width 640 height 19
type input "Canyon Lake"
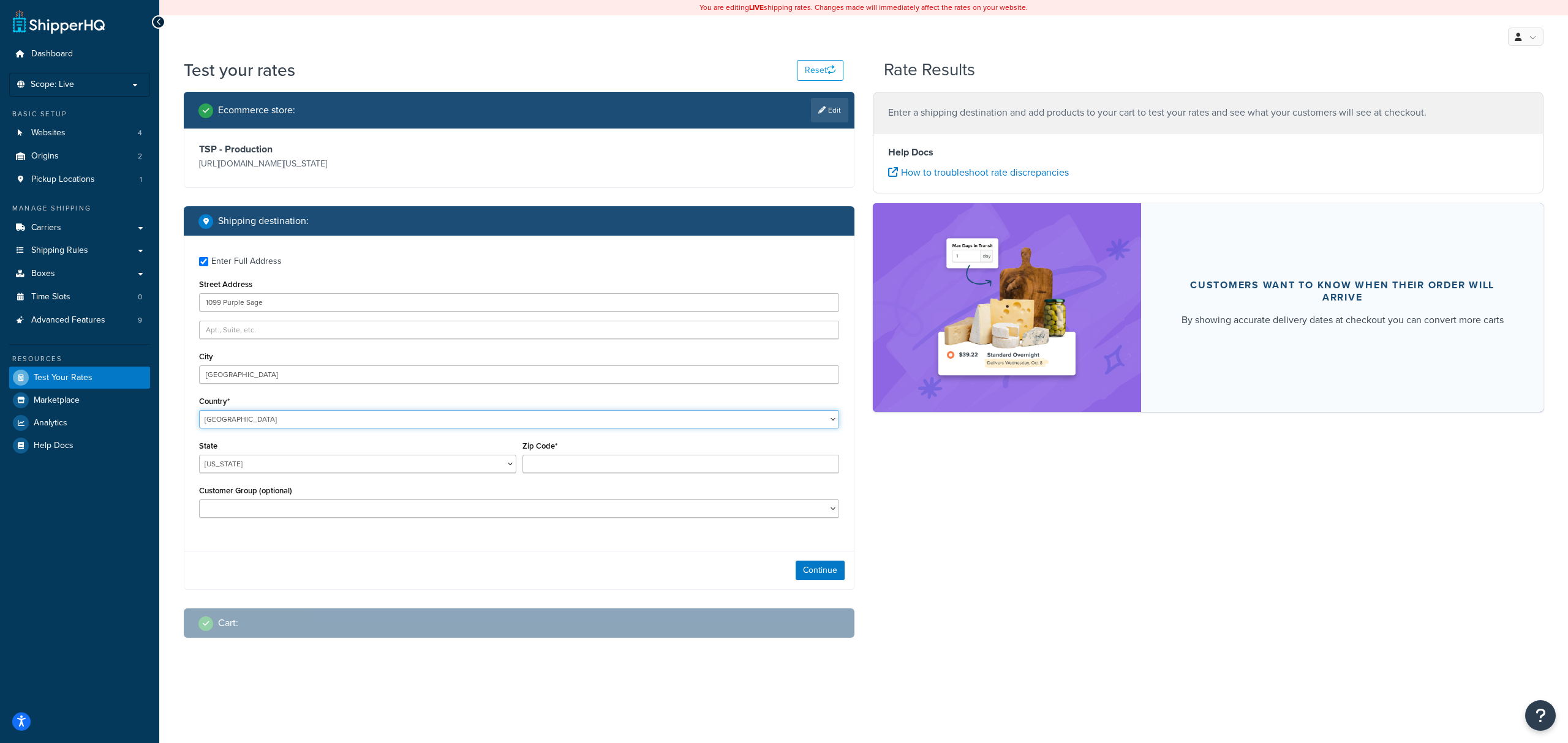
click at [294, 423] on select "United States United Kingdom Afghanistan Åland Islands Albania Algeria American…" at bounding box center [519, 419] width 640 height 19
click at [199, 411] on select "United States United Kingdom Afghanistan Åland Islands Albania Algeria American…" at bounding box center [519, 419] width 640 height 19
click at [542, 471] on input "Zip Code*" at bounding box center [681, 464] width 317 height 19
type input "78133"
click at [329, 518] on select "Logged In Not Logged in Retail Wholesale" at bounding box center [519, 509] width 640 height 19
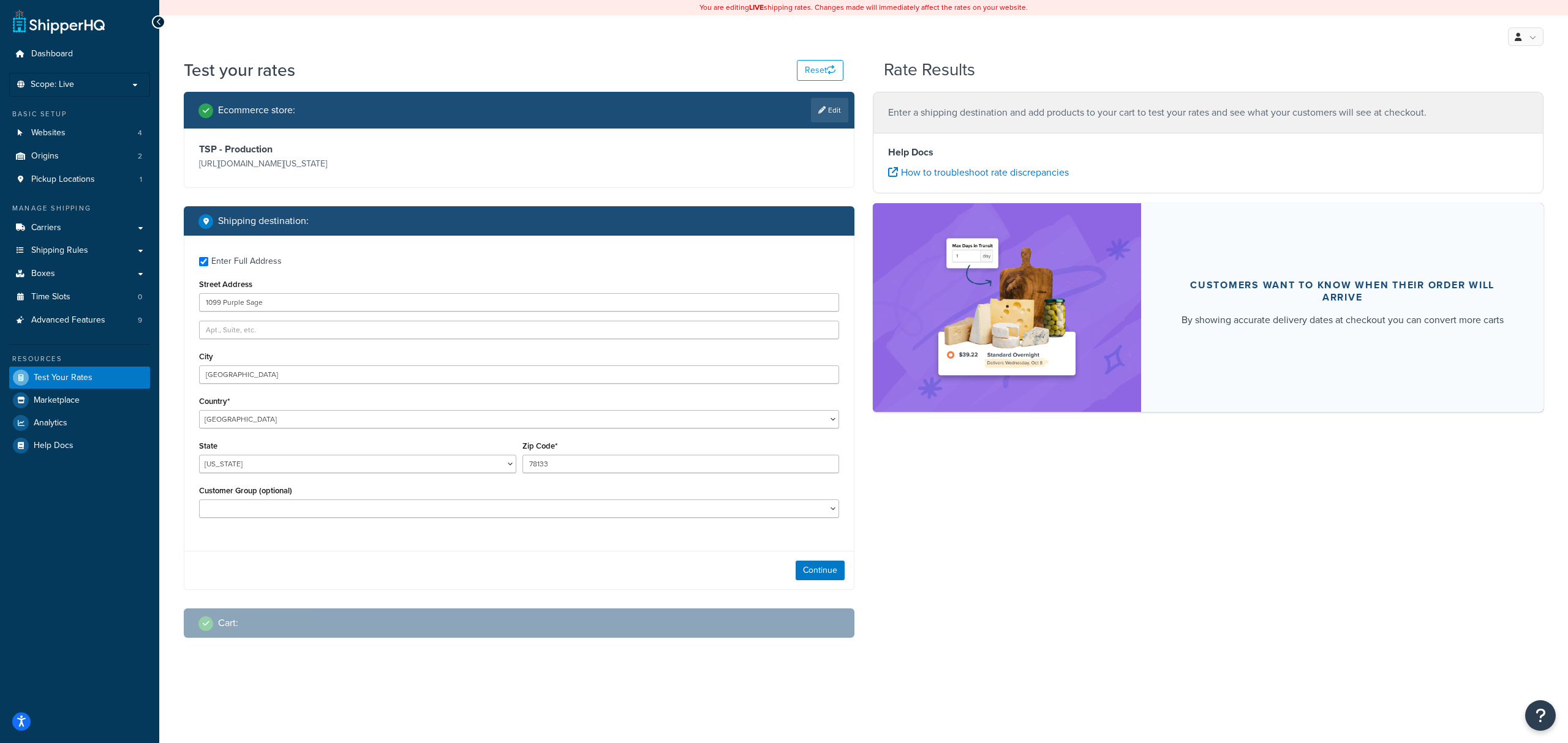
click at [1107, 559] on div "Ecommerce store : Edit TSP - Production https://mcprod.texas-speed.com/ Shippin…" at bounding box center [864, 374] width 1379 height 565
click at [827, 568] on button "Continue" at bounding box center [820, 571] width 49 height 19
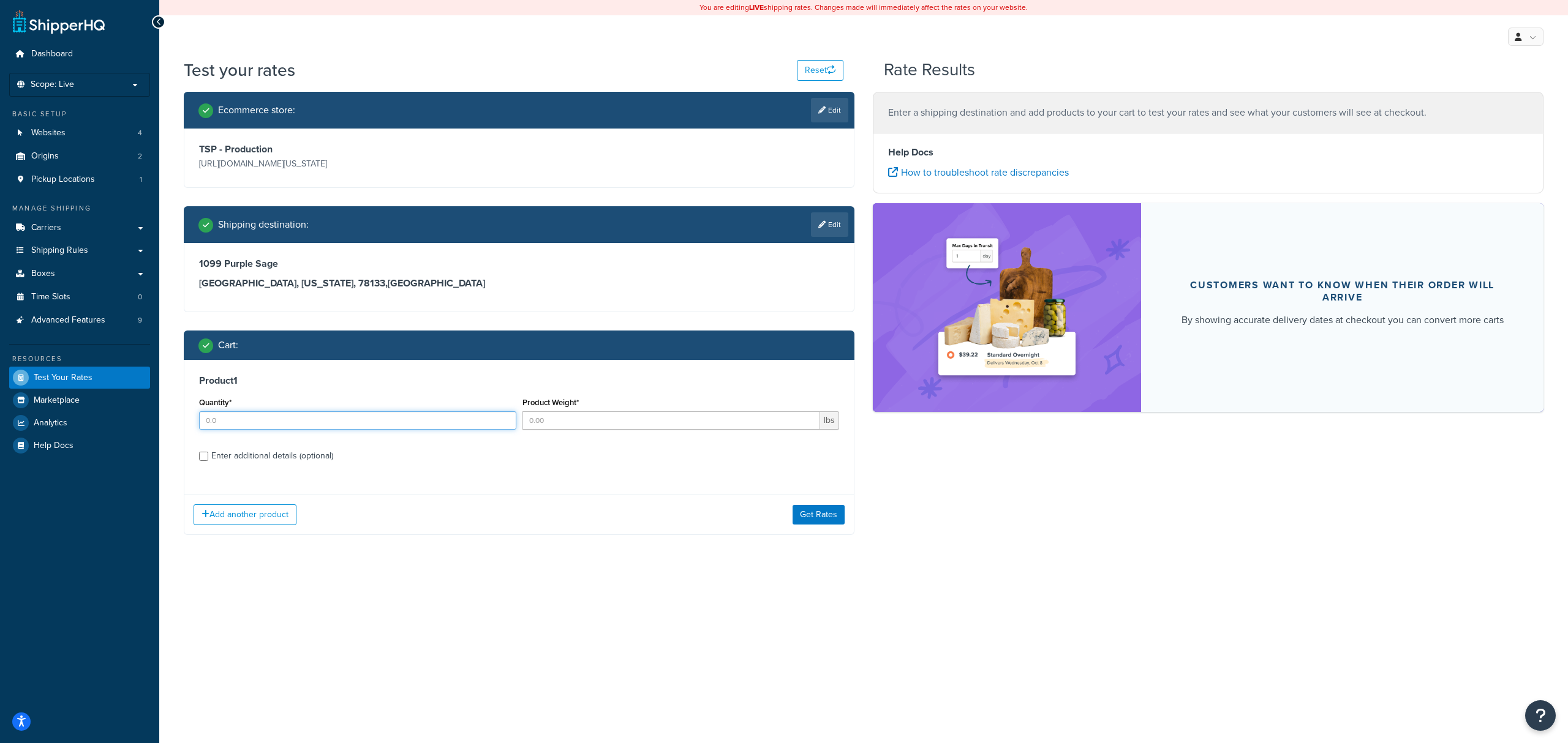
click at [221, 427] on input "Quantity*" at bounding box center [358, 420] width 317 height 19
type input "1"
type input "100"
click at [205, 464] on div "Enter additional details (optional)" at bounding box center [519, 455] width 640 height 19
click at [209, 456] on input "Enter additional details (optional)" at bounding box center [203, 456] width 9 height 9
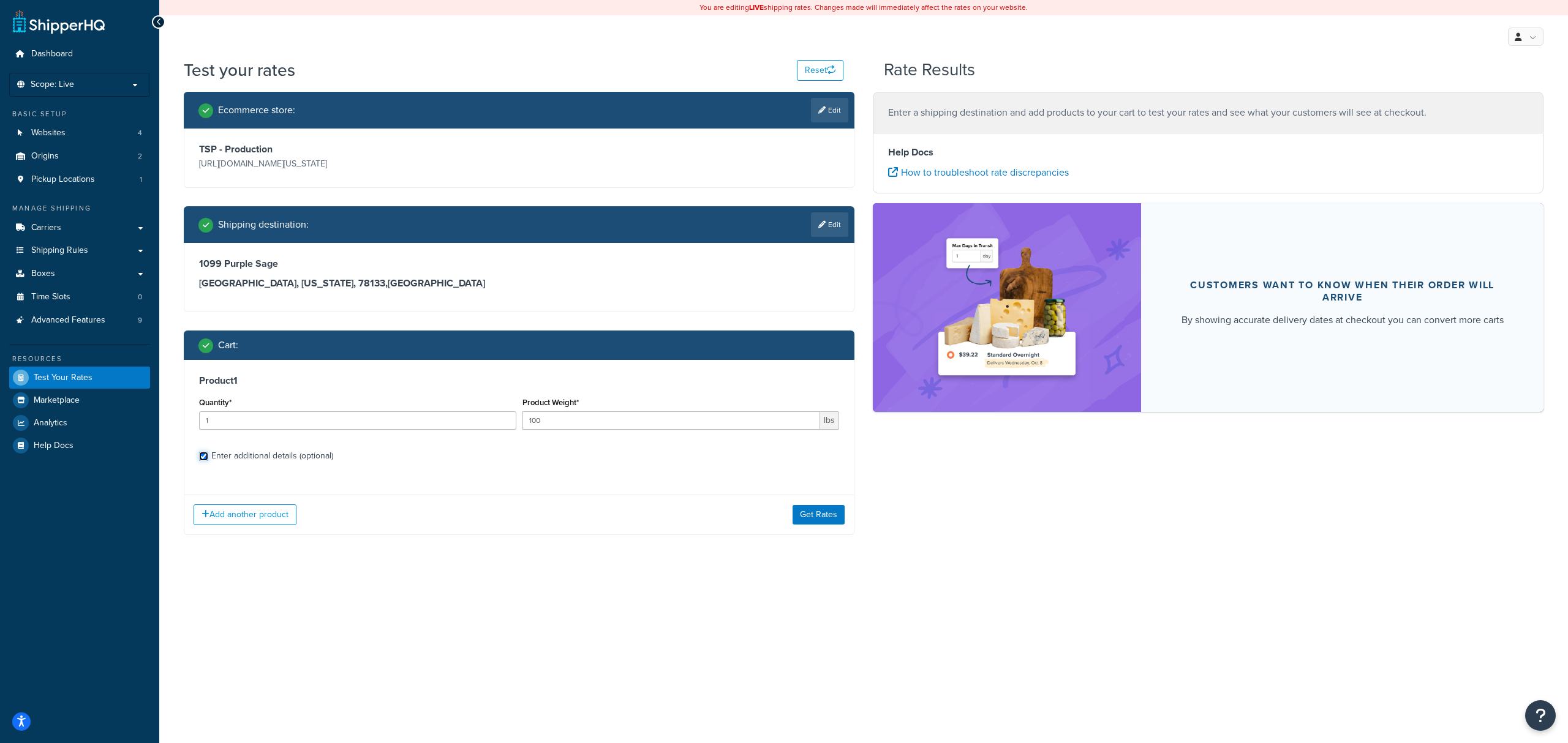
checkbox input "true"
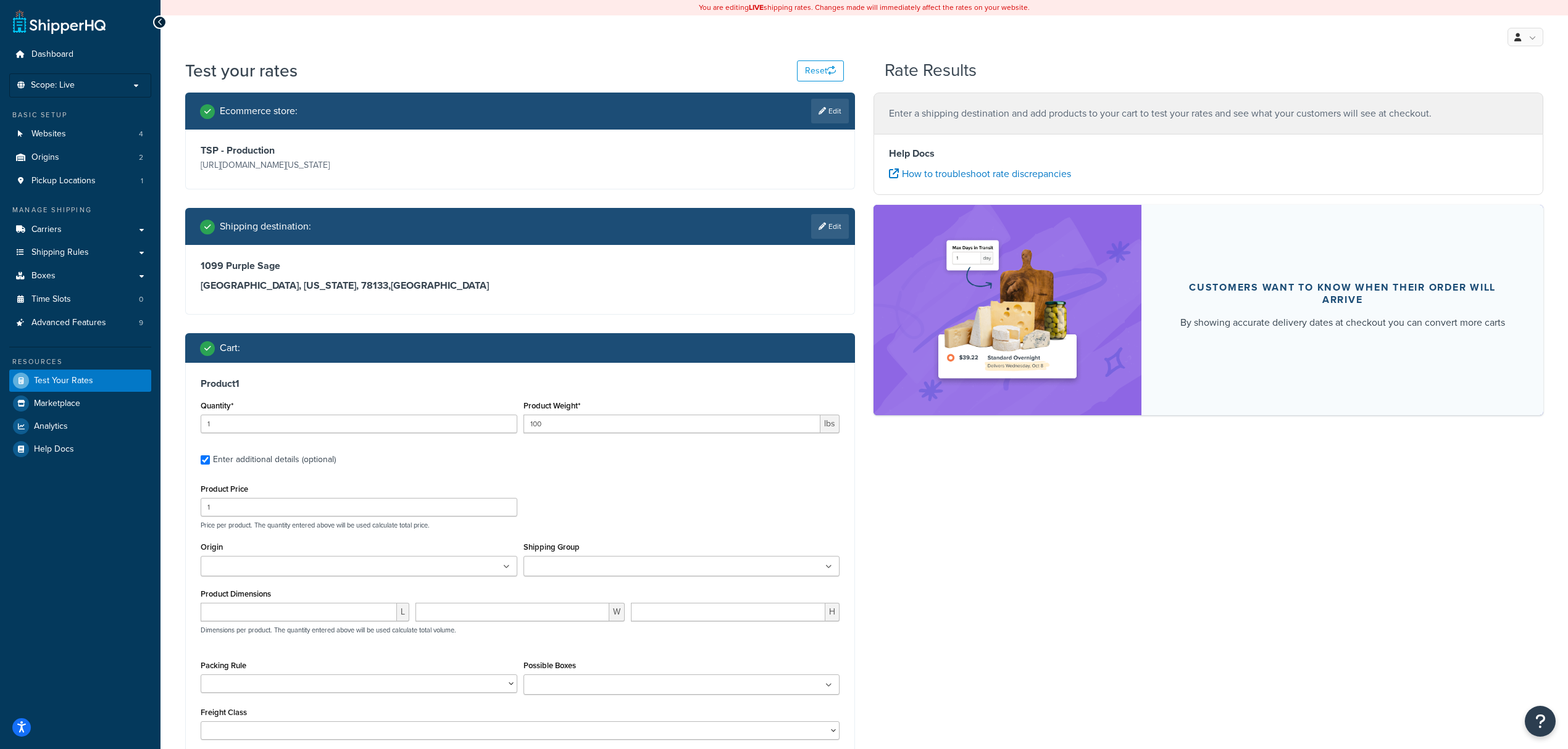
click at [586, 435] on div "Product Weight* 100 lbs" at bounding box center [682, 420] width 323 height 45
drag, startPoint x: 536, startPoint y: 424, endPoint x: 489, endPoint y: 424, distance: 47.0
click at [494, 424] on div "Quantity* 1 Product Weight* 100 lbs" at bounding box center [519, 420] width 645 height 45
type input "433"
click at [307, 615] on input "number" at bounding box center [299, 612] width 196 height 19
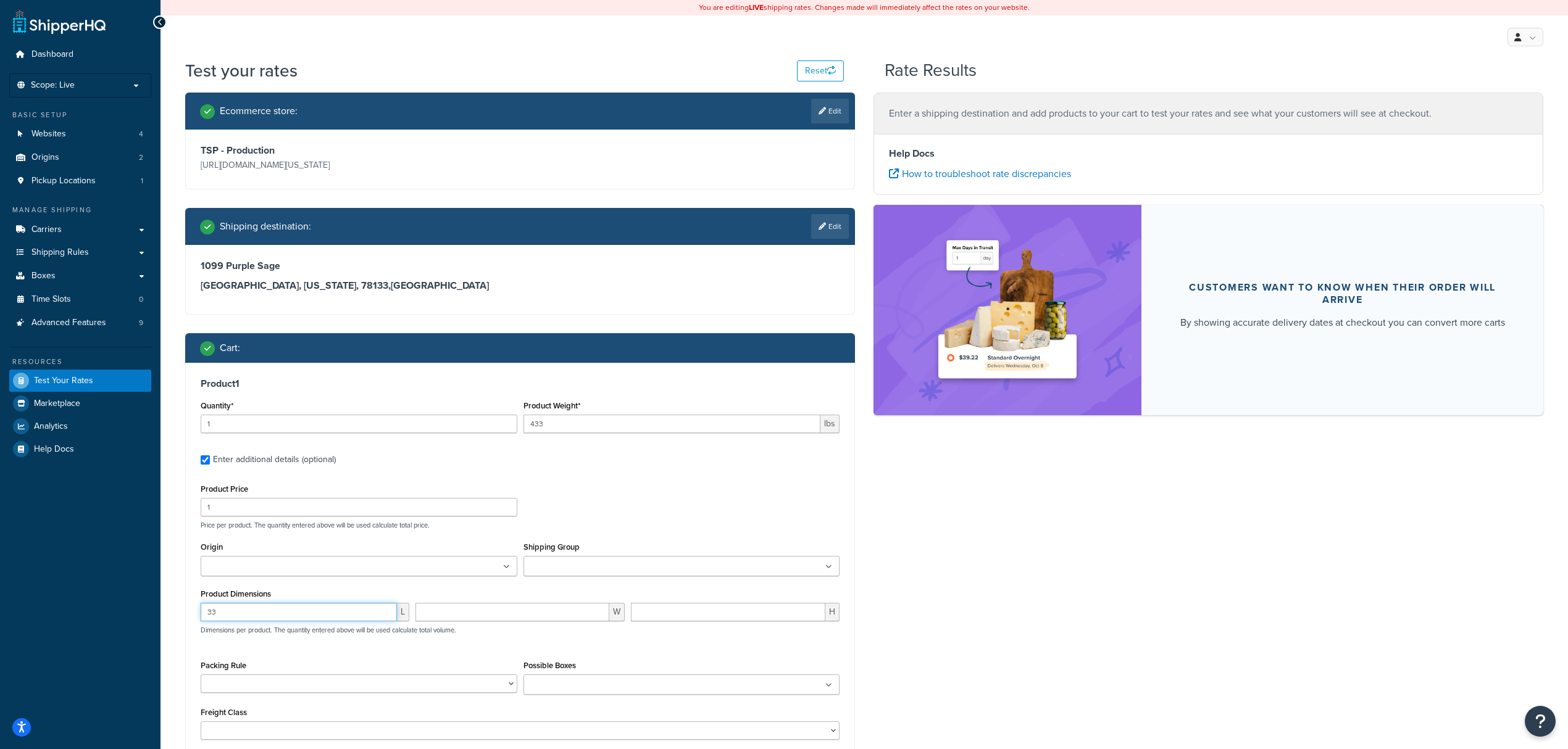
type input "33"
drag, startPoint x: 1154, startPoint y: 605, endPoint x: 1077, endPoint y: 616, distance: 77.8
click at [1149, 606] on div "Ecommerce store : Edit TSP - Production https://mcprod.texas-speed.com/ Shippin…" at bounding box center [864, 463] width 1376 height 740
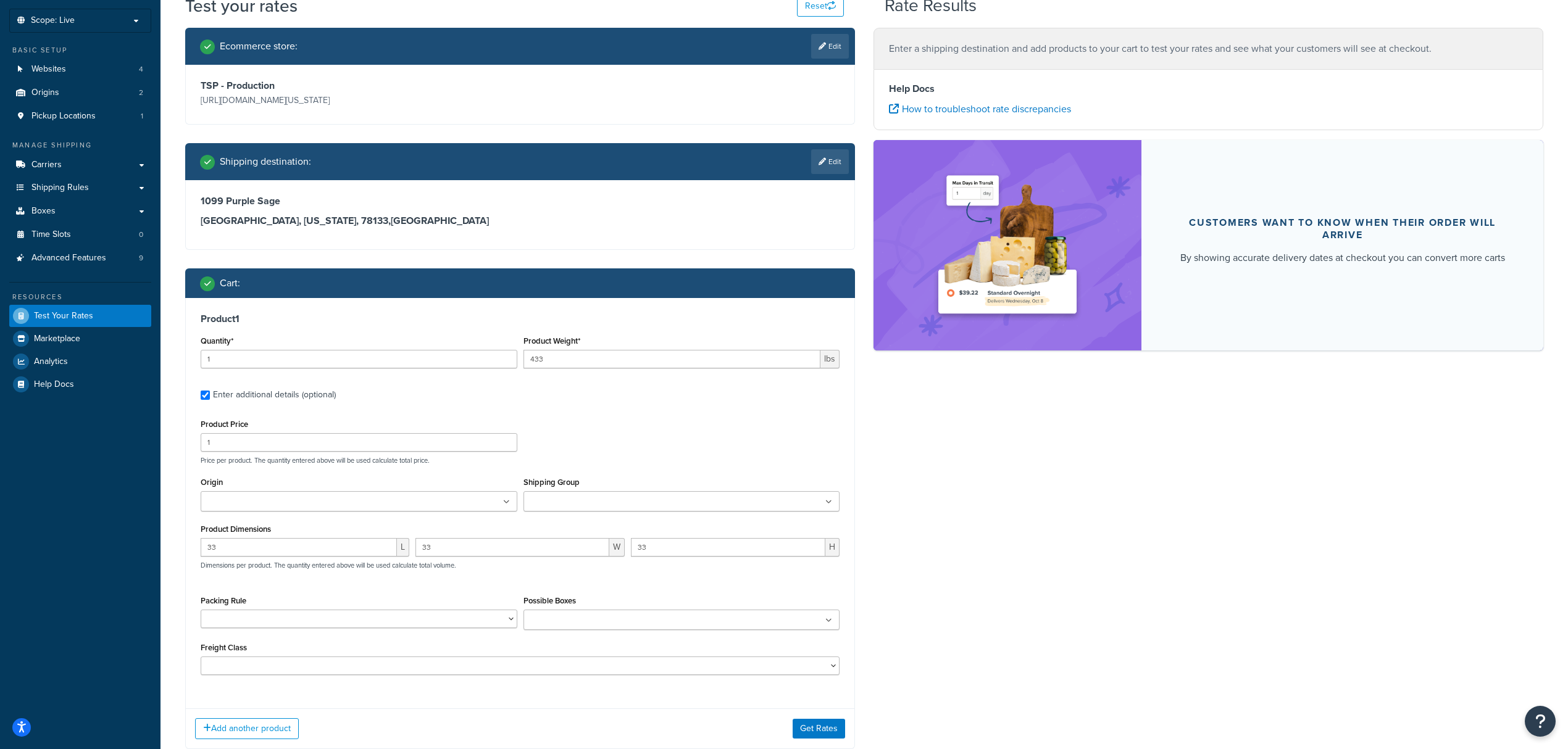
scroll to position [147, 0]
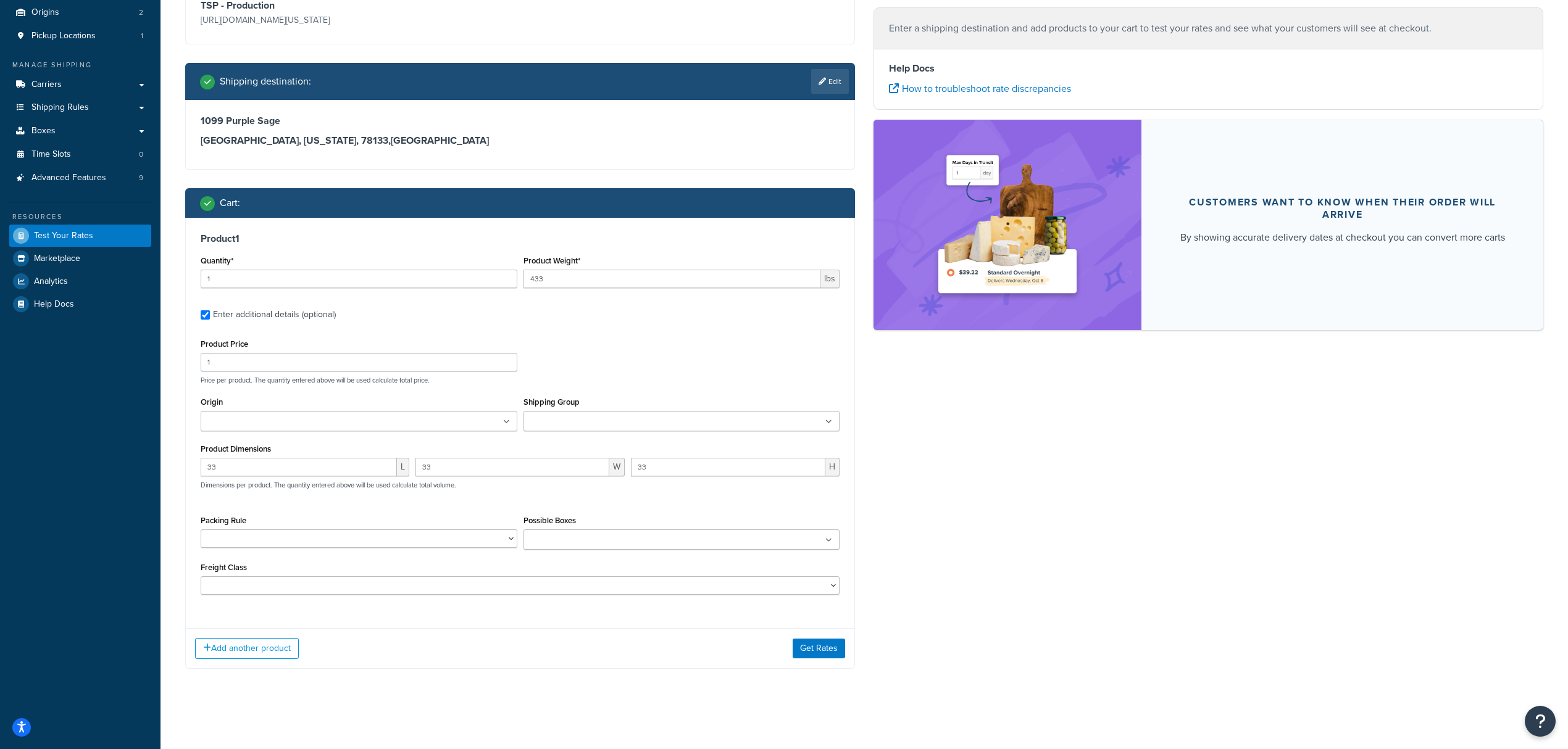
drag, startPoint x: 1038, startPoint y: 593, endPoint x: 790, endPoint y: 571, distance: 249.0
click at [1031, 593] on div "Ecommerce store : Edit TSP - Production https://mcprod.texas-speed.com/ Shippin…" at bounding box center [864, 317] width 1376 height 740
click at [961, 476] on div "Ecommerce store : Edit TSP - Production https://mcprod.texas-speed.com/ Shippin…" at bounding box center [864, 317] width 1376 height 740
click at [806, 656] on button "Get Rates" at bounding box center [819, 648] width 53 height 19
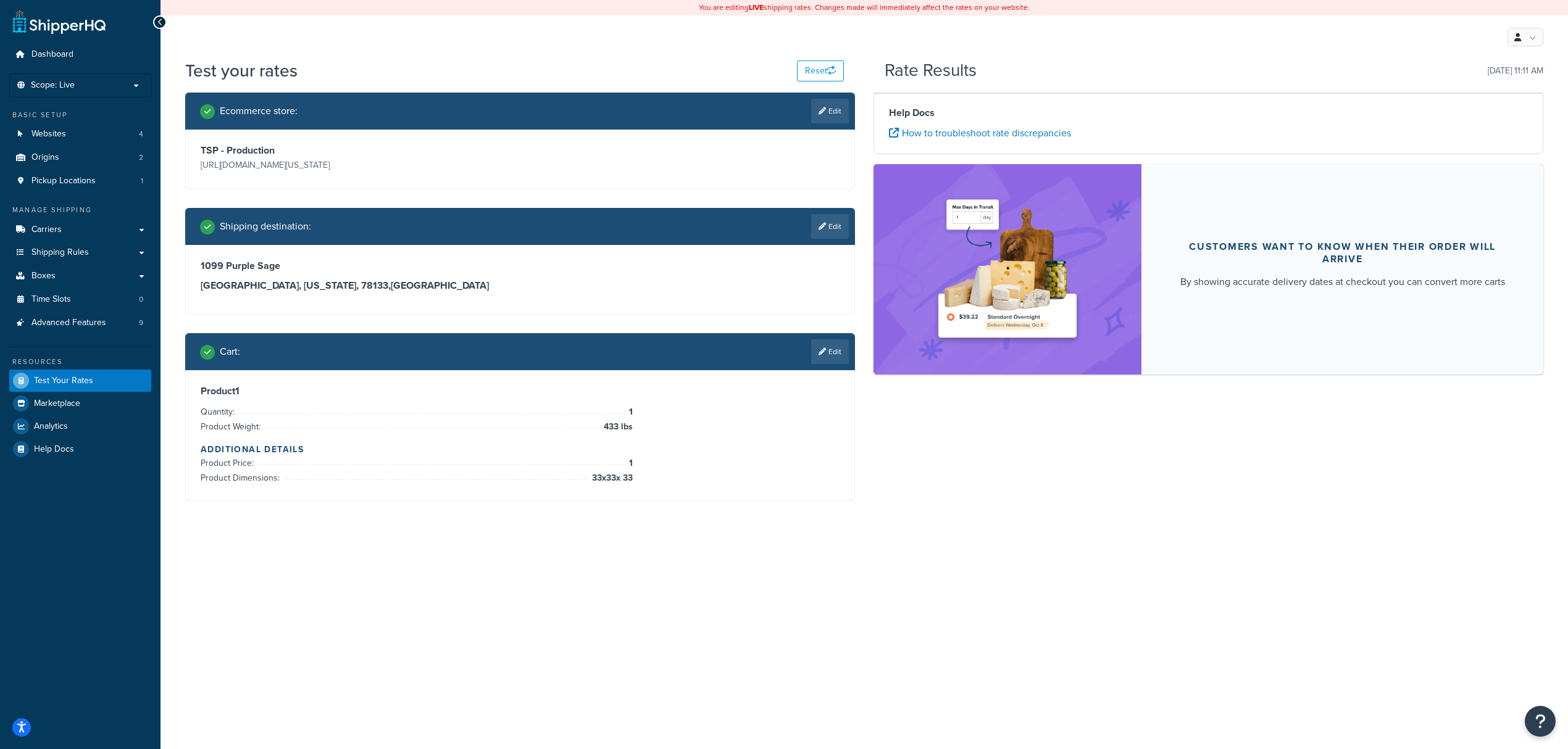
scroll to position [0, 0]
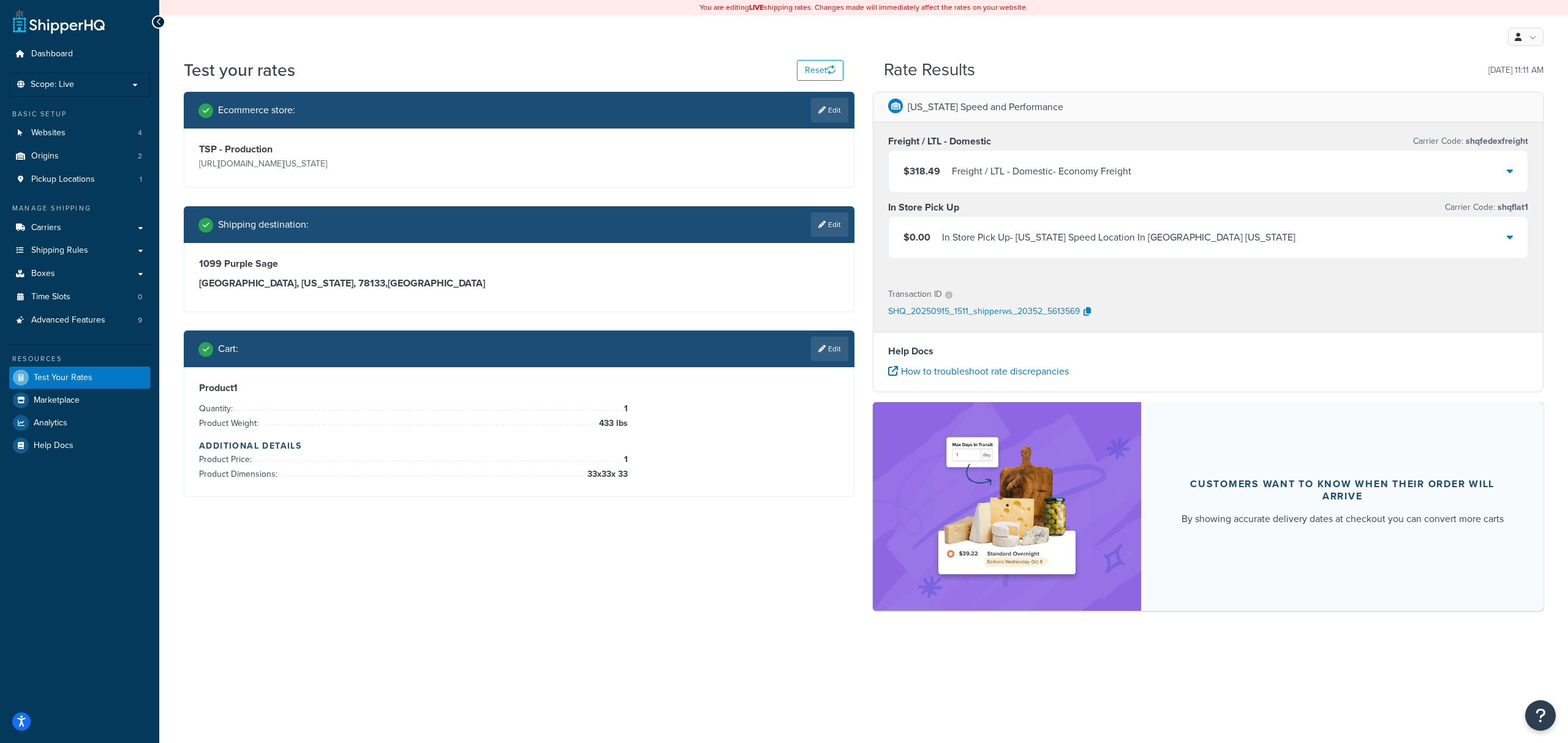
click at [1228, 173] on div "$318.49 Freight / LTL - Domestic - Economy Freight" at bounding box center [1208, 171] width 639 height 42
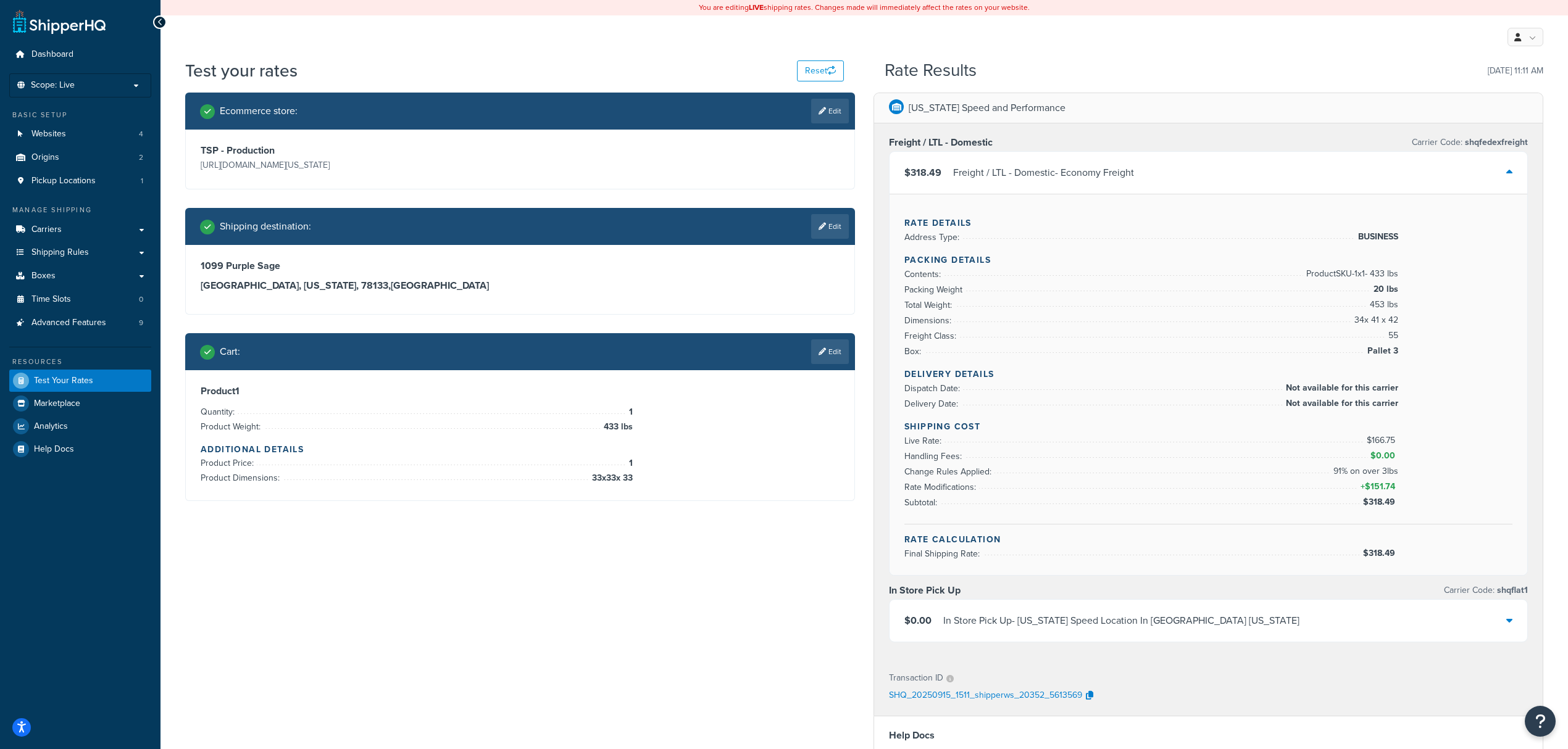
click at [587, 595] on div "Ecommerce store : Edit TSP - Production https://mcprod.texas-speed.com/ Shippin…" at bounding box center [864, 551] width 1376 height 917
click at [393, 561] on div "Ecommerce store : Edit TSP - Production https://mcprod.texas-speed.com/ Shippin…" at bounding box center [864, 551] width 1376 height 917
click at [54, 236] on link "Carriers" at bounding box center [80, 230] width 142 height 23
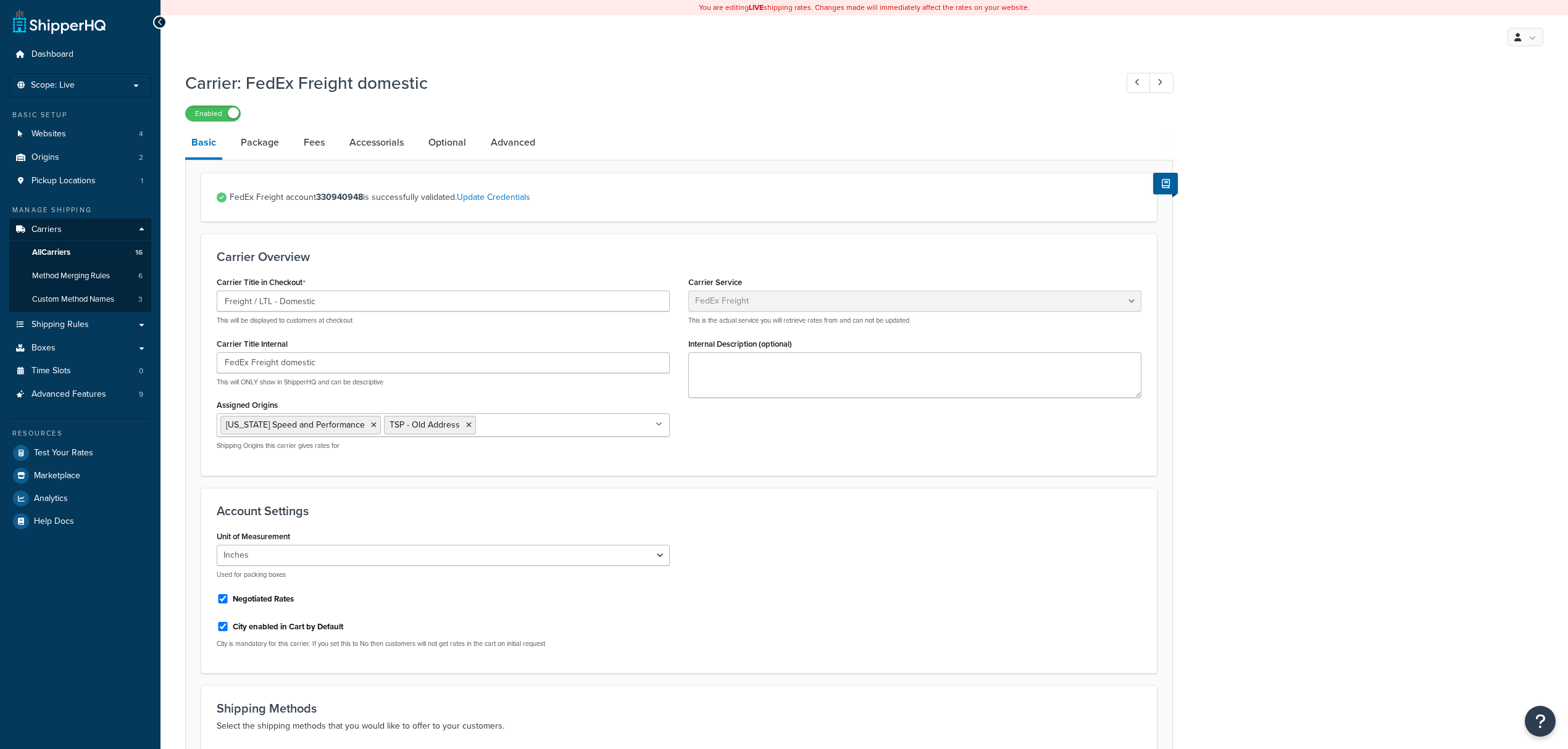
select select "fedExFreight"
click at [510, 197] on link "Update Credentials" at bounding box center [493, 197] width 74 height 13
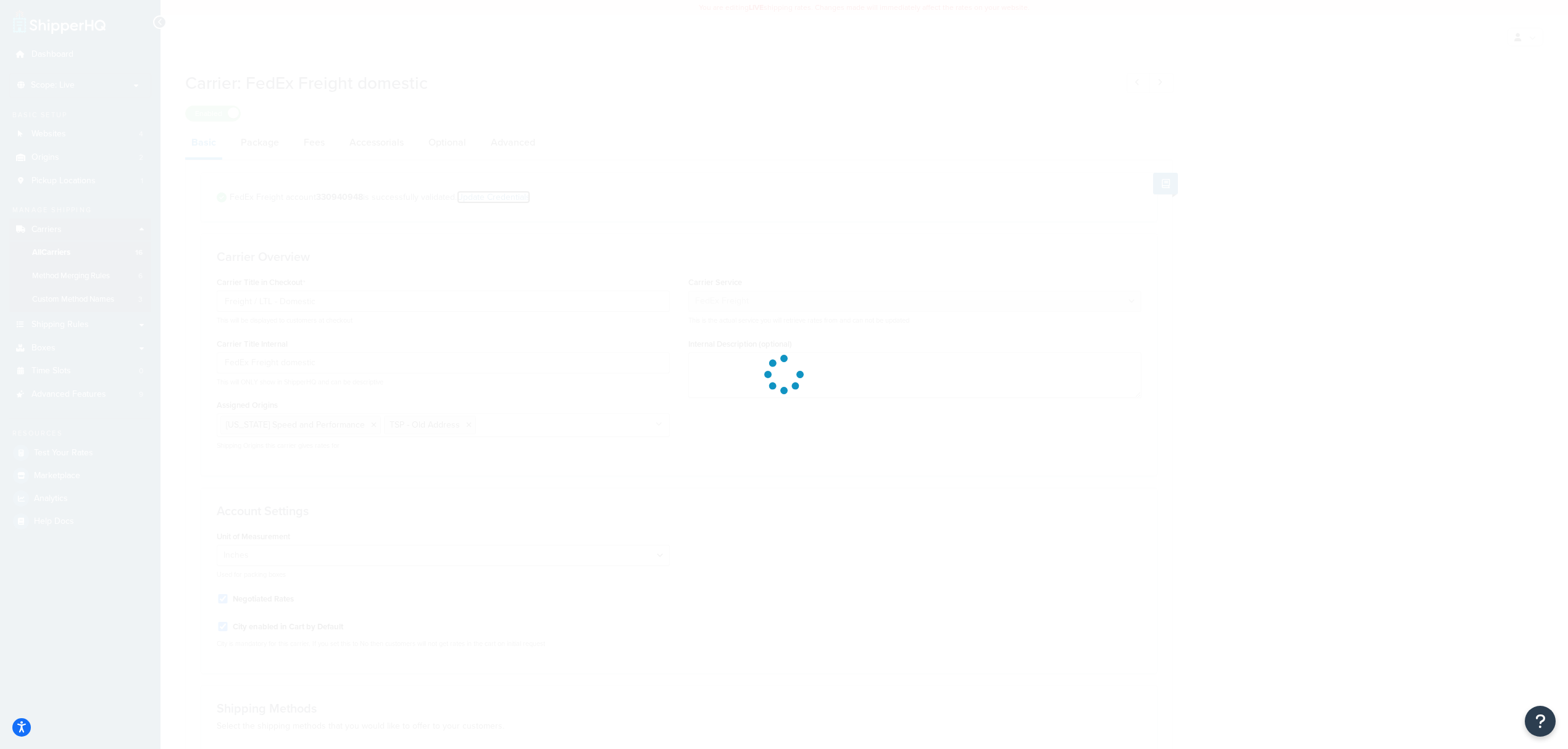
select select "SKID"
select select "US"
select select "[GEOGRAPHIC_DATA]"
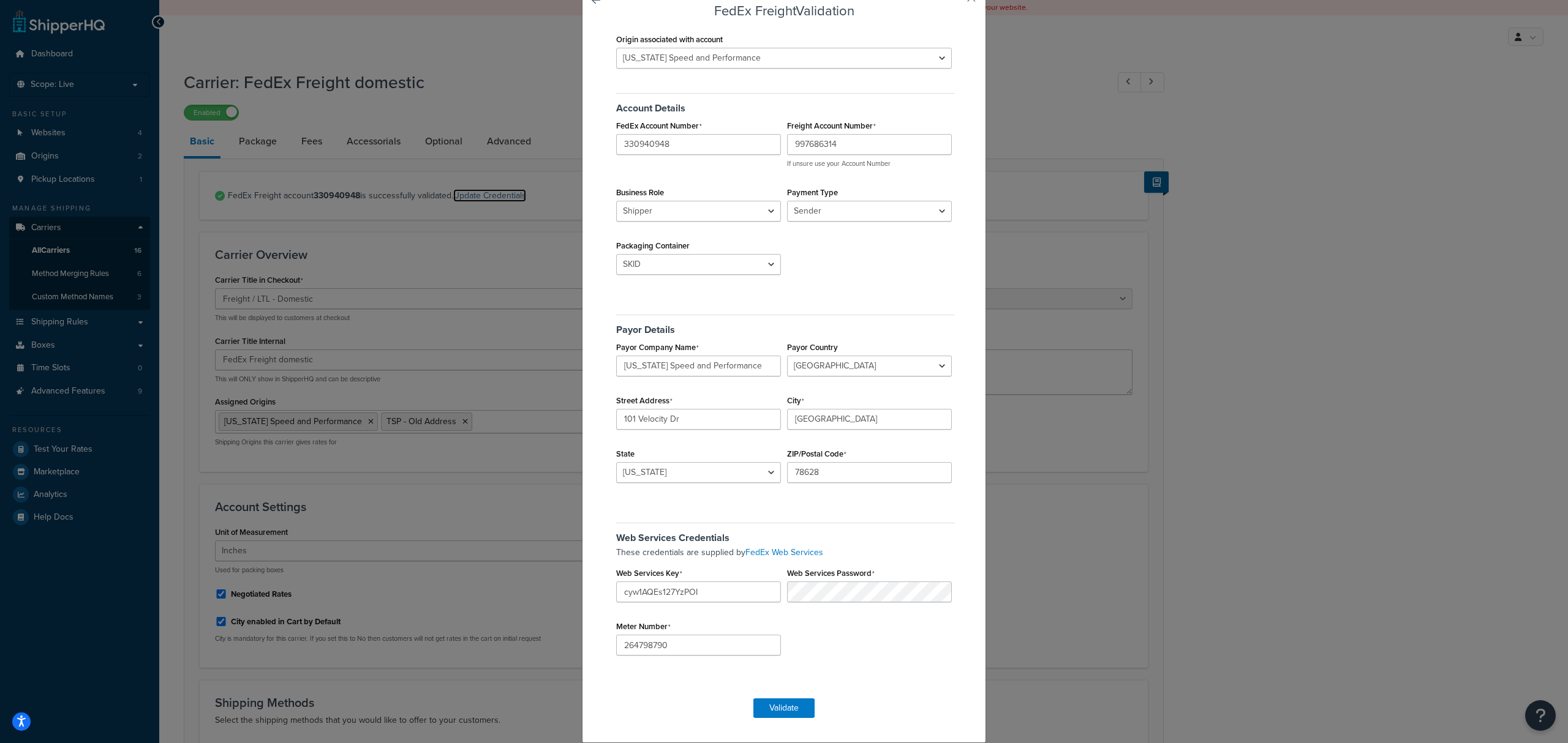
scroll to position [110, 0]
click at [846, 580] on div "Web Services Password" at bounding box center [870, 583] width 171 height 38
click at [897, 520] on div "Web Services Credentials These credentials are supplied by FedEx Web Services W…" at bounding box center [784, 592] width 341 height 158
click at [869, 652] on div "Web Services Credentials These credentials are supplied by FedEx Web Services W…" at bounding box center [784, 592] width 341 height 158
click at [604, 596] on div "FedEx Freight Validation Origin associated with account Texas Speed and Perform…" at bounding box center [784, 362] width 404 height 762
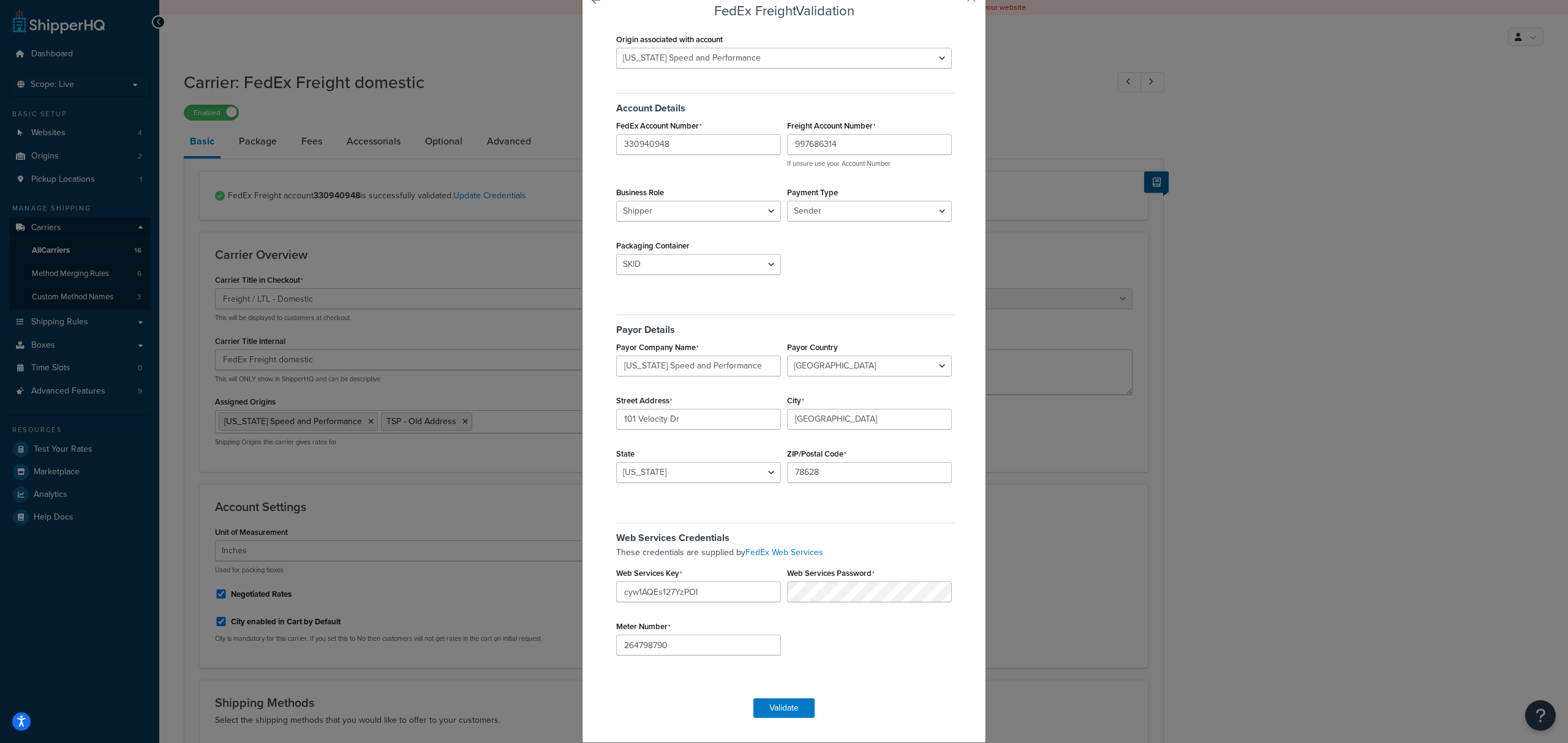
click at [921, 547] on p "These credentials are supplied by FedEx Web Services" at bounding box center [785, 553] width 339 height 14
click at [1091, 512] on div "FedEx Freight Validation Origin associated with account Texas Speed and Perform…" at bounding box center [784, 371] width 1568 height 743
click at [712, 559] on div "These credentials are supplied by FedEx Web Services Web Services Key cyw1AQEs1…" at bounding box center [784, 553] width 341 height 14
click at [851, 665] on div "Web Services Credentials These credentials are supplied by FedEx Web Services W…" at bounding box center [784, 592] width 341 height 158
click at [780, 709] on button "Validate" at bounding box center [784, 708] width 61 height 19
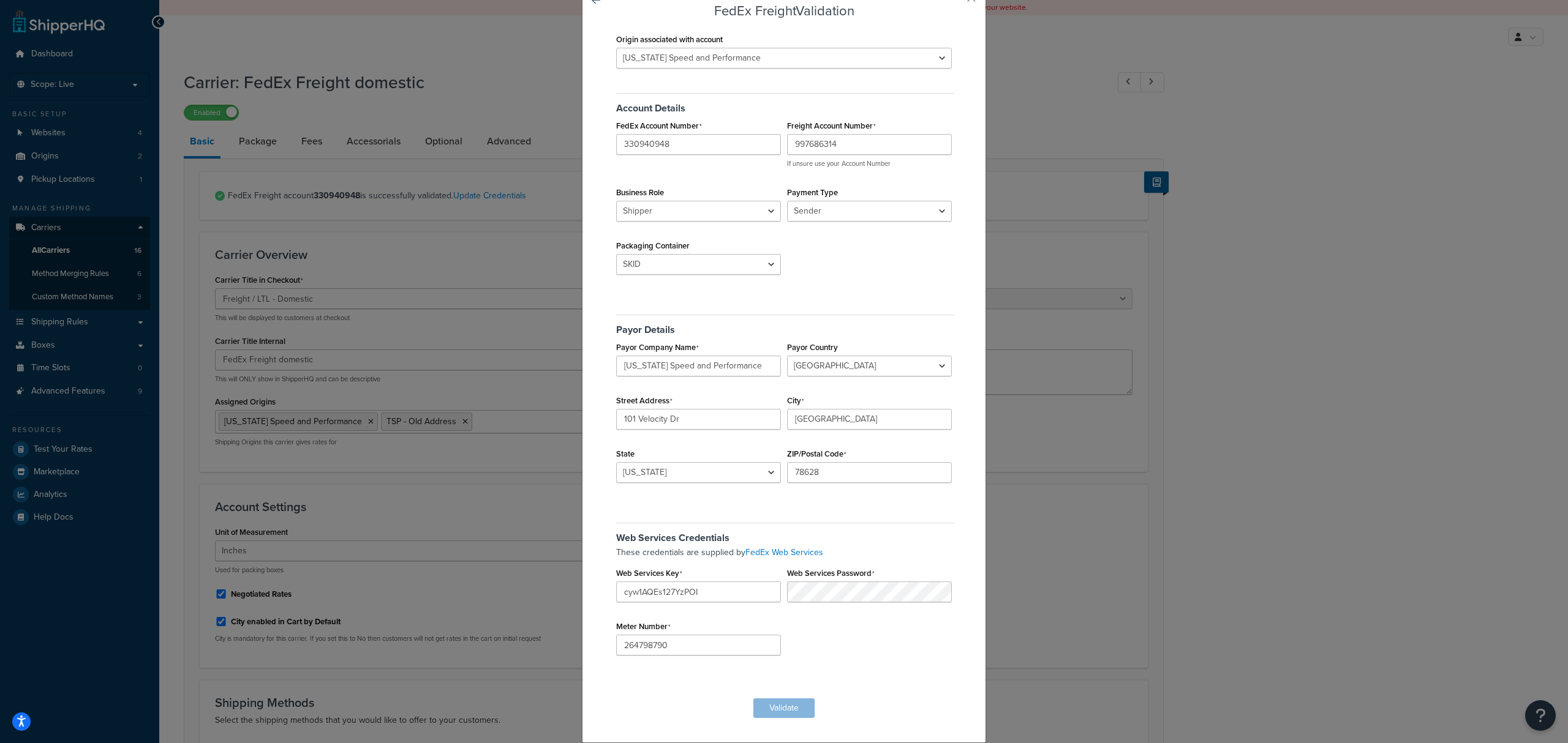
scroll to position [0, 0]
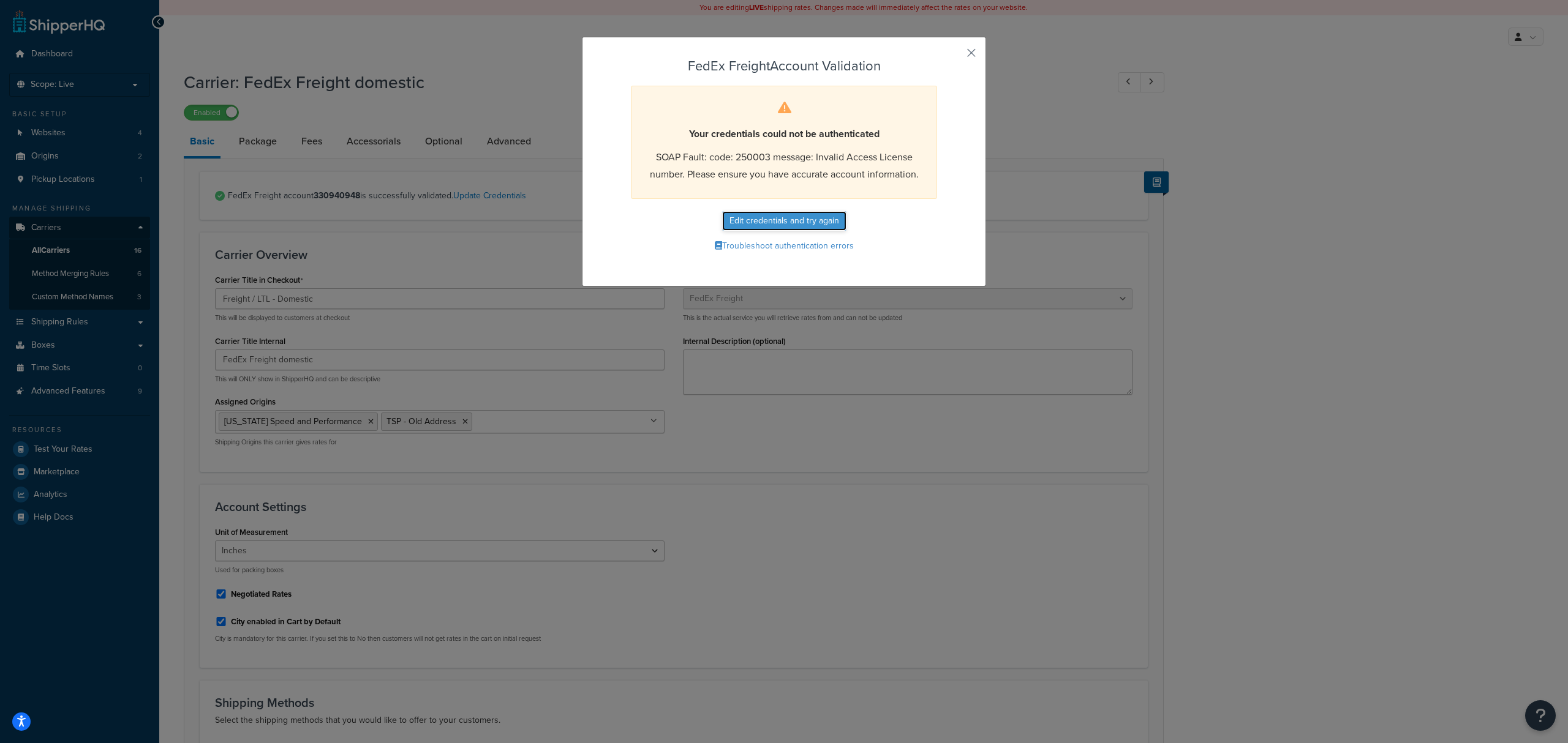
click at [766, 223] on button "Edit credentials and try again" at bounding box center [784, 221] width 124 height 19
select select "SKID"
select select "US"
select select "[GEOGRAPHIC_DATA]"
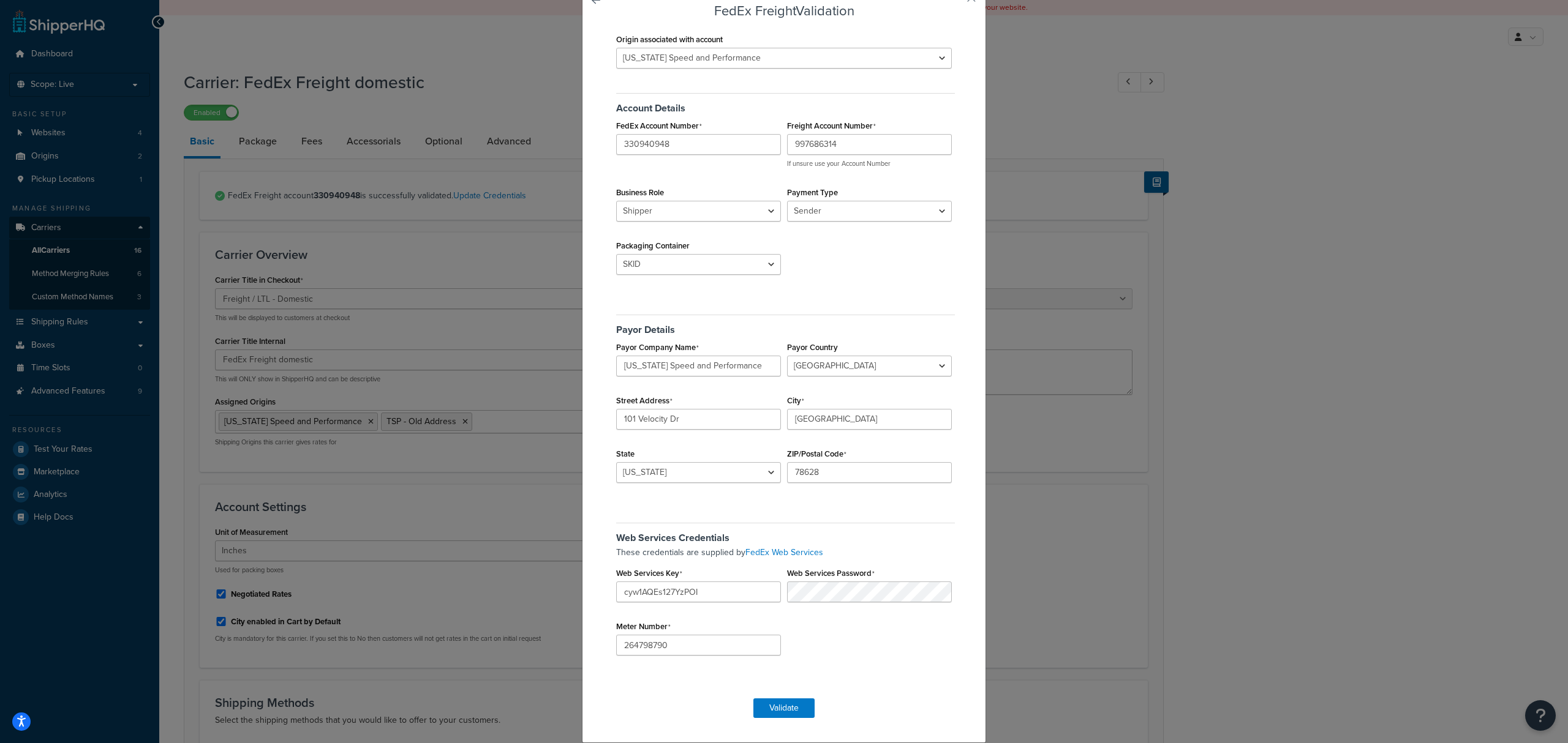
scroll to position [110, 0]
click at [729, 559] on div "These credentials are supplied by FedEx Web Services Web Services Key cyw1AQEs1…" at bounding box center [784, 553] width 341 height 14
click at [723, 367] on div "Payor Details Payor Company Name Texas Speed and Performance Payor Country Cana…" at bounding box center [784, 402] width 341 height 193
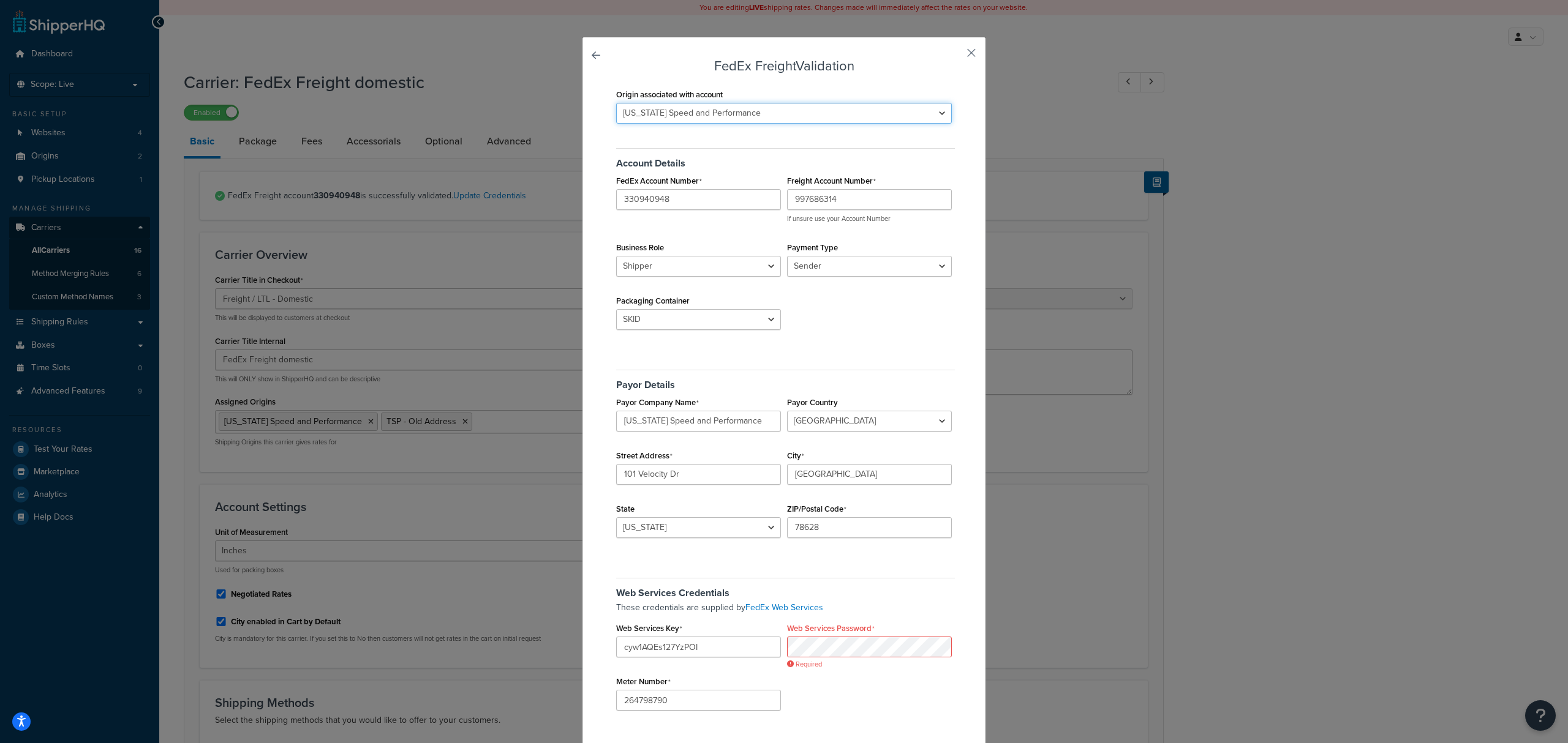
click at [703, 114] on select "[US_STATE] Speed and Performance TSP - Old Address" at bounding box center [784, 114] width 336 height 21
select select "170540"
click at [616, 103] on select "[US_STATE] Speed and Performance TSP - Old Address" at bounding box center [784, 114] width 336 height 21
click at [874, 270] on select "Sender Third Party" at bounding box center [870, 266] width 165 height 21
select select "THIRD_PARTY"
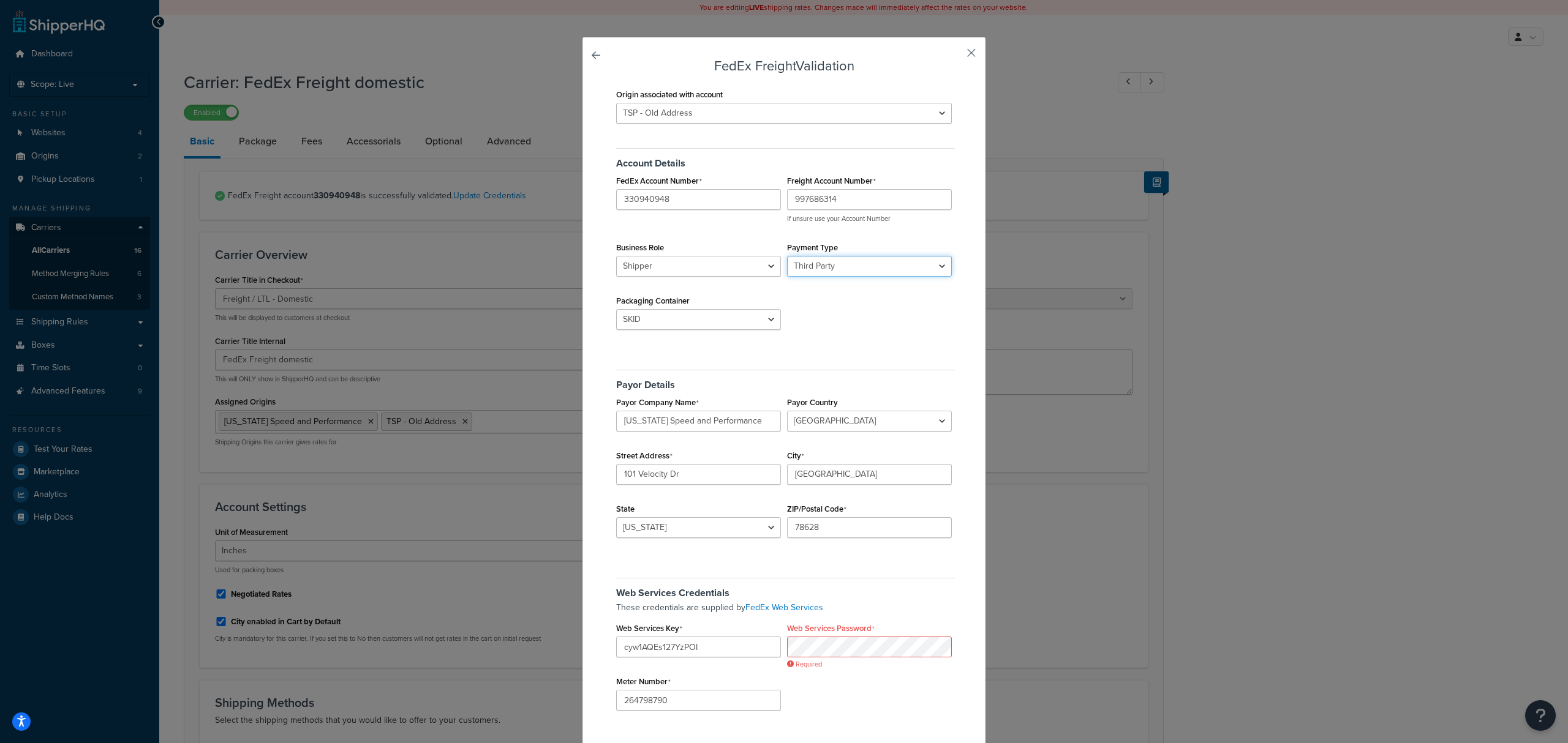
click at [788, 257] on select "Sender Third Party" at bounding box center [870, 266] width 165 height 21
click at [846, 324] on div "Account Details FedEx Account Number 330940948 Freight Account Number 997686314…" at bounding box center [784, 242] width 341 height 206
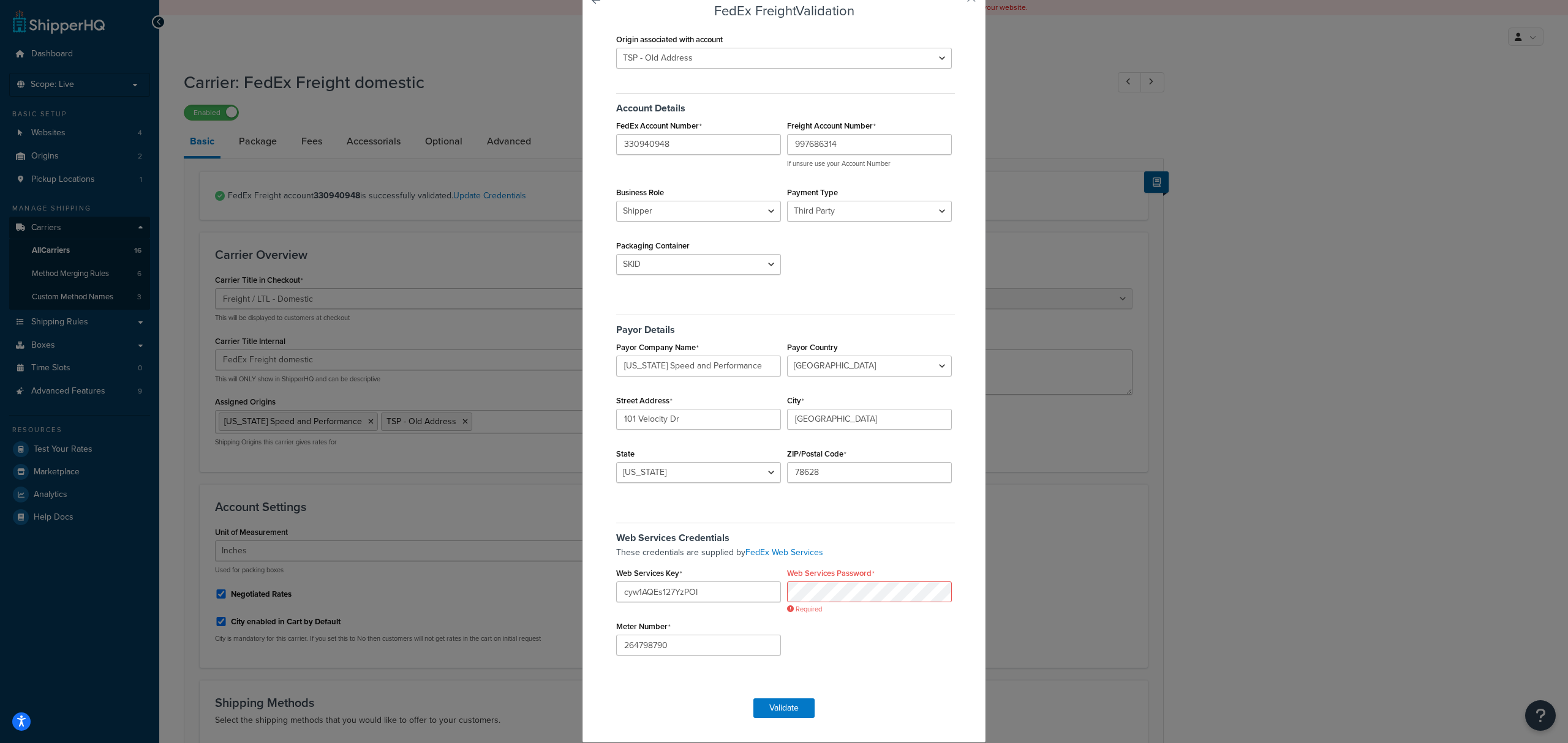
scroll to position [110, 0]
click at [905, 671] on div "Origin associated with account Texas Speed and Performance TSP - Old Address Ac…" at bounding box center [784, 358] width 341 height 656
click at [770, 716] on button "Validate" at bounding box center [784, 708] width 61 height 19
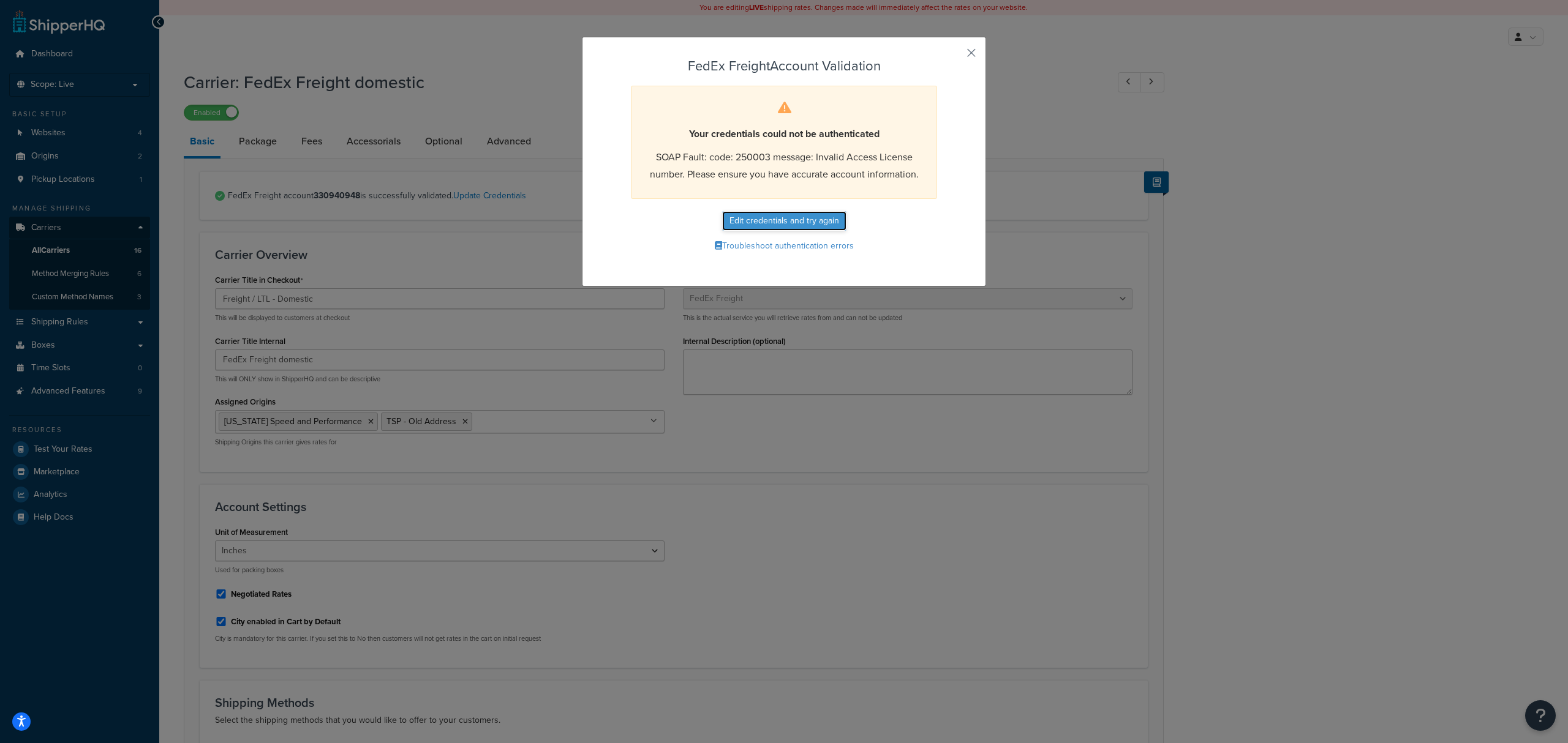
click at [776, 219] on button "Edit credentials and try again" at bounding box center [784, 221] width 124 height 19
select select "THIRD_PARTY"
select select "SKID"
select select "US"
select select "[GEOGRAPHIC_DATA]"
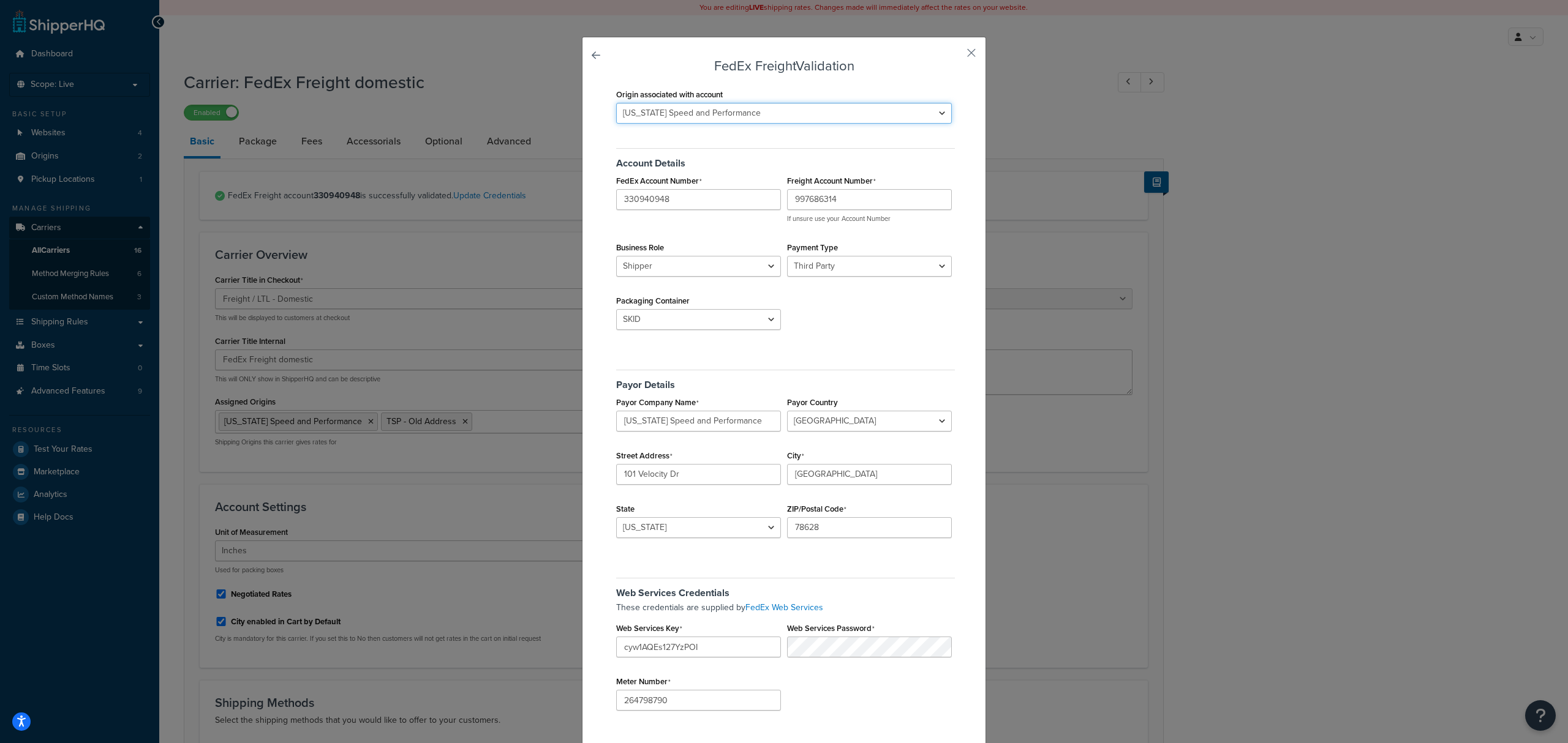
click at [792, 111] on select "[US_STATE] Speed and Performance TSP - Old Address" at bounding box center [784, 114] width 336 height 21
select select "170540"
click at [616, 103] on select "[US_STATE] Speed and Performance TSP - Old Address" at bounding box center [784, 114] width 336 height 21
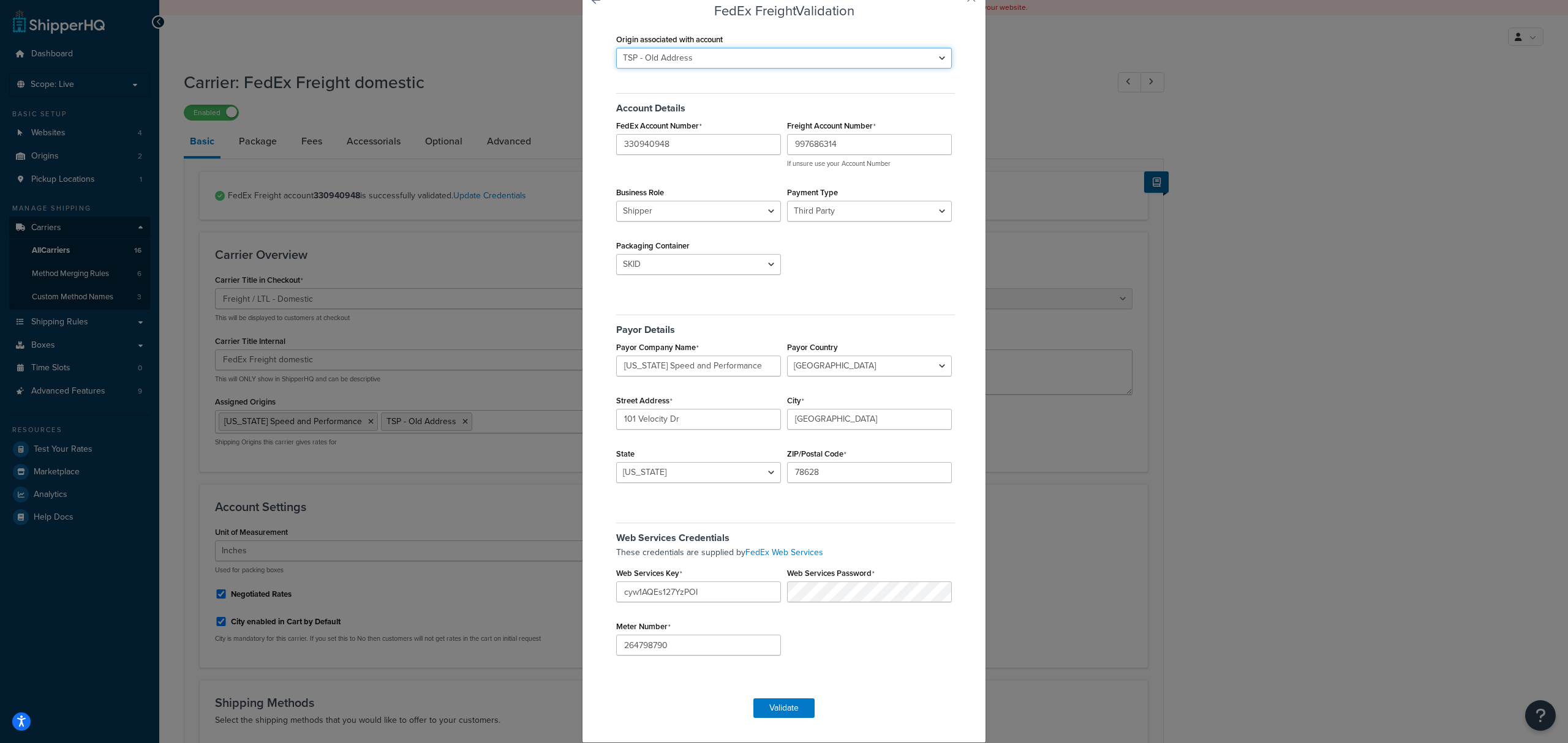
scroll to position [110, 0]
click at [775, 712] on button "Validate" at bounding box center [784, 708] width 61 height 19
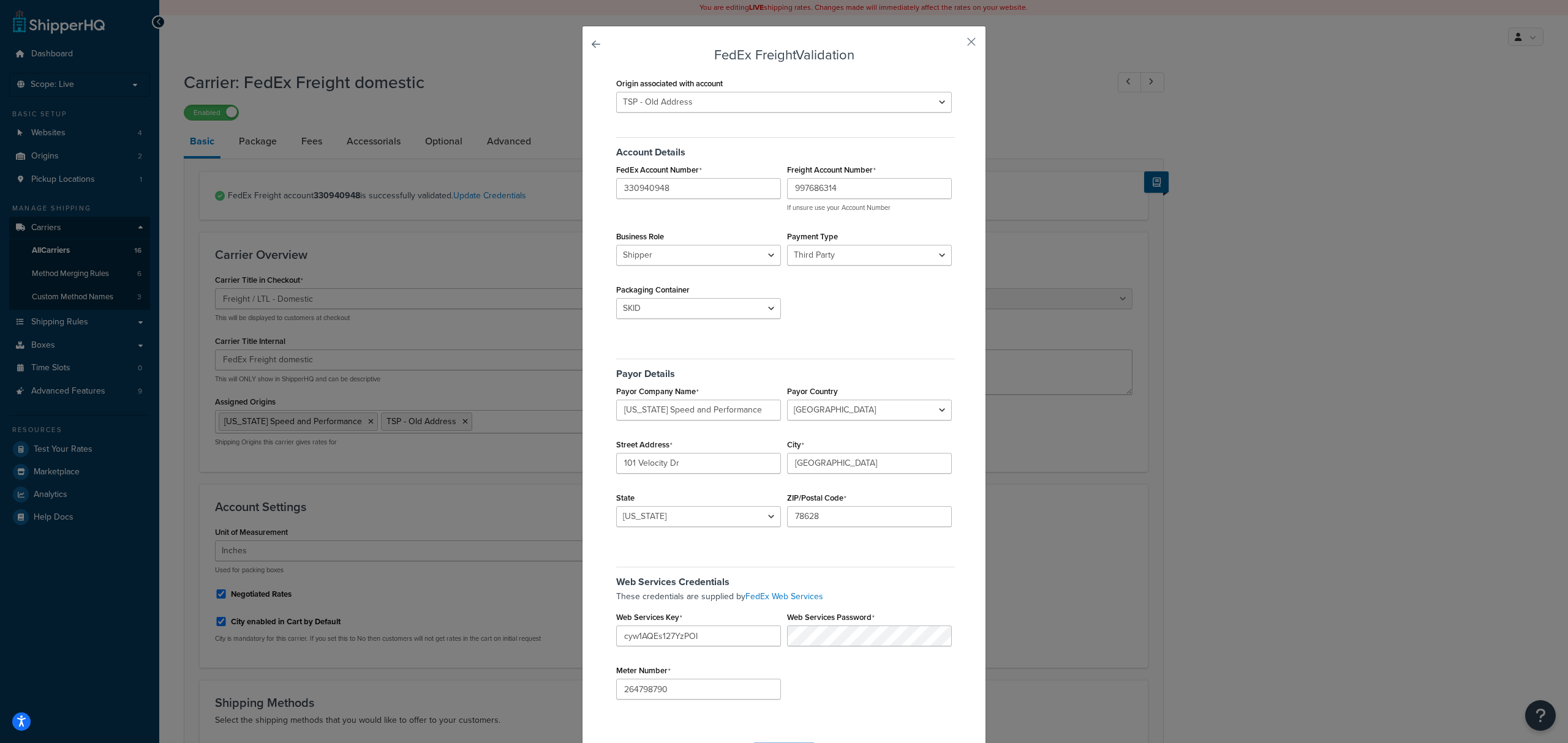
scroll to position [0, 0]
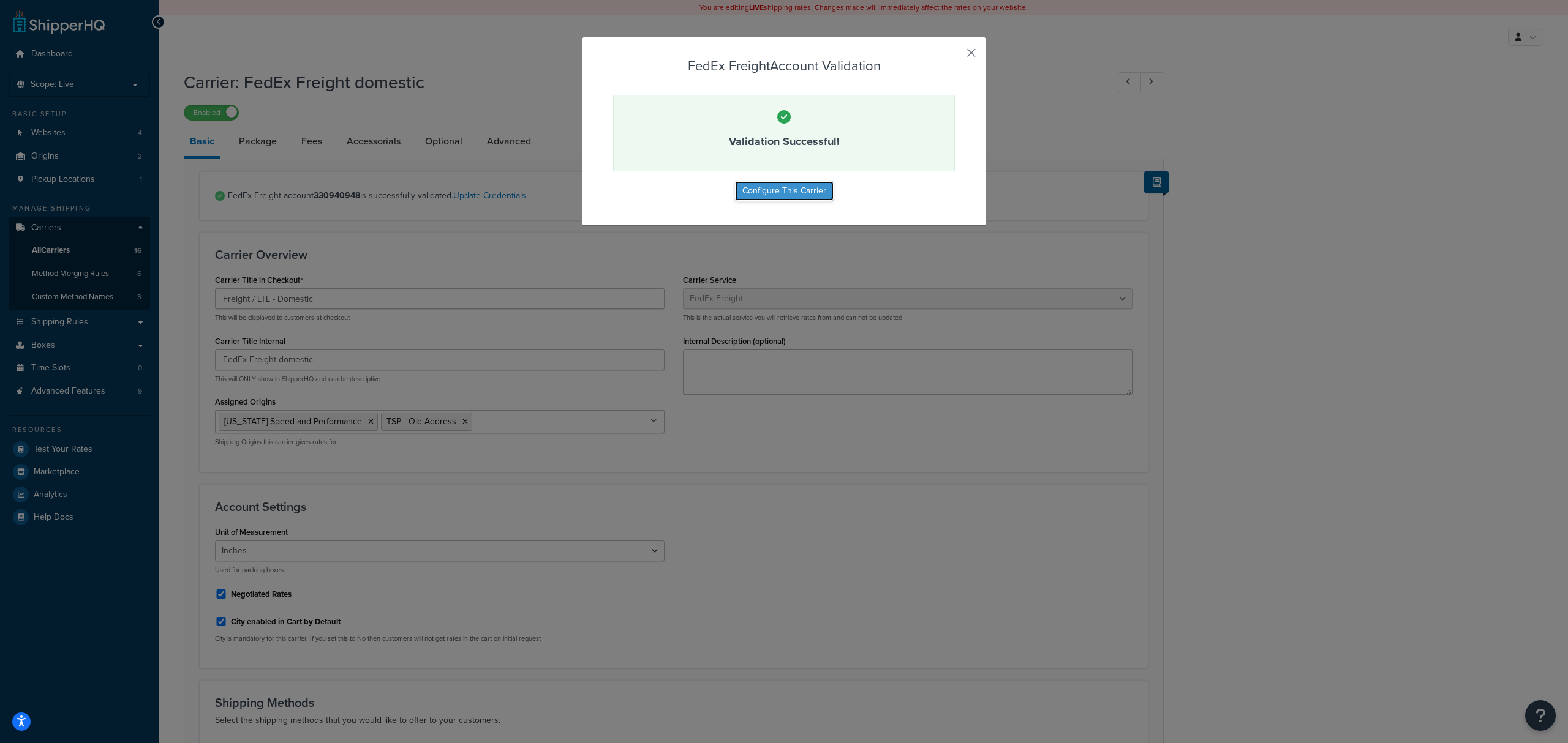
click at [775, 196] on button "Configure This Carrier" at bounding box center [784, 191] width 98 height 19
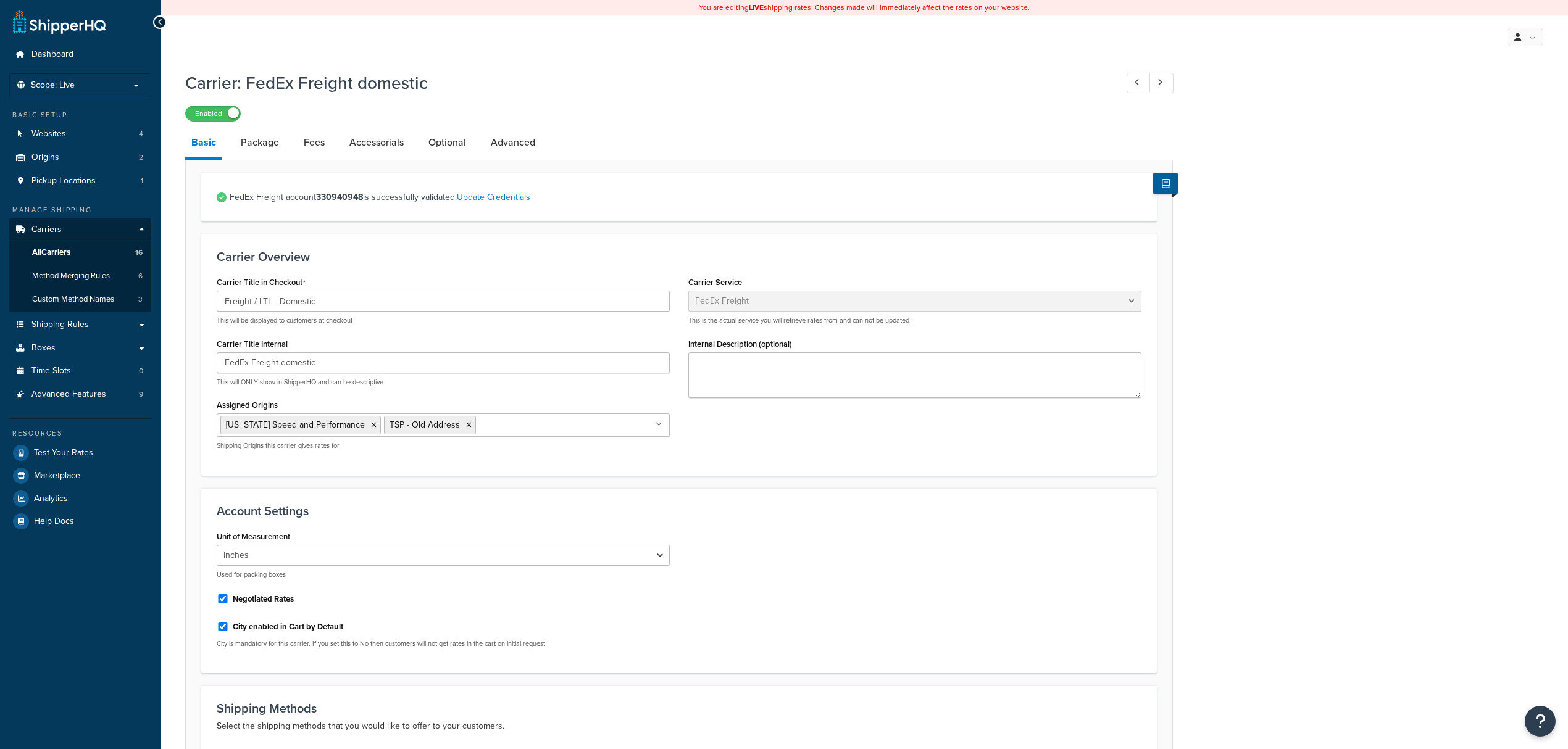
select select "fedExFreight"
click at [752, 579] on div "Unit of Measurement Inches Centimetres Used for packing boxes Negotiated Rates …" at bounding box center [679, 592] width 943 height 131
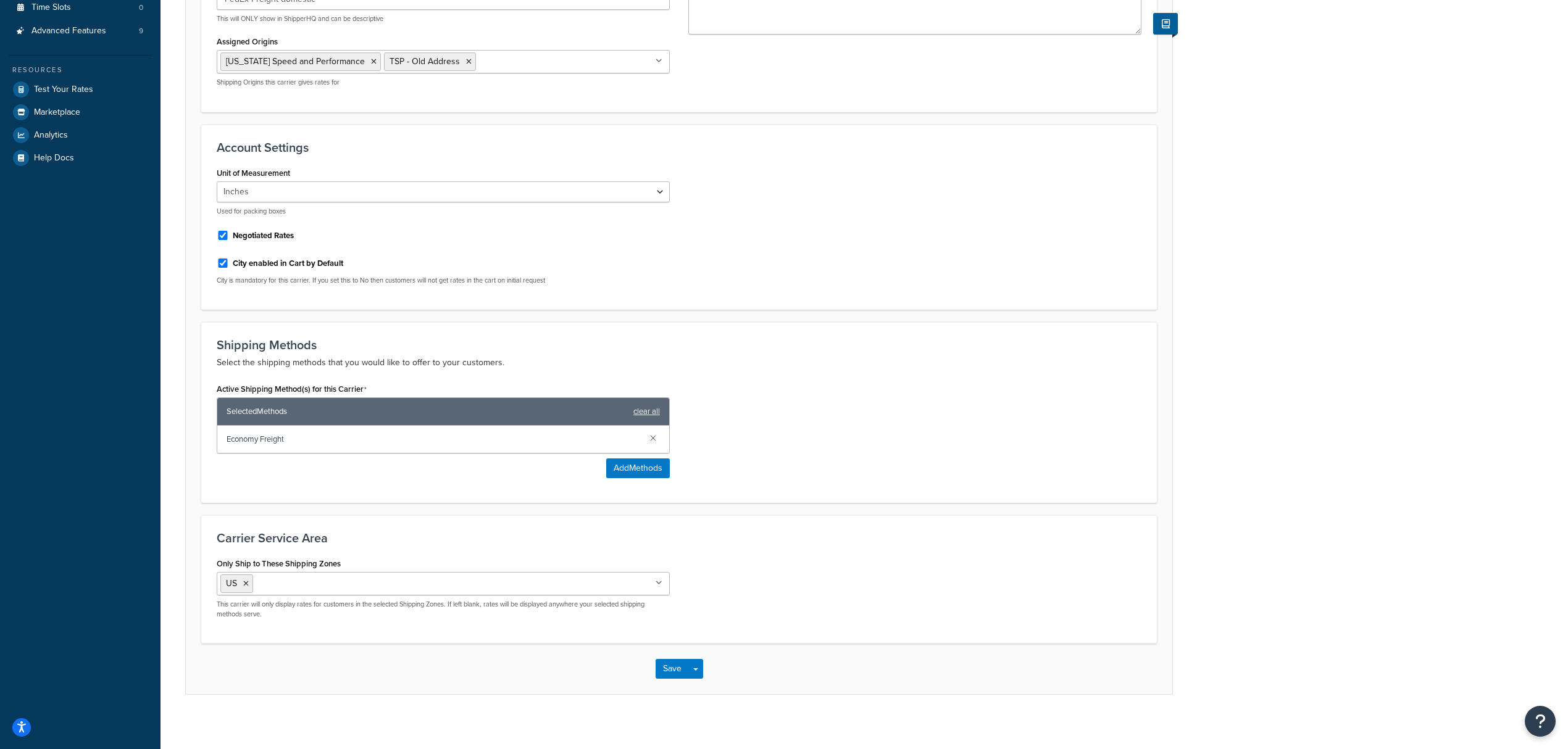
scroll to position [376, 0]
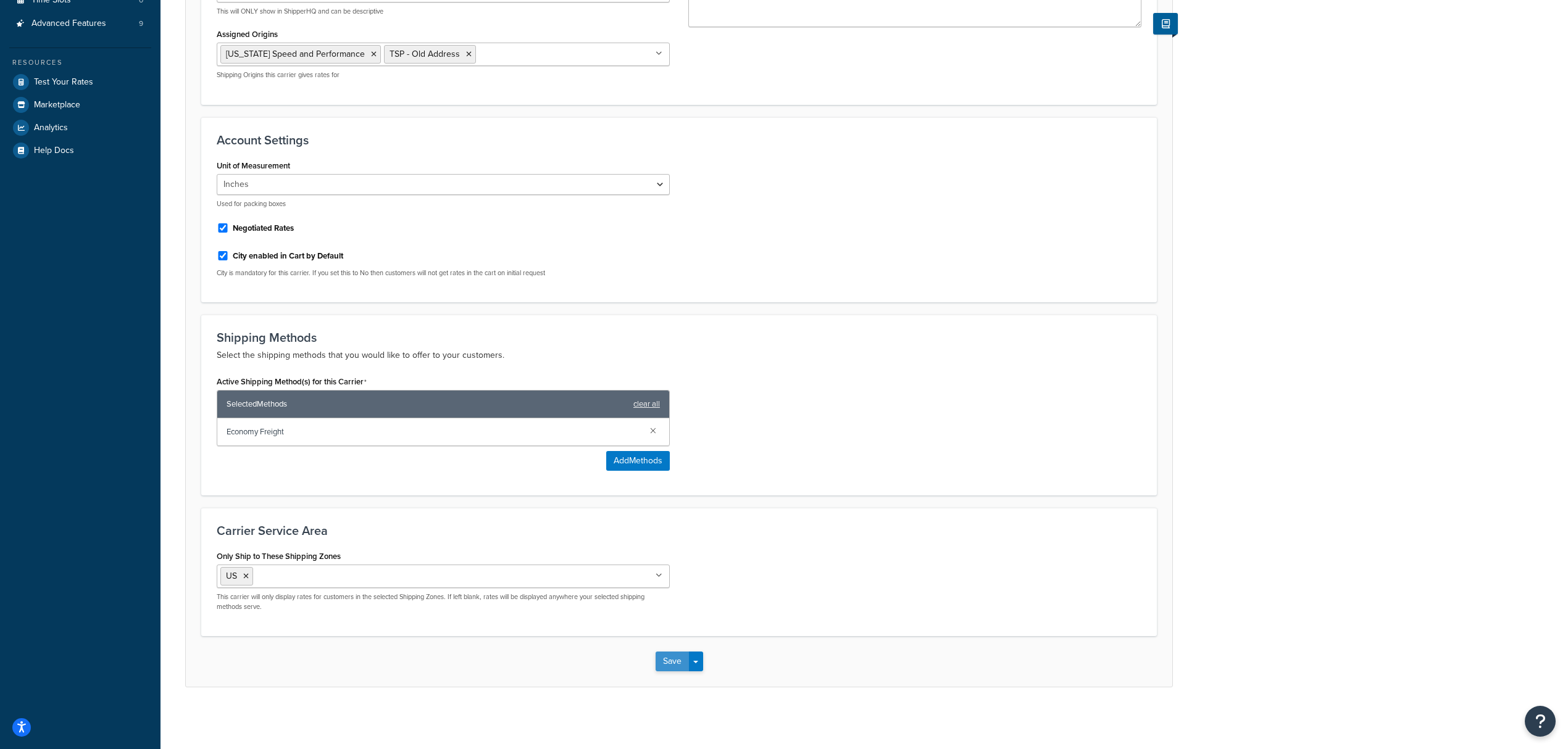
click at [672, 667] on button "Save" at bounding box center [672, 661] width 33 height 19
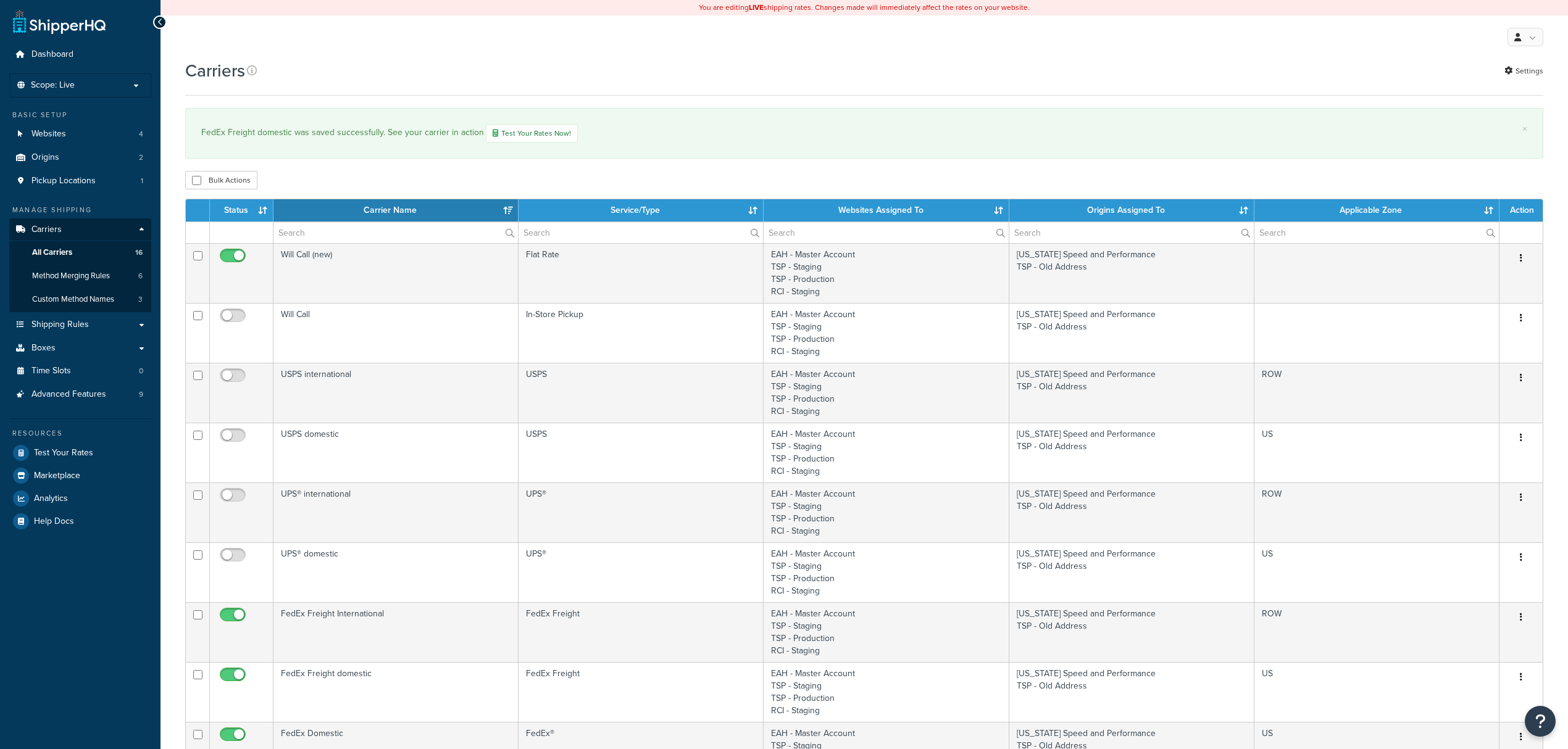
select select "15"
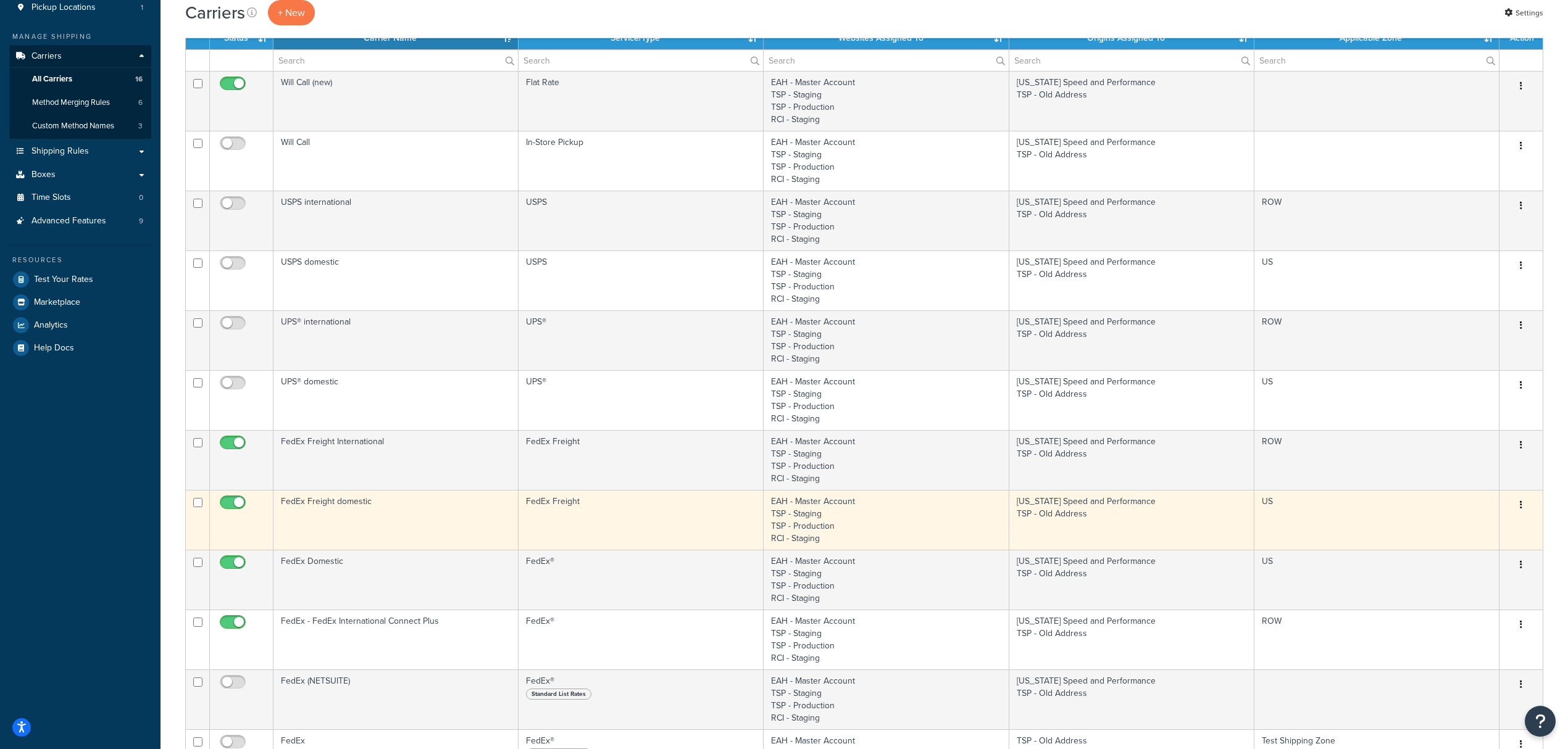
scroll to position [247, 0]
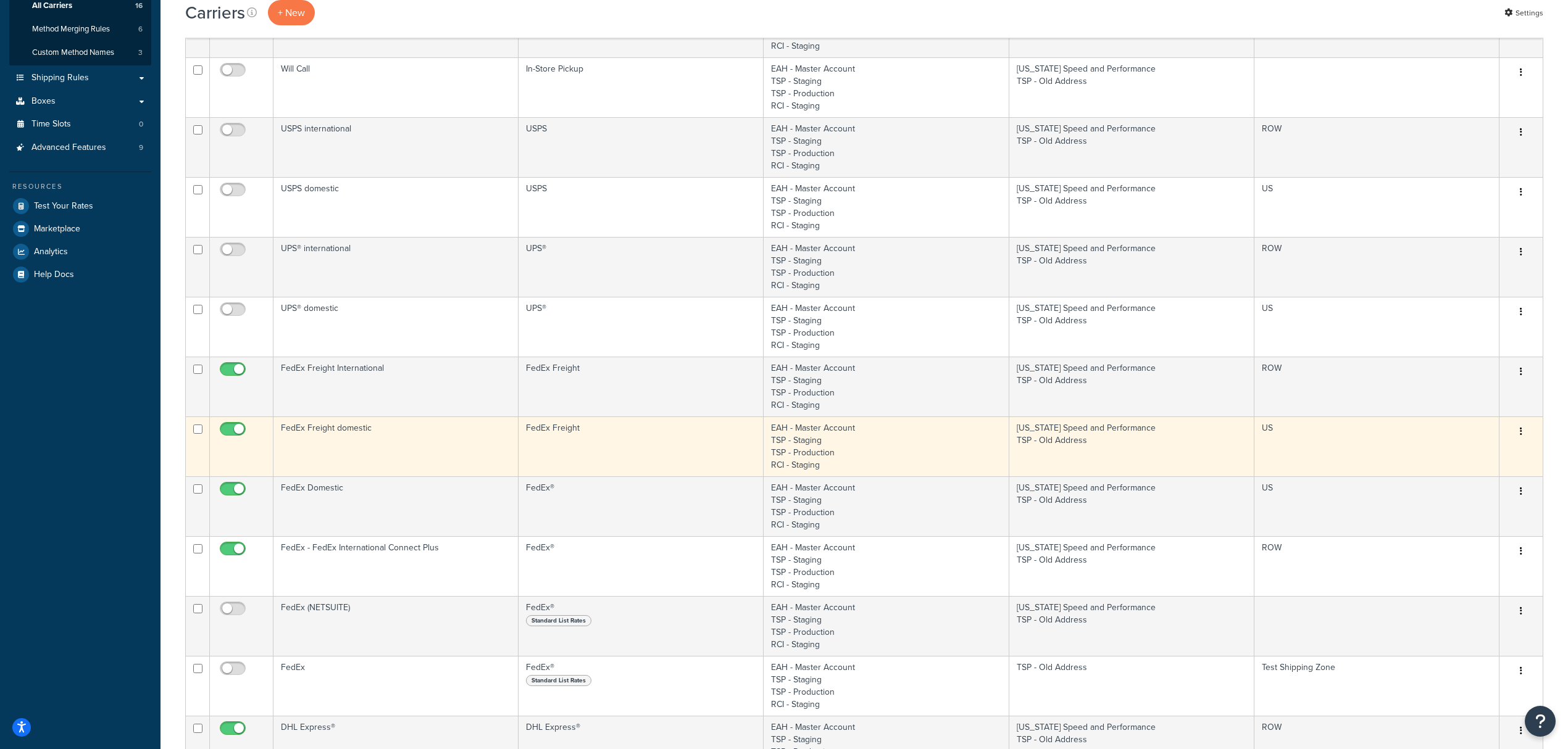
click at [386, 450] on td "FedEx Freight domestic" at bounding box center [396, 446] width 245 height 60
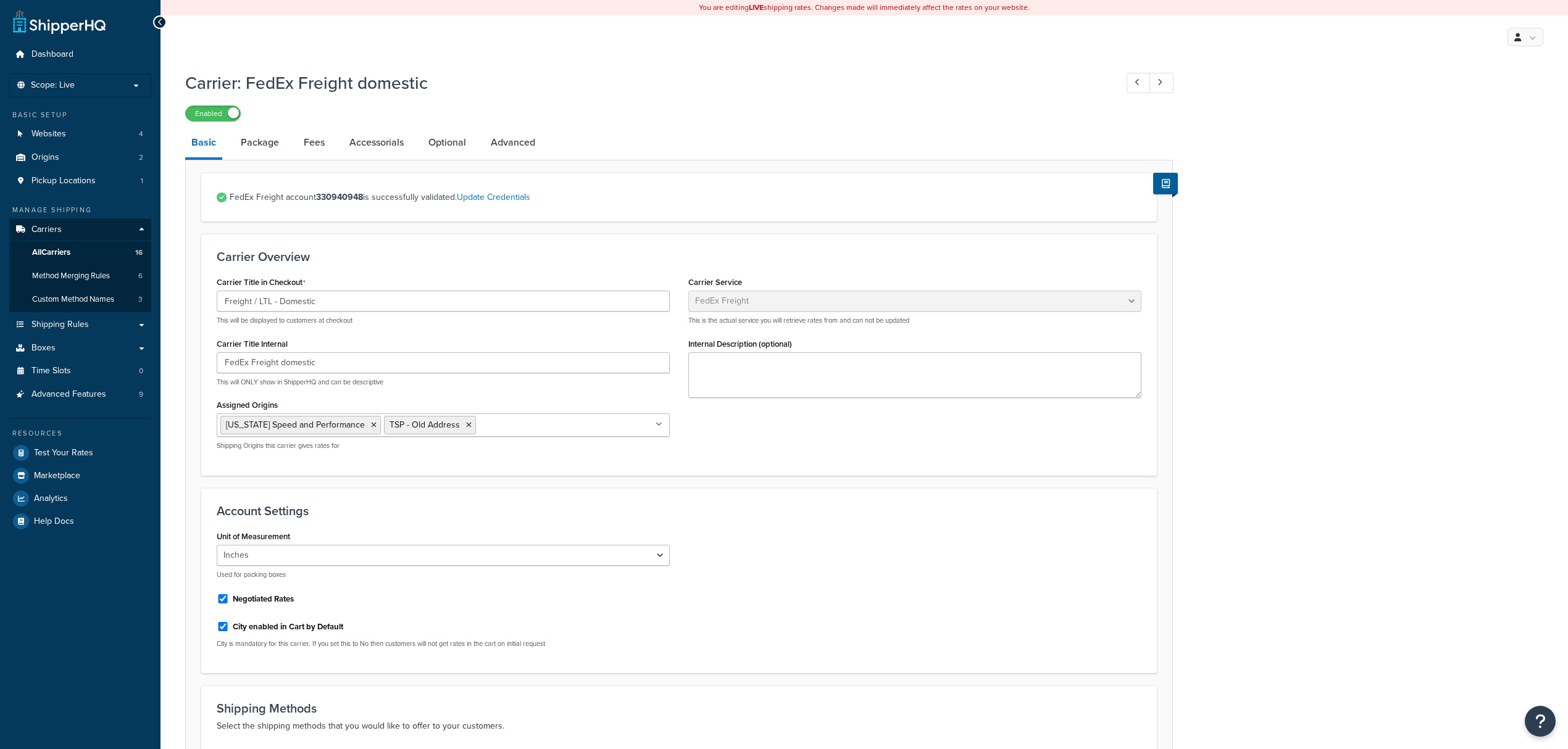
select select "fedExFreight"
click at [489, 196] on link "Update Credentials" at bounding box center [493, 197] width 74 height 13
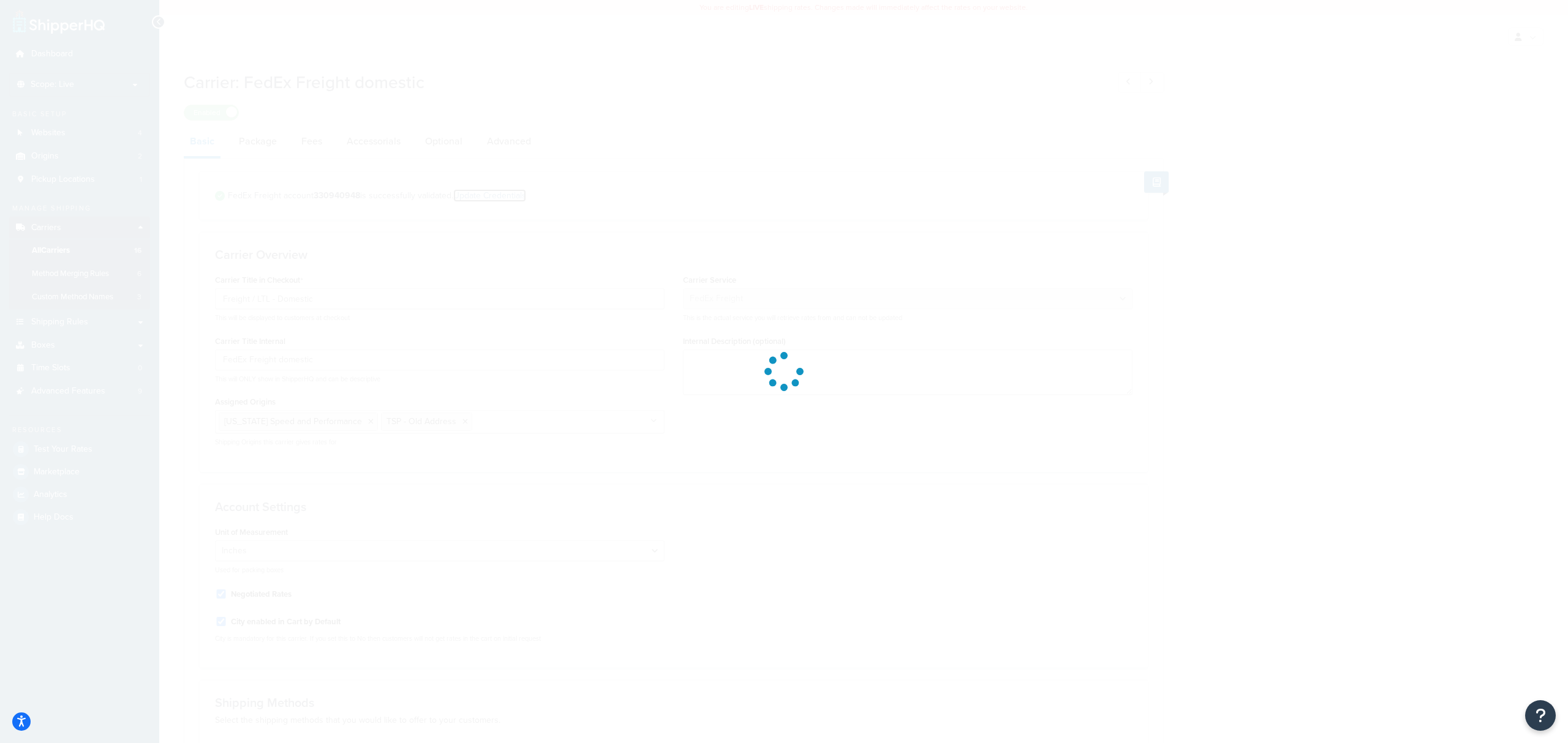
select select "THIRD_PARTY"
select select "SKID"
select select "US"
select select "[GEOGRAPHIC_DATA]"
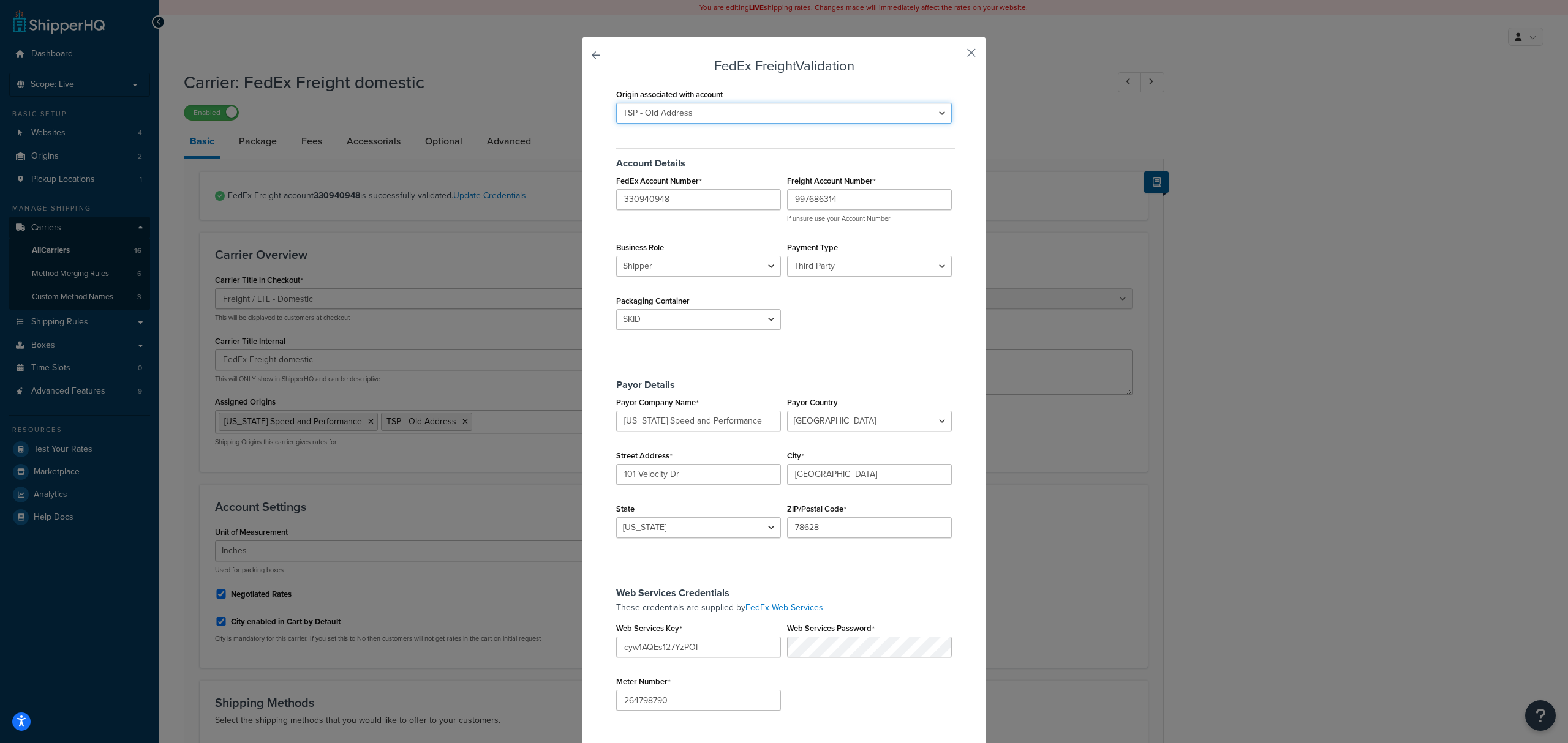
click at [731, 114] on select "[US_STATE] Speed and Performance TSP - Old Address" at bounding box center [784, 114] width 336 height 21
select select "163678"
click at [616, 103] on select "[US_STATE] Speed and Performance TSP - Old Address" at bounding box center [784, 114] width 336 height 21
click at [843, 270] on select "Sender Third Party" at bounding box center [870, 266] width 165 height 21
select select "SENDER"
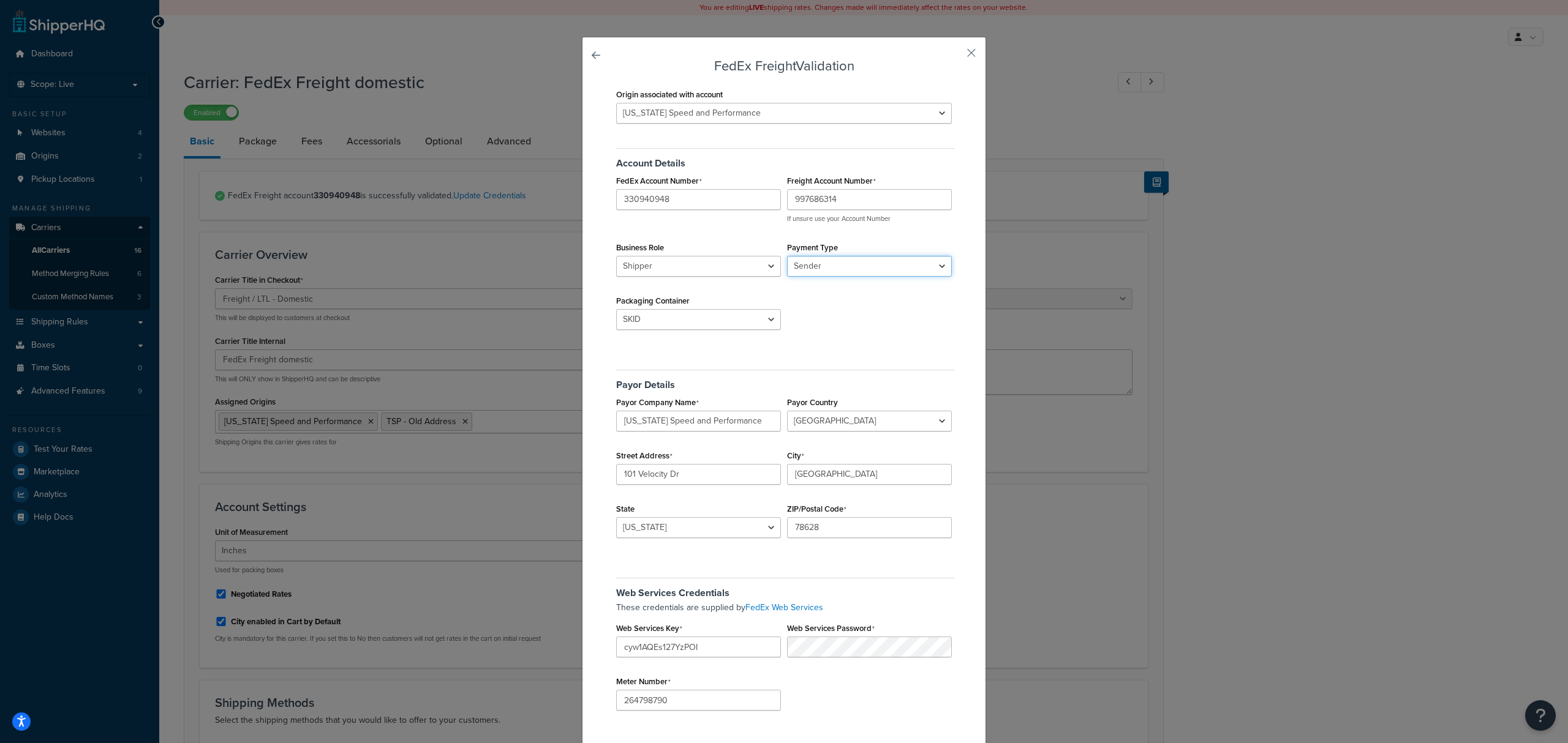
click at [788, 257] on select "Sender Third Party" at bounding box center [870, 266] width 165 height 21
click at [843, 327] on div "Account Details FedEx Account Number 330940948 Freight Account Number 997686314…" at bounding box center [784, 242] width 341 height 206
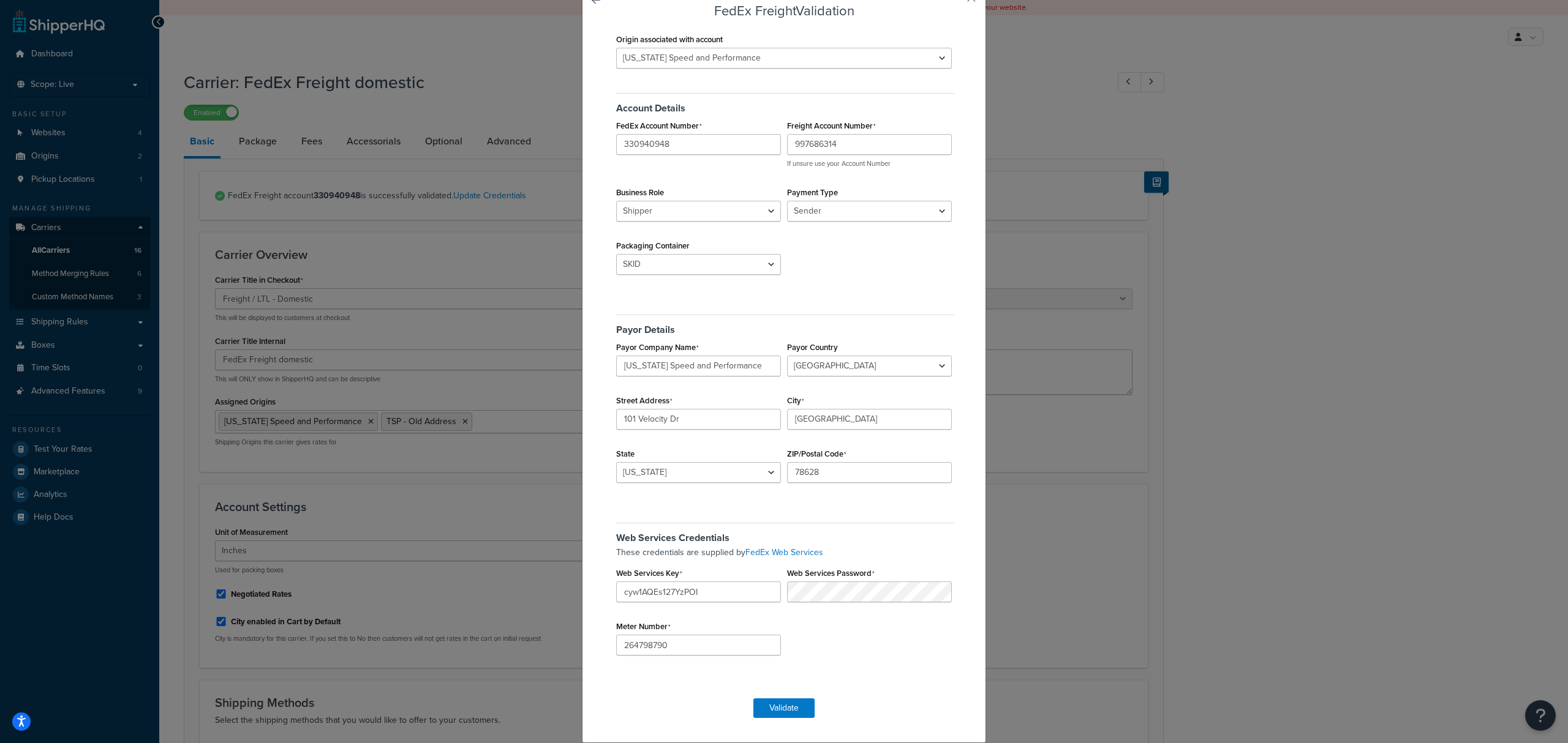
scroll to position [110, 0]
click at [709, 559] on div "These credentials are supplied by FedEx Web Services Web Services Key cyw1AQEs1…" at bounding box center [784, 553] width 341 height 14
click at [837, 667] on div "Web Services Credentials These credentials are supplied by FedEx Web Services W…" at bounding box center [784, 592] width 341 height 158
click at [848, 645] on div "Web Services Credentials These credentials are supplied by FedEx Web Services W…" at bounding box center [784, 592] width 341 height 158
click at [782, 698] on form "FedEx Freight Validation Origin associated with account Texas Speed and Perform…" at bounding box center [784, 361] width 341 height 715
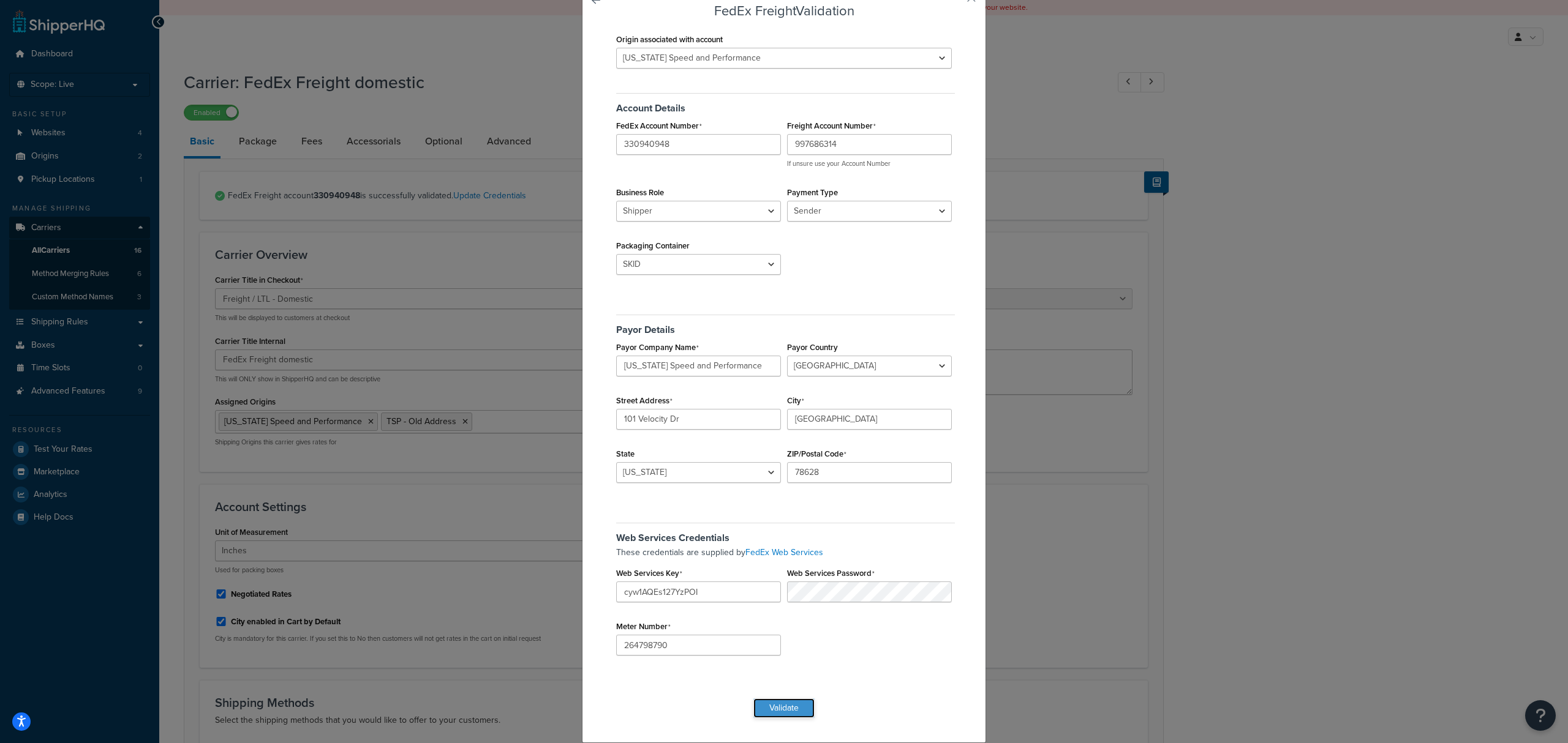
click at [785, 706] on button "Validate" at bounding box center [784, 708] width 61 height 19
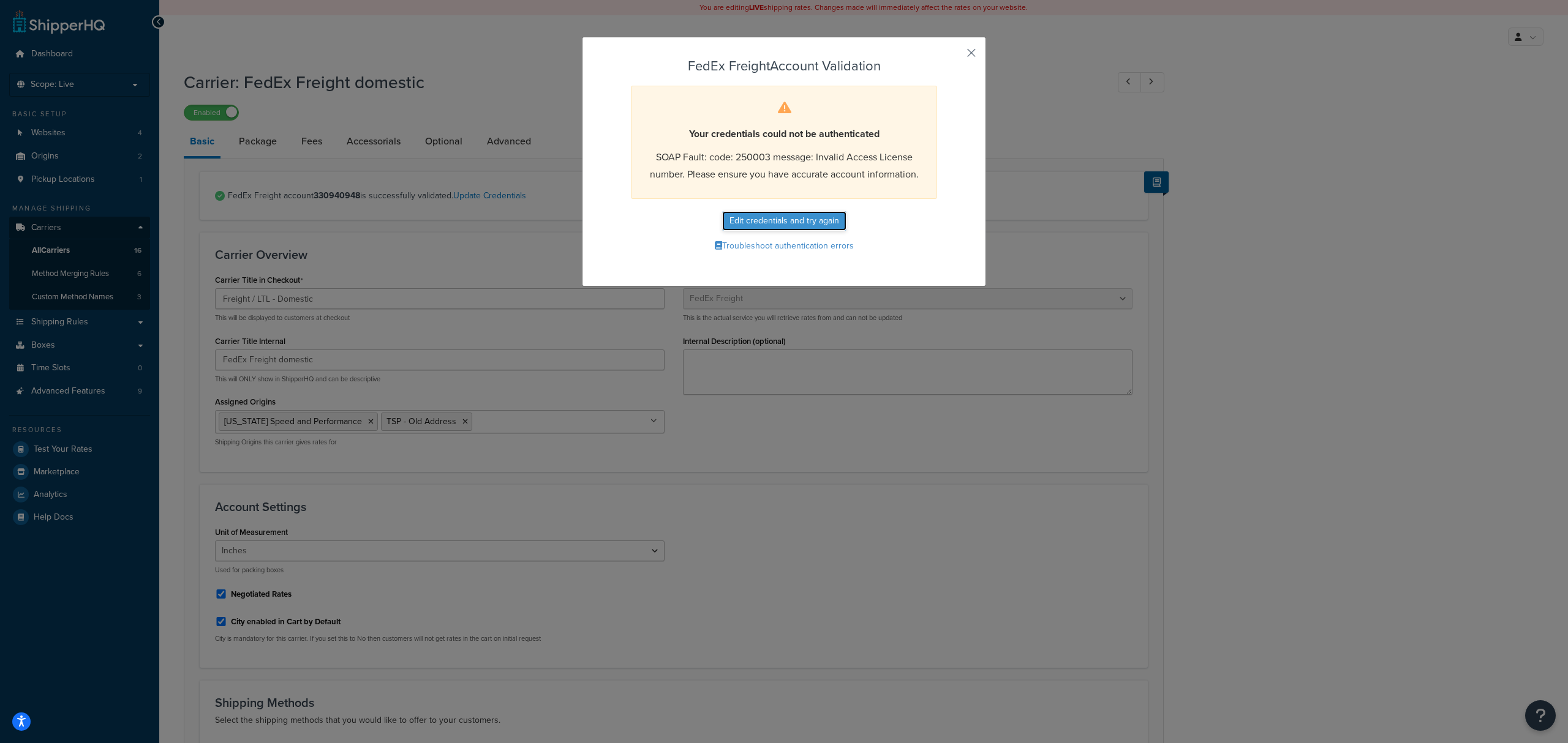
click at [777, 226] on button "Edit credentials and try again" at bounding box center [784, 221] width 124 height 19
select select "SKID"
select select "US"
select select "TX"
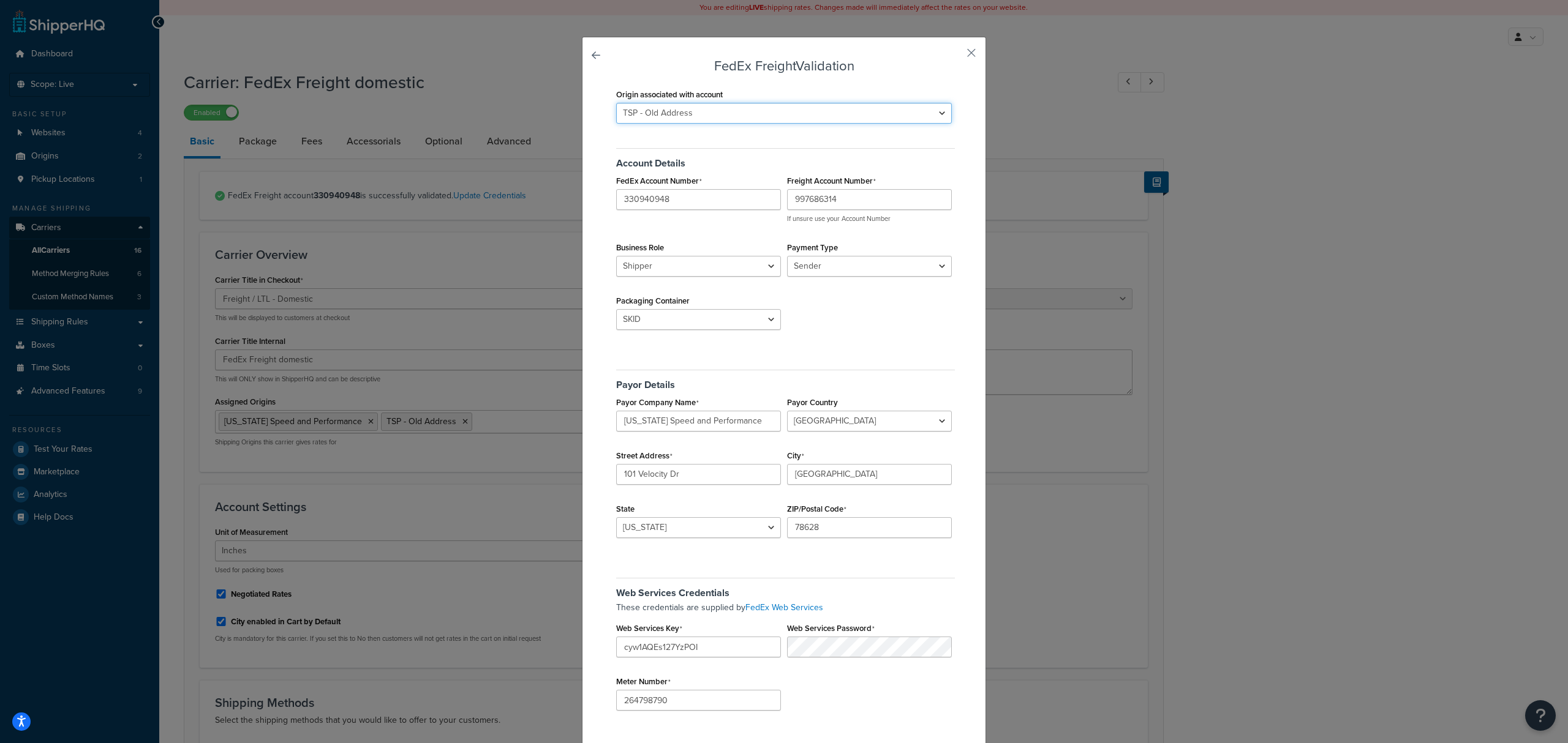
click at [797, 111] on select "Texas Speed and Performance TSP - Old Address" at bounding box center [784, 114] width 336 height 21
select select "163678"
click at [616, 103] on select "Texas Speed and Performance TSP - Old Address" at bounding box center [784, 114] width 336 height 21
click at [738, 140] on div "Account Details FedEx Account Number 330940948 Freight Account Number 997686314…" at bounding box center [784, 242] width 341 height 206
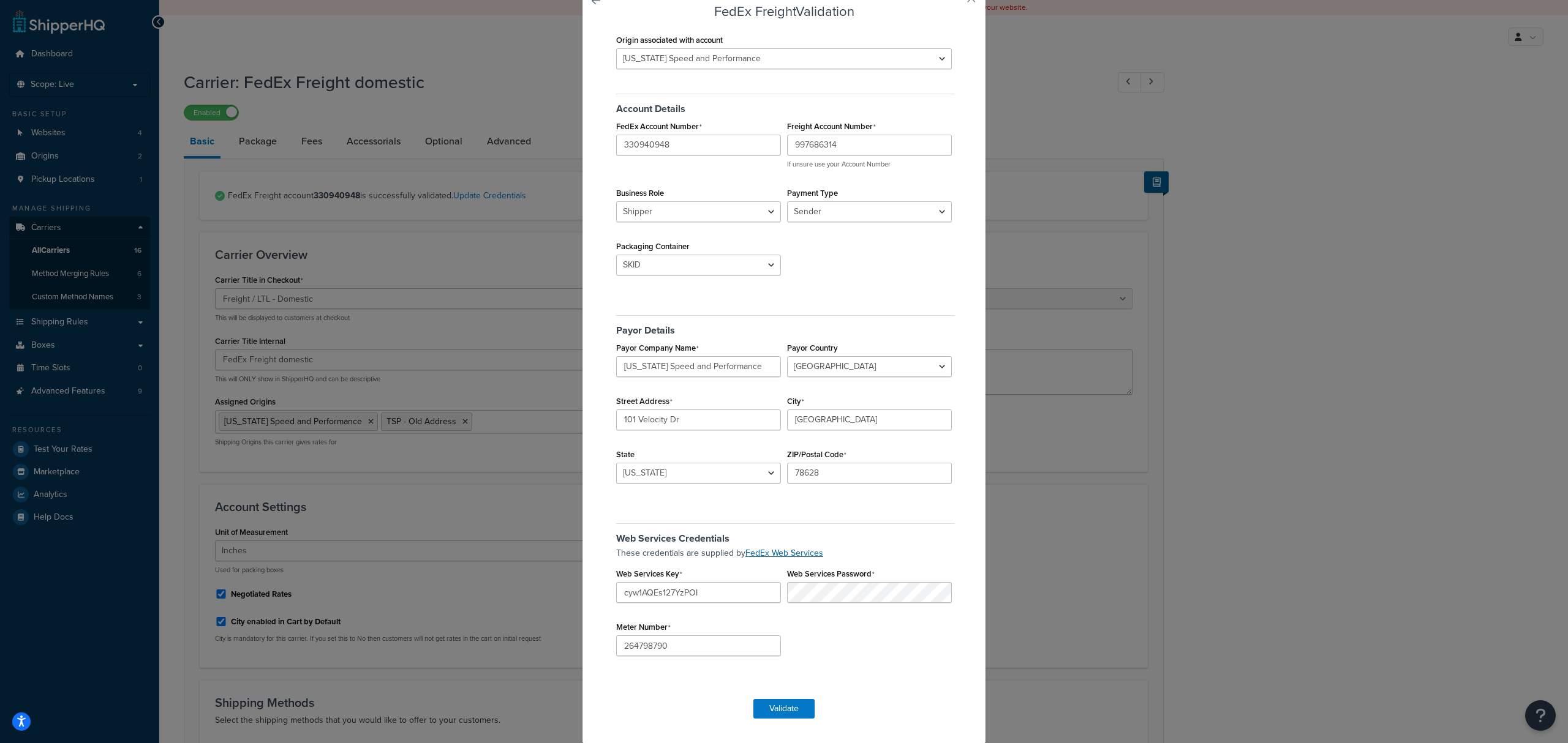
scroll to position [110, 0]
click at [768, 708] on button "Validate" at bounding box center [784, 708] width 61 height 19
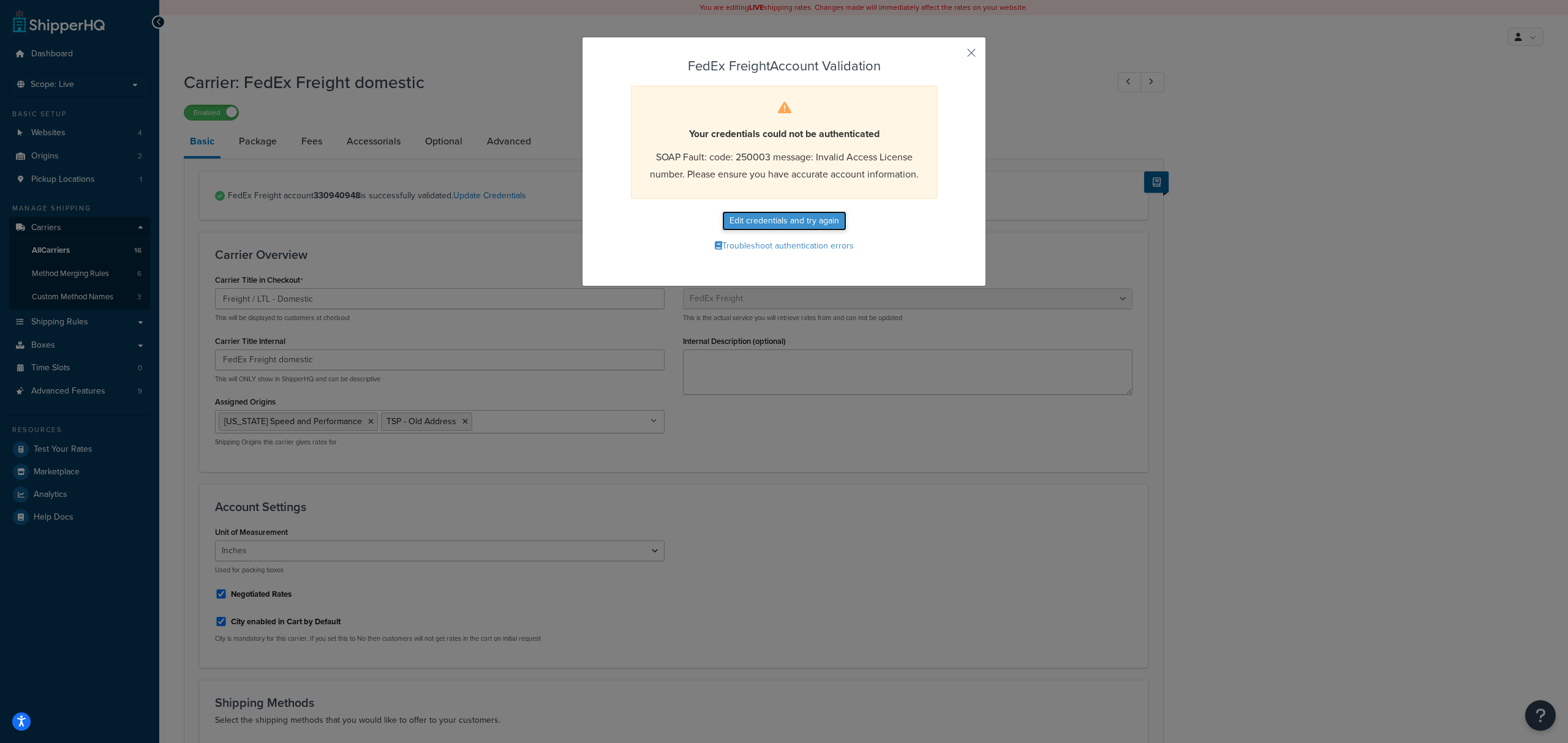
click at [763, 213] on button "Edit credentials and try again" at bounding box center [784, 221] width 124 height 19
select select "SKID"
select select "US"
select select "[GEOGRAPHIC_DATA]"
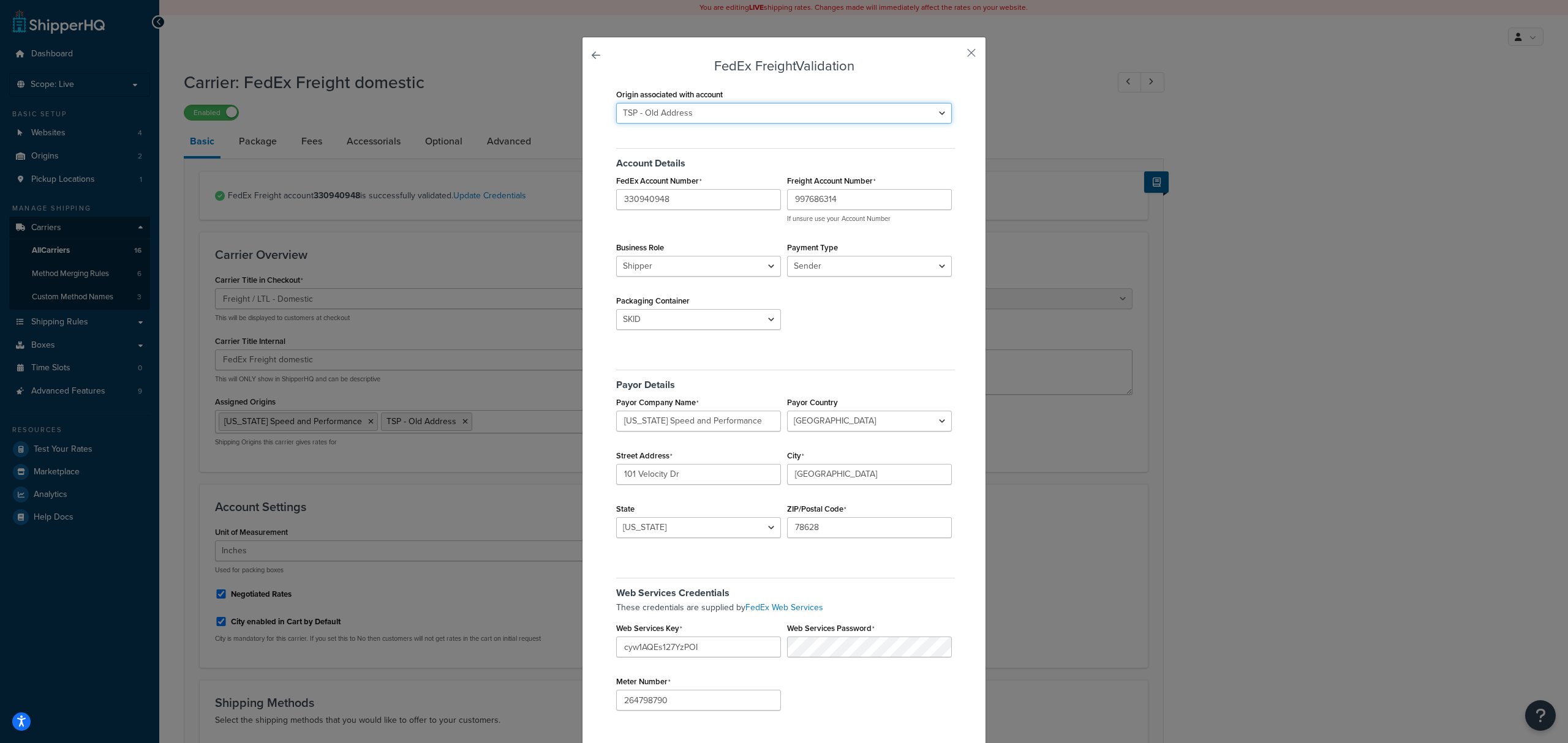
click at [708, 118] on select "Texas Speed and Performance TSP - Old Address" at bounding box center [784, 114] width 336 height 21
select select "163678"
click at [616, 103] on select "Texas Speed and Performance TSP - Old Address" at bounding box center [784, 114] width 336 height 21
click at [696, 128] on div "Origin associated with account Texas Speed and Performance TSP - Old Address" at bounding box center [784, 112] width 341 height 53
click at [831, 270] on select "Sender Third Party" at bounding box center [870, 266] width 165 height 21
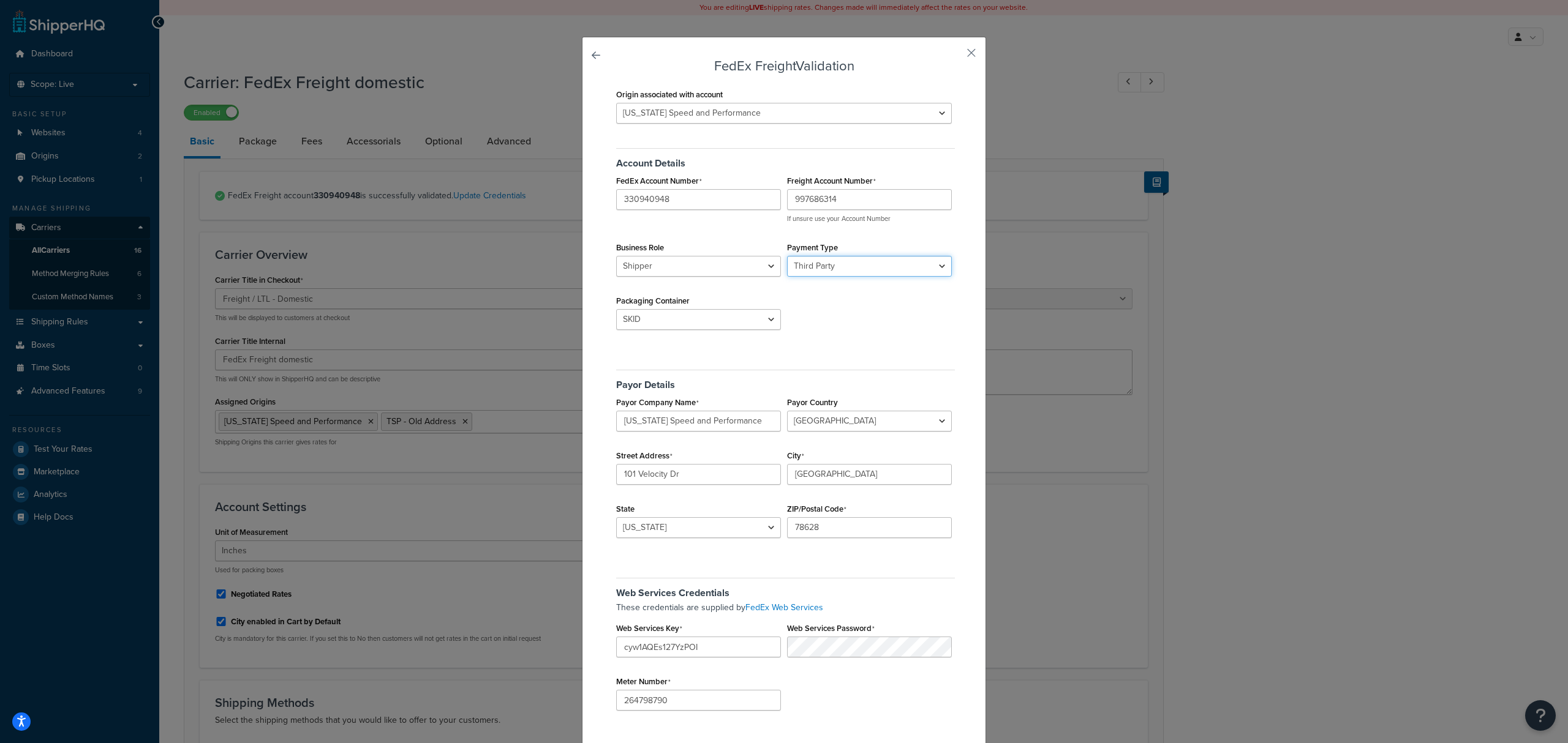
click at [788, 257] on select "Sender Third Party" at bounding box center [870, 266] width 165 height 21
click at [696, 262] on select "Shipper Consignee" at bounding box center [698, 266] width 165 height 21
click at [616, 257] on select "Shipper Consignee" at bounding box center [698, 266] width 165 height 21
click at [863, 278] on div "Account Details FedEx Account Number 330940948 Freight Account Number 997686314…" at bounding box center [784, 242] width 341 height 206
click at [856, 272] on select "Sender Third Party" at bounding box center [870, 266] width 165 height 21
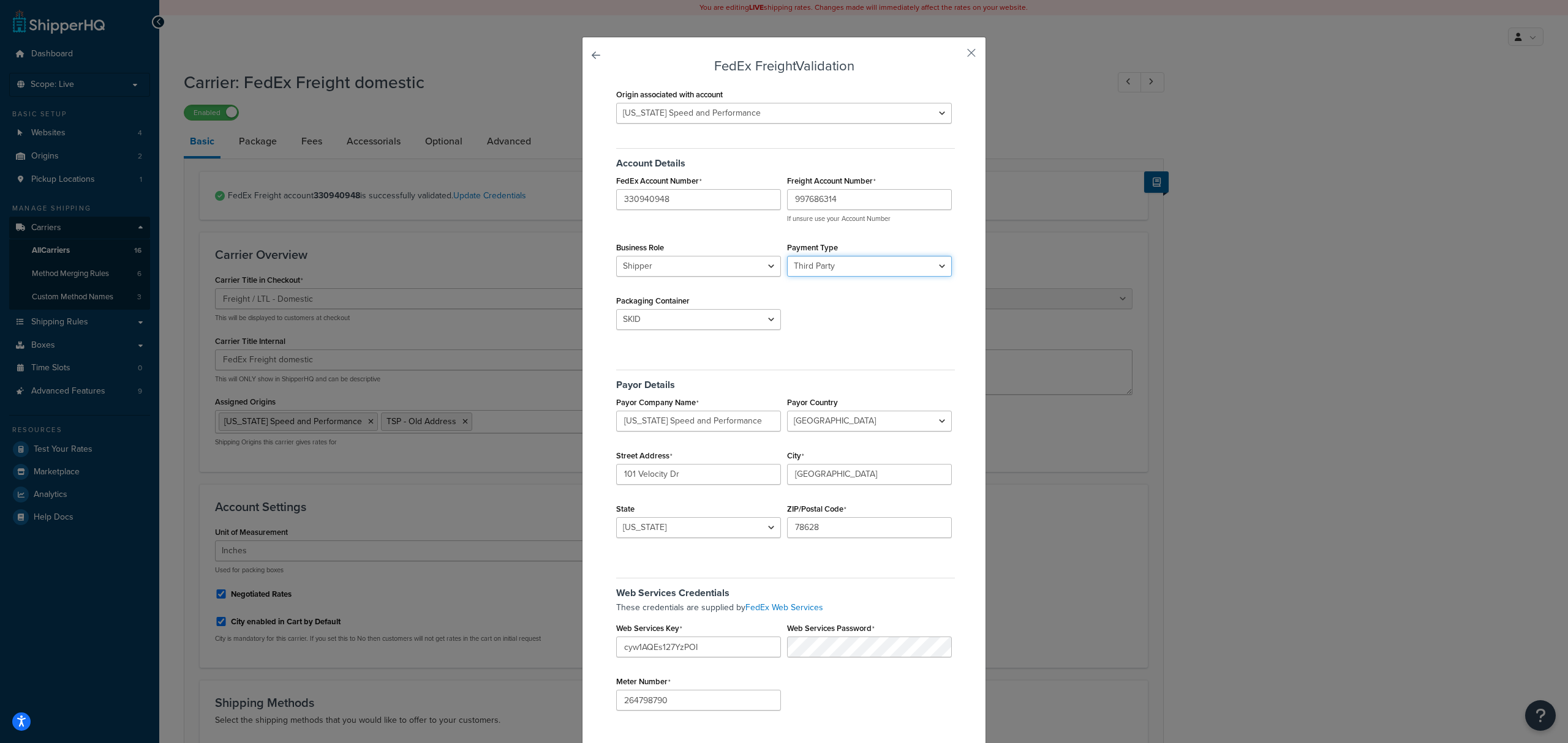
select select "SENDER"
click at [788, 257] on select "Sender Third Party" at bounding box center [870, 266] width 165 height 21
click at [841, 331] on div "Account Details FedEx Account Number 330940948 Freight Account Number 997686314…" at bounding box center [784, 242] width 341 height 206
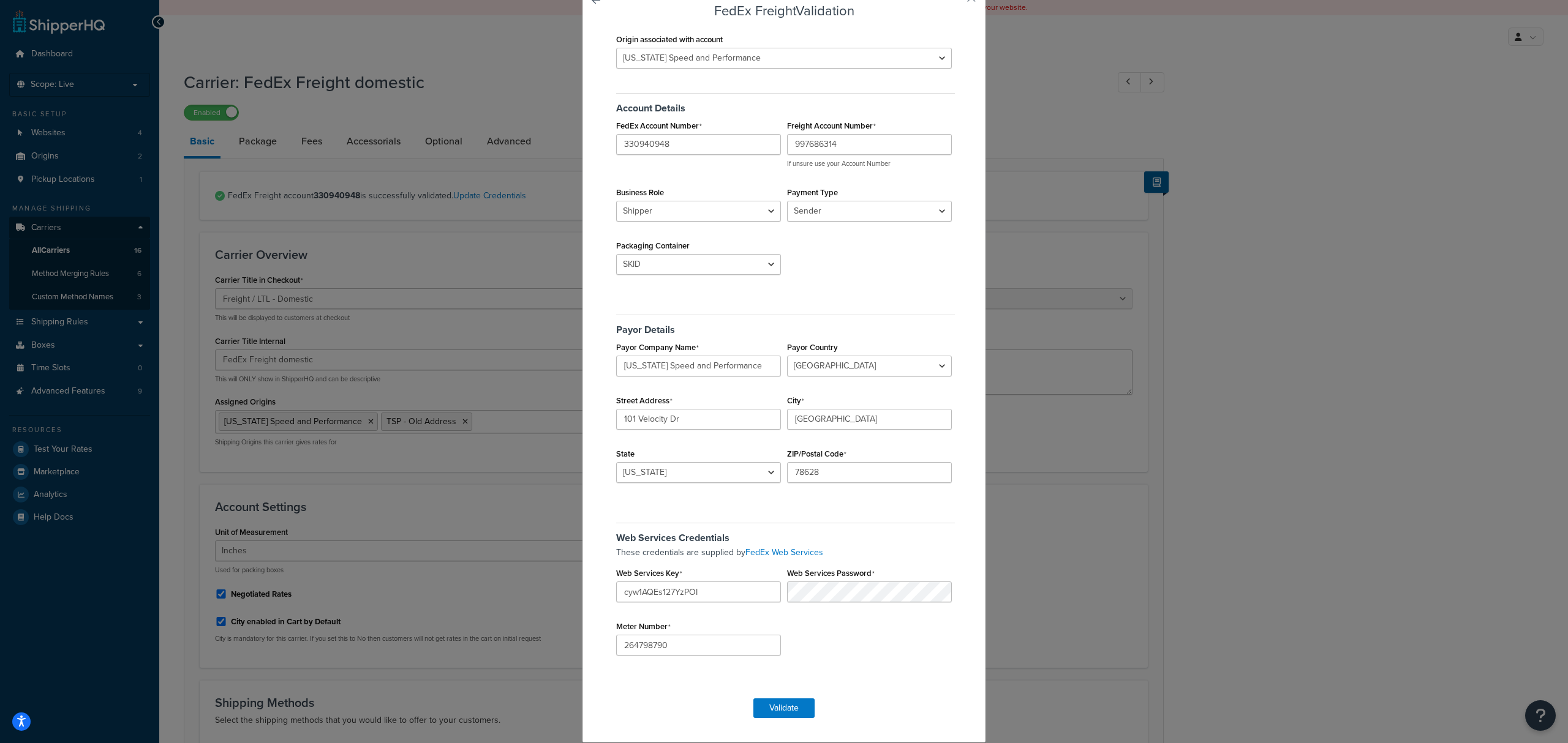
scroll to position [110, 0]
click at [780, 712] on button "Validate" at bounding box center [784, 708] width 61 height 19
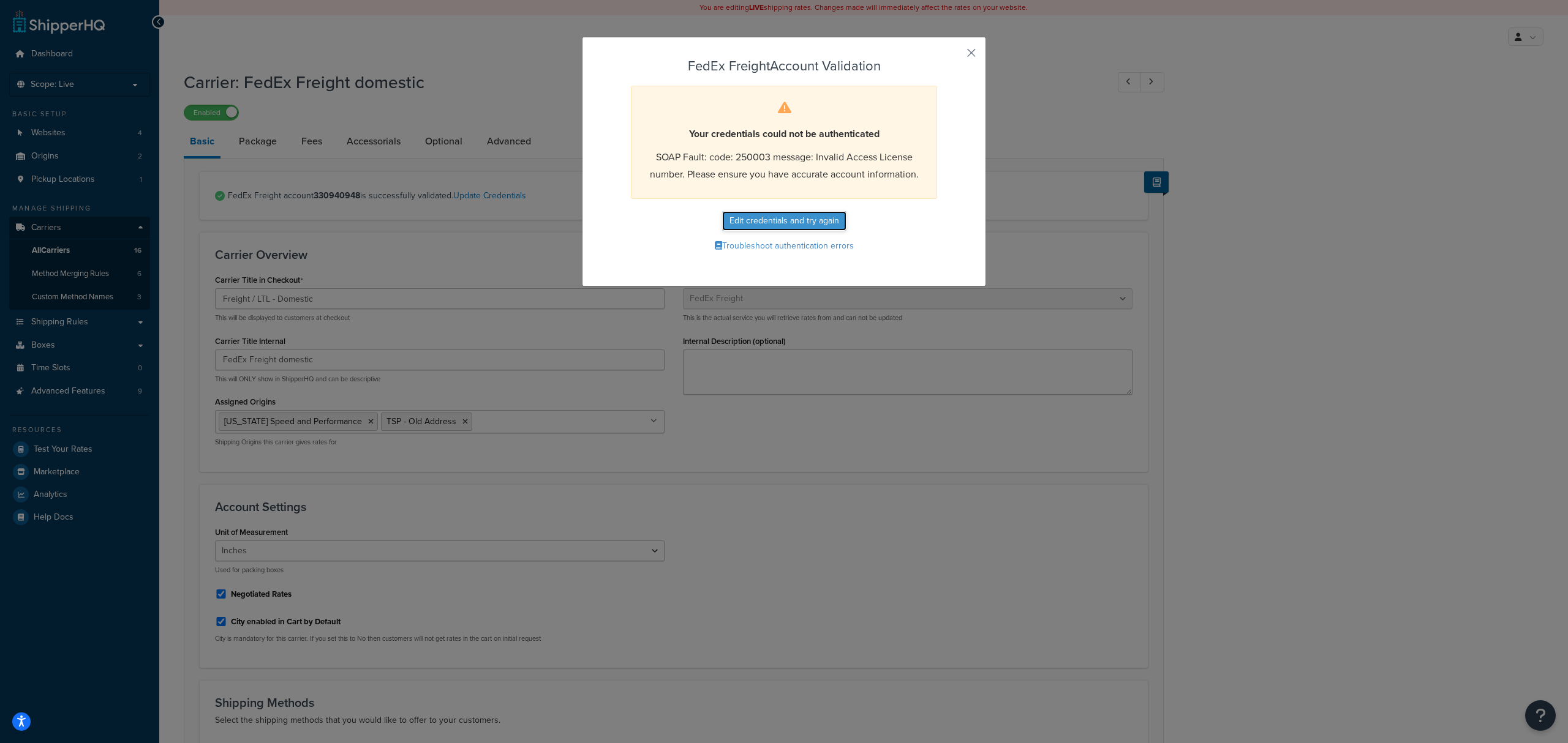
click at [782, 221] on button "Edit credentials and try again" at bounding box center [784, 221] width 124 height 19
select select "SKID"
select select "US"
select select "TX"
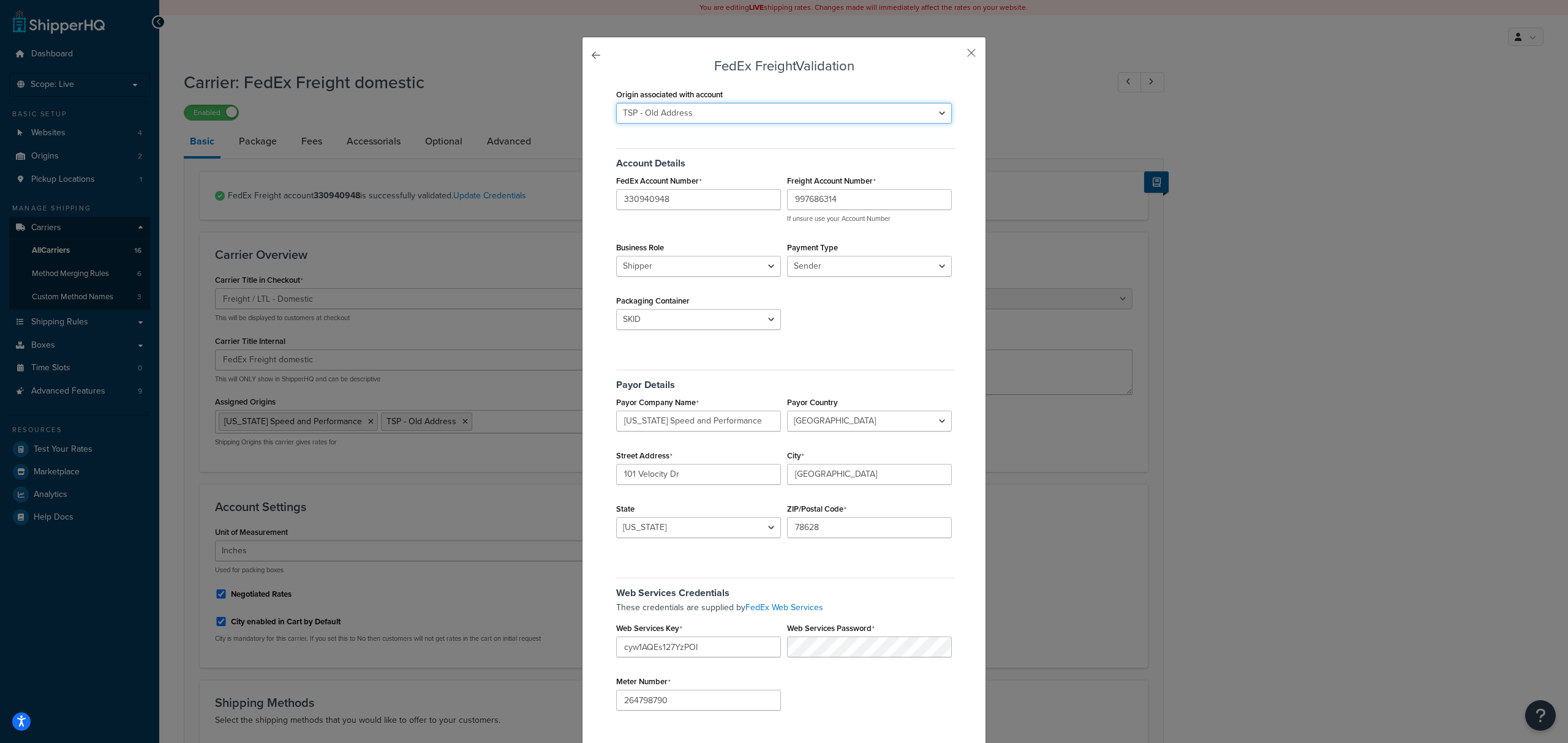
click at [712, 115] on select "Texas Speed and Performance TSP - Old Address" at bounding box center [784, 114] width 336 height 21
select select "163678"
click at [616, 103] on select "Texas Speed and Performance TSP - Old Address" at bounding box center [784, 114] width 336 height 21
click at [861, 268] on select "Sender Third Party" at bounding box center [870, 266] width 165 height 21
select select "THIRD_PARTY"
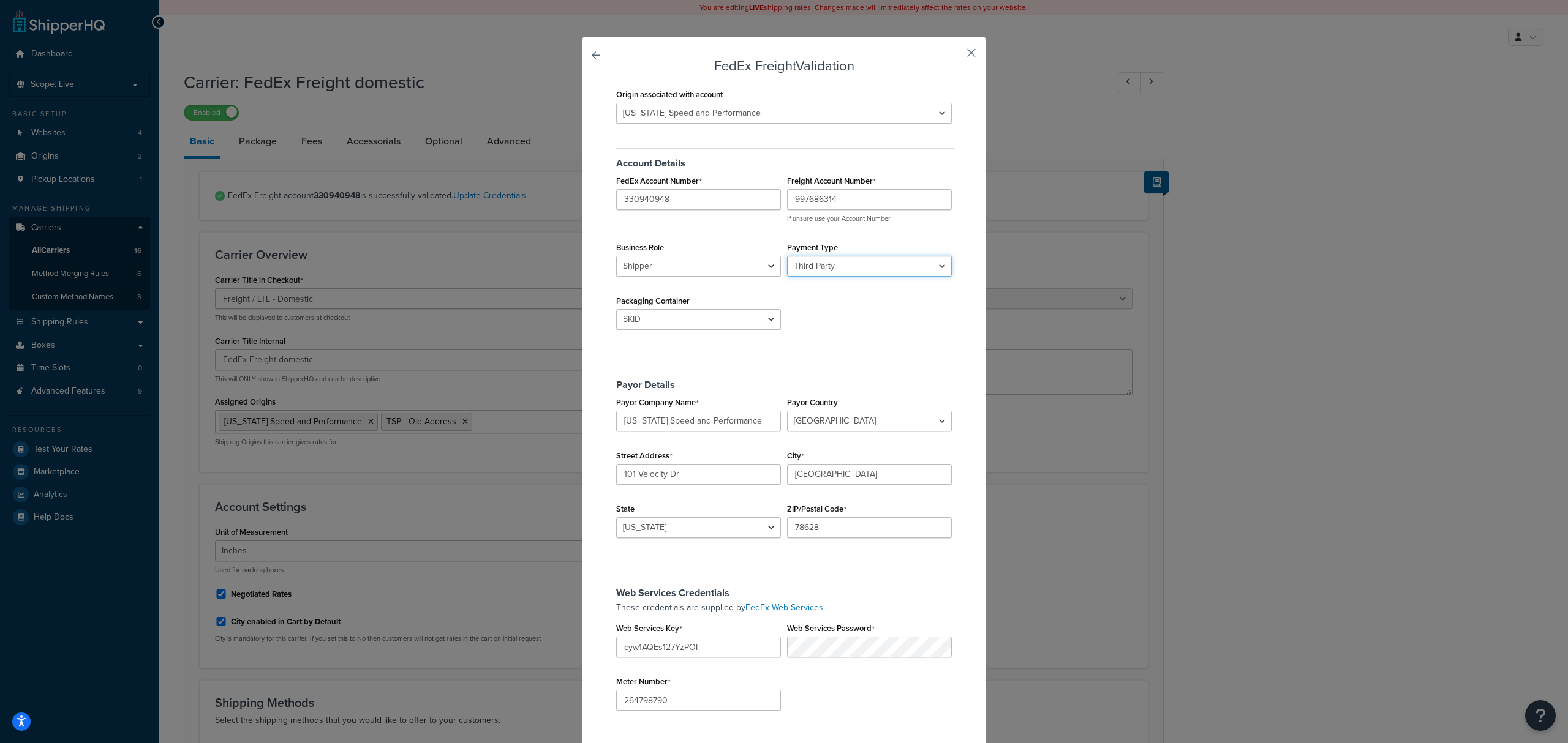
click at [788, 257] on select "Sender Third Party" at bounding box center [870, 266] width 165 height 21
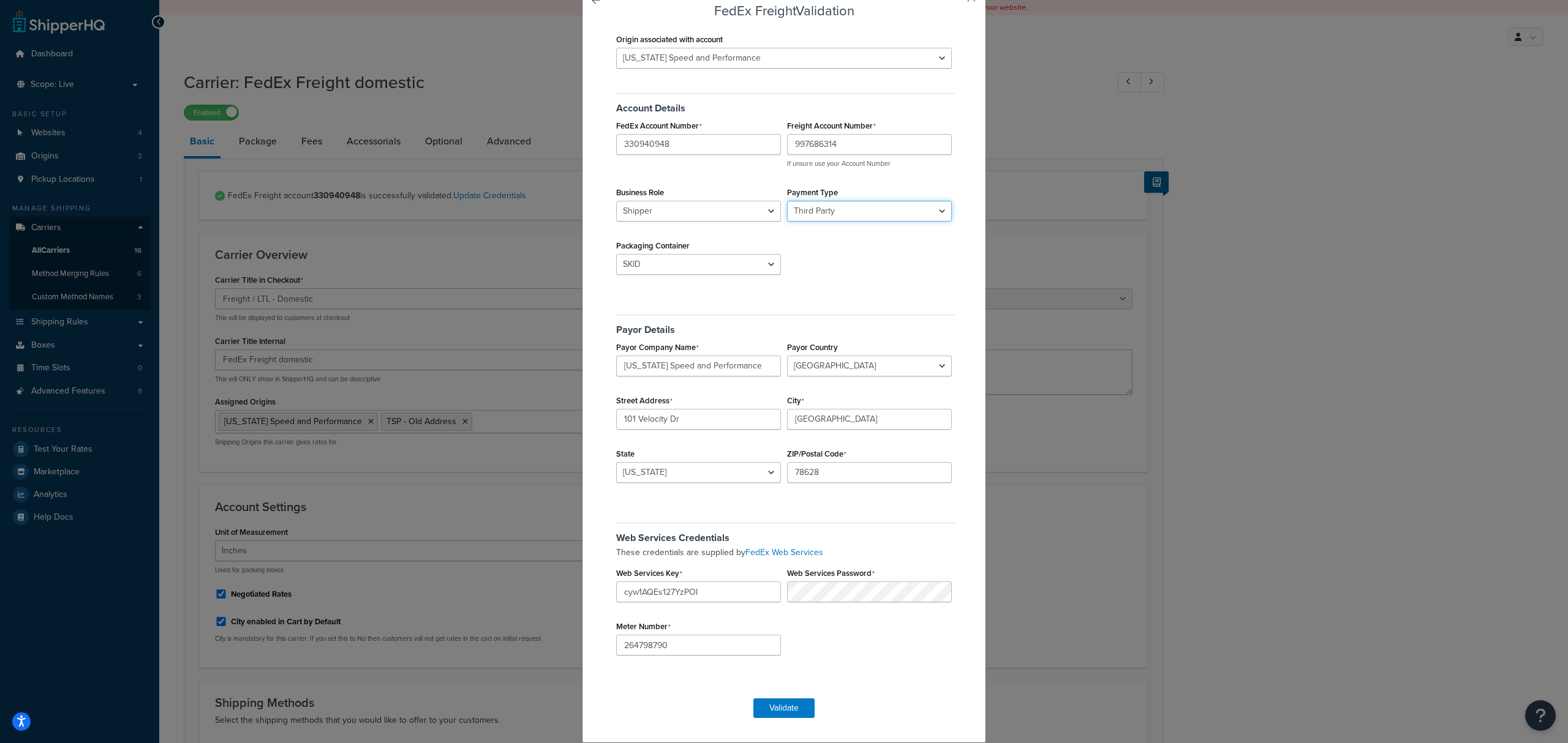
scroll to position [110, 0]
click at [517, 551] on div "FedEx Freight Validation Origin associated with account Texas Speed and Perform…" at bounding box center [784, 371] width 1568 height 743
click at [788, 712] on button "Validate" at bounding box center [784, 708] width 61 height 19
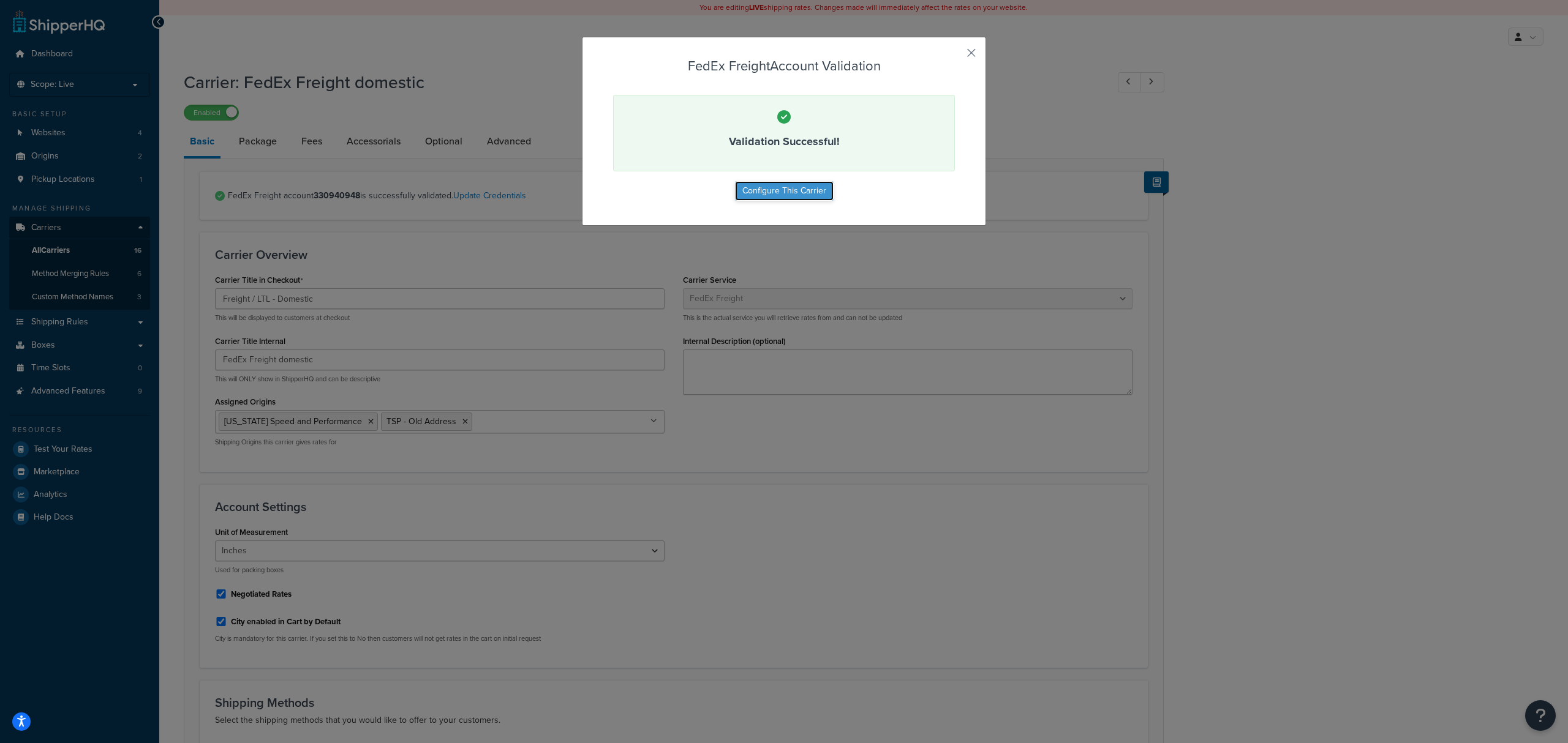
click at [790, 199] on button "Configure This Carrier" at bounding box center [784, 191] width 98 height 19
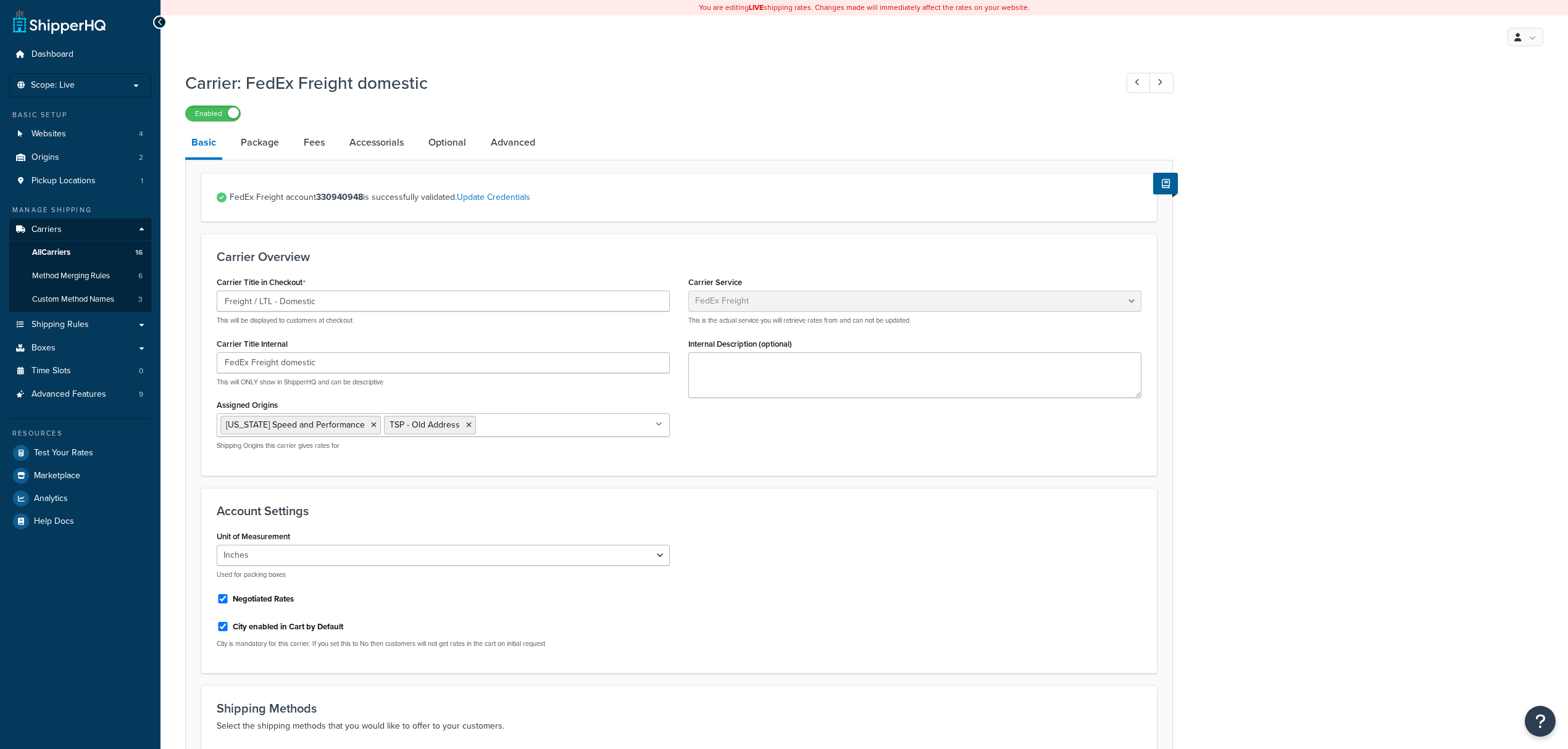
select select "fedExFreight"
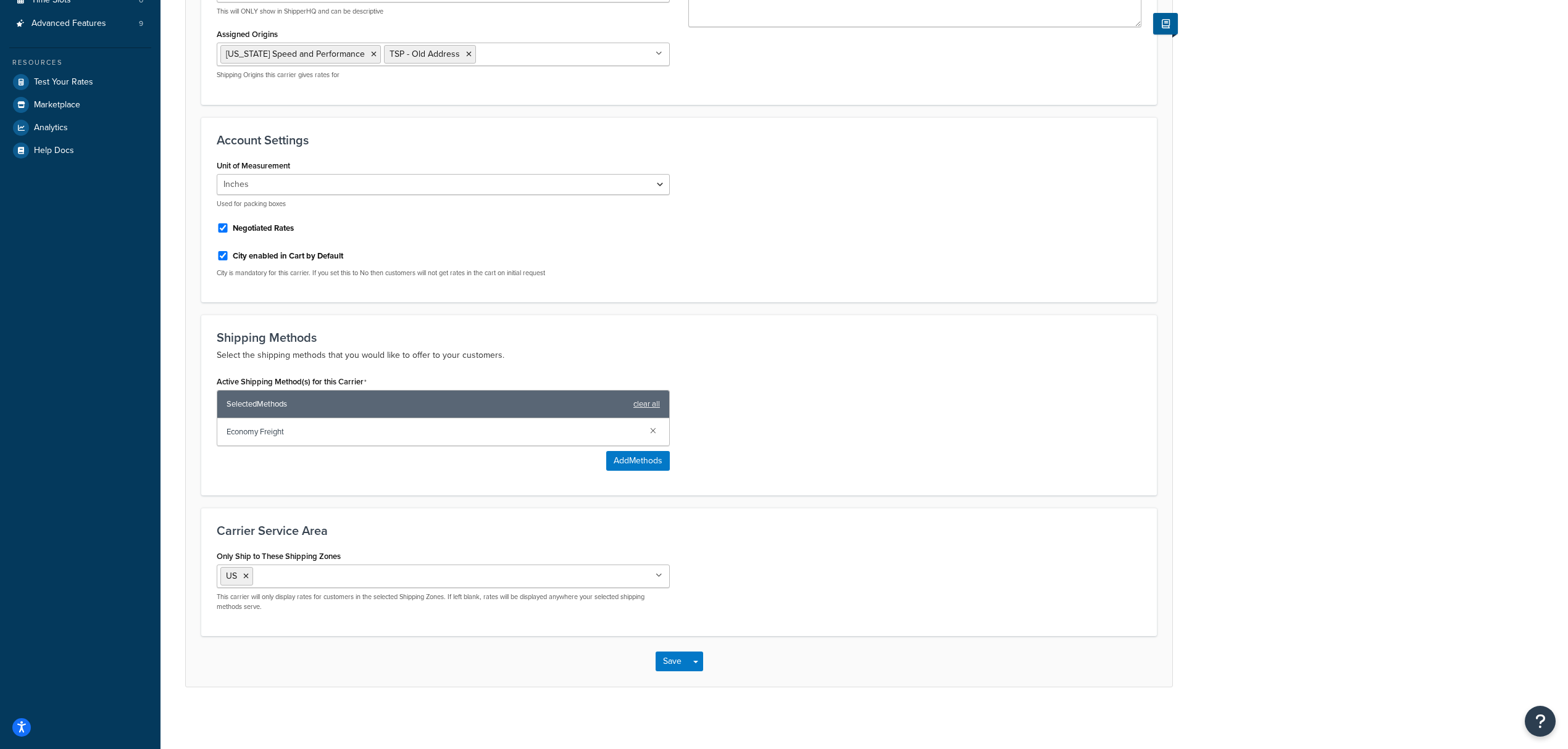
click at [1258, 303] on div "Carrier: FedEx Freight domestic Enabled Basic Package Fees Accessorials Optiona…" at bounding box center [864, 206] width 1407 height 1025
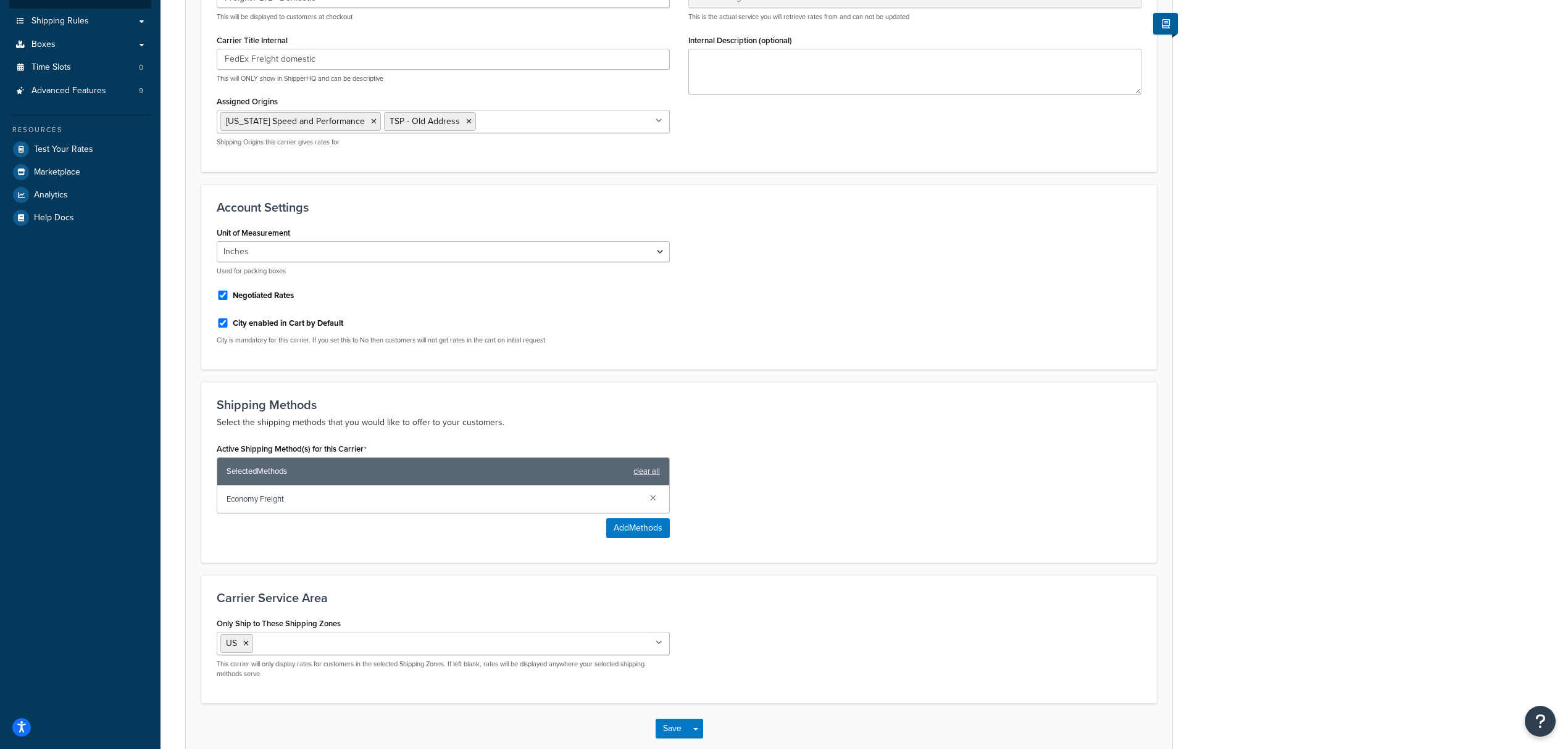
scroll to position [376, 0]
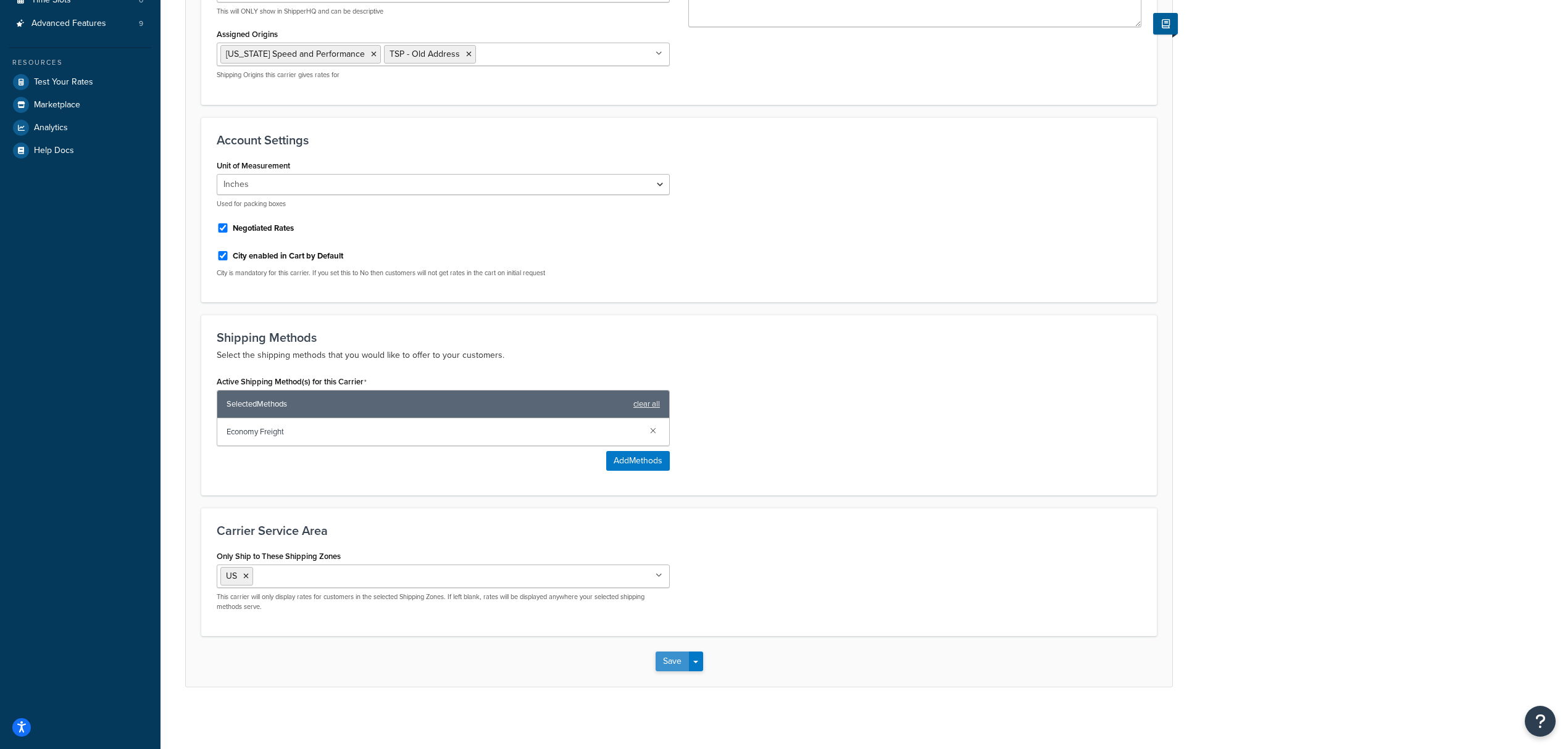
click at [666, 668] on button "Save" at bounding box center [672, 661] width 33 height 19
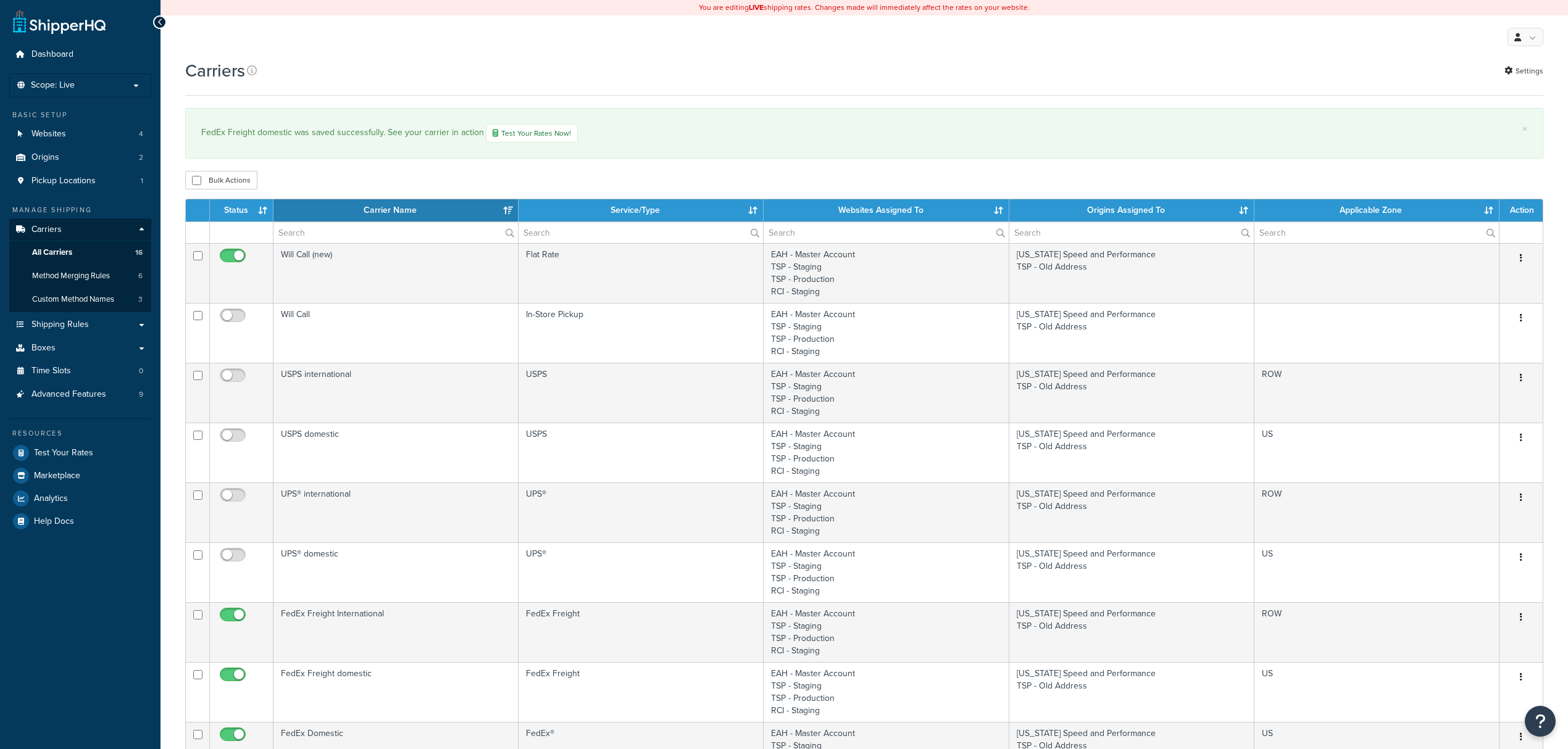
select select "15"
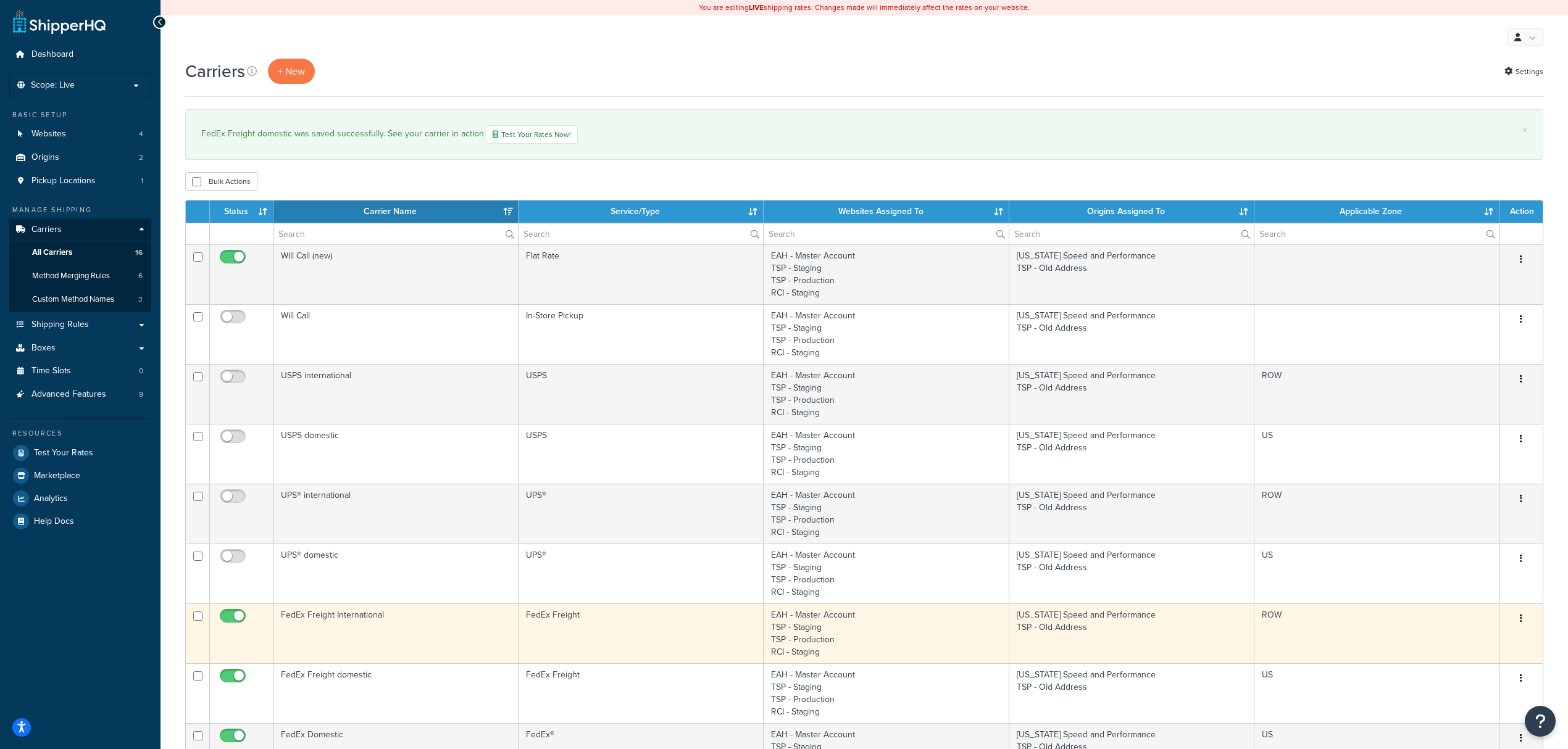
click at [453, 626] on td "FedEx Freight International" at bounding box center [396, 634] width 245 height 60
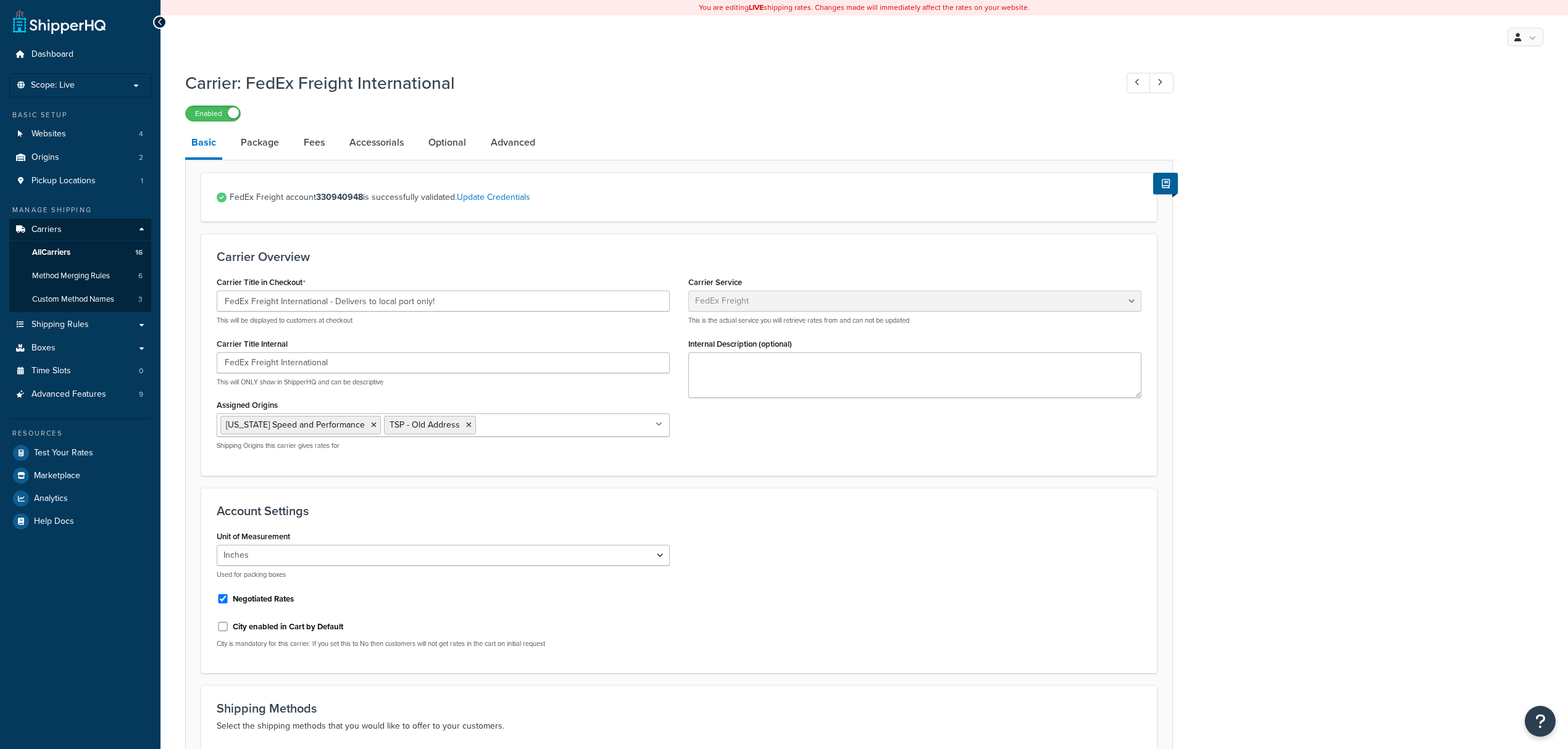
select select "fedExFreight"
click at [493, 205] on span "FedEx Freight account 330940948 is successfully validated. Update Credentials" at bounding box center [686, 197] width 912 height 17
click at [494, 195] on link "Update Credentials" at bounding box center [493, 197] width 74 height 13
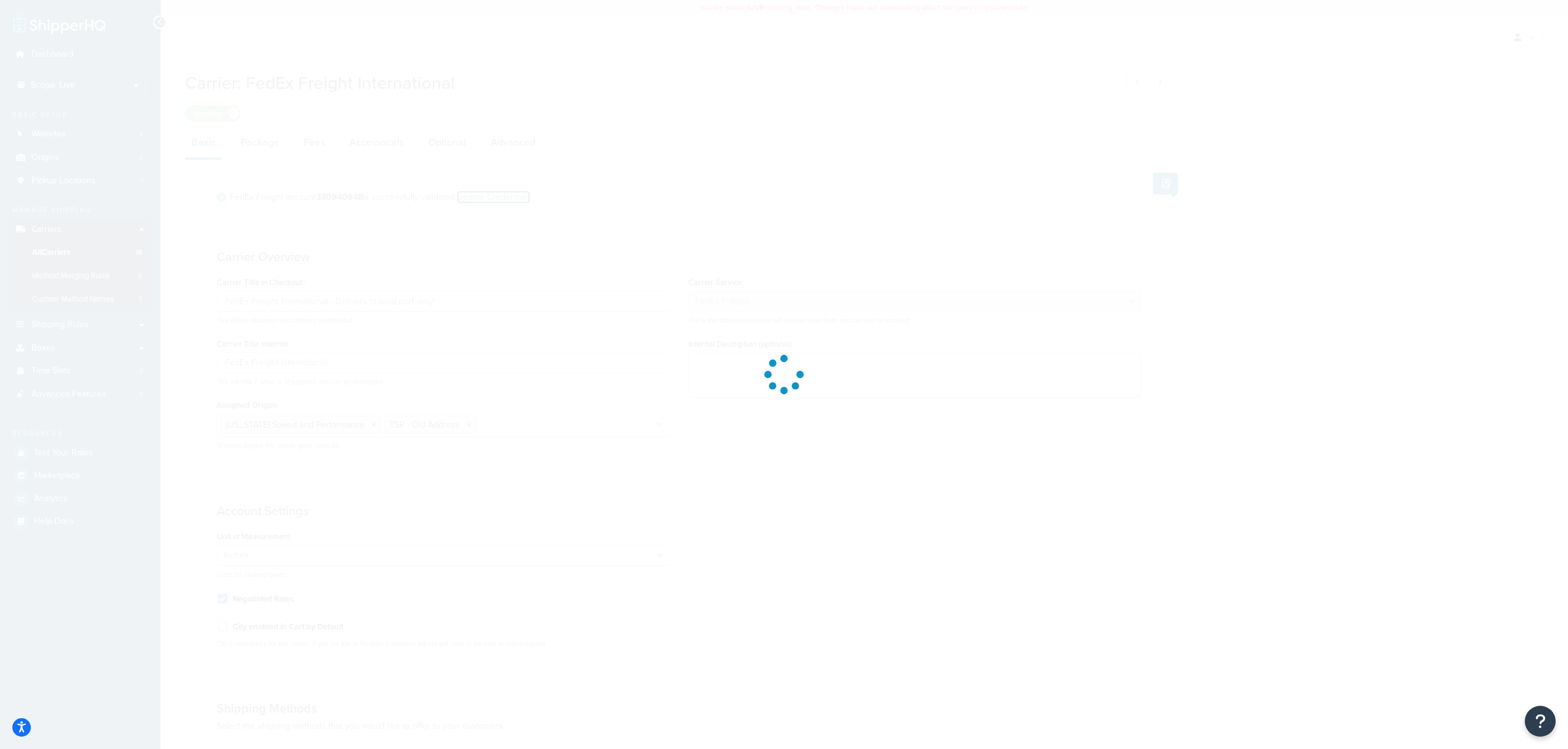
select select "SKID"
select select "US"
select select "[GEOGRAPHIC_DATA]"
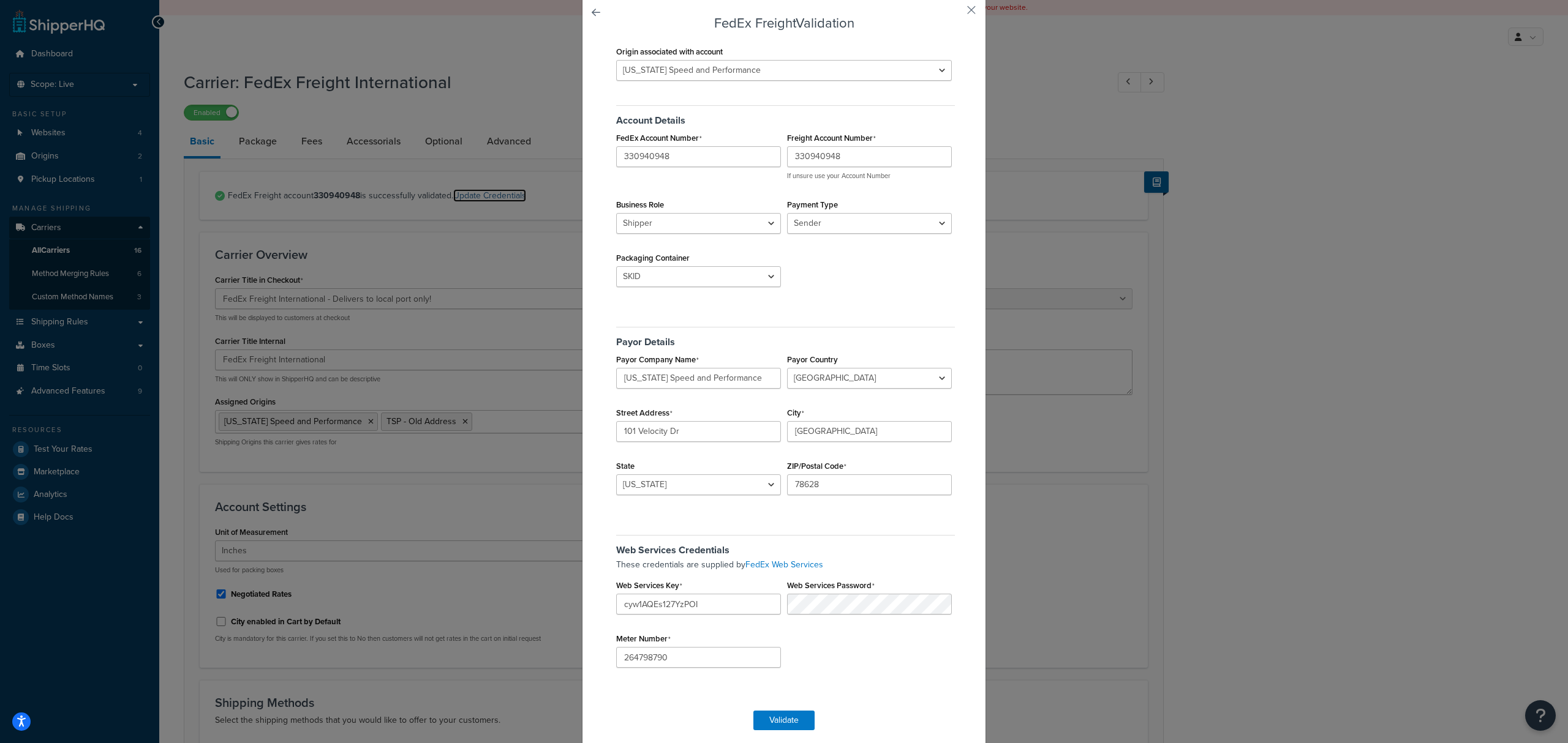
scroll to position [81, 0]
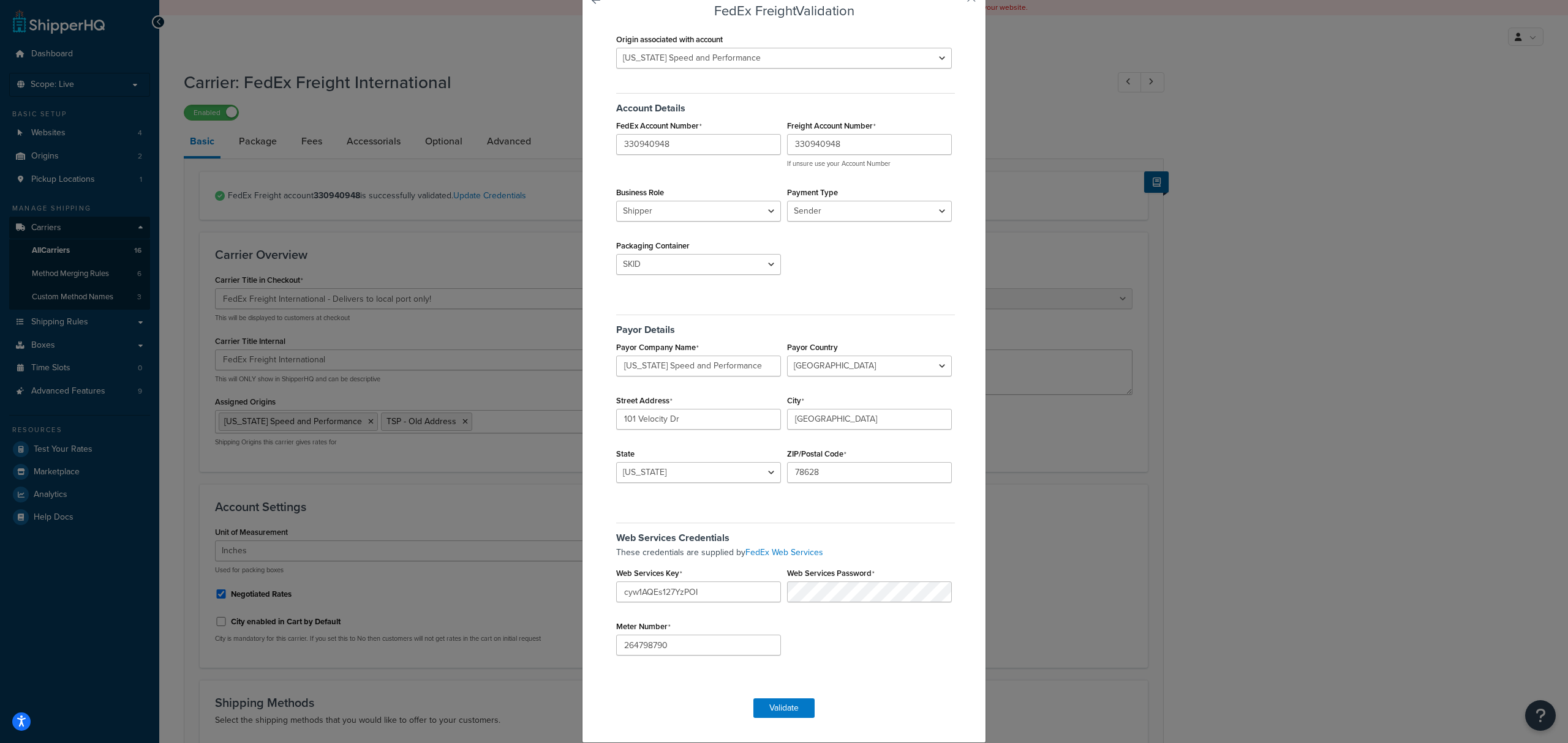
click at [890, 268] on div "Origin associated with account [US_STATE] Speed and Performance TSP - Old Addre…" at bounding box center [784, 358] width 341 height 656
click at [490, 538] on div "FedEx Freight Validation Origin associated with account [US_STATE] Speed and Pe…" at bounding box center [784, 371] width 1568 height 743
click at [463, 531] on div "FedEx Freight Validation Origin associated with account [US_STATE] Speed and Pe…" at bounding box center [784, 371] width 1568 height 743
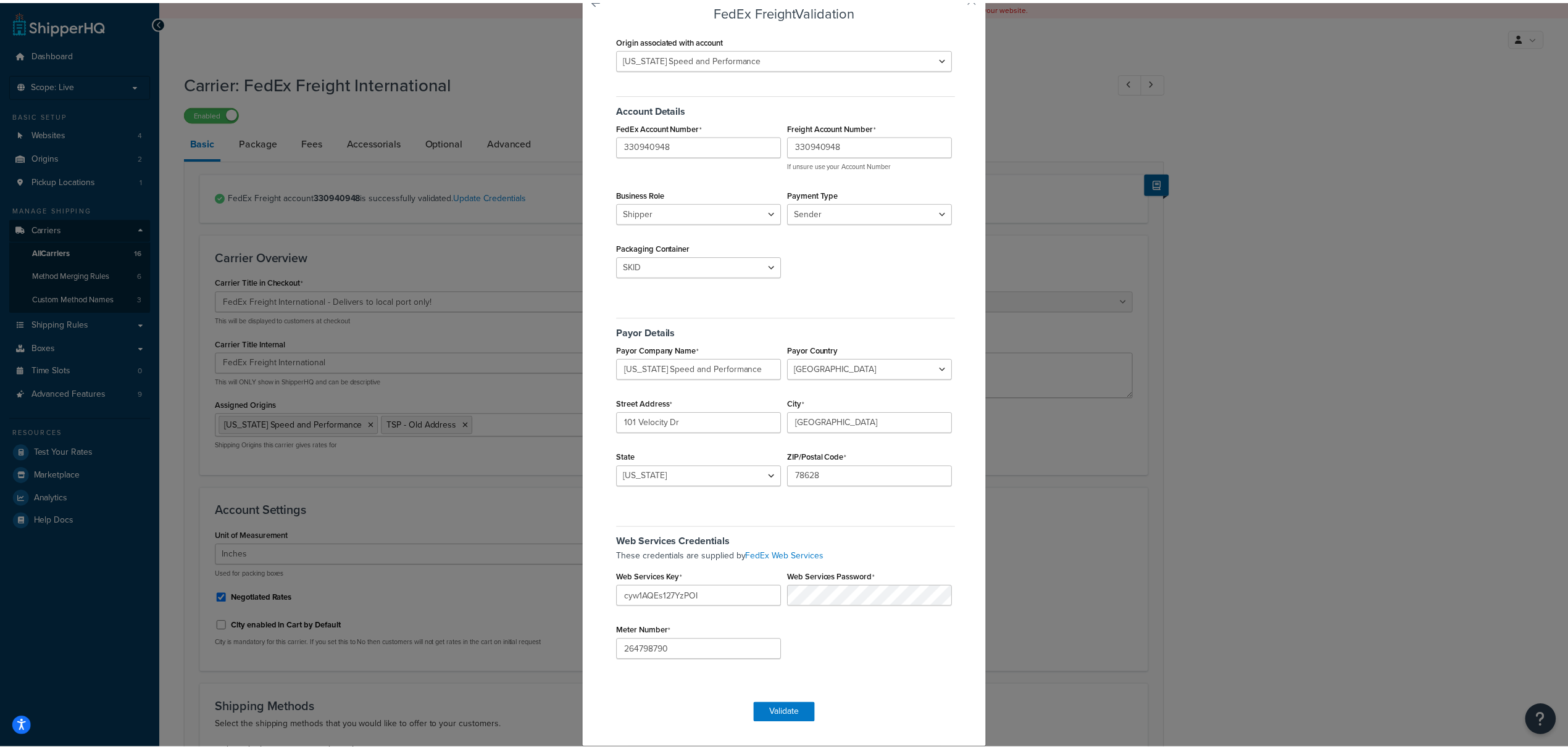
scroll to position [0, 0]
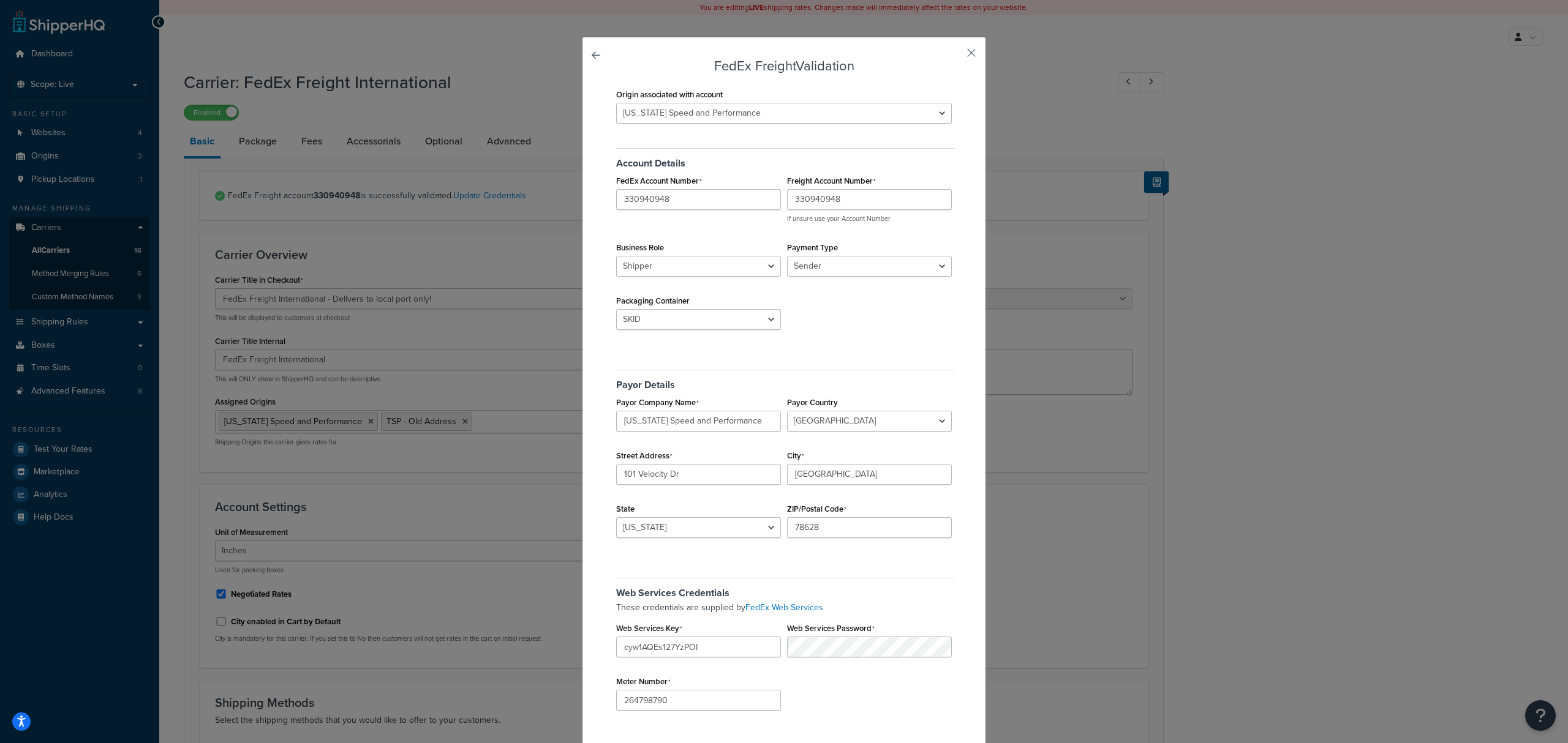
click at [45, 231] on div "FedEx Freight Validation Origin associated with account [US_STATE] Speed and Pe…" at bounding box center [784, 371] width 1568 height 743
click at [955, 56] on button "button" at bounding box center [954, 57] width 3 height 3
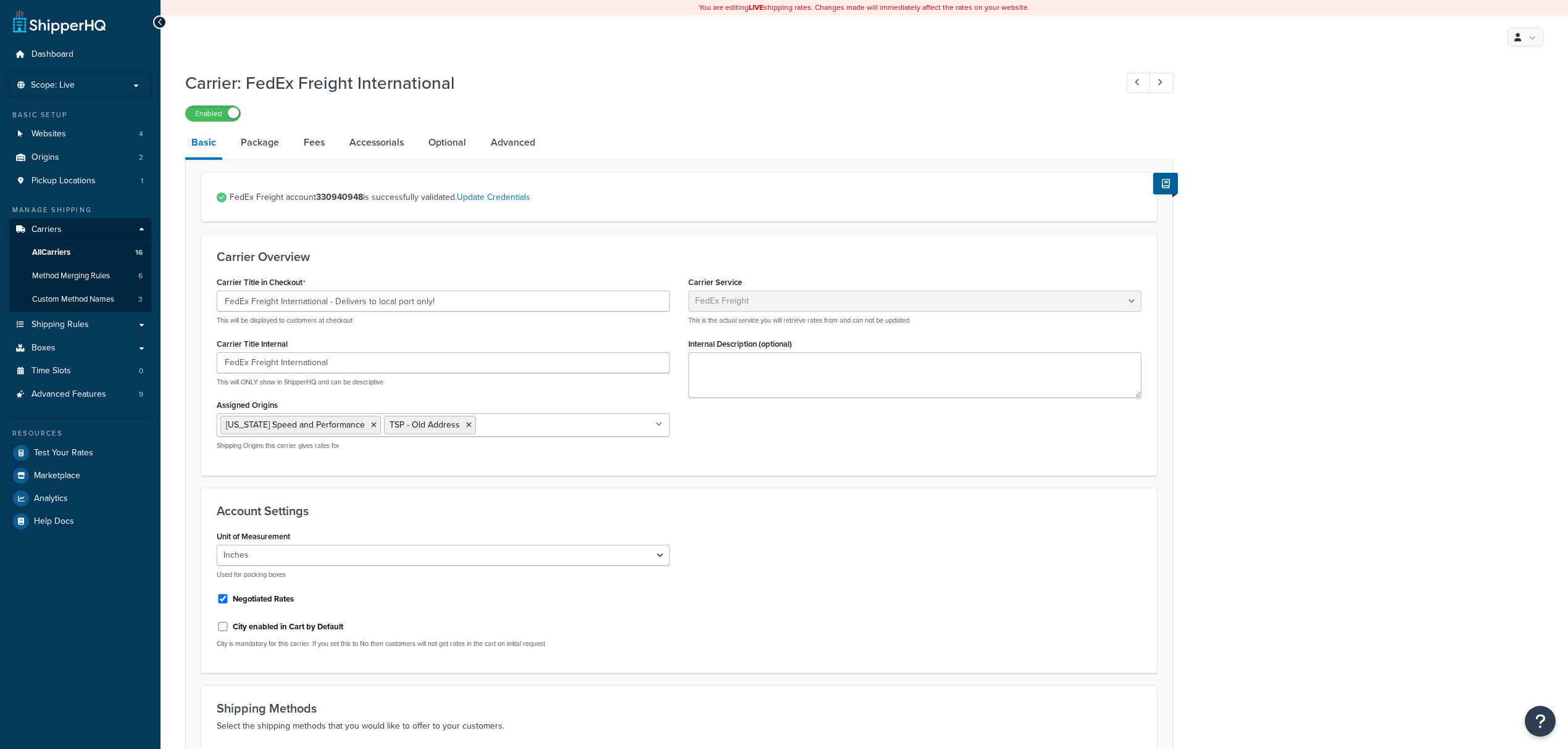
select select "fedExFreight"
click at [57, 257] on span "All Carriers" at bounding box center [51, 252] width 38 height 11
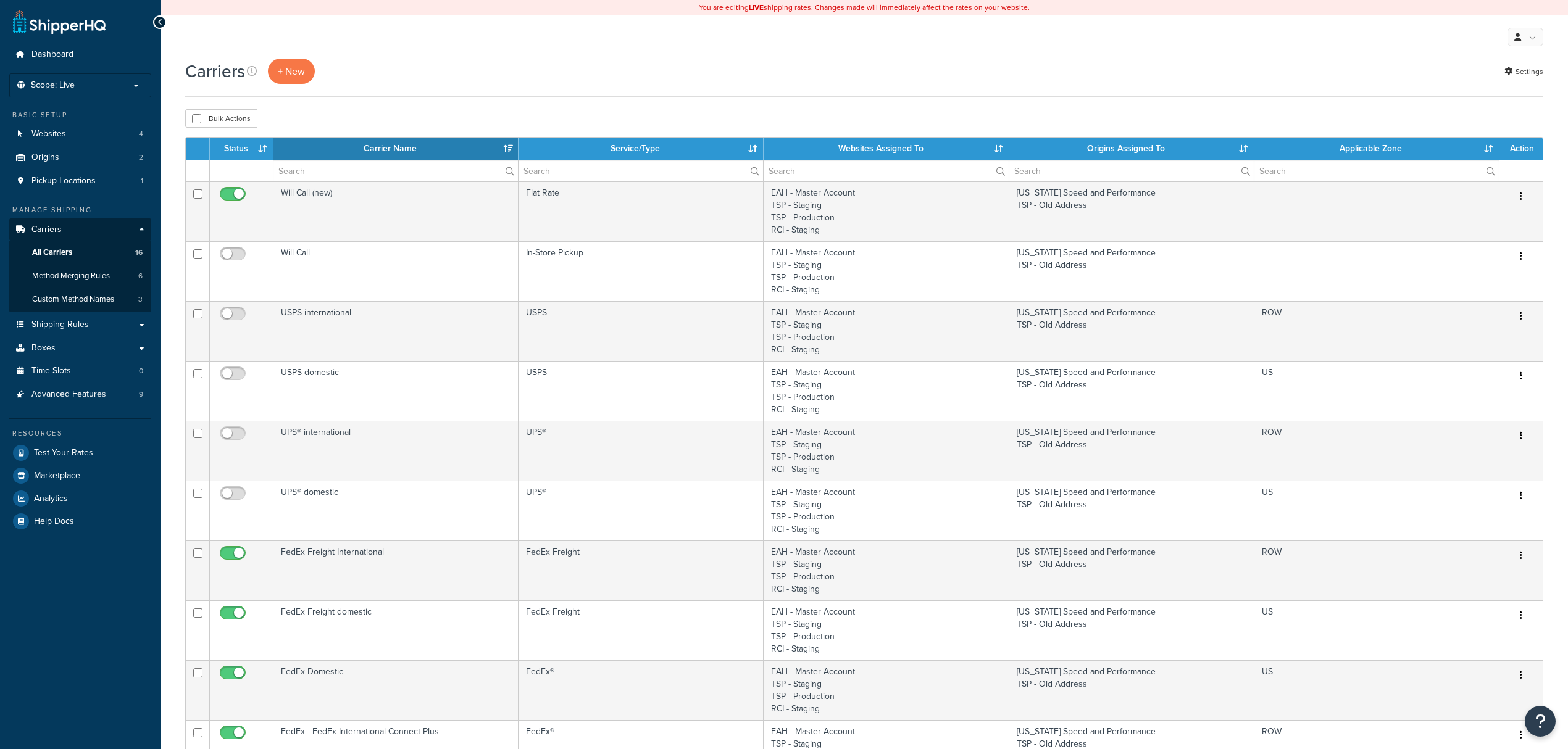
select select "15"
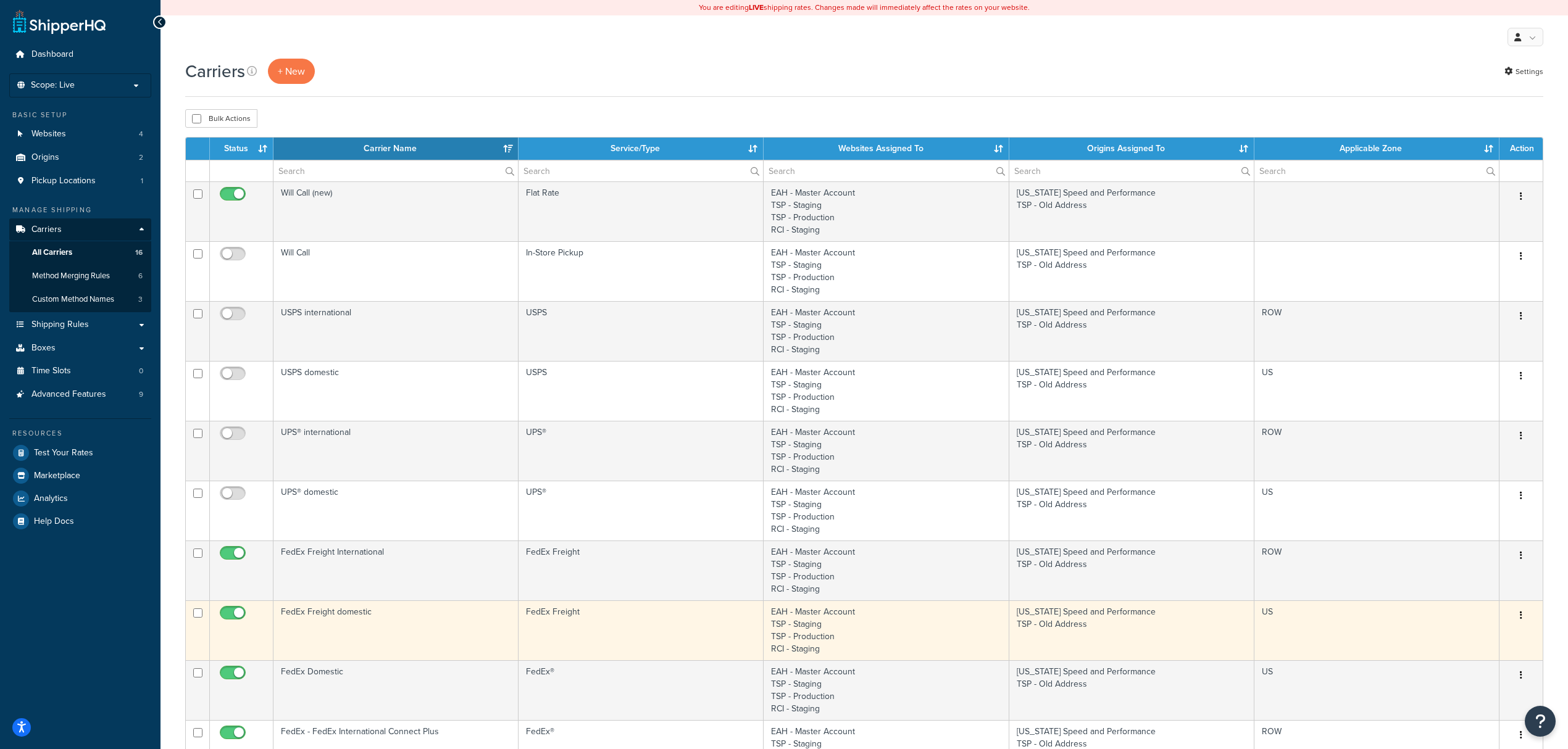
click at [364, 630] on td "FedEx Freight domestic" at bounding box center [396, 631] width 245 height 60
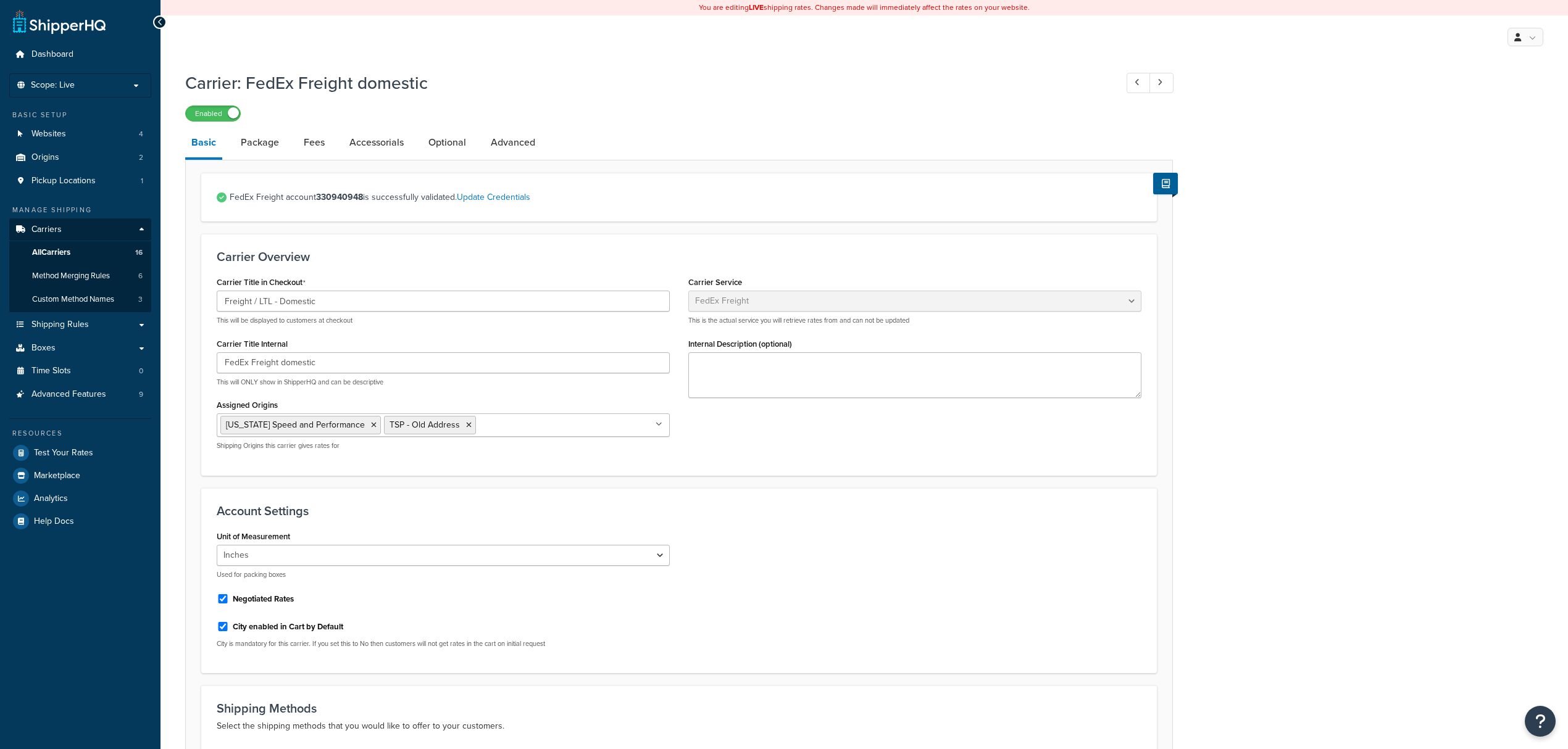
select select "fedExFreight"
click at [494, 430] on input "Assigned Origins" at bounding box center [533, 424] width 110 height 14
click at [493, 426] on input "Assigned Origins" at bounding box center [533, 424] width 110 height 14
click at [855, 484] on form "FedEx Freight account 330940948 is successfully validated. Update Credentials C…" at bounding box center [679, 615] width 987 height 885
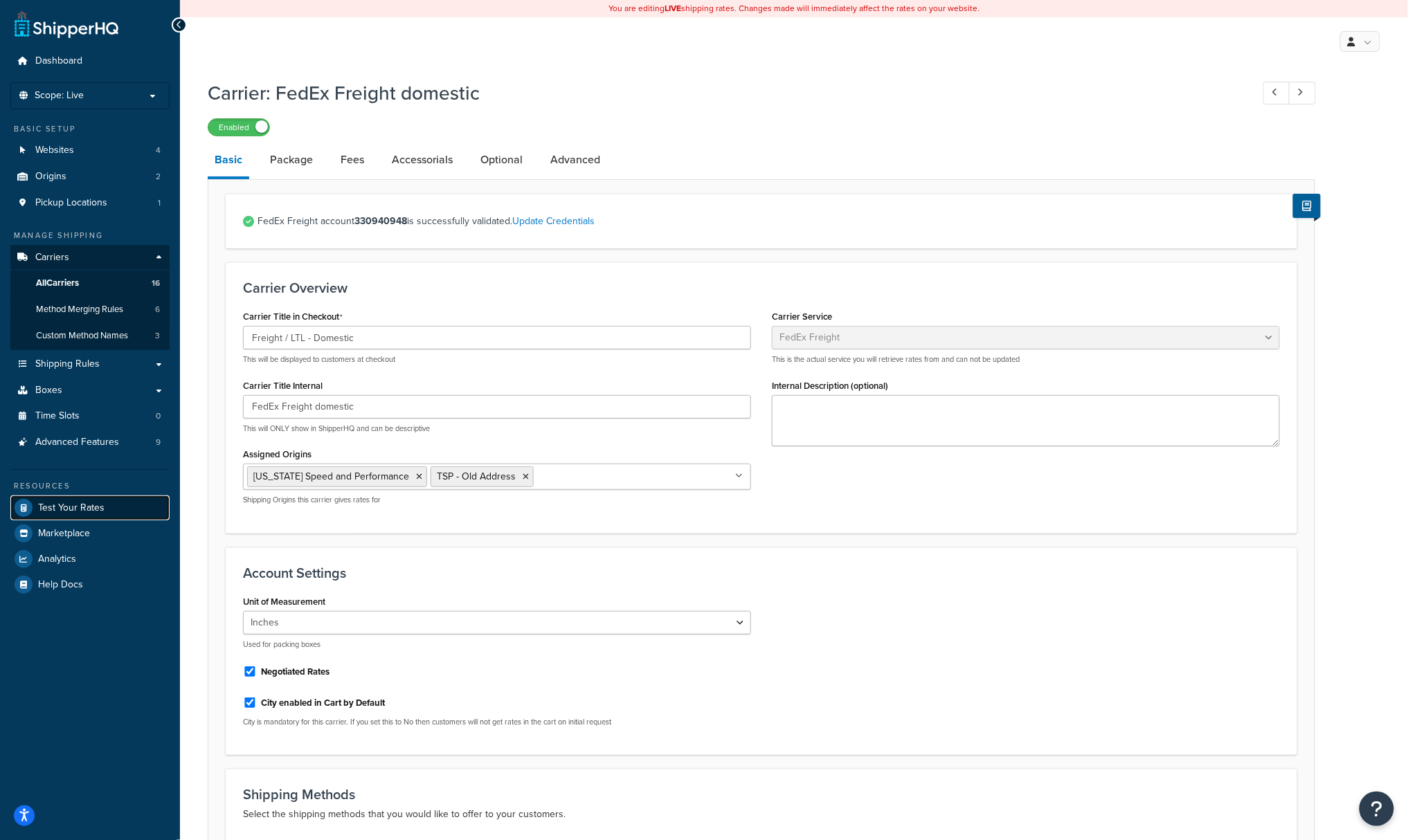
click at [61, 515] on link "Test Your Rates" at bounding box center [89, 508] width 159 height 25
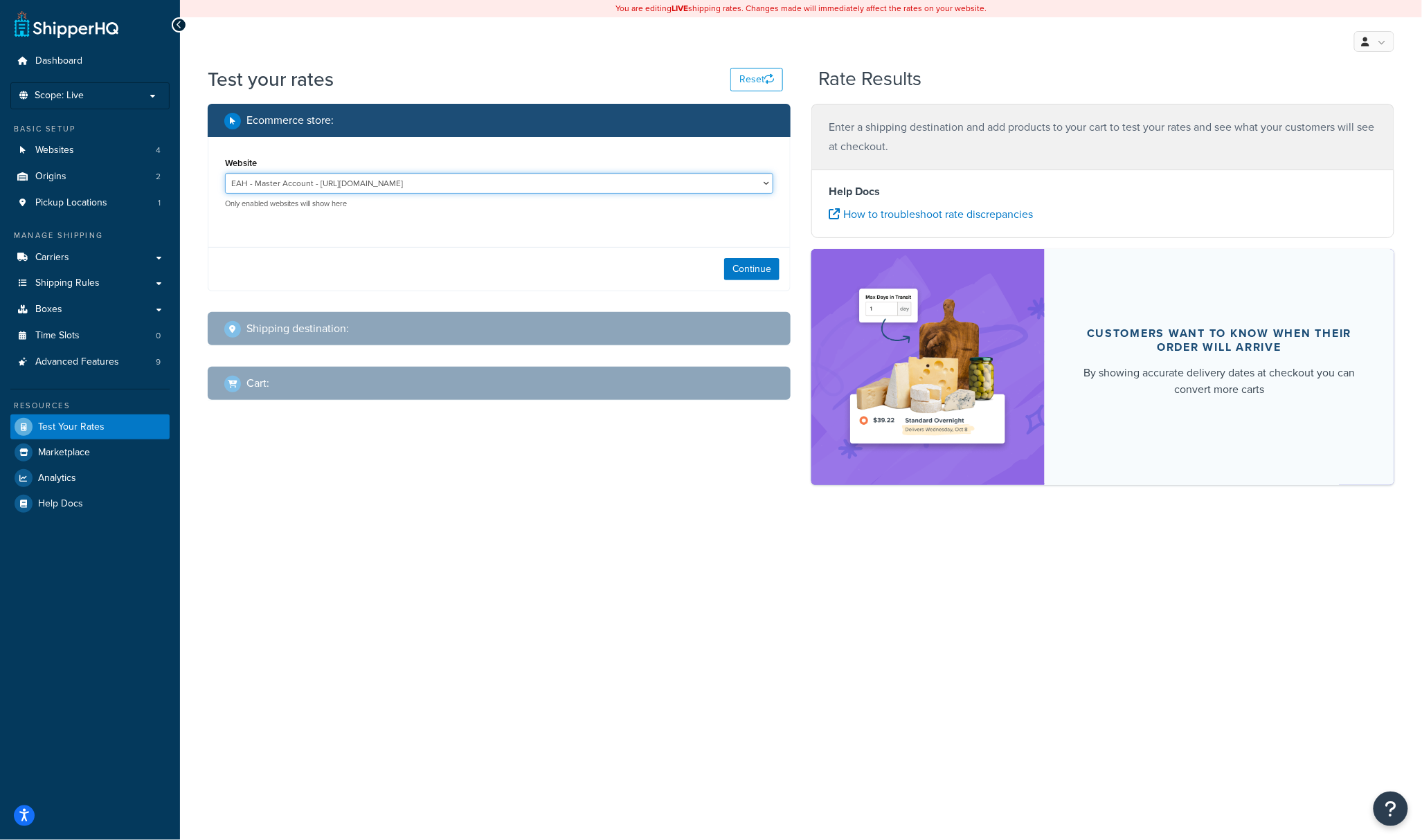
click at [467, 187] on select "EAH - Master Account - [URL][DOMAIN_NAME] RCI - Staging - [URL][DOMAIN_NAME][US…" at bounding box center [499, 183] width 548 height 21
select select "bd4750d74578c5f06571c96295b2fae1"
click at [225, 173] on select "EAH - Master Account - [URL][DOMAIN_NAME] RCI - Staging - [URL][DOMAIN_NAME][US…" at bounding box center [499, 183] width 548 height 21
click at [748, 270] on button "Continue" at bounding box center [752, 269] width 56 height 22
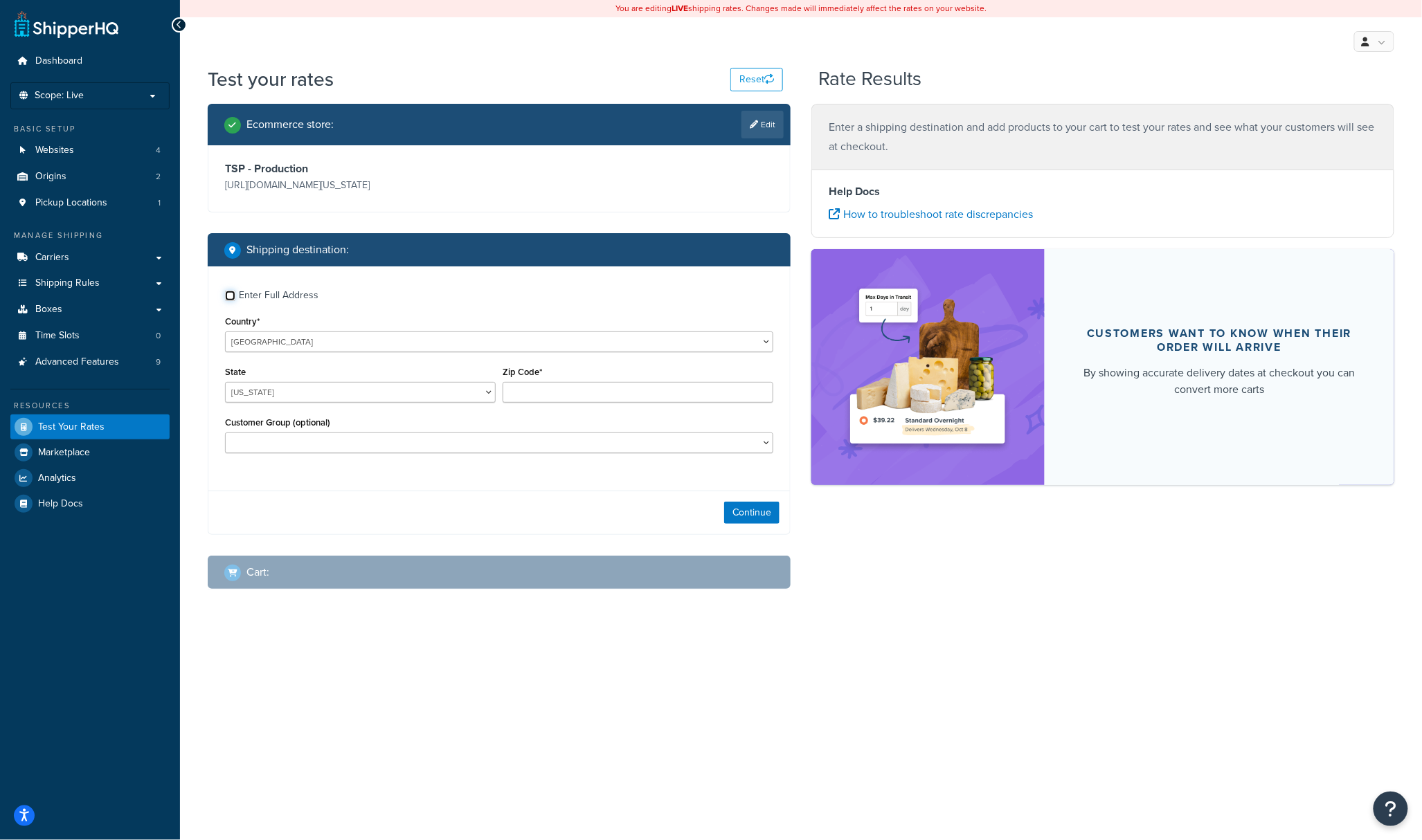
click at [233, 300] on input "Enter Full Address" at bounding box center [229, 295] width 10 height 10
checkbox input "true"
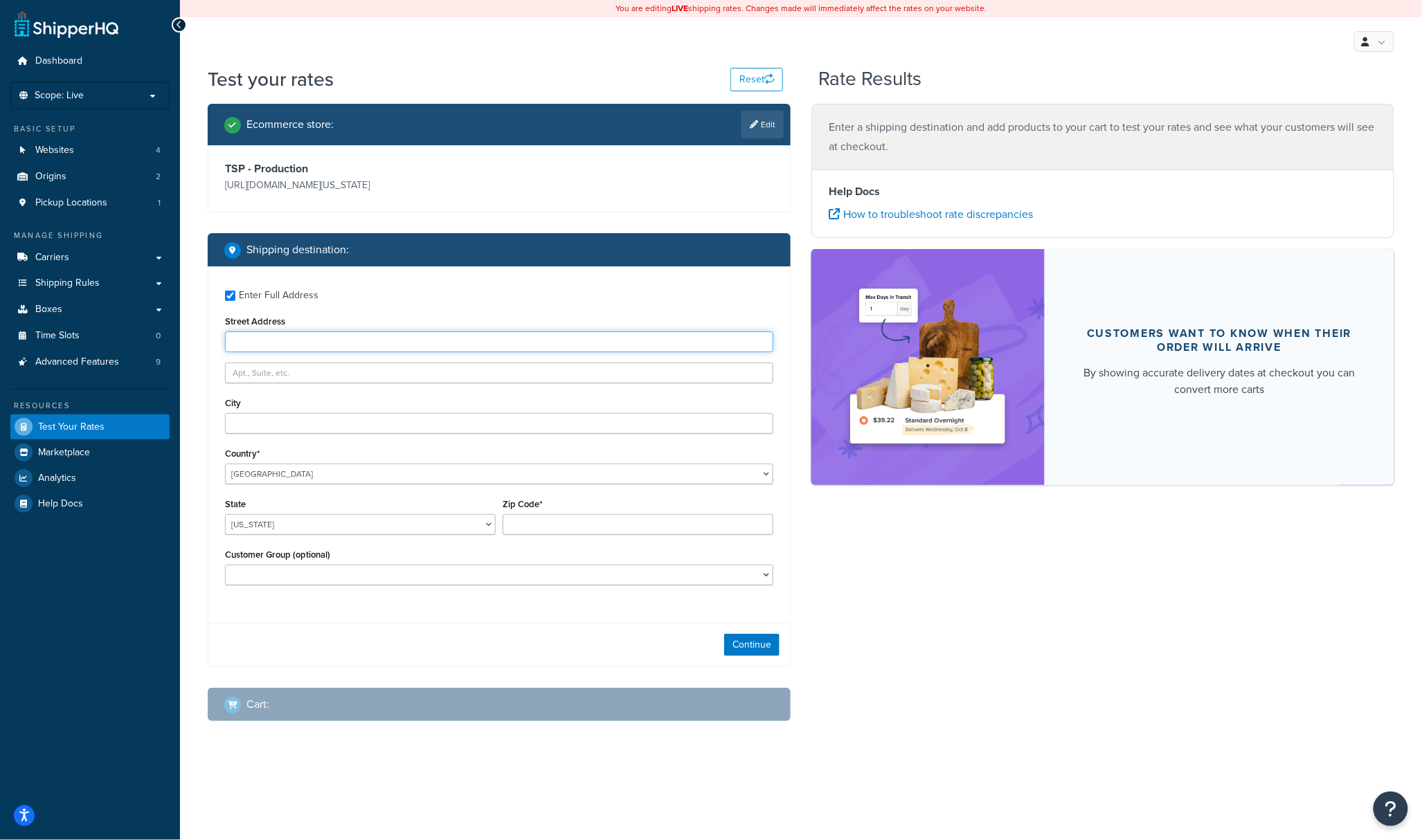
click at [311, 334] on input "Street Address" at bounding box center [499, 341] width 548 height 21
click at [290, 340] on input "1099" at bounding box center [499, 341] width 548 height 21
click at [266, 348] on input "1099 Purpole Sage" at bounding box center [499, 341] width 548 height 21
click at [279, 340] on input "1099 Purpole Sage" at bounding box center [499, 341] width 548 height 21
type input "1099 Purple Sage"
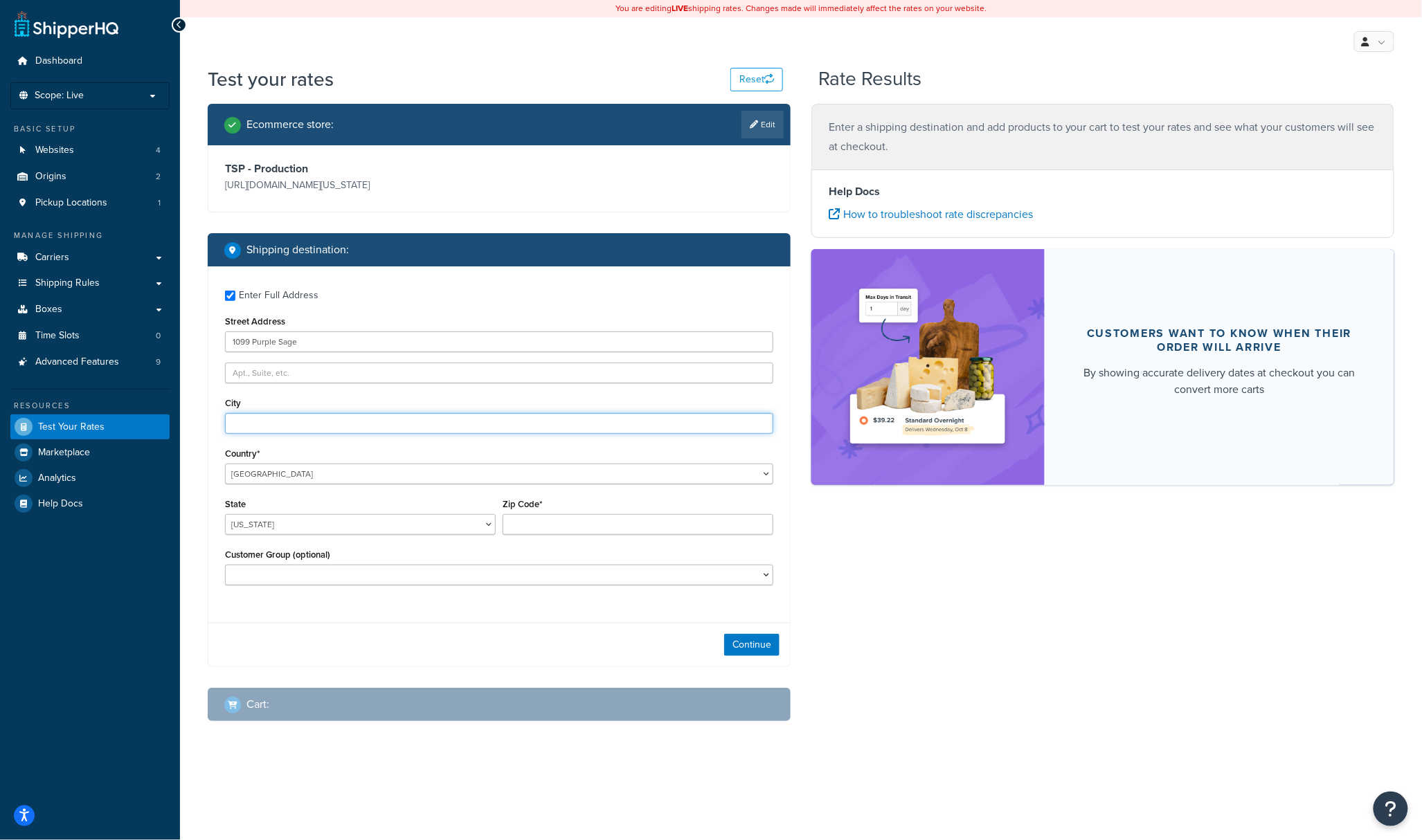
click at [348, 421] on input "City" at bounding box center [499, 423] width 548 height 21
type input "[GEOGRAPHIC_DATA]"
click at [279, 536] on div "State [US_STATE] [US_STATE] [US_STATE] [US_STATE] [US_STATE] Armed Forces Ameri…" at bounding box center [360, 521] width 278 height 51
click at [282, 528] on select "[US_STATE] [US_STATE] [US_STATE] [US_STATE] [US_STATE] Armed Forces Americas Ar…" at bounding box center [360, 524] width 270 height 21
select select "[GEOGRAPHIC_DATA]"
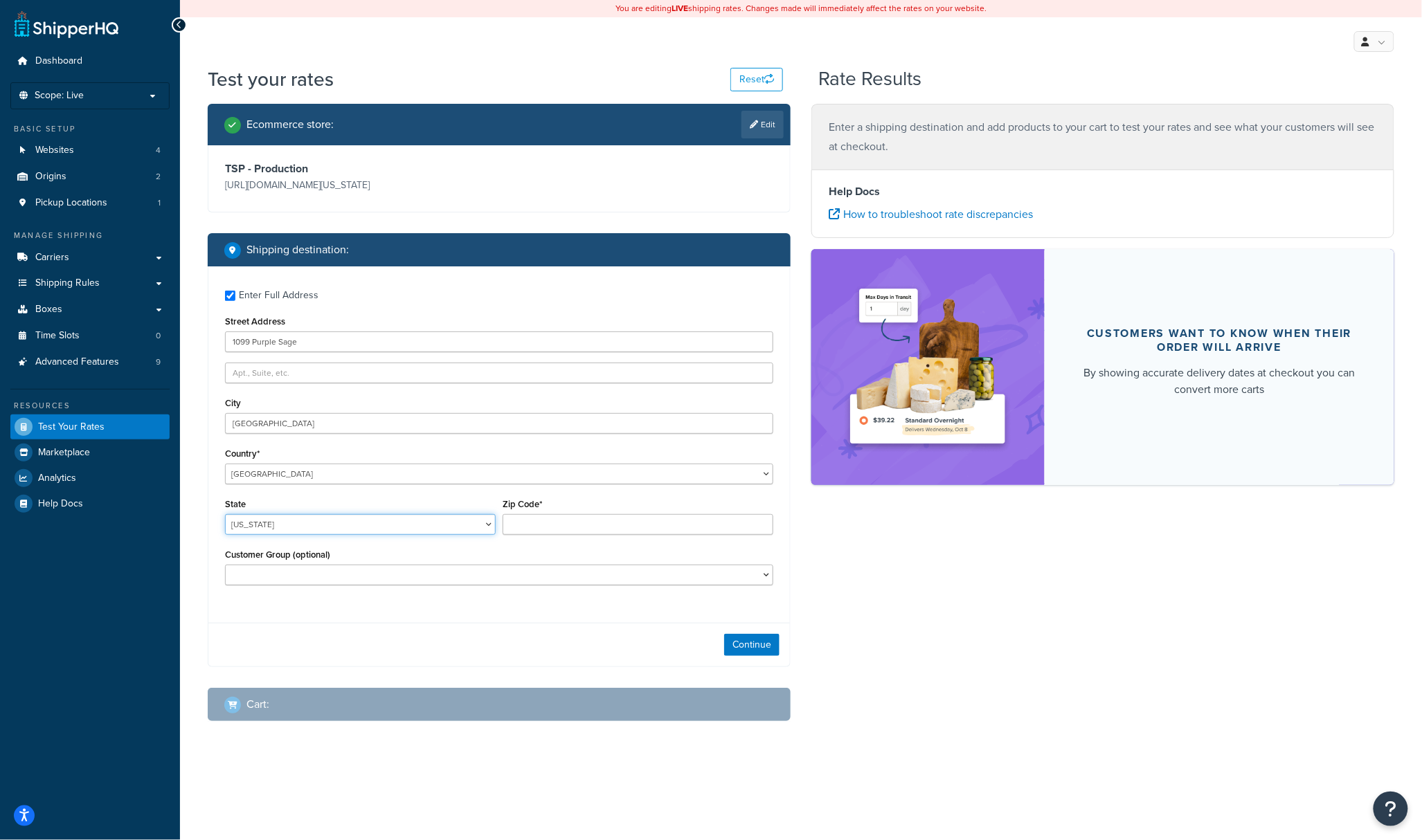
click at [225, 515] on select "[US_STATE] [US_STATE] [US_STATE] [US_STATE] [US_STATE] Armed Forces Americas Ar…" at bounding box center [360, 524] width 270 height 21
click at [566, 532] on input "Zip Code*" at bounding box center [637, 524] width 270 height 21
type input "78133"
click at [918, 558] on div "Ecommerce store : Edit TSP - Production [URL][DOMAIN_NAME][US_STATE] Shipping d…" at bounding box center [801, 423] width 1208 height 639
click at [757, 653] on button "Continue" at bounding box center [752, 645] width 56 height 22
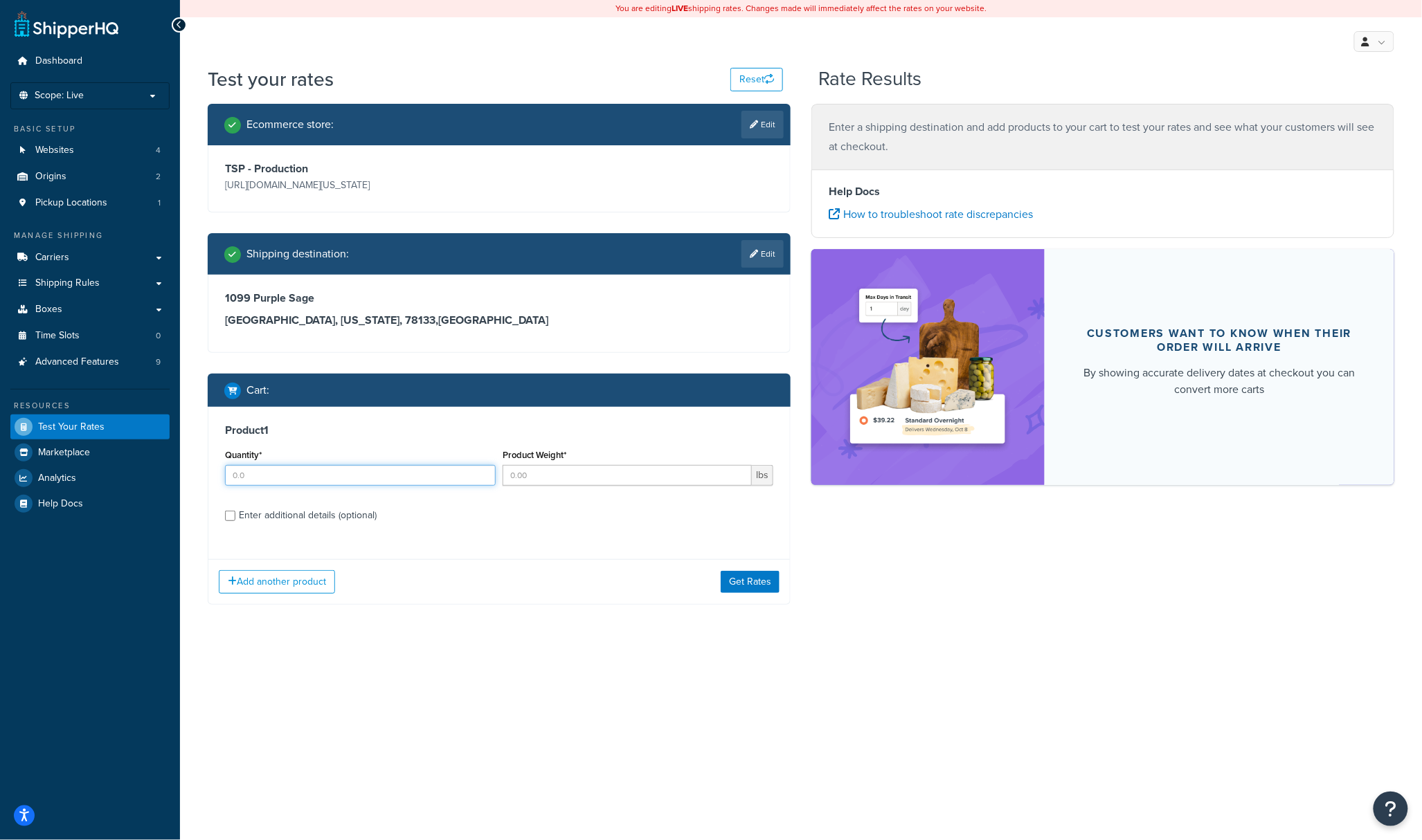
click at [241, 485] on input "Quantity*" at bounding box center [360, 475] width 270 height 21
type input "1"
type input "435"
click at [239, 522] on div "Enter additional details (optional)" at bounding box center [307, 515] width 137 height 19
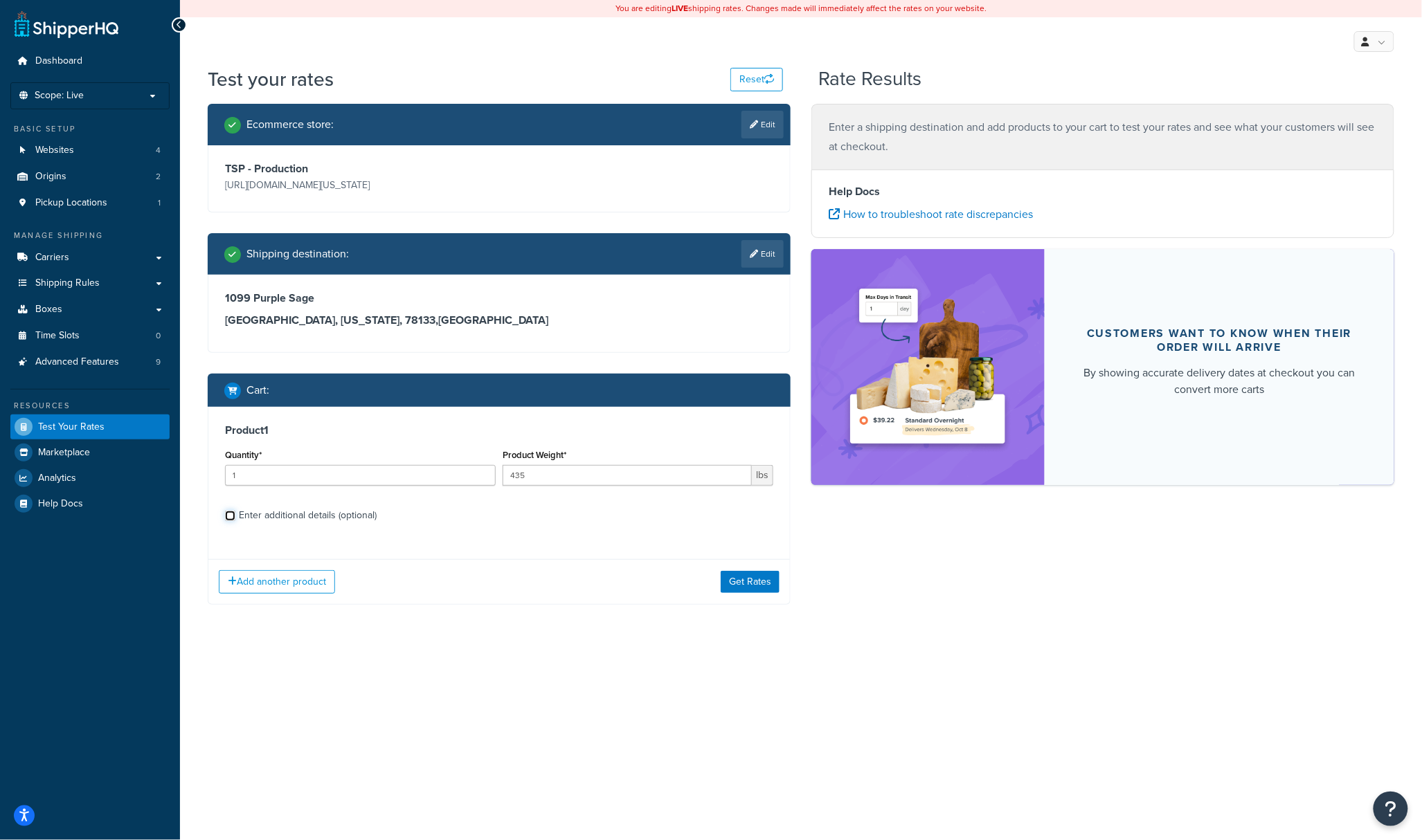
click at [236, 521] on input "Enter additional details (optional)" at bounding box center [229, 515] width 10 height 10
checkbox input "true"
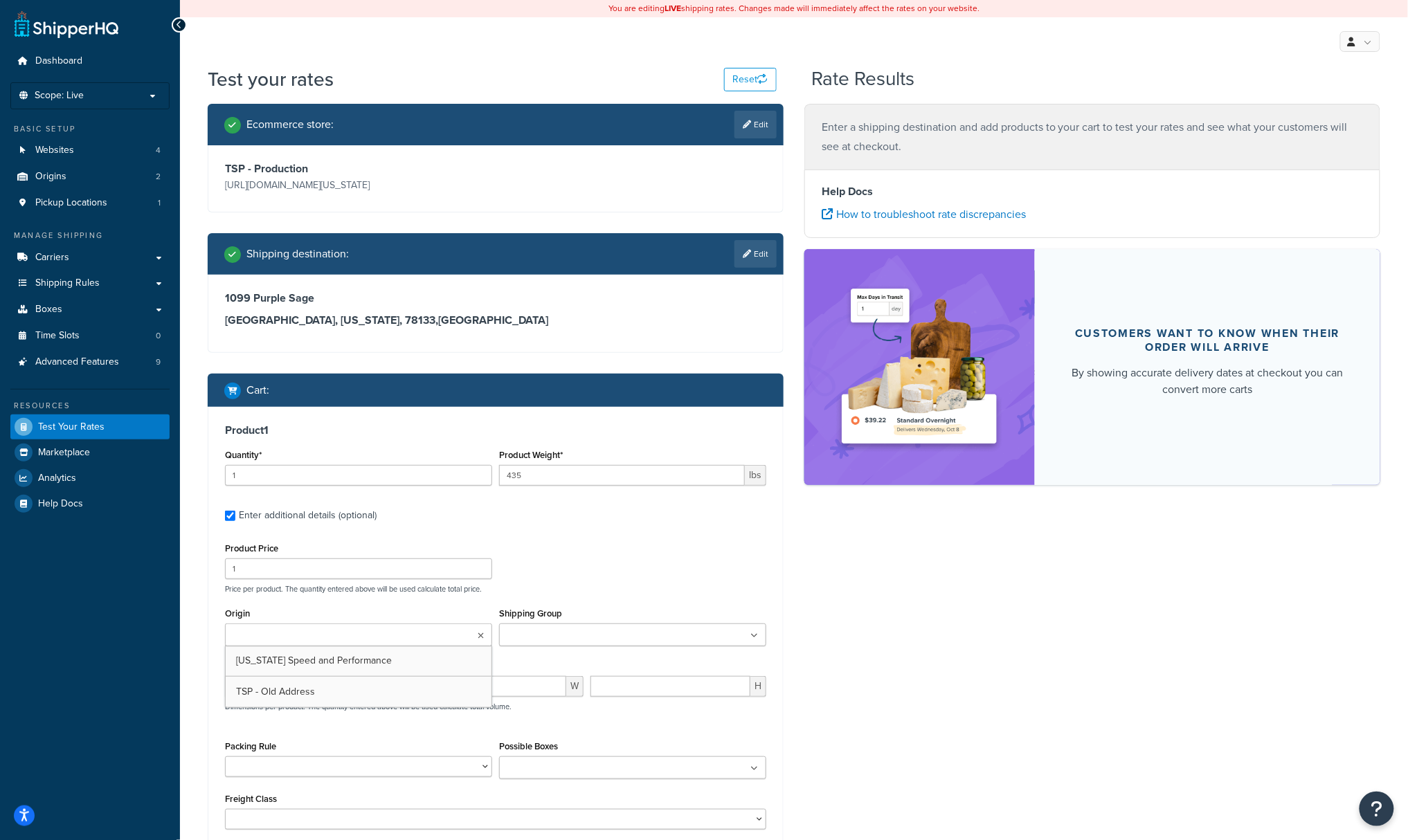
click at [295, 629] on ul at bounding box center [359, 634] width 268 height 23
click at [543, 582] on div "Product Price 1 Price per product. The quantity entered above will be used calc…" at bounding box center [495, 567] width 548 height 55
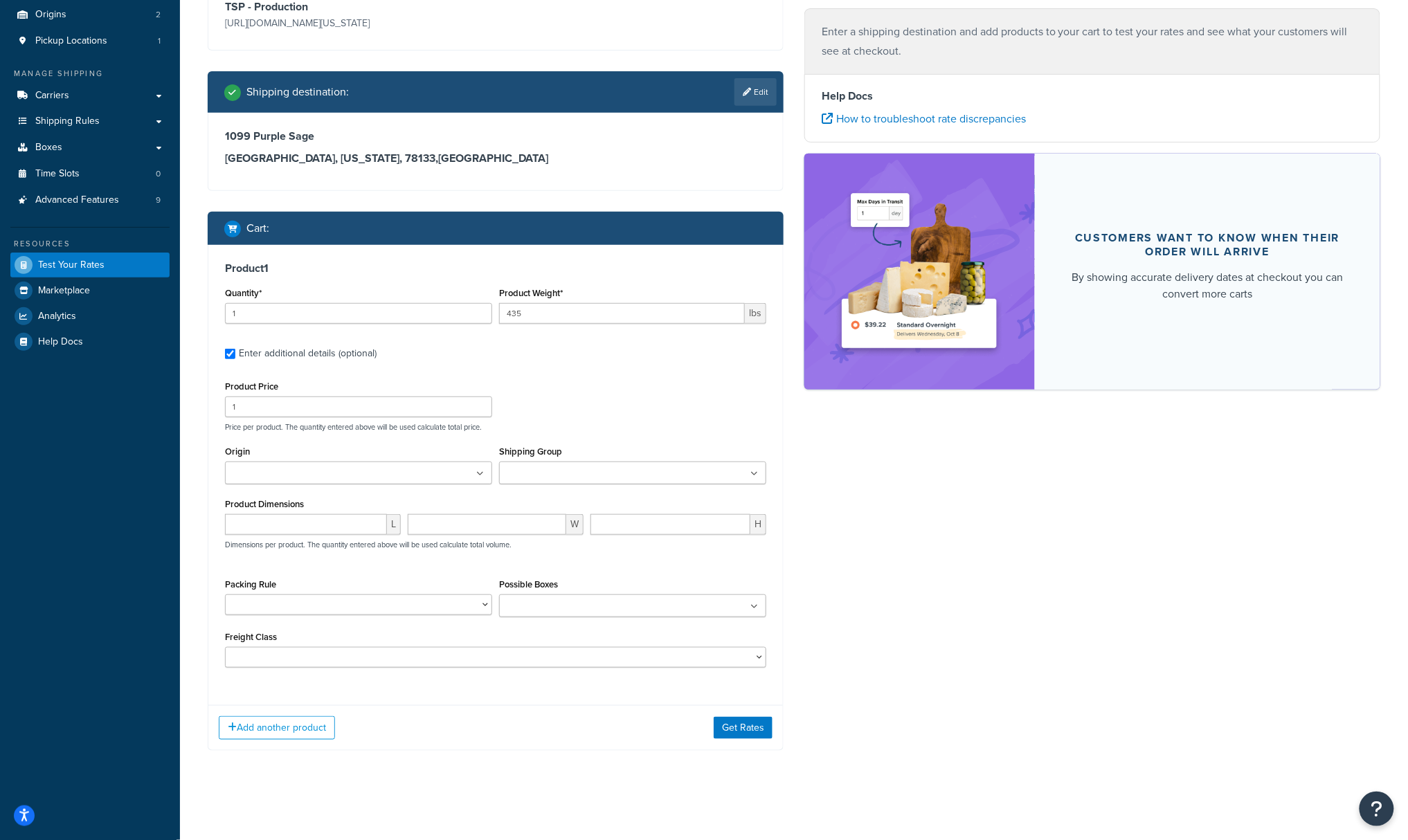
scroll to position [165, 0]
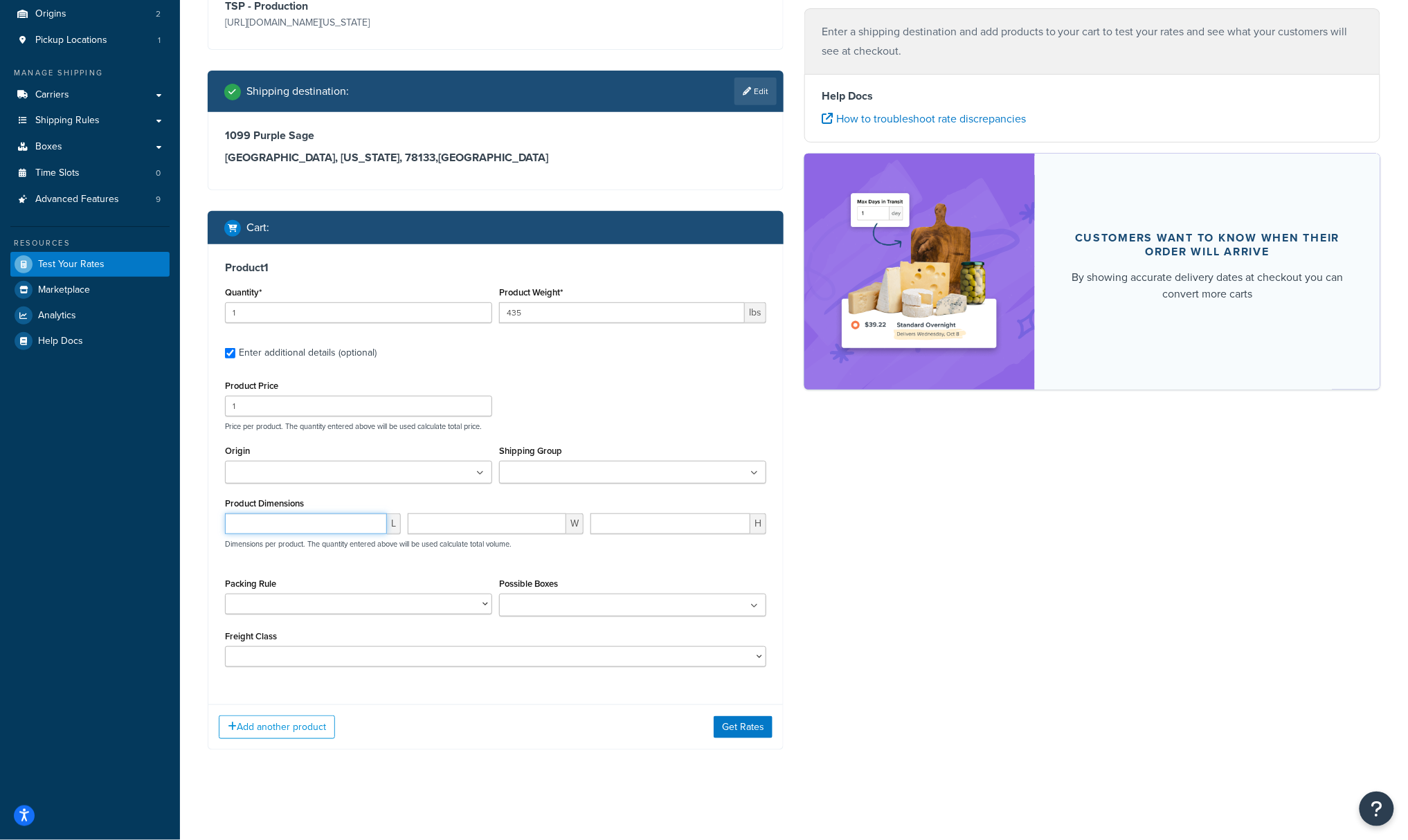
click at [249, 524] on input "number" at bounding box center [306, 523] width 162 height 21
type input "1"
drag, startPoint x: 289, startPoint y: 531, endPoint x: 153, endPoint y: 528, distance: 136.0
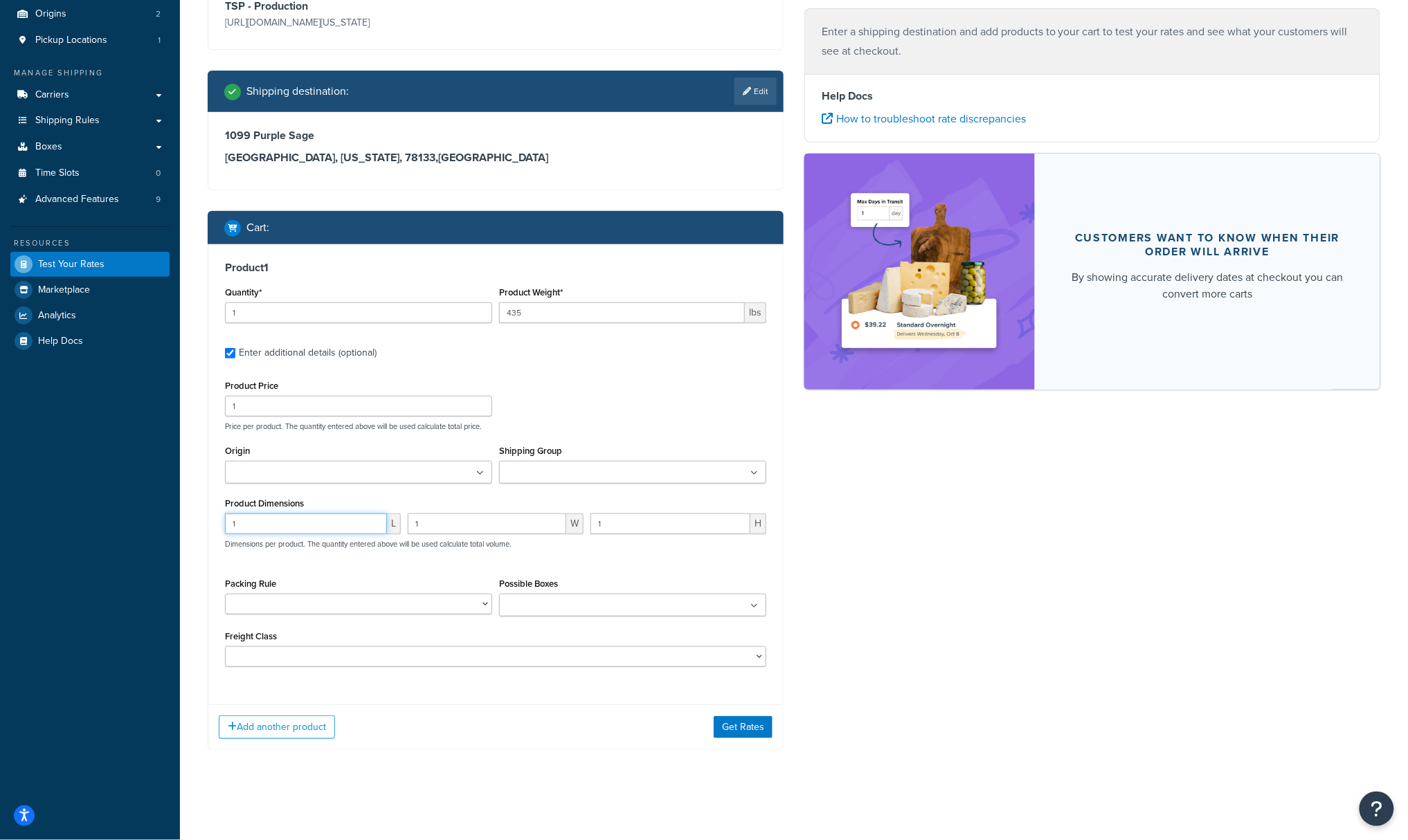
click at [153, 528] on div "Dashboard Scope: Live Basic Setup Websites 4 Origins 2 Pickup Locations 1 Manag…" at bounding box center [704, 339] width 1408 height 1003
type input "33"
click at [878, 538] on div "Ecommerce store : Edit TSP - Production [URL][DOMAIN_NAME][US_STATE] Shipping d…" at bounding box center [794, 356] width 1193 height 830
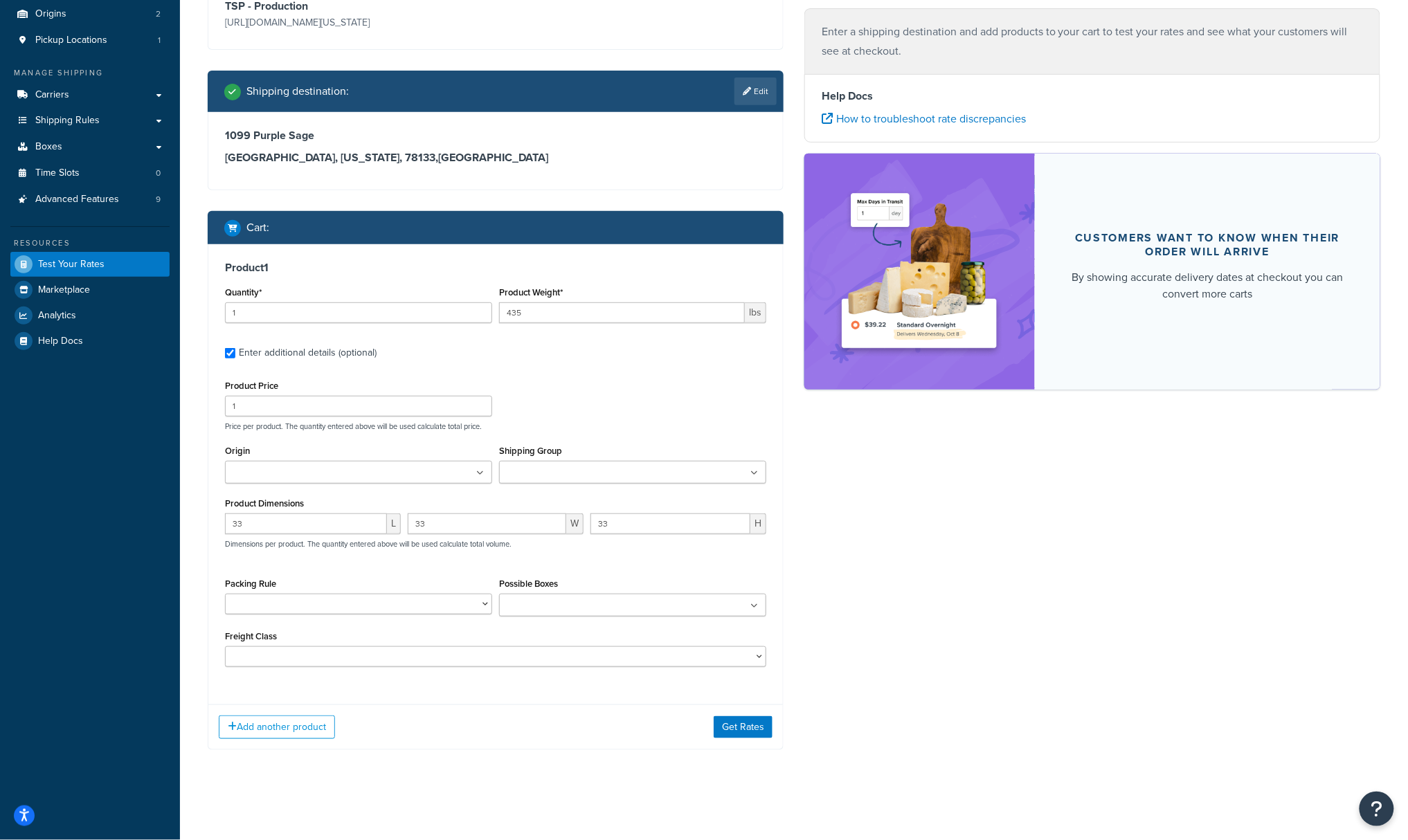
click at [622, 744] on div "Add another product Get Rates" at bounding box center [495, 726] width 574 height 45
click at [716, 733] on button "Get Rates" at bounding box center [743, 727] width 59 height 22
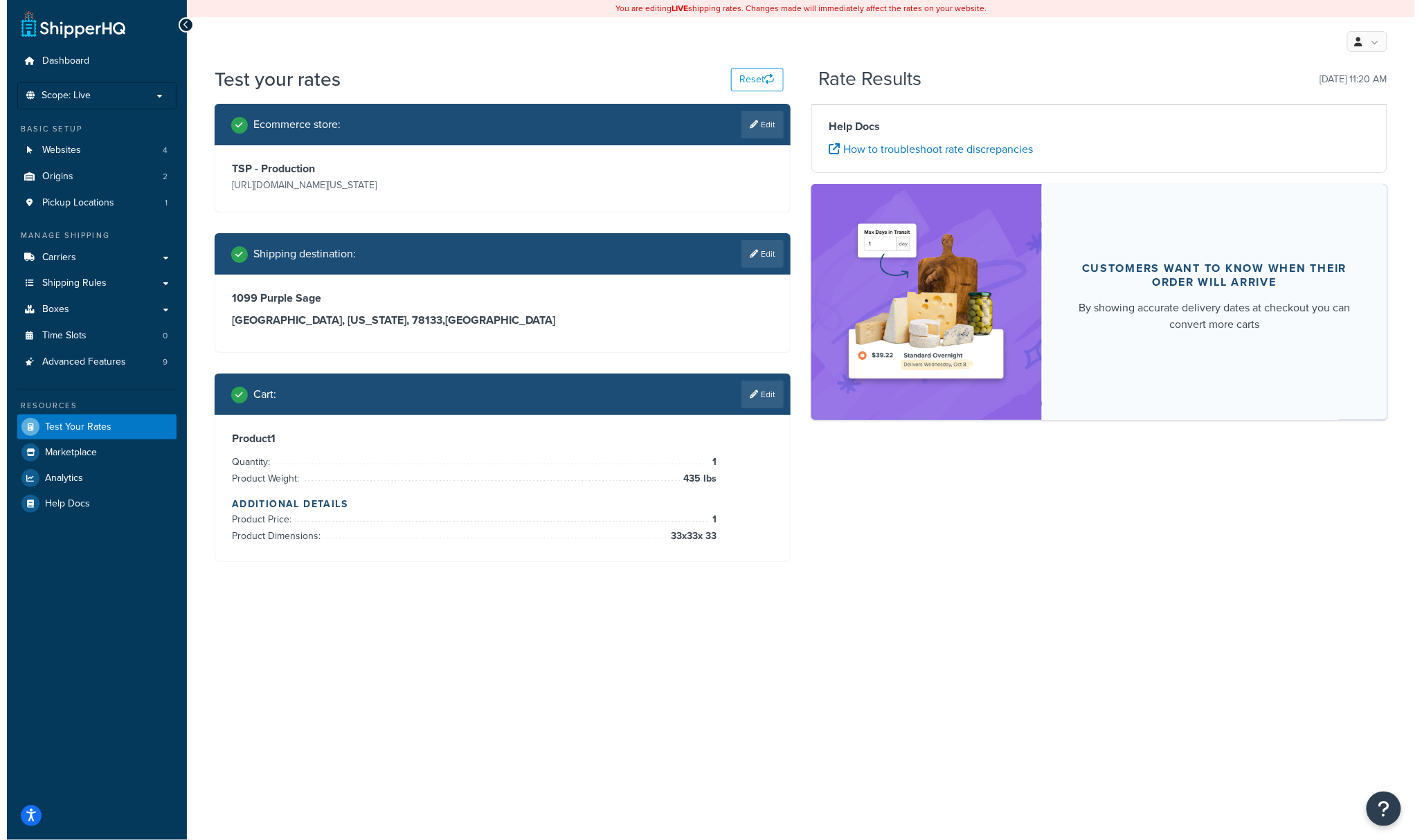
scroll to position [0, 0]
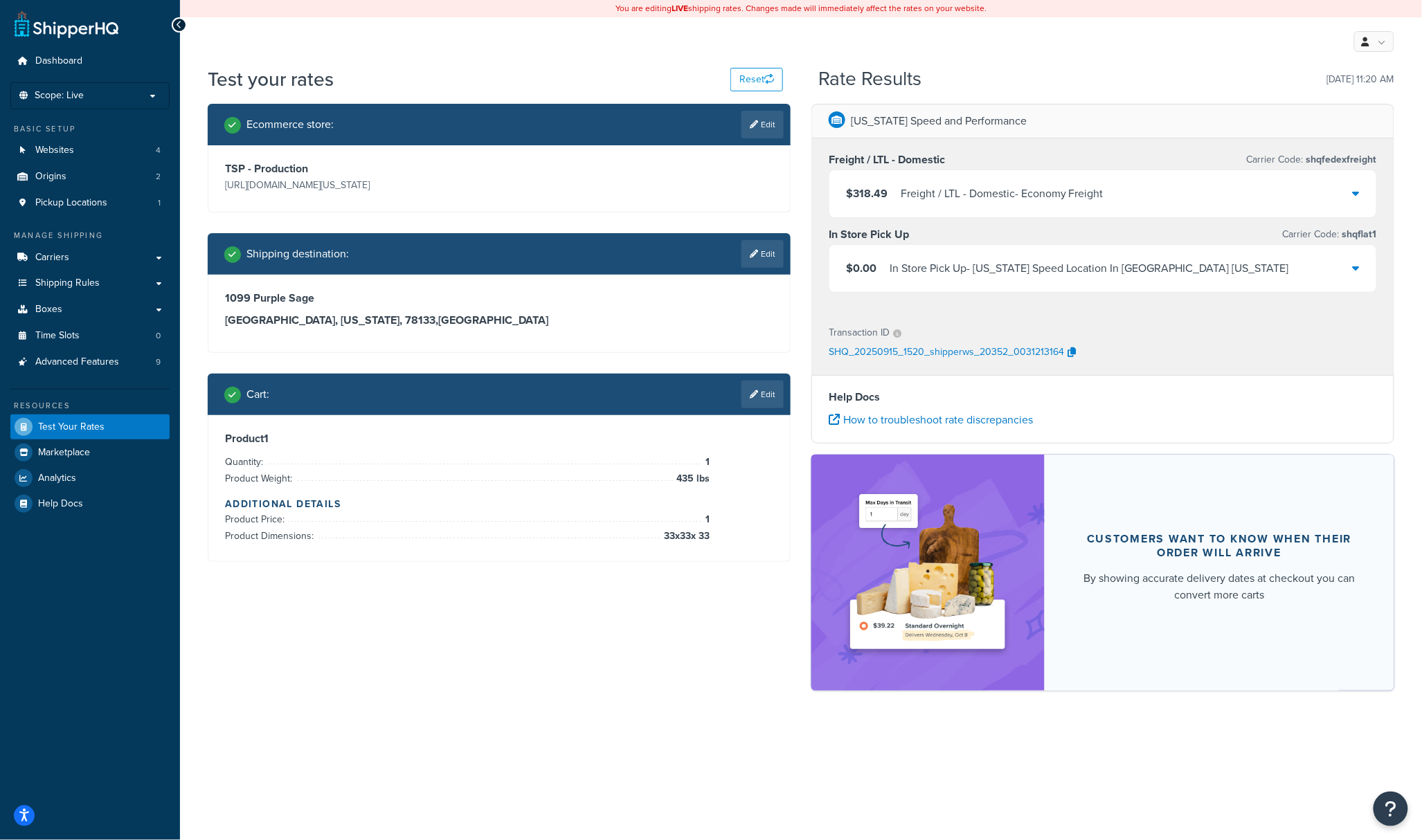
click at [653, 734] on div "Test your rates Reset Rate Results [DATE] 11:20 AM Ecommerce store : Edit TSP -…" at bounding box center [801, 402] width 1243 height 673
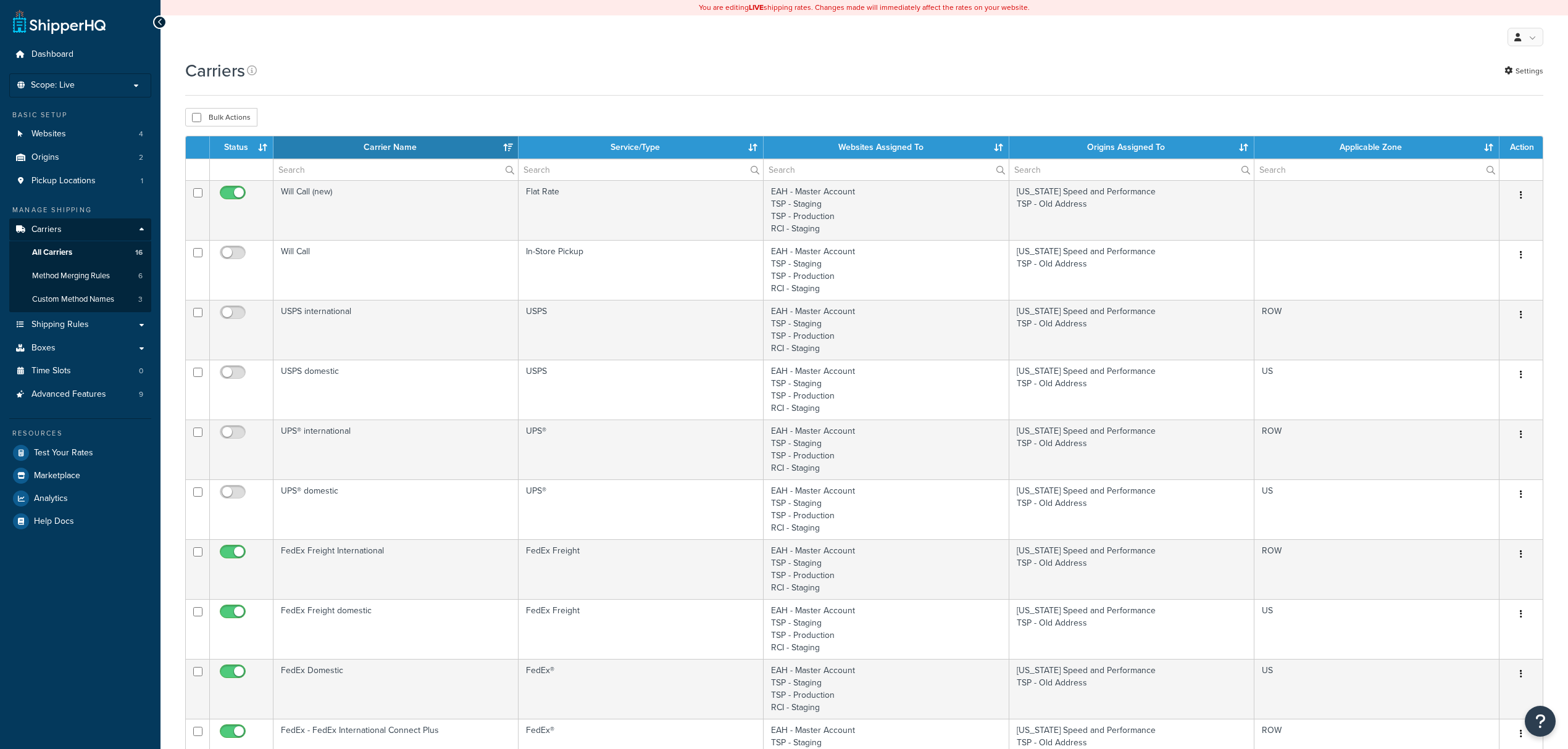
select select "15"
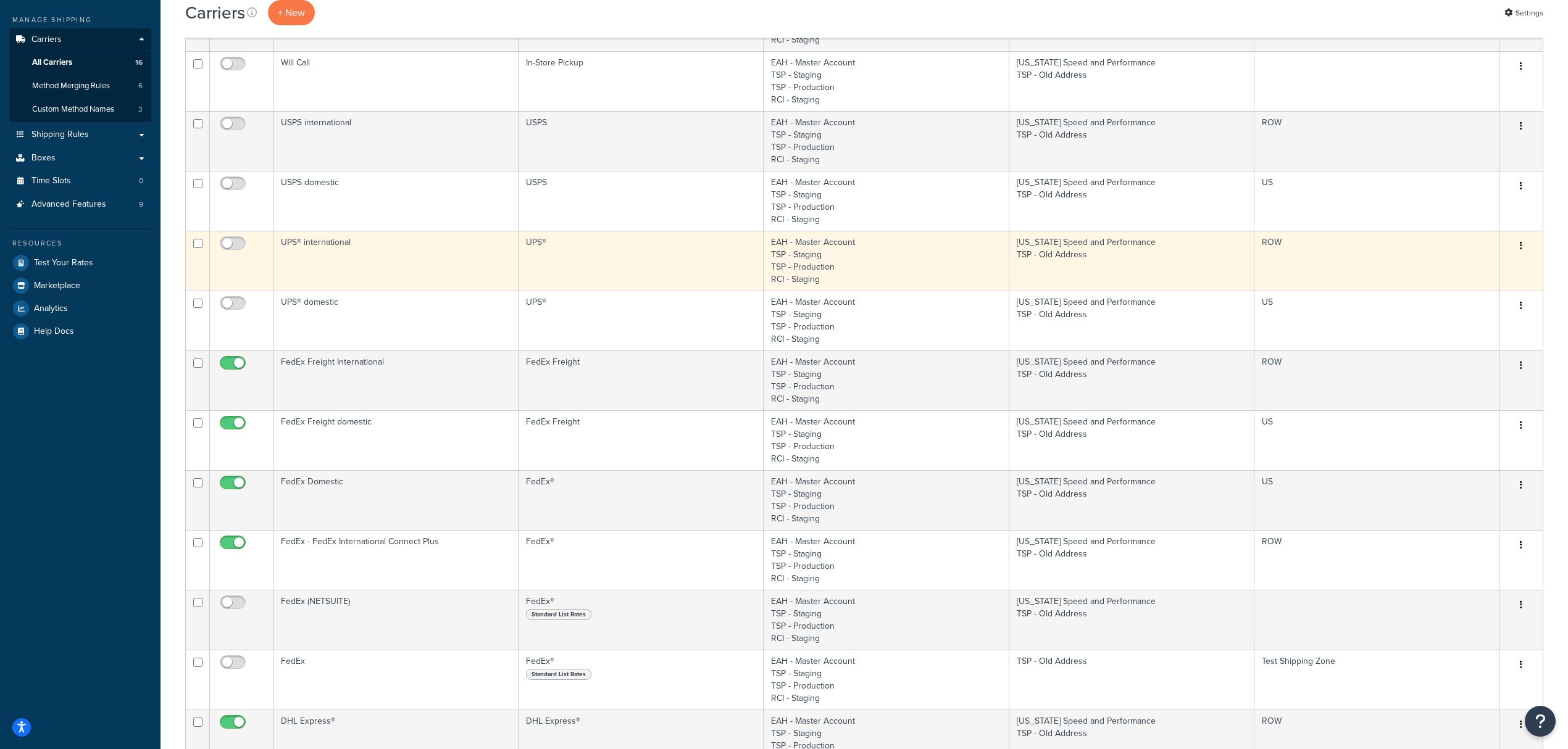
scroll to position [247, 0]
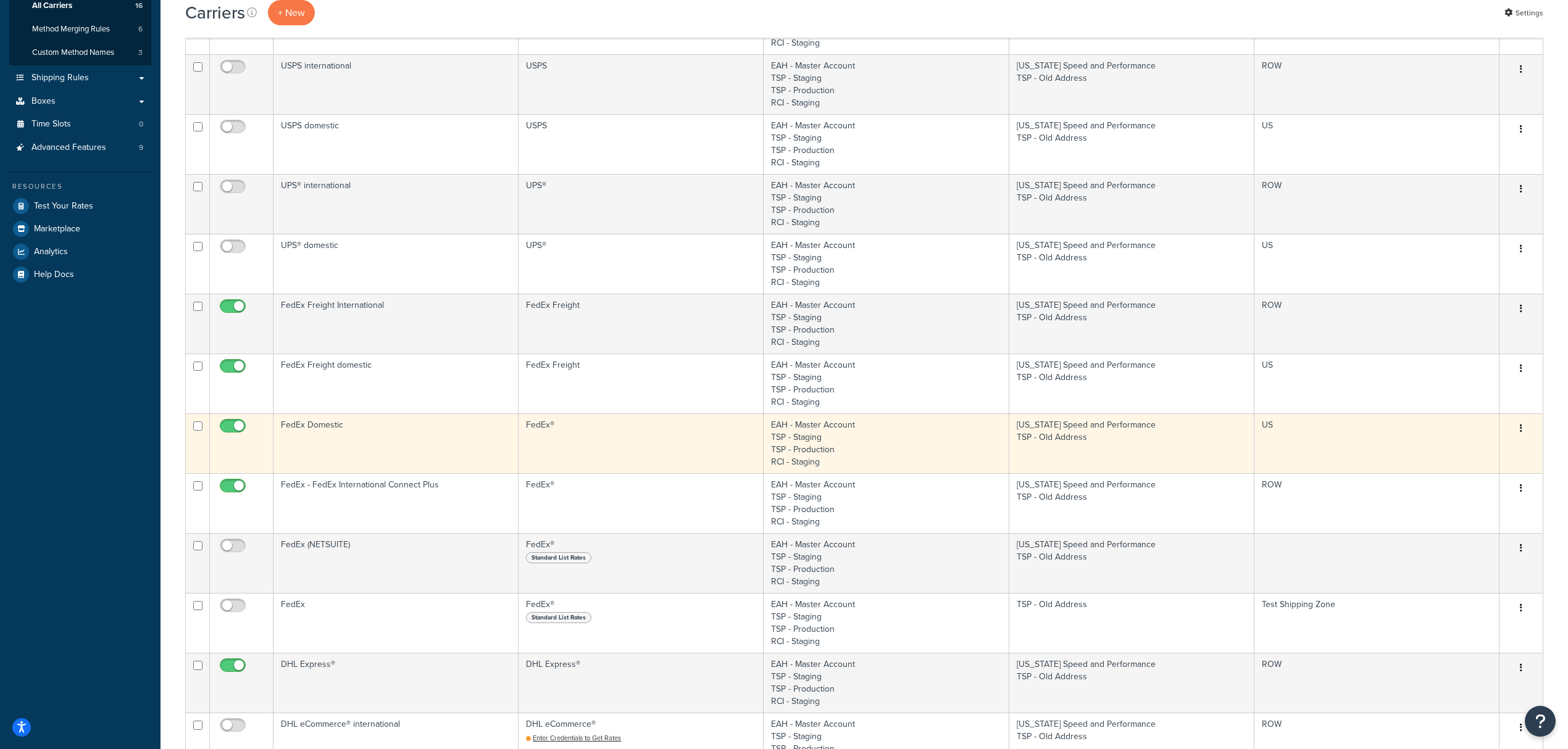
click at [412, 440] on td "FedEx Domestic" at bounding box center [396, 444] width 245 height 60
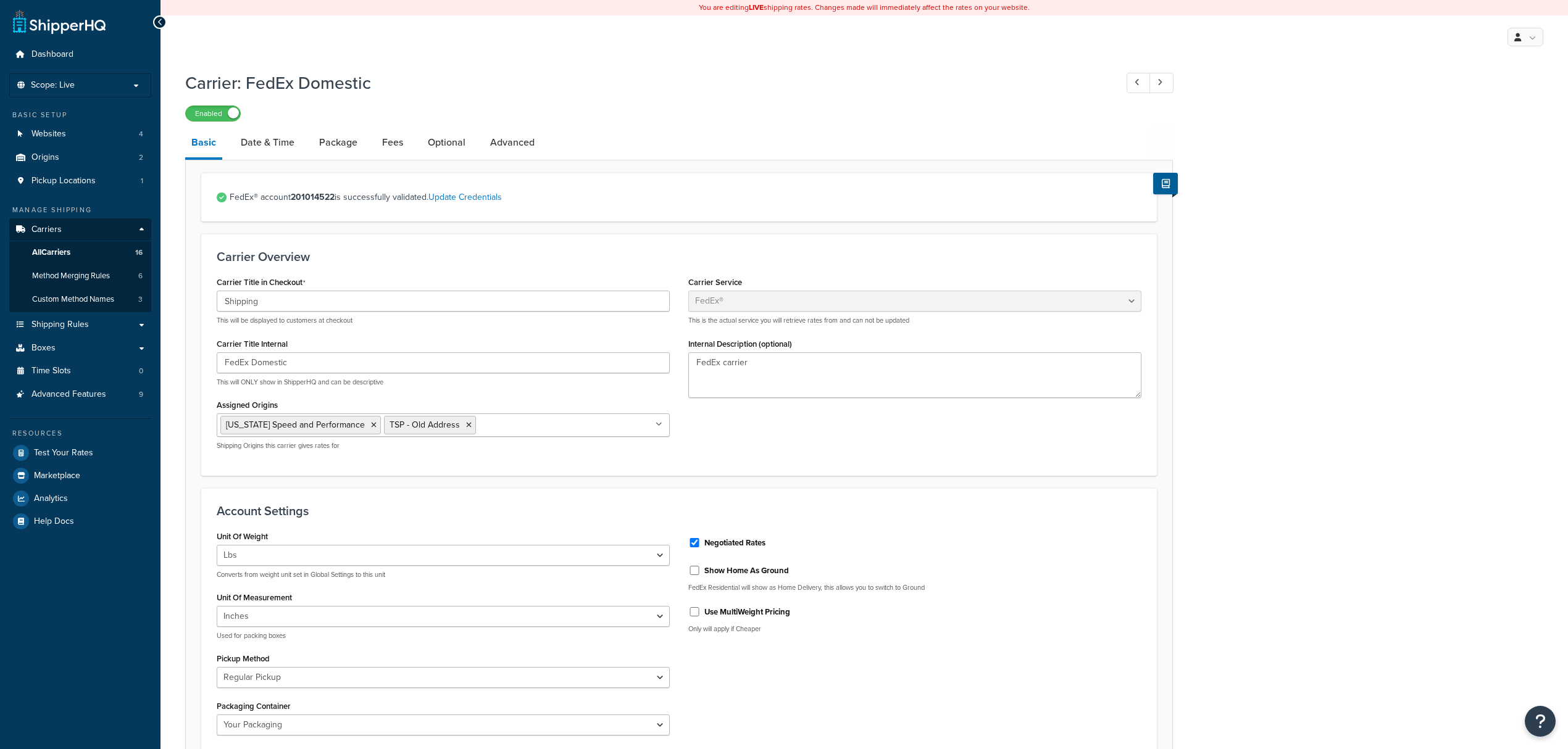
select select "fedEx"
select select "REGULAR_PICKUP"
select select "YOUR_PACKAGING"
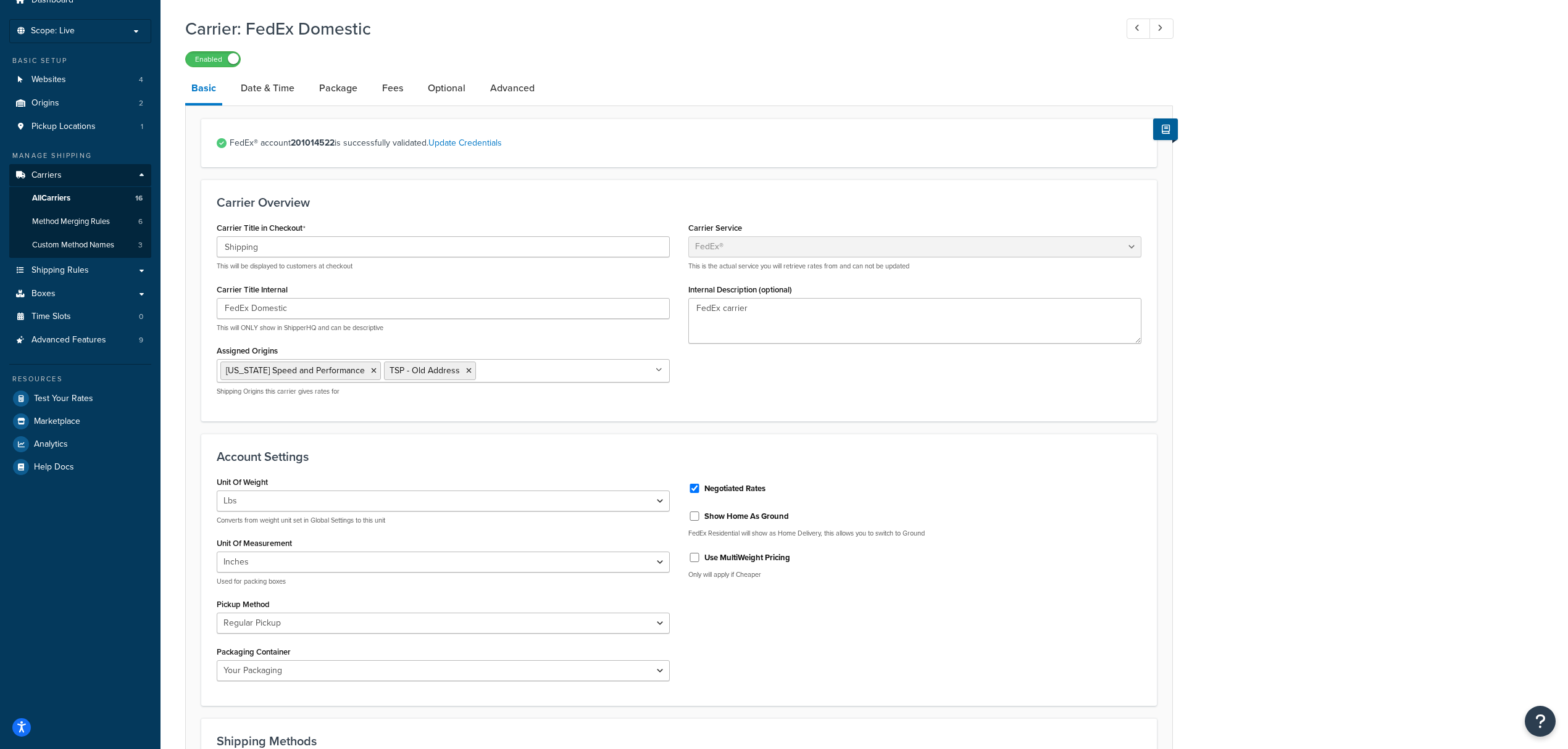
scroll to position [82, 0]
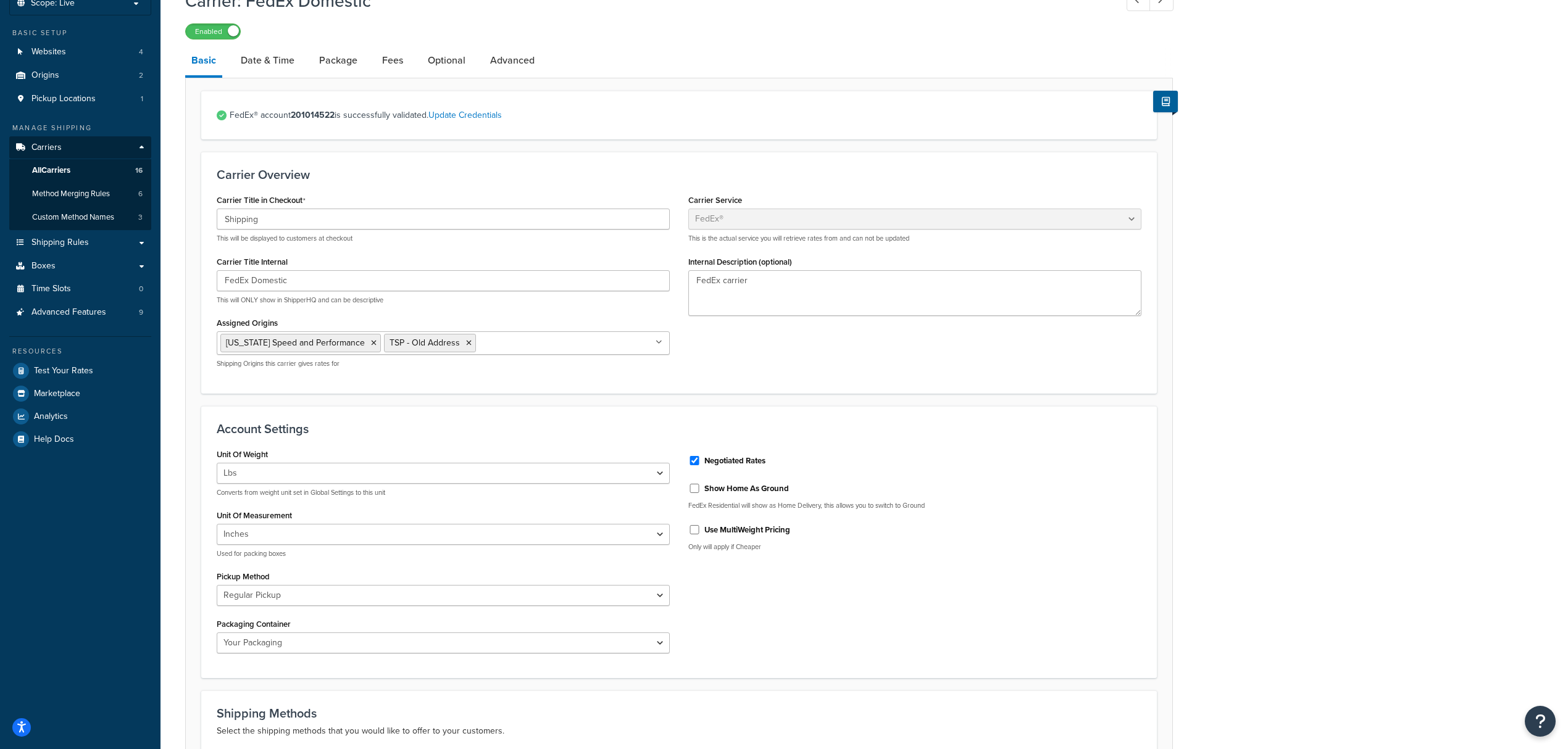
click at [481, 400] on form "FedEx® account 201014522 is successfully validated. Update Credentials Carrier …" at bounding box center [679, 632] width 987 height 1083
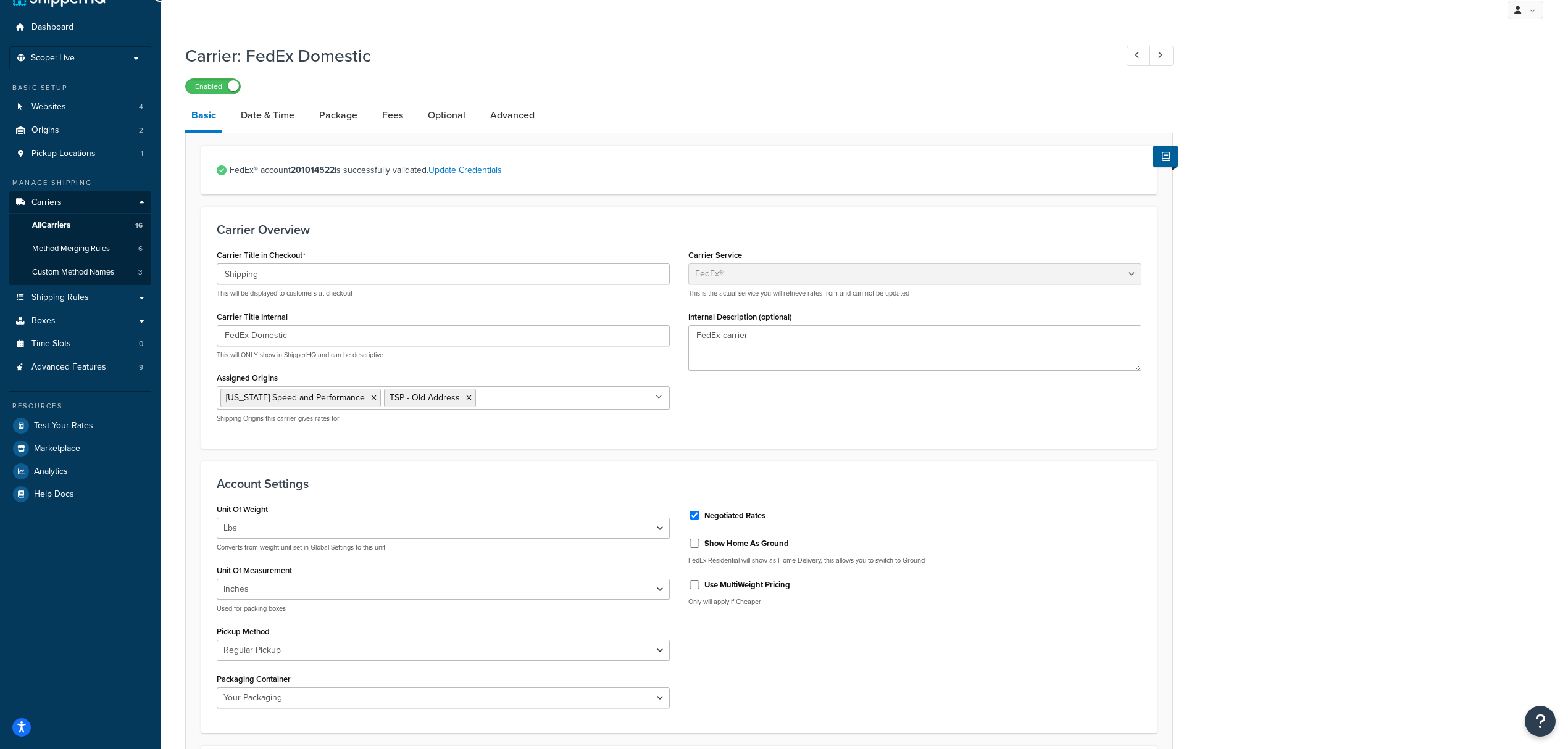
scroll to position [0, 0]
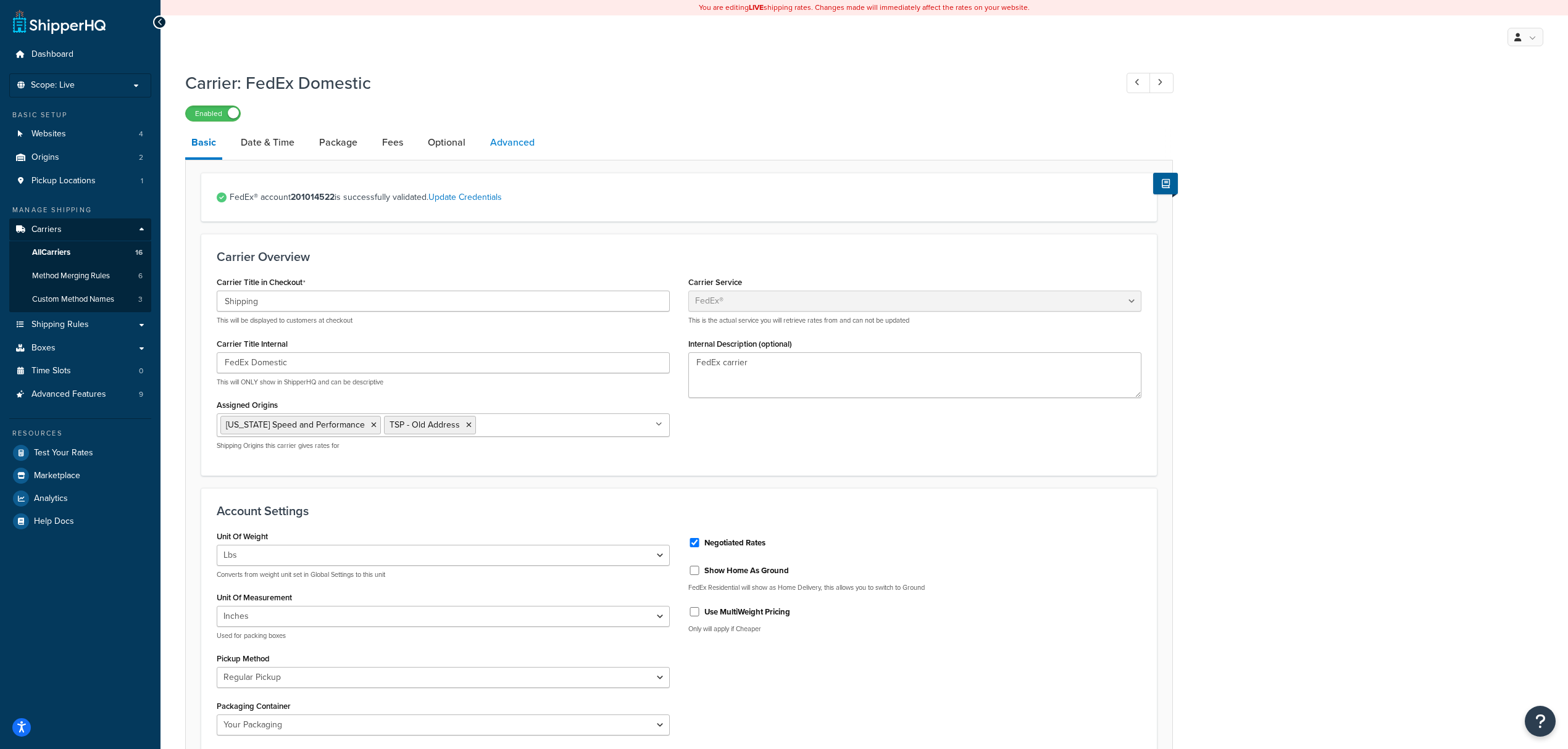
click at [517, 140] on link "Advanced" at bounding box center [512, 142] width 57 height 30
select select "false"
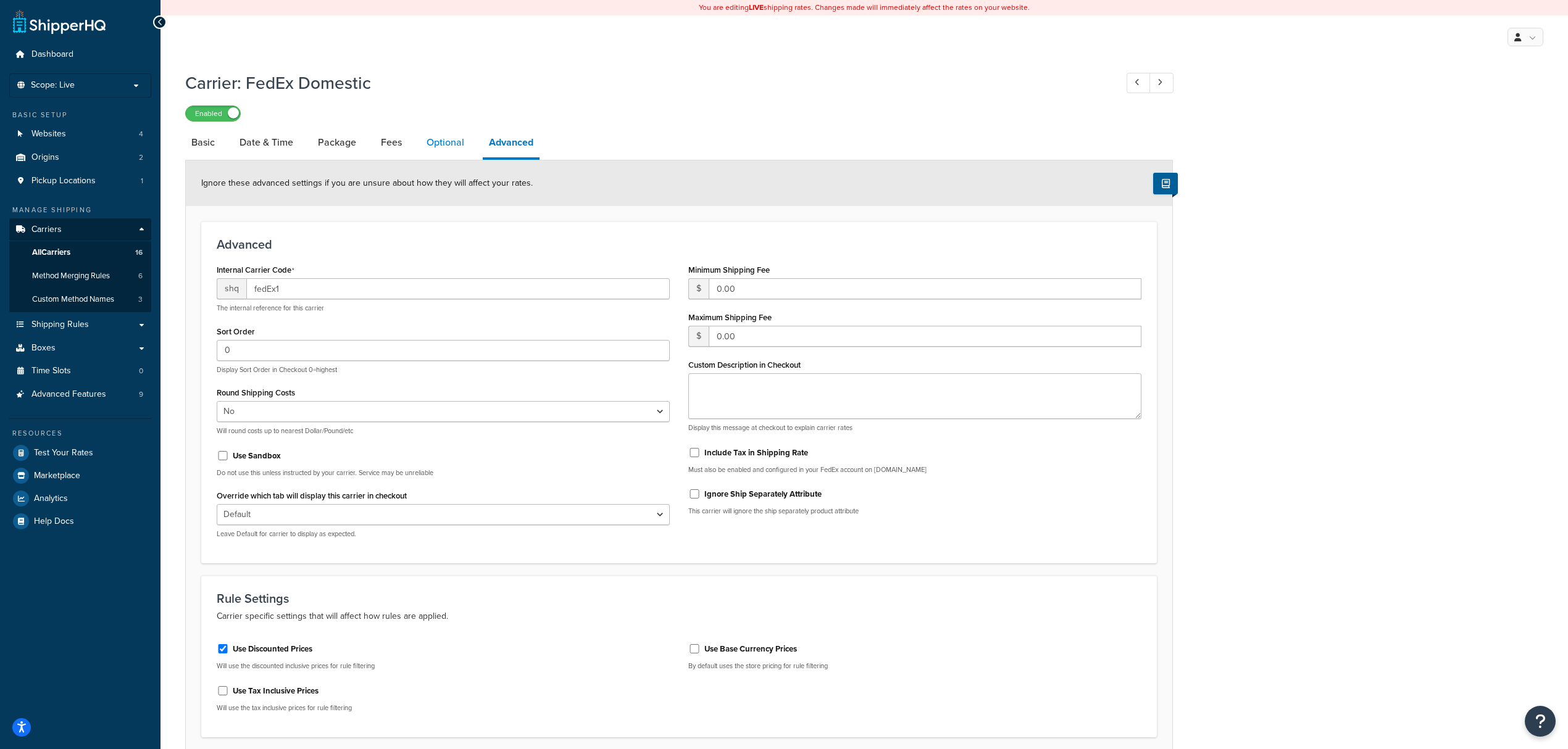
click at [443, 151] on link "Optional" at bounding box center [446, 142] width 50 height 30
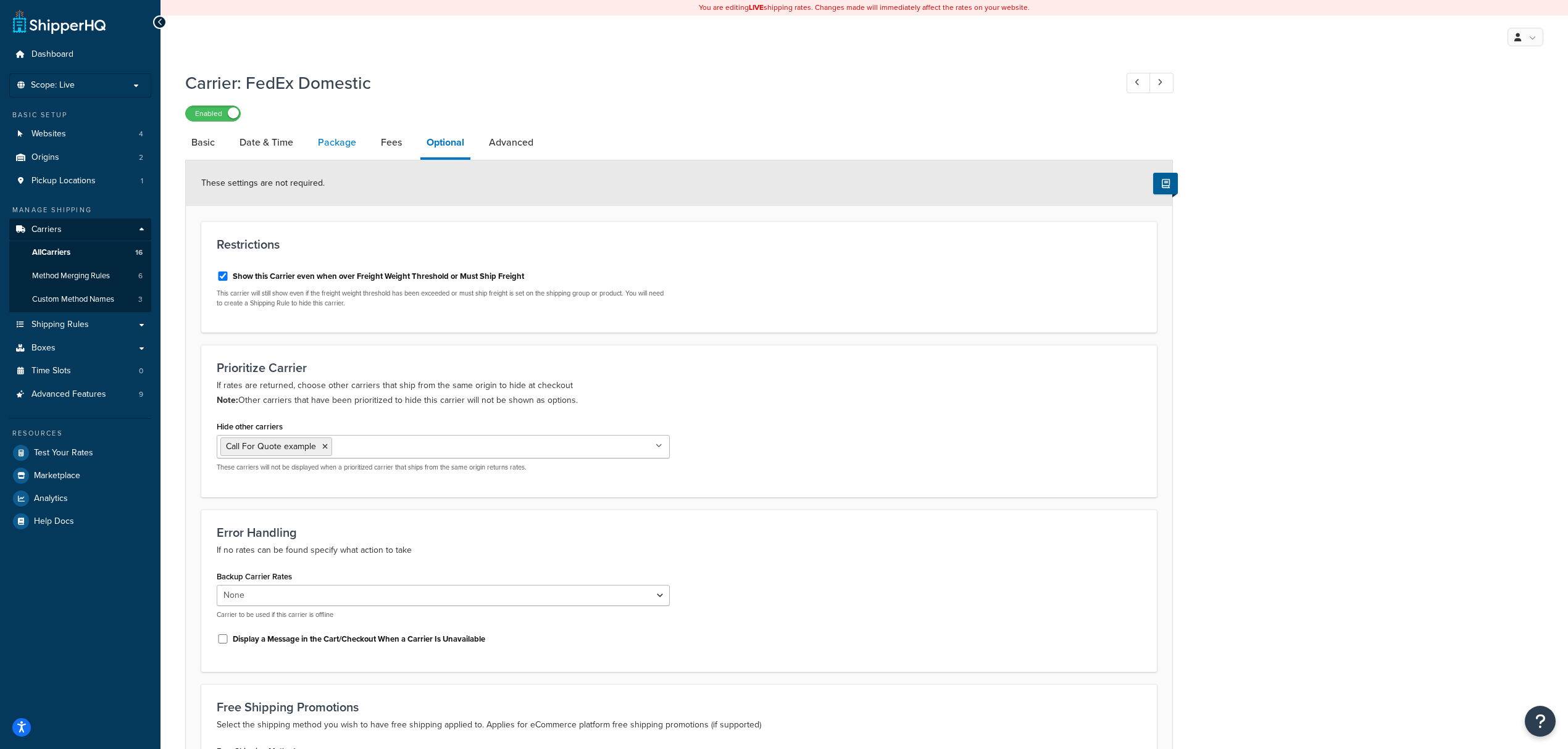
click at [343, 146] on link "Package" at bounding box center [337, 142] width 50 height 30
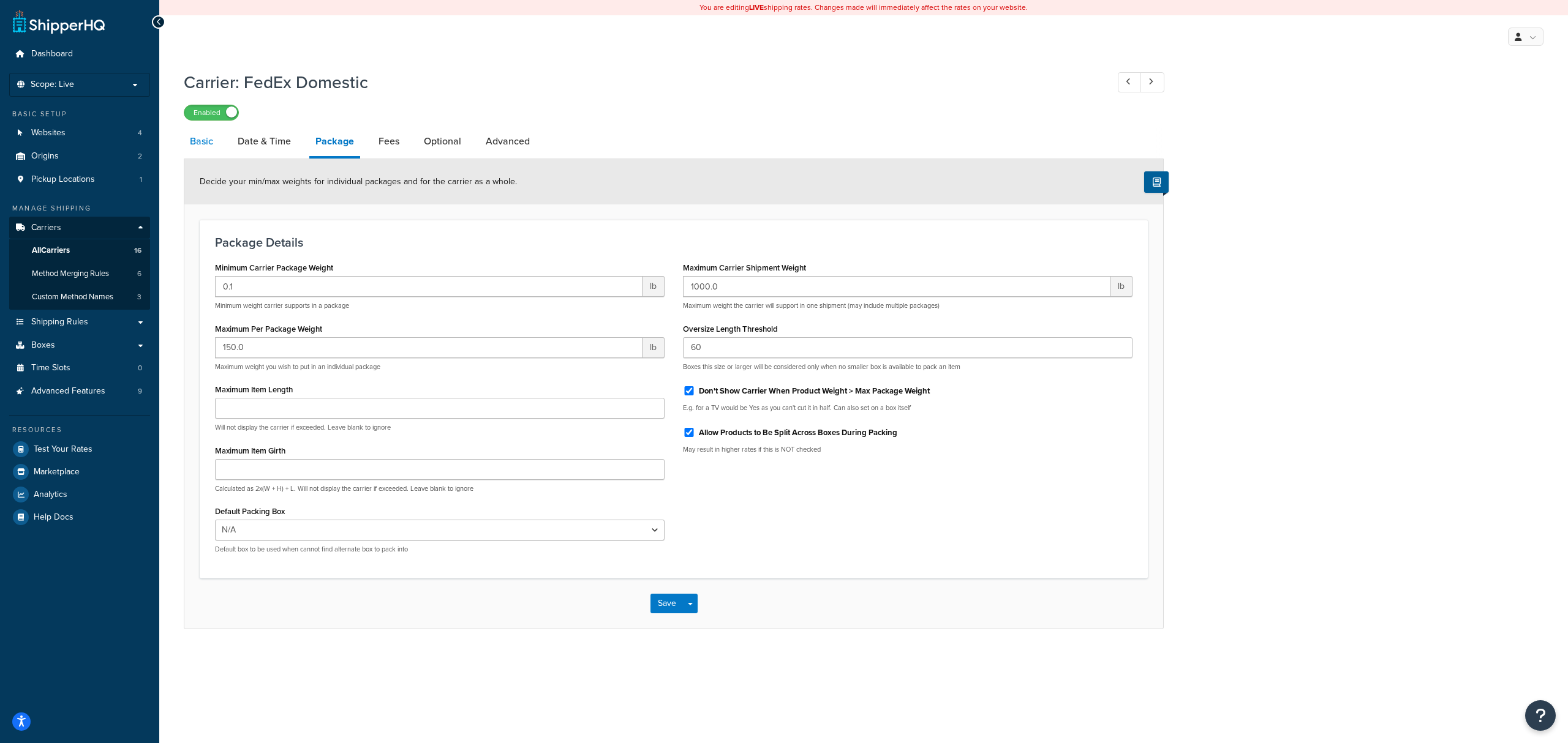
click at [196, 148] on link "Basic" at bounding box center [201, 141] width 35 height 30
select select "fedEx"
select select "REGULAR_PICKUP"
select select "YOUR_PACKAGING"
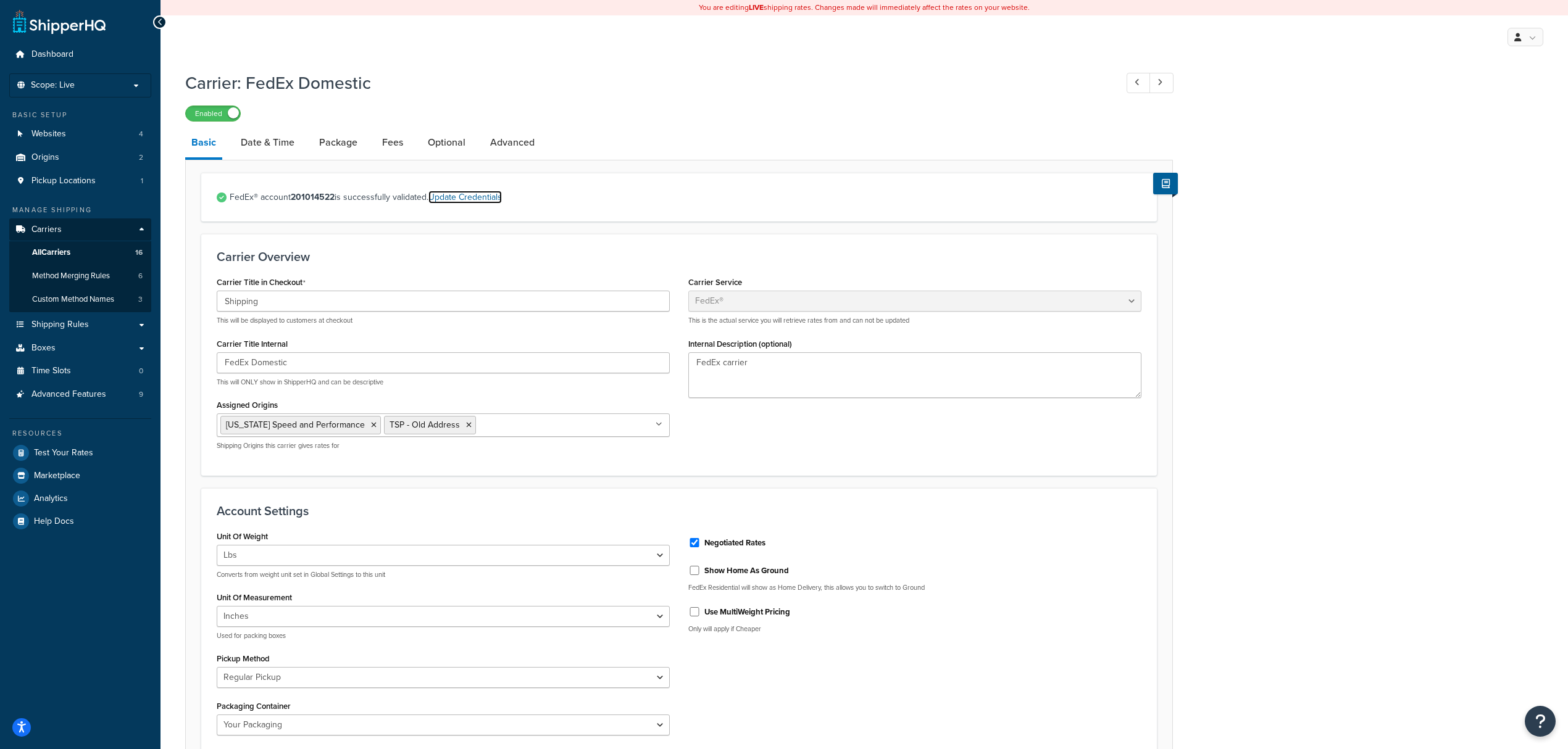
click at [458, 200] on link "Update Credentials" at bounding box center [465, 197] width 74 height 13
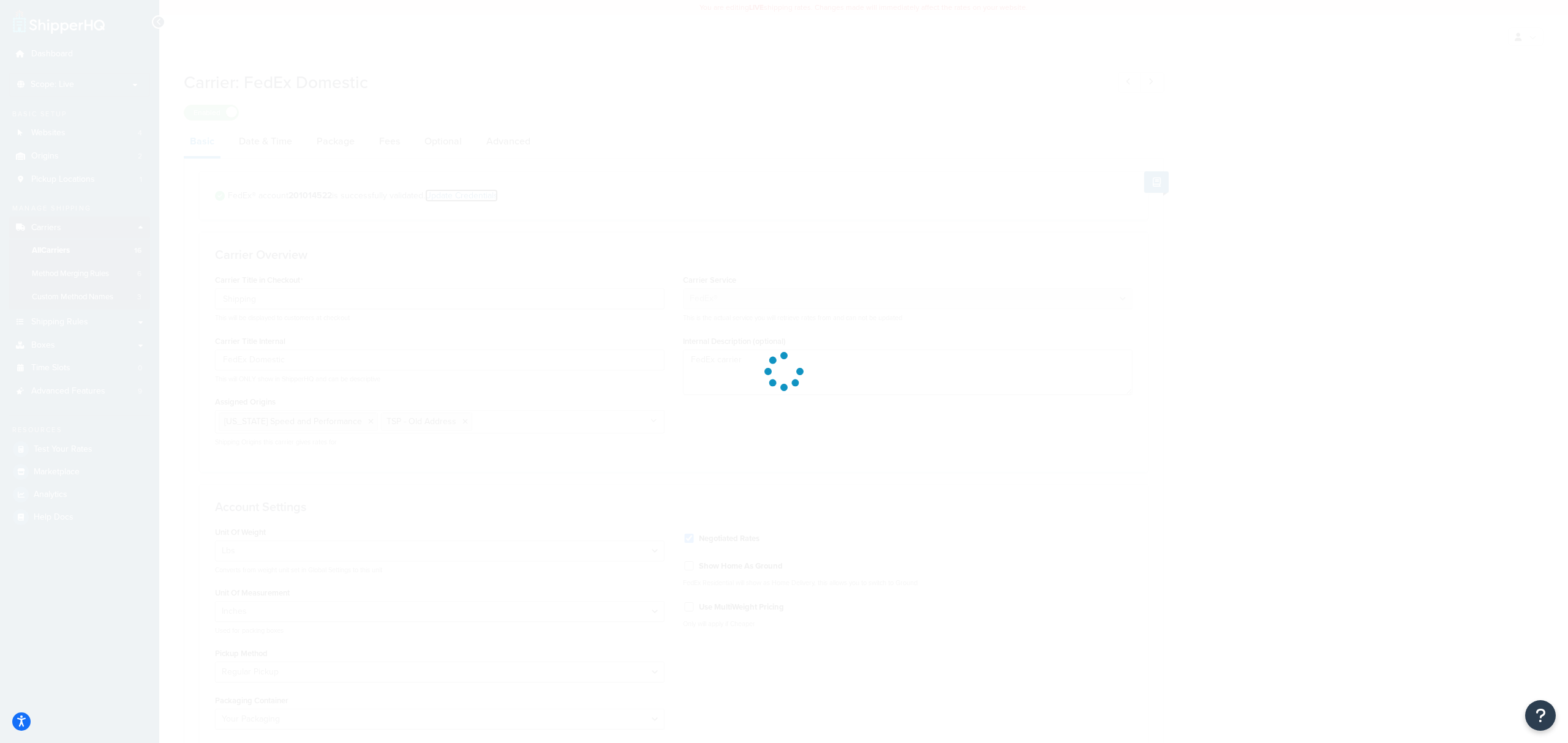
select select "US"
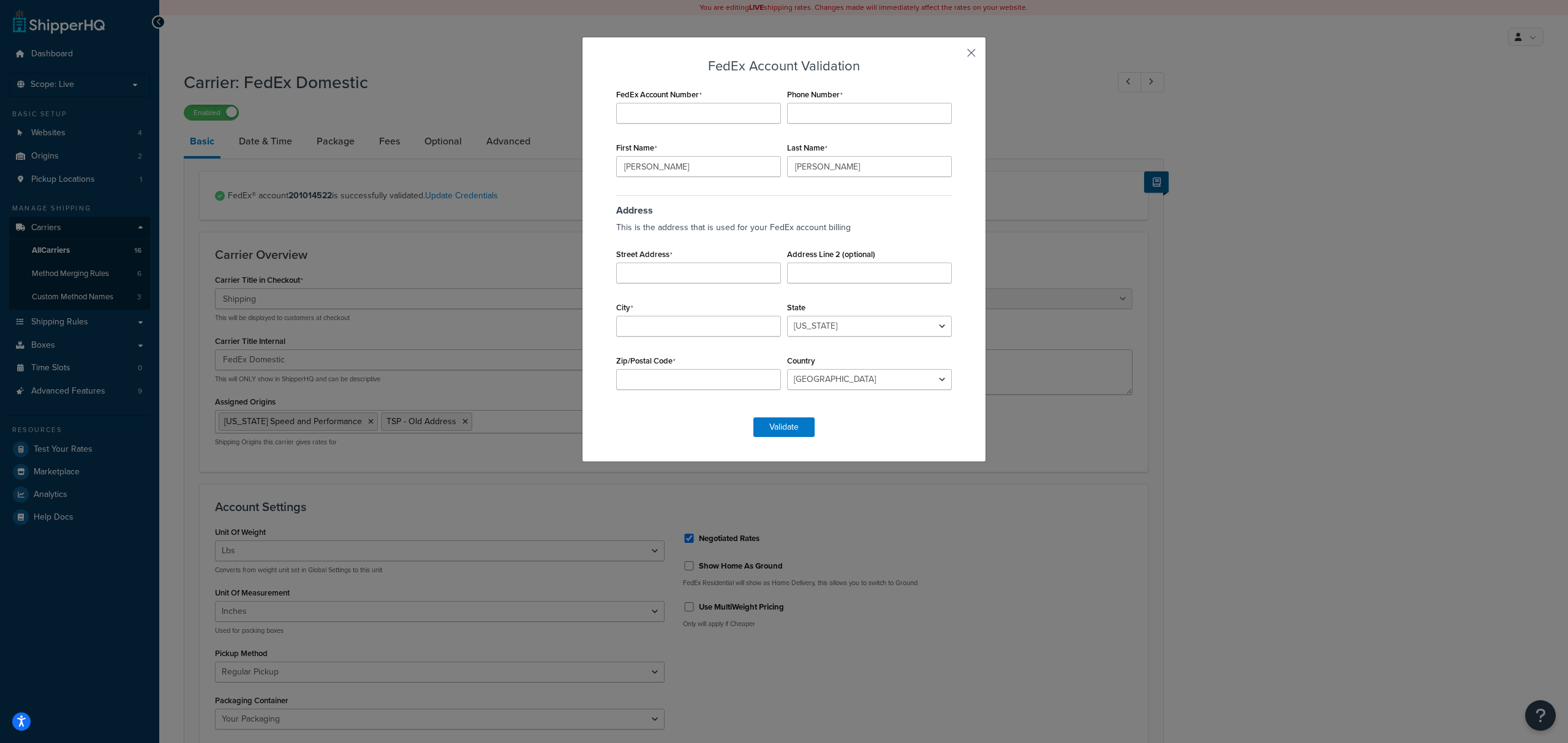
click at [955, 58] on button "button" at bounding box center [954, 57] width 3 height 3
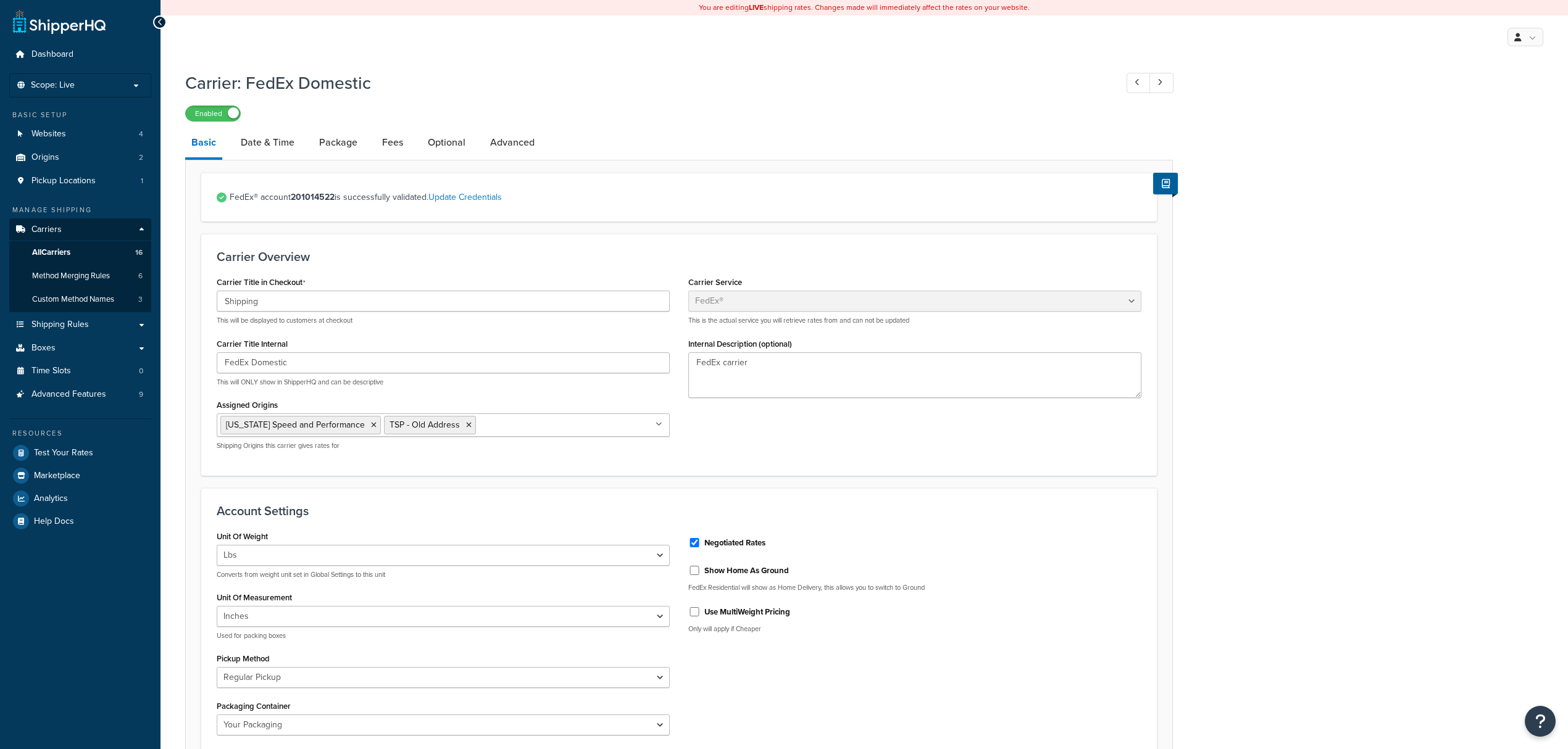
select select "fedEx"
select select "REGULAR_PICKUP"
select select "YOUR_PACKAGING"
click at [55, 236] on link "Carriers" at bounding box center [80, 230] width 142 height 23
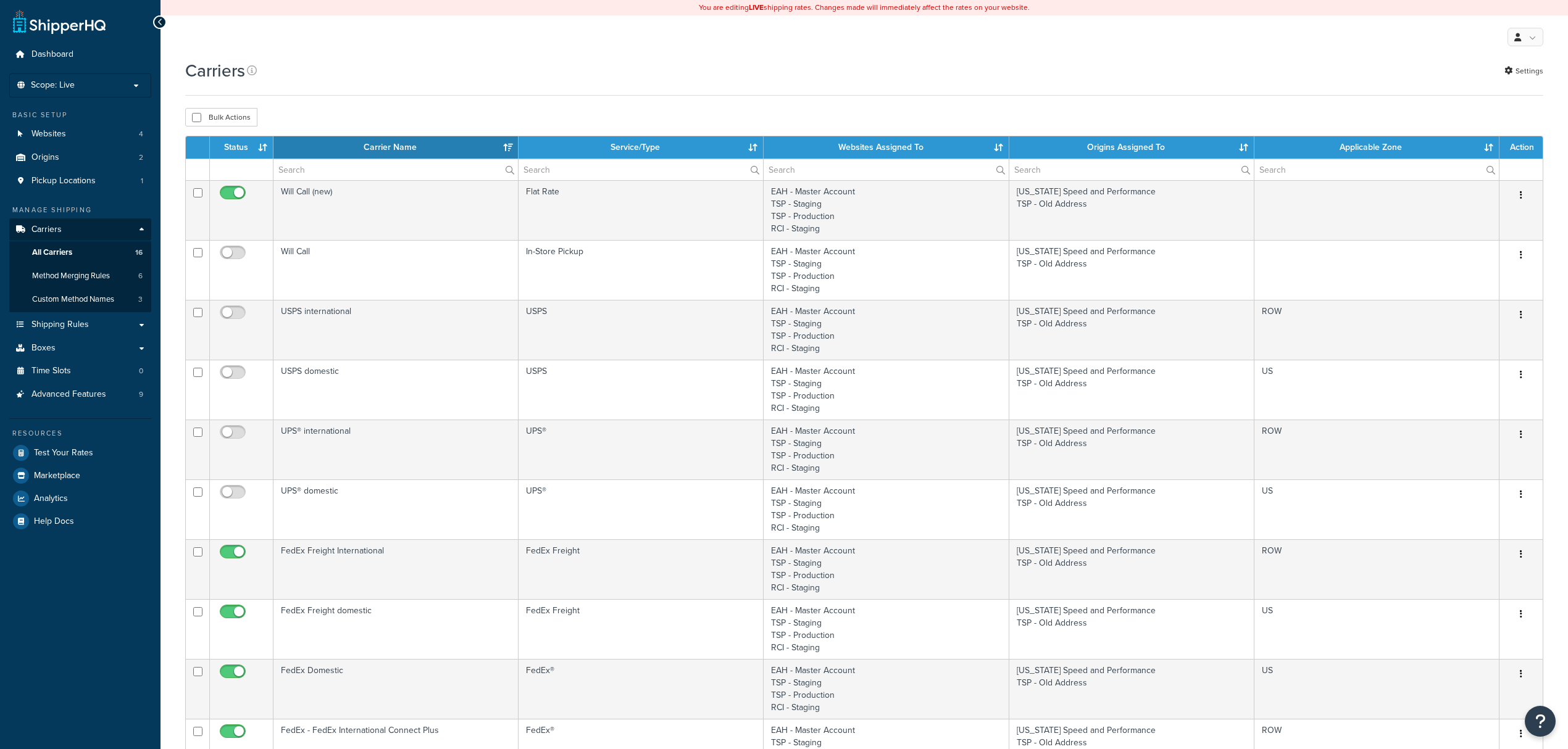
select select "15"
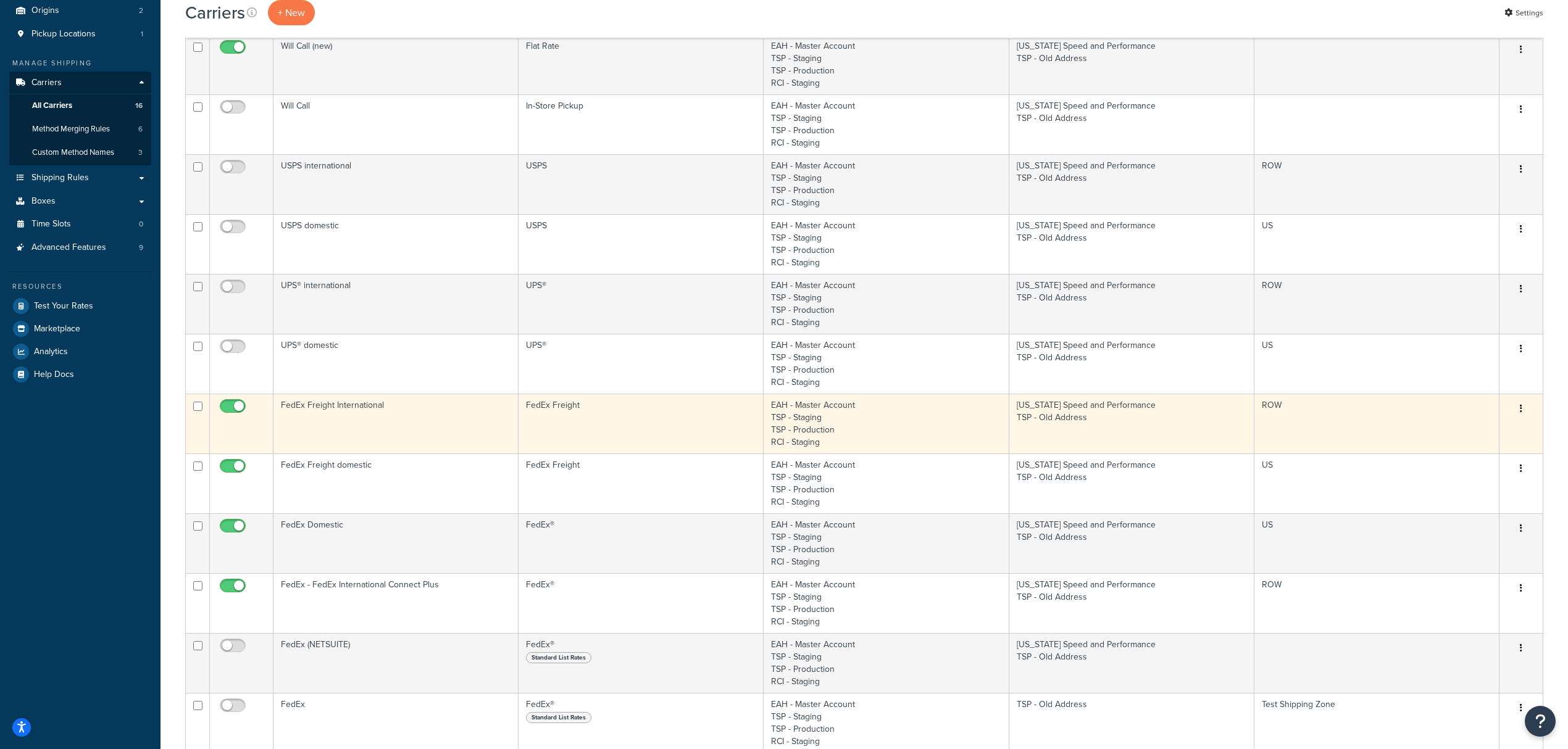
scroll to position [164, 0]
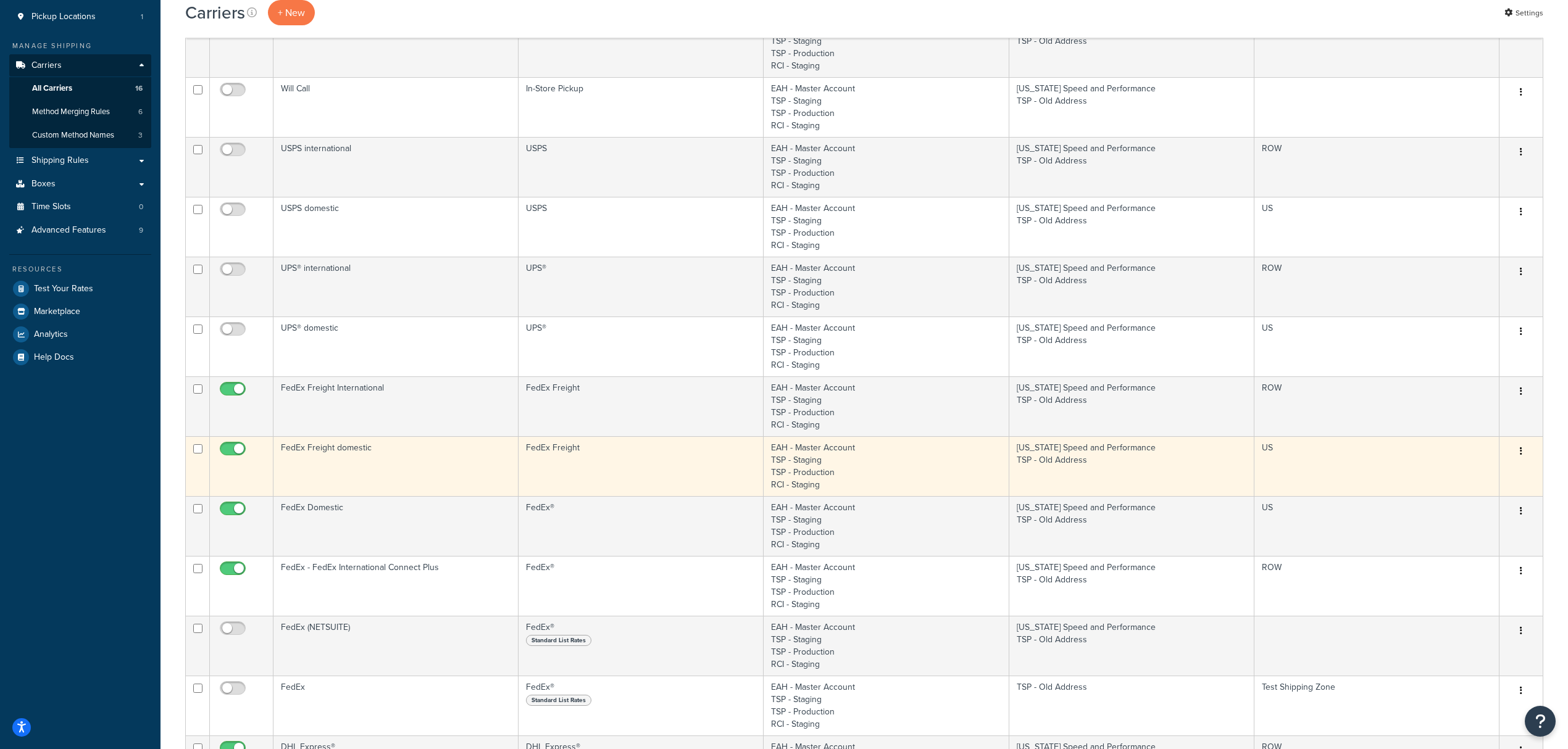
click at [388, 450] on td "FedEx Freight domestic" at bounding box center [396, 467] width 245 height 60
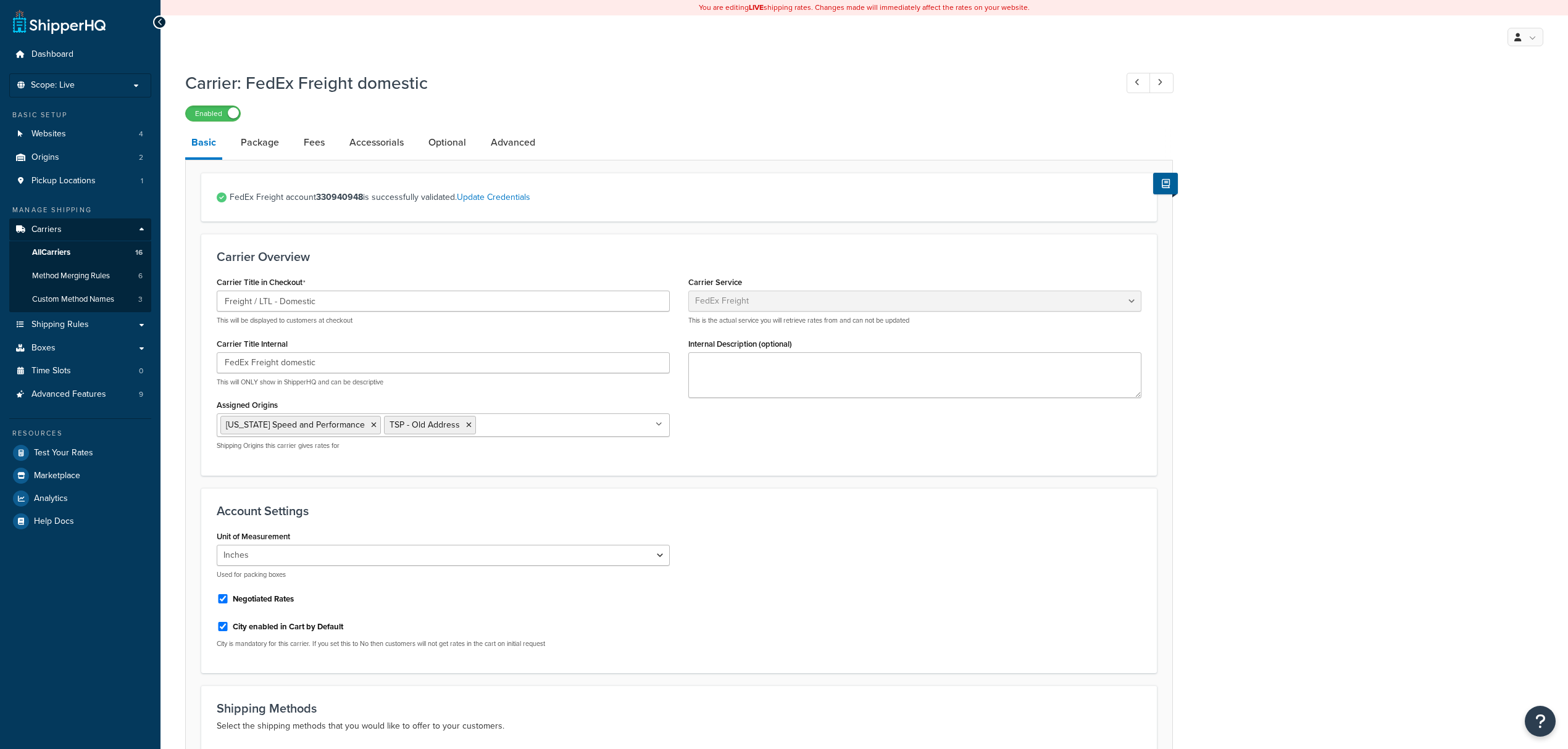
select select "fedExFreight"
click at [509, 195] on link "Update Credentials" at bounding box center [493, 197] width 74 height 13
select select "THIRD_PARTY"
select select "SKID"
select select "US"
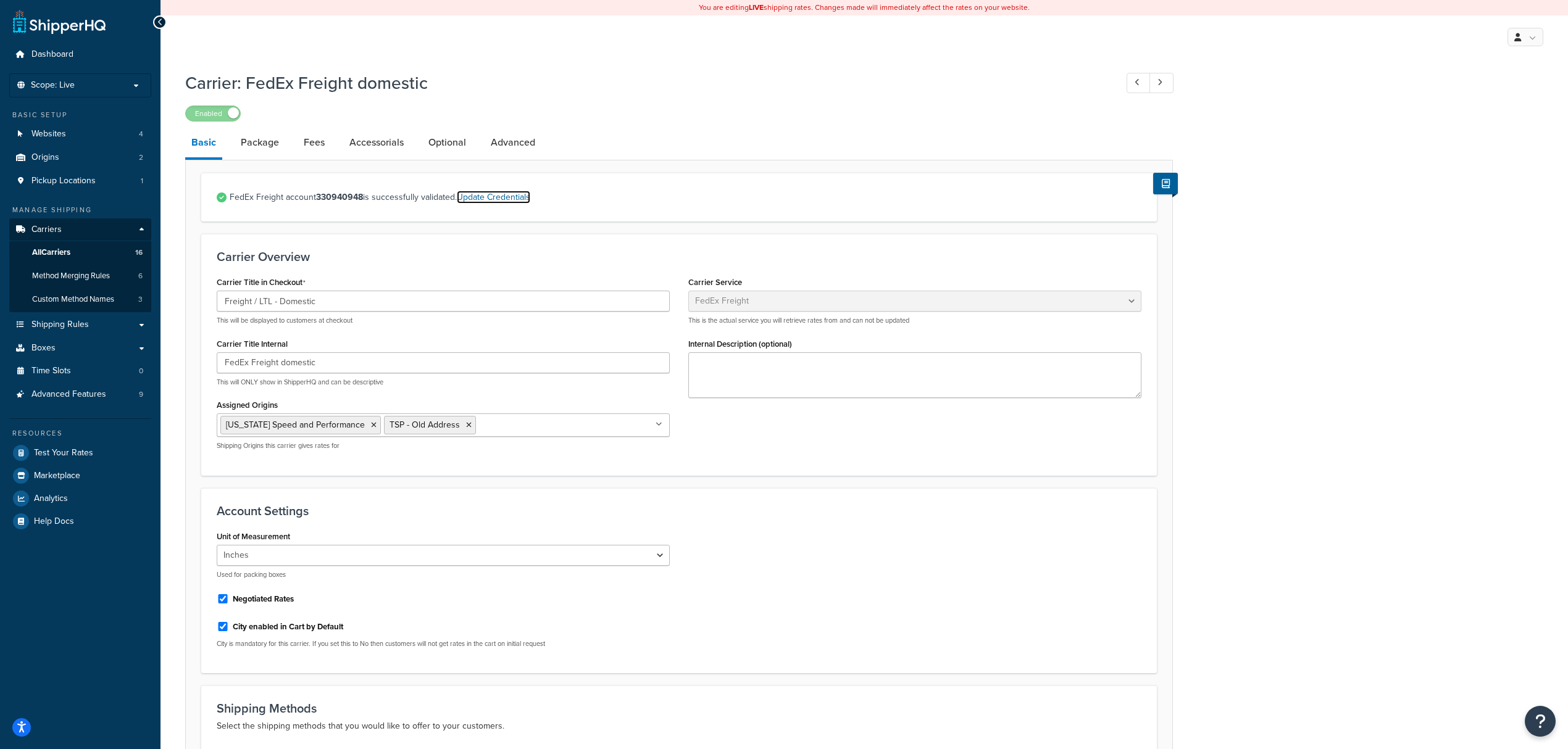
select select "TX"
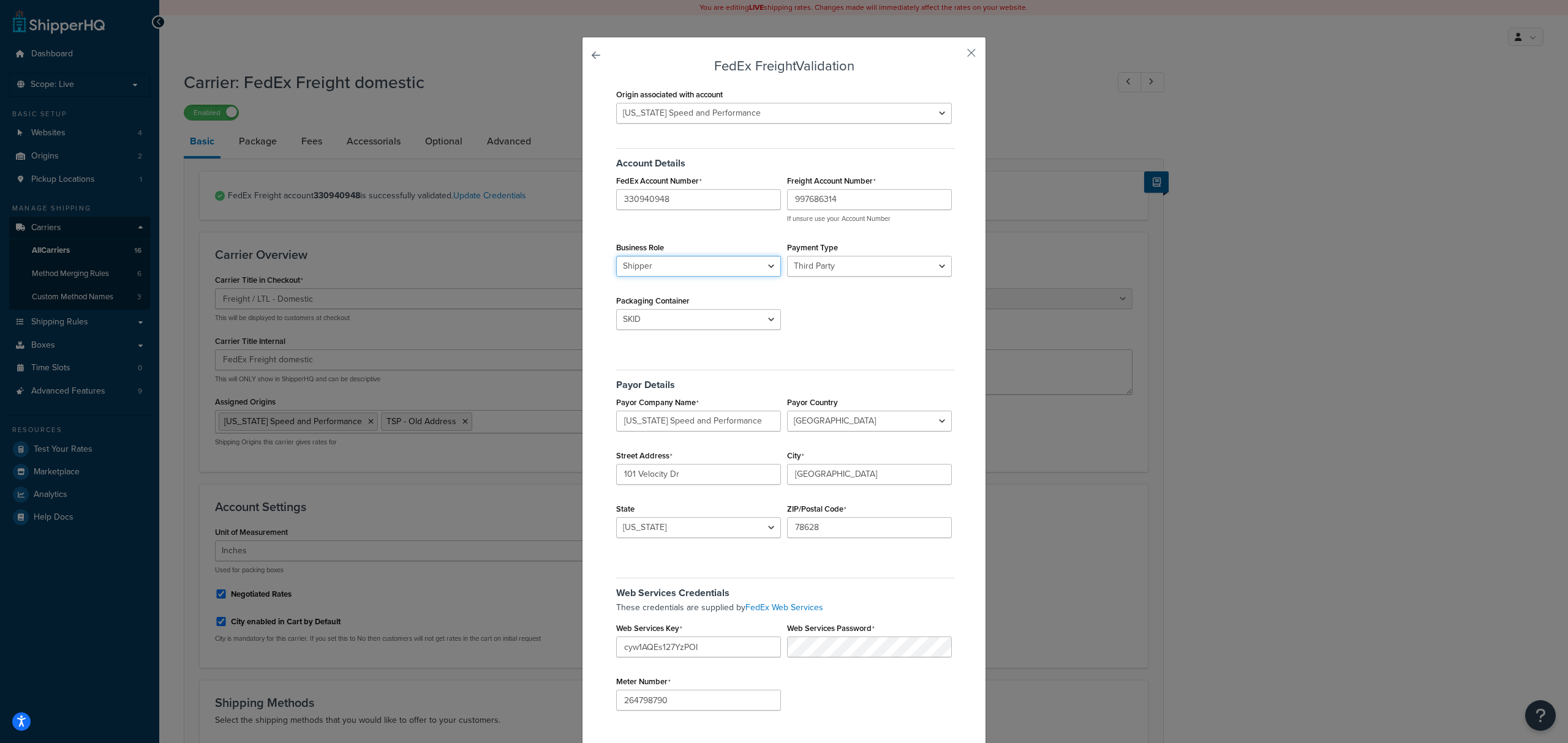
click at [734, 267] on select "Shipper Consignee" at bounding box center [698, 266] width 165 height 21
click at [616, 257] on select "Shipper Consignee" at bounding box center [698, 266] width 165 height 21
click at [846, 267] on select "Sender Third Party" at bounding box center [870, 266] width 165 height 21
click at [788, 257] on select "Sender Third Party" at bounding box center [870, 266] width 165 height 21
click at [667, 270] on select "Shipper Consignee" at bounding box center [698, 266] width 165 height 21
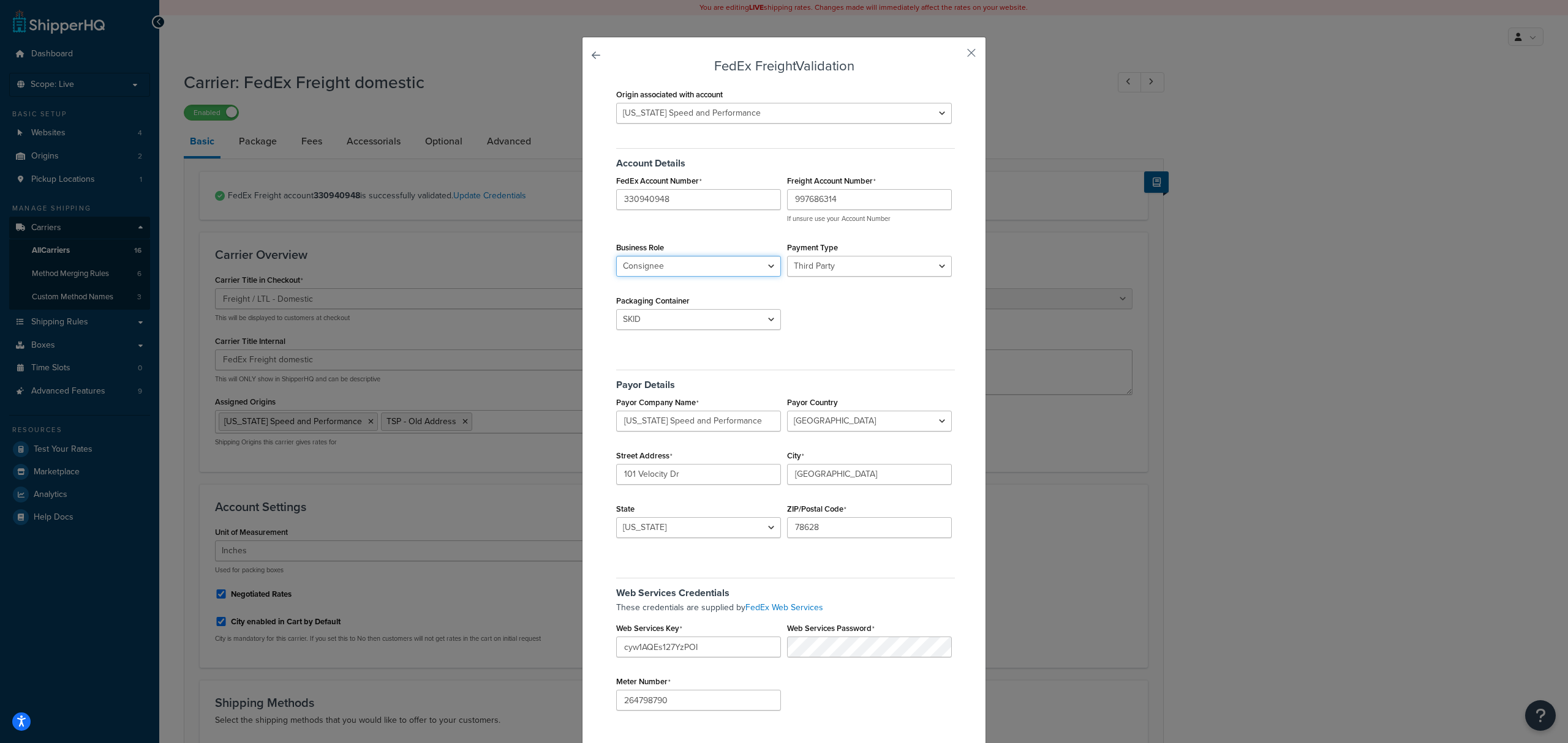
select select "SHIPPER"
click at [616, 257] on select "Shipper Consignee" at bounding box center [698, 266] width 165 height 21
click at [867, 268] on select "Sender Third Party" at bounding box center [870, 266] width 165 height 21
select select "SENDER"
click at [788, 257] on select "Sender Third Party" at bounding box center [870, 266] width 165 height 21
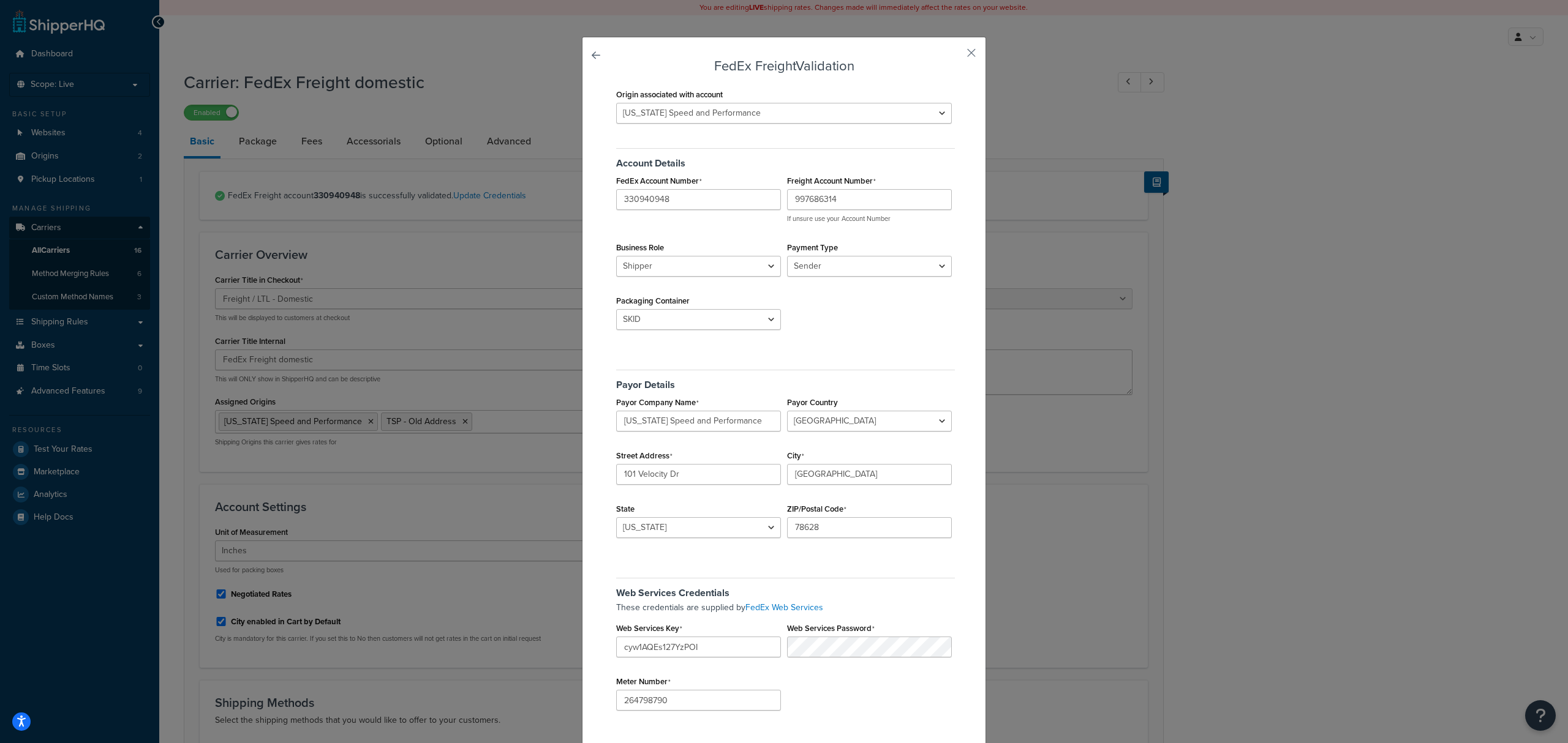
click at [846, 353] on div "Origin associated with account Texas Speed and Performance TSP - Old Address Ac…" at bounding box center [784, 413] width 341 height 656
click at [955, 56] on button "button" at bounding box center [954, 57] width 3 height 3
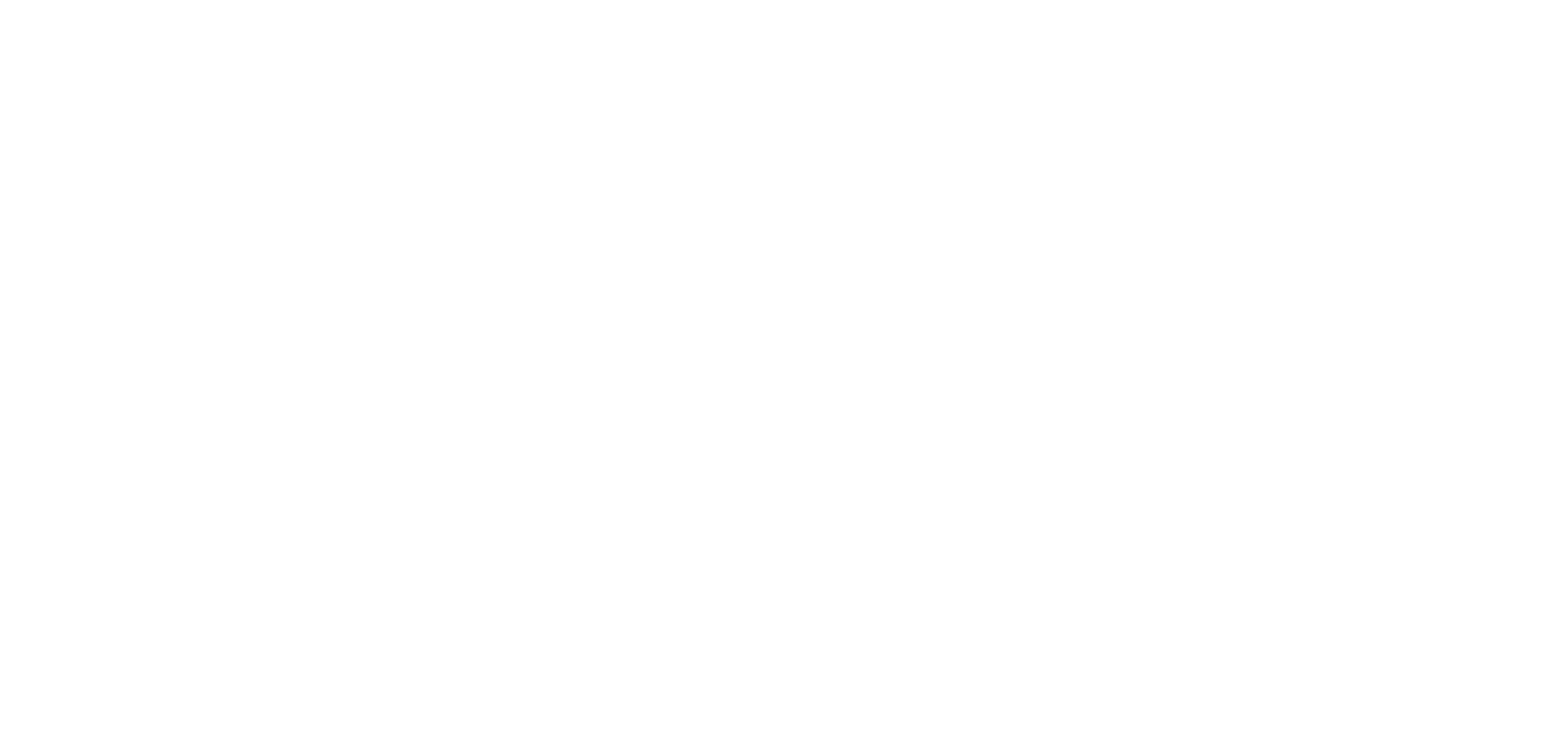
select select "fedExFreight"
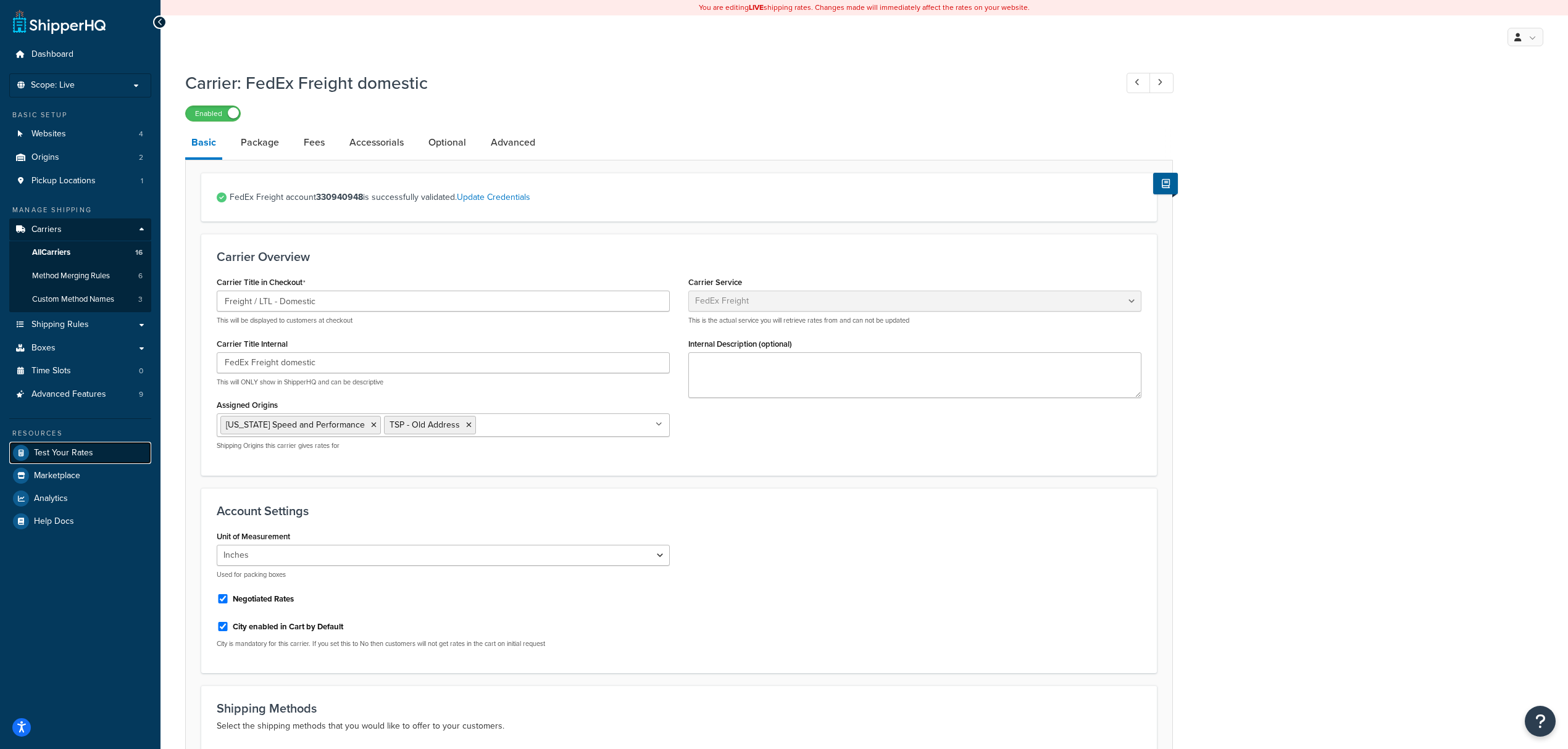
click at [69, 455] on span "Test Your Rates" at bounding box center [63, 453] width 59 height 11
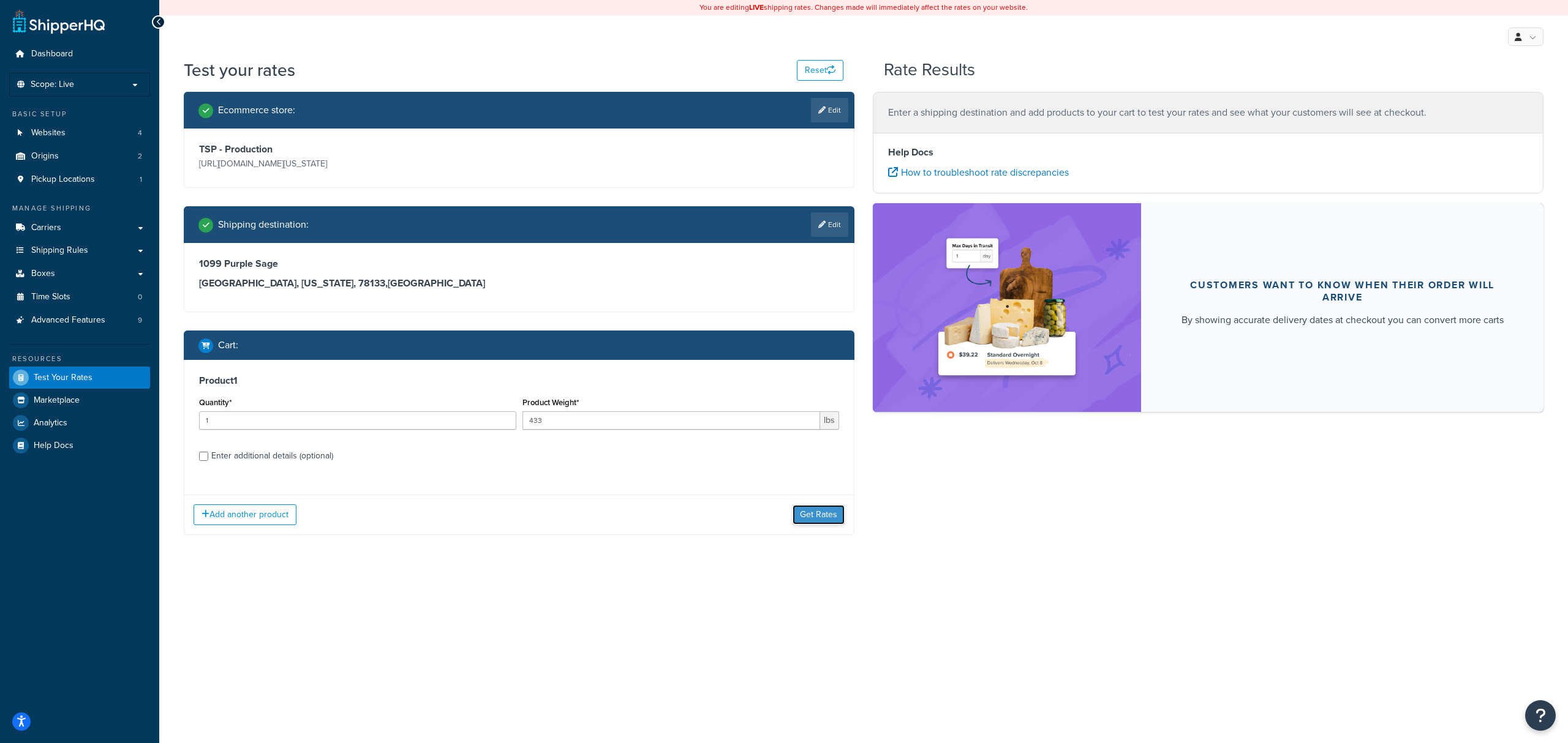
click at [806, 523] on button "Get Rates" at bounding box center [818, 515] width 52 height 19
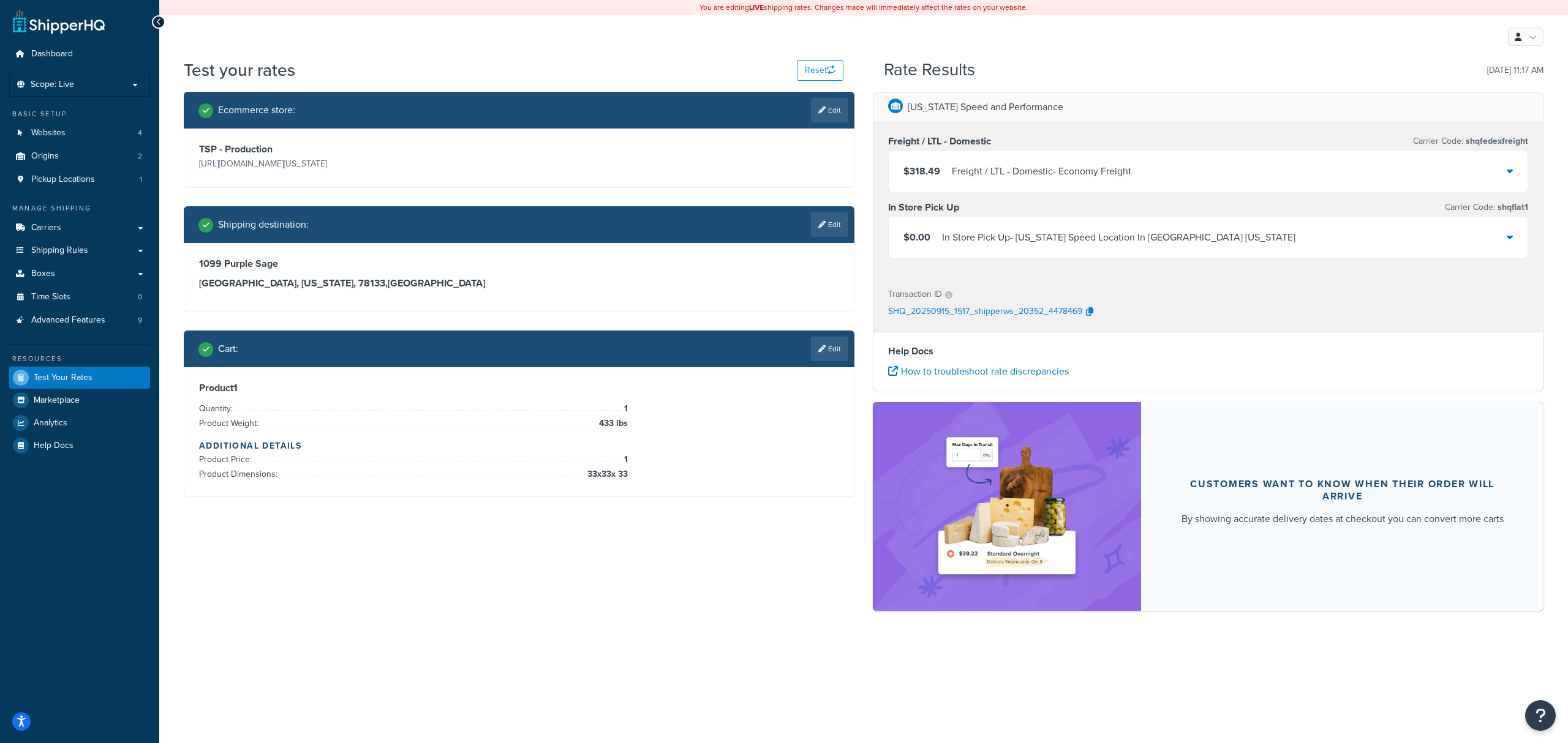
click at [590, 572] on div "Ecommerce store : Edit TSP - Production [URL][DOMAIN_NAME][US_STATE] Shipping d…" at bounding box center [864, 357] width 1379 height 531
